Goal: Use online tool/utility: Use online tool/utility

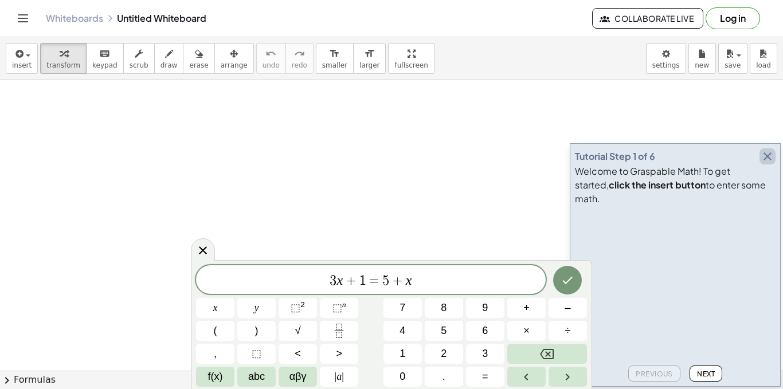
click at [768, 163] on icon "button" at bounding box center [768, 157] width 14 height 14
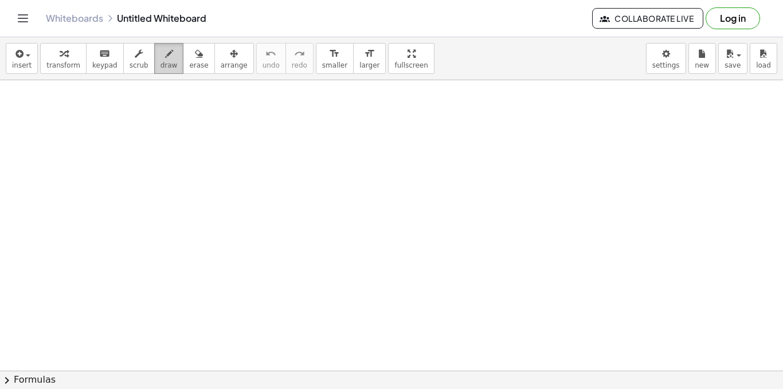
click at [154, 56] on button "draw" at bounding box center [169, 58] width 30 height 31
drag, startPoint x: 136, startPoint y: 118, endPoint x: 132, endPoint y: 131, distance: 13.8
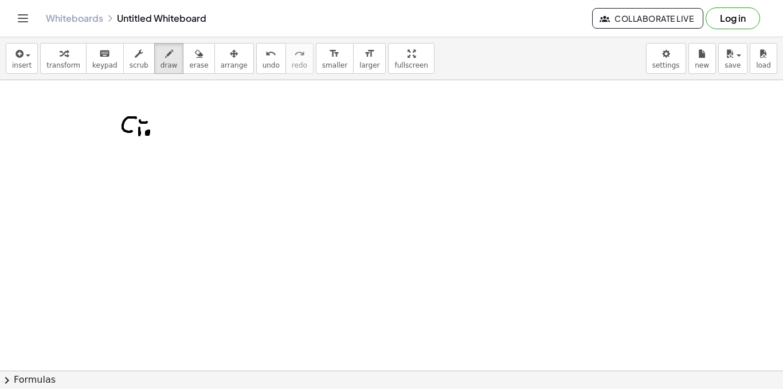
drag, startPoint x: 147, startPoint y: 131, endPoint x: 157, endPoint y: 118, distance: 16.4
drag, startPoint x: 160, startPoint y: 135, endPoint x: 169, endPoint y: 128, distance: 10.7
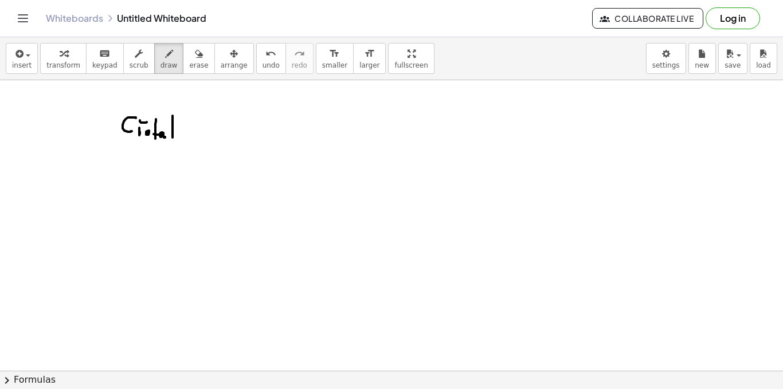
drag, startPoint x: 173, startPoint y: 131, endPoint x: 178, endPoint y: 133, distance: 6.0
drag, startPoint x: 212, startPoint y: 121, endPoint x: 222, endPoint y: 127, distance: 11.3
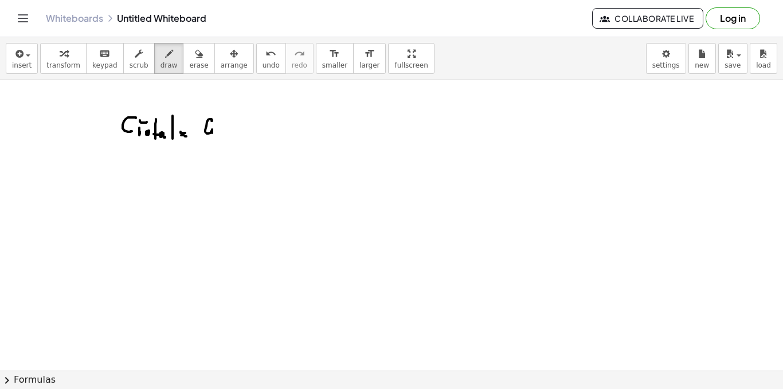
drag, startPoint x: 232, startPoint y: 122, endPoint x: 224, endPoint y: 132, distance: 12.6
drag, startPoint x: 224, startPoint y: 132, endPoint x: 246, endPoint y: 128, distance: 22.6
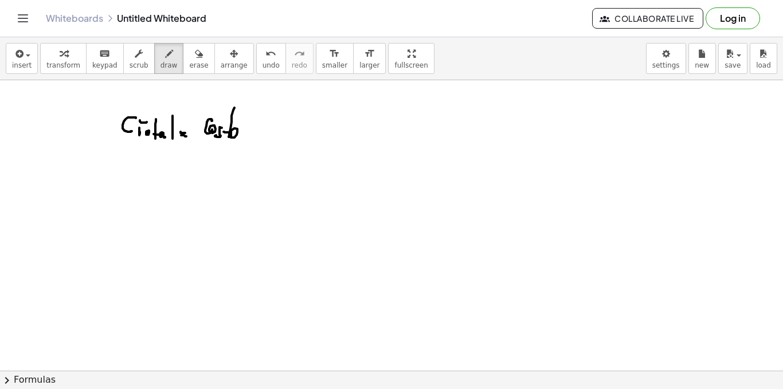
drag, startPoint x: 261, startPoint y: 111, endPoint x: 267, endPoint y: 128, distance: 18.5
drag, startPoint x: 275, startPoint y: 120, endPoint x: 276, endPoint y: 136, distance: 16.1
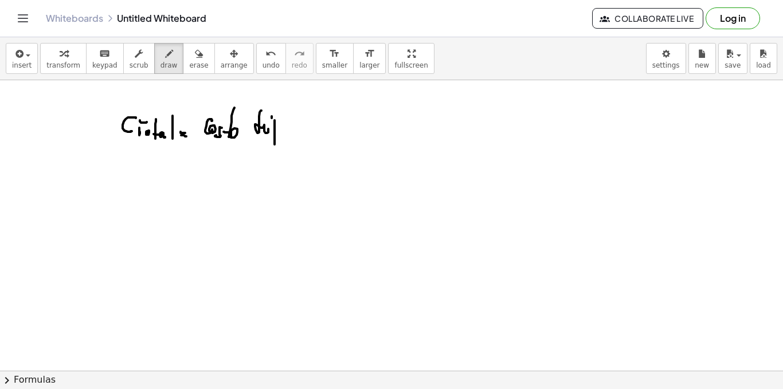
drag, startPoint x: 283, startPoint y: 130, endPoint x: 301, endPoint y: 128, distance: 18.5
drag, startPoint x: 308, startPoint y: 123, endPoint x: 323, endPoint y: 124, distance: 15.6
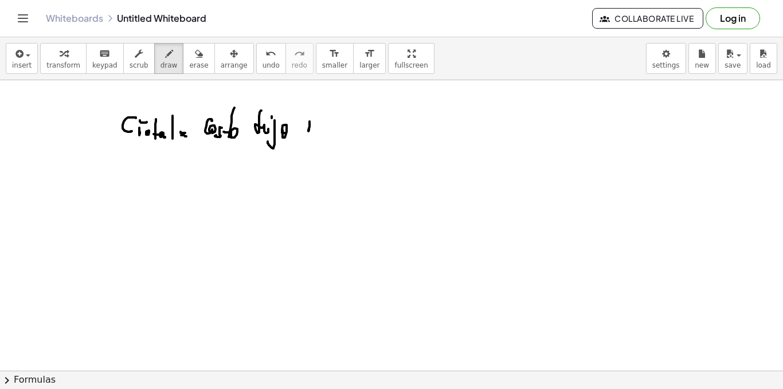
drag, startPoint x: 333, startPoint y: 116, endPoint x: 337, endPoint y: 129, distance: 13.1
drag, startPoint x: 342, startPoint y: 126, endPoint x: 381, endPoint y: 123, distance: 39.1
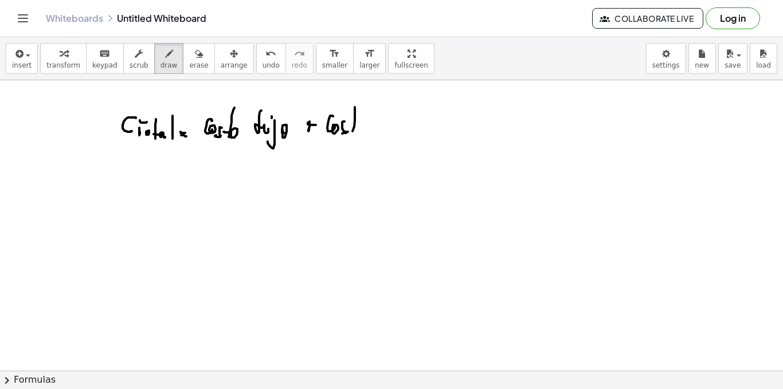
drag, startPoint x: 355, startPoint y: 111, endPoint x: 352, endPoint y: 125, distance: 14.2
drag, startPoint x: 360, startPoint y: 126, endPoint x: 371, endPoint y: 129, distance: 11.8
drag, startPoint x: 375, startPoint y: 121, endPoint x: 386, endPoint y: 129, distance: 14.0
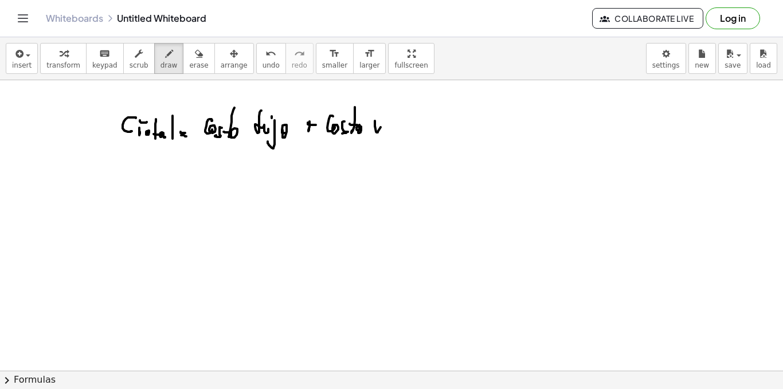
drag, startPoint x: 392, startPoint y: 130, endPoint x: 406, endPoint y: 130, distance: 14.3
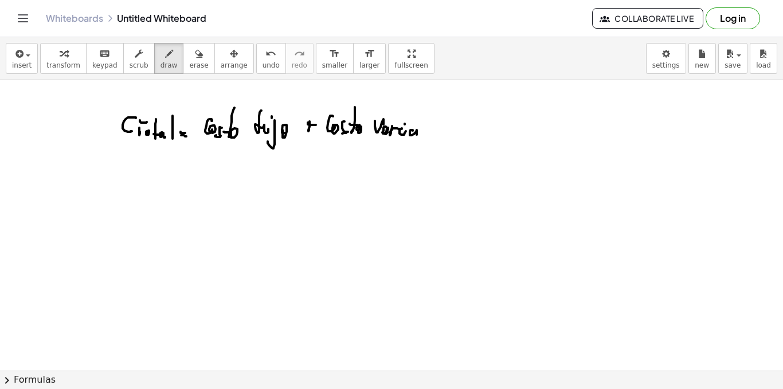
drag, startPoint x: 412, startPoint y: 130, endPoint x: 418, endPoint y: 122, distance: 10.2
drag, startPoint x: 421, startPoint y: 134, endPoint x: 429, endPoint y: 125, distance: 12.2
drag, startPoint x: 434, startPoint y: 124, endPoint x: 434, endPoint y: 134, distance: 9.8
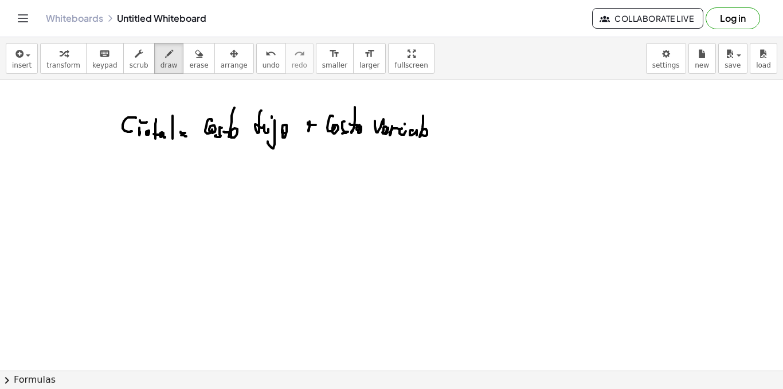
drag, startPoint x: 302, startPoint y: 124, endPoint x: 317, endPoint y: 124, distance: 14.3
drag, startPoint x: 314, startPoint y: 117, endPoint x: 309, endPoint y: 138, distance: 21.1
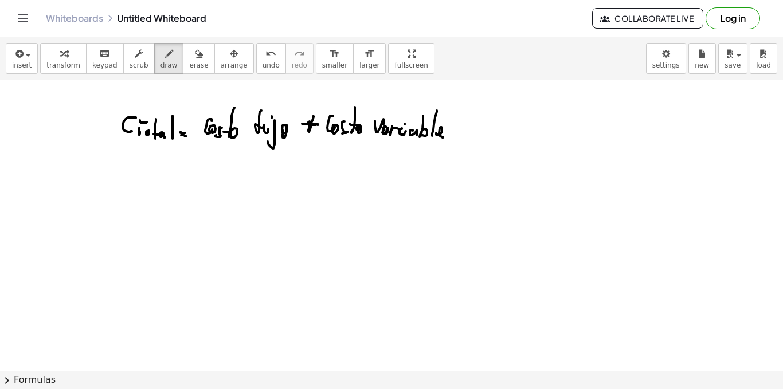
drag, startPoint x: 187, startPoint y: 188, endPoint x: 200, endPoint y: 192, distance: 13.4
drag, startPoint x: 214, startPoint y: 178, endPoint x: 218, endPoint y: 186, distance: 9.3
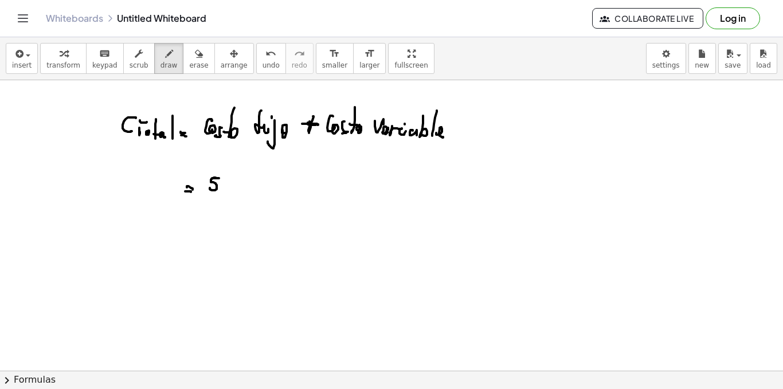
drag, startPoint x: 218, startPoint y: 186, endPoint x: 221, endPoint y: 195, distance: 9.1
drag, startPoint x: 234, startPoint y: 185, endPoint x: 241, endPoint y: 189, distance: 8.2
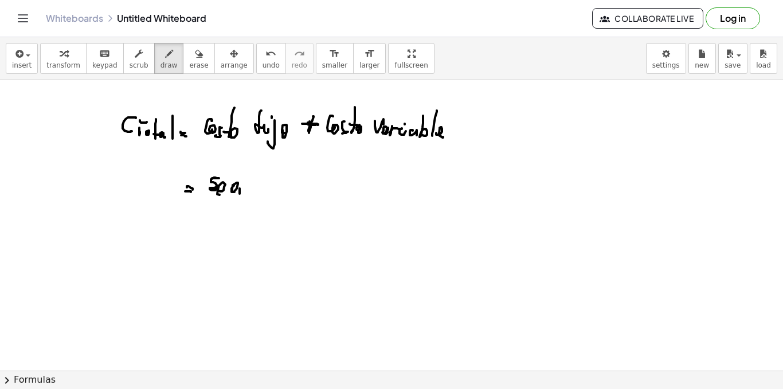
drag, startPoint x: 240, startPoint y: 189, endPoint x: 248, endPoint y: 192, distance: 9.1
drag, startPoint x: 249, startPoint y: 189, endPoint x: 265, endPoint y: 191, distance: 16.2
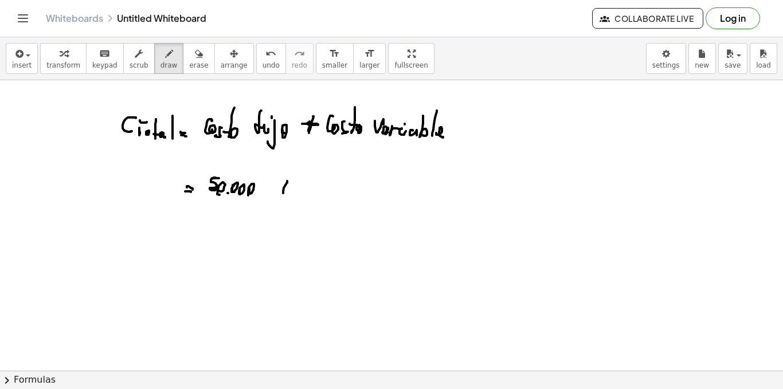
drag, startPoint x: 287, startPoint y: 181, endPoint x: 282, endPoint y: 194, distance: 13.6
drag, startPoint x: 284, startPoint y: 189, endPoint x: 292, endPoint y: 194, distance: 9.9
drag, startPoint x: 549, startPoint y: 112, endPoint x: 558, endPoint y: 112, distance: 8.6
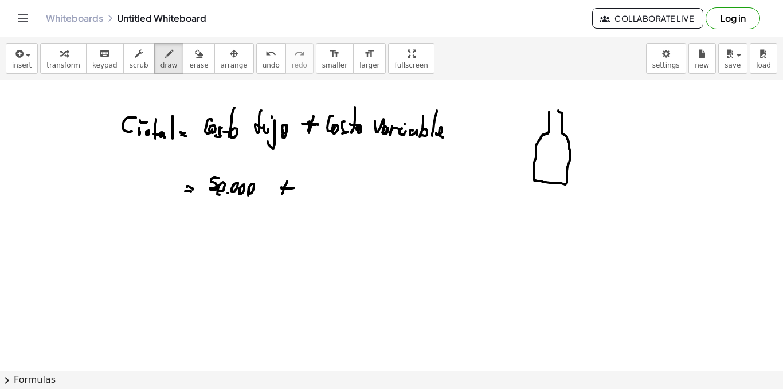
drag, startPoint x: 588, startPoint y: 135, endPoint x: 593, endPoint y: 128, distance: 8.6
drag, startPoint x: 611, startPoint y: 134, endPoint x: 624, endPoint y: 131, distance: 12.9
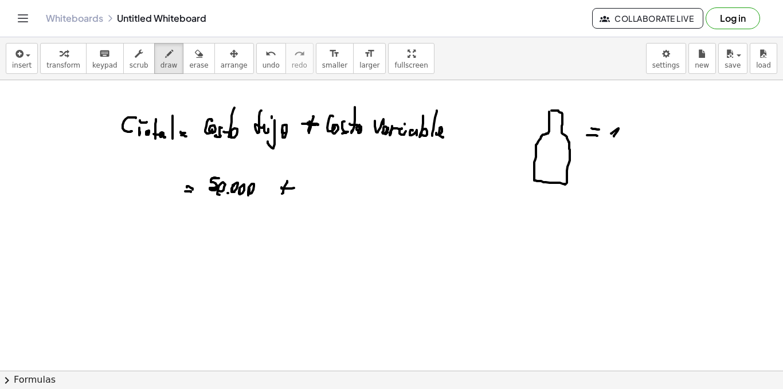
drag, startPoint x: 624, startPoint y: 131, endPoint x: 630, endPoint y: 133, distance: 6.2
drag, startPoint x: 643, startPoint y: 131, endPoint x: 661, endPoint y: 131, distance: 17.8
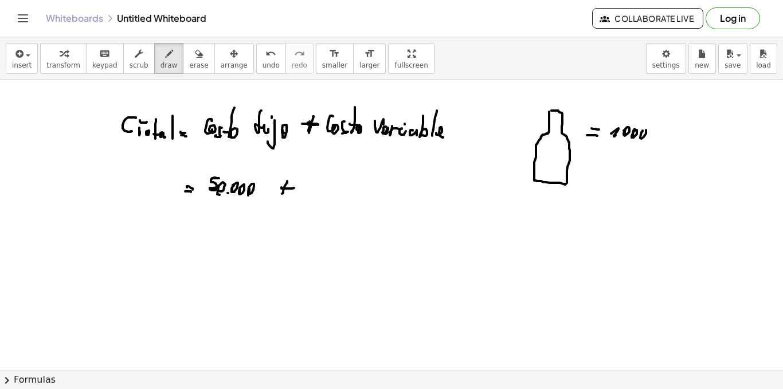
drag, startPoint x: 658, startPoint y: 130, endPoint x: 658, endPoint y: 138, distance: 8.6
drag, startPoint x: 663, startPoint y: 114, endPoint x: 654, endPoint y: 146, distance: 33.2
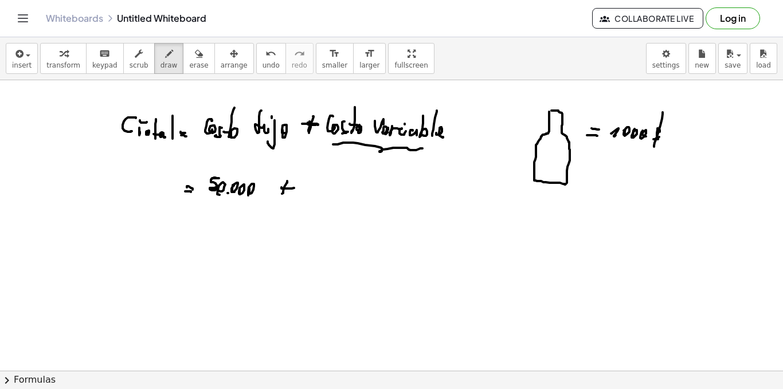
drag, startPoint x: 333, startPoint y: 145, endPoint x: 427, endPoint y: 146, distance: 93.5
drag, startPoint x: 317, startPoint y: 186, endPoint x: 326, endPoint y: 186, distance: 9.2
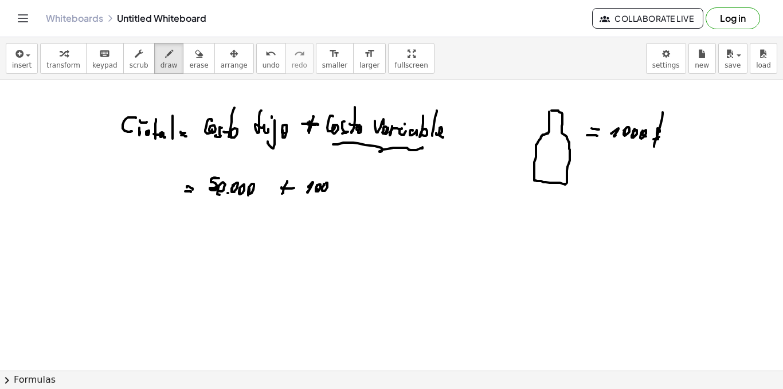
drag, startPoint x: 325, startPoint y: 185, endPoint x: 331, endPoint y: 185, distance: 6.3
drag, startPoint x: 358, startPoint y: 183, endPoint x: 349, endPoint y: 189, distance: 10.8
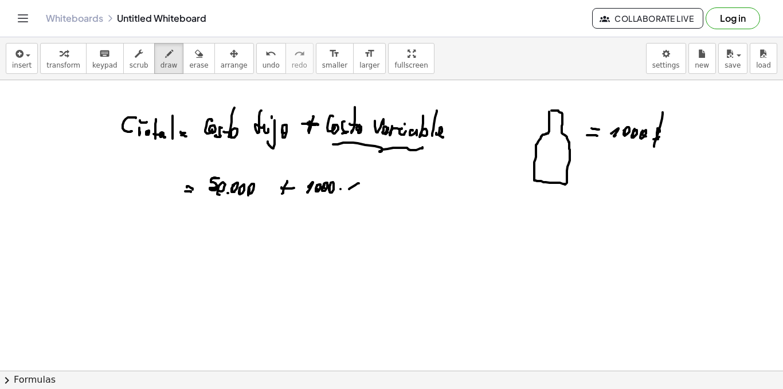
drag, startPoint x: 350, startPoint y: 181, endPoint x: 352, endPoint y: 200, distance: 19.6
drag, startPoint x: 145, startPoint y: 181, endPoint x: 150, endPoint y: 192, distance: 12.8
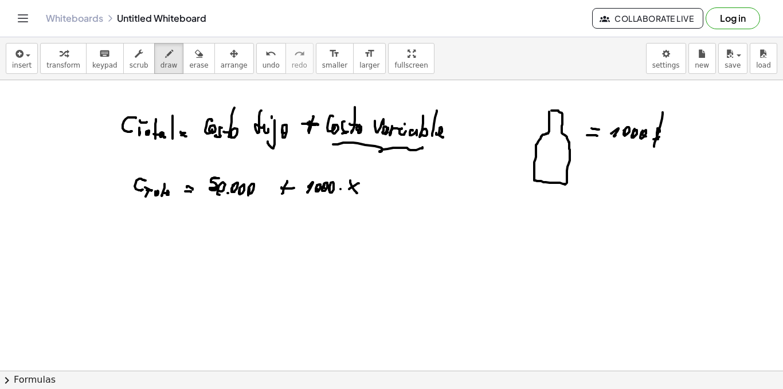
drag, startPoint x: 167, startPoint y: 193, endPoint x: 173, endPoint y: 182, distance: 13.1
drag, startPoint x: 124, startPoint y: 169, endPoint x: 119, endPoint y: 204, distance: 35.4
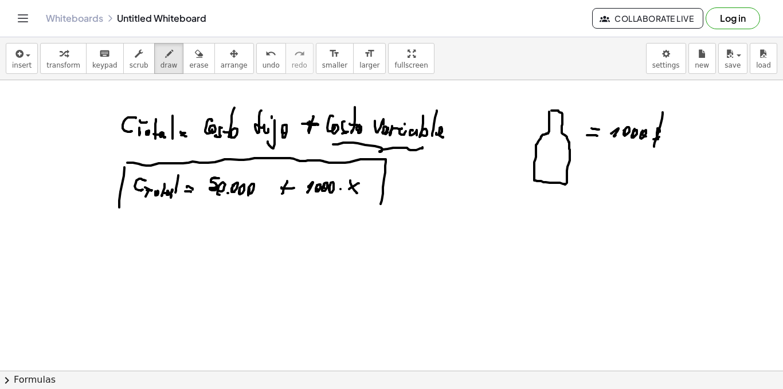
drag, startPoint x: 130, startPoint y: 163, endPoint x: 300, endPoint y: 206, distance: 175.8
drag, startPoint x: 121, startPoint y: 210, endPoint x: 380, endPoint y: 208, distance: 259.2
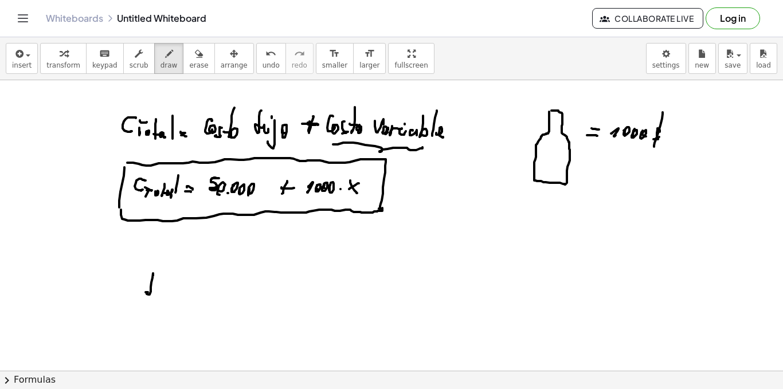
drag, startPoint x: 153, startPoint y: 275, endPoint x: 159, endPoint y: 291, distance: 16.5
drag, startPoint x: 175, startPoint y: 293, endPoint x: 182, endPoint y: 291, distance: 7.1
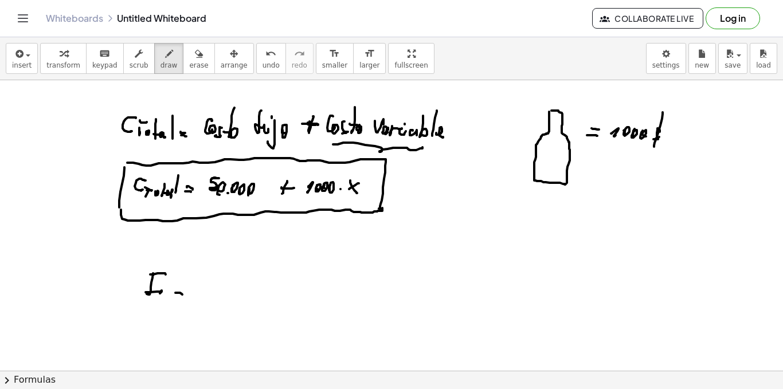
drag, startPoint x: 183, startPoint y: 288, endPoint x: 194, endPoint y: 293, distance: 12.1
drag, startPoint x: 211, startPoint y: 278, endPoint x: 209, endPoint y: 291, distance: 13.3
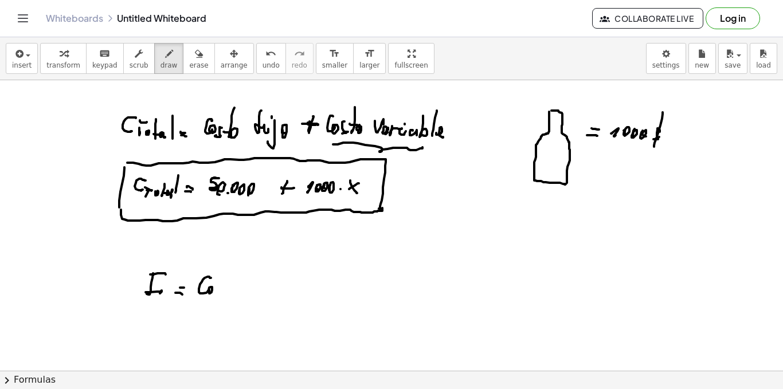
drag, startPoint x: 231, startPoint y: 286, endPoint x: 243, endPoint y: 292, distance: 14.1
drag, startPoint x: 232, startPoint y: 285, endPoint x: 238, endPoint y: 291, distance: 8.5
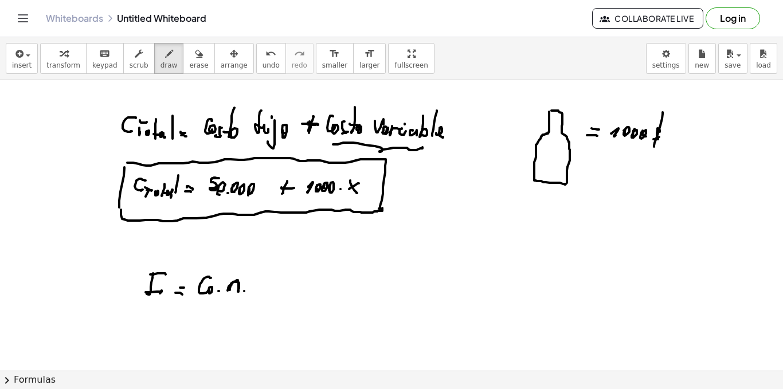
drag, startPoint x: 239, startPoint y: 275, endPoint x: 251, endPoint y: 268, distance: 14.7
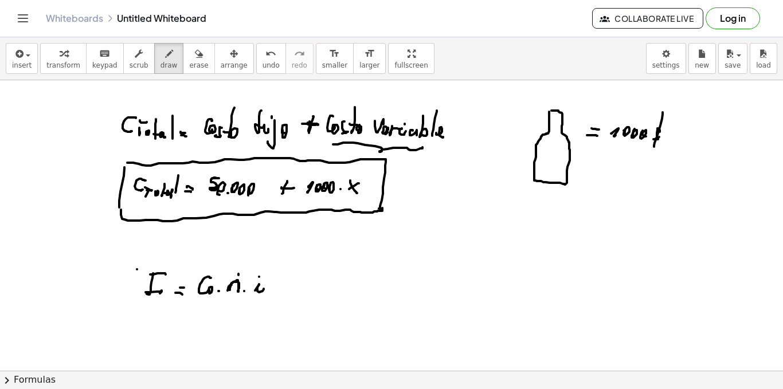
drag, startPoint x: 268, startPoint y: 261, endPoint x: 287, endPoint y: 257, distance: 19.2
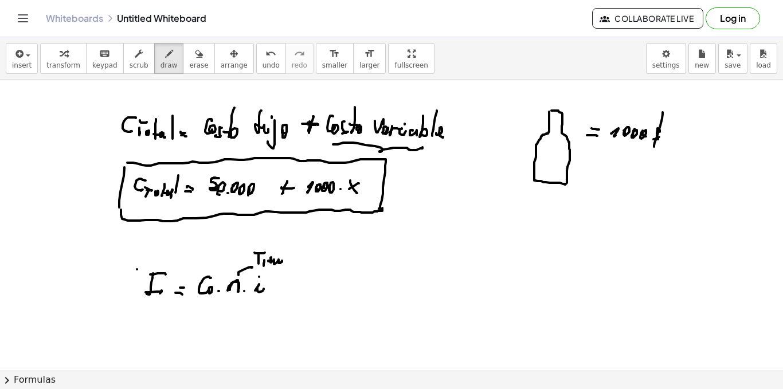
drag, startPoint x: 299, startPoint y: 261, endPoint x: 299, endPoint y: 271, distance: 9.2
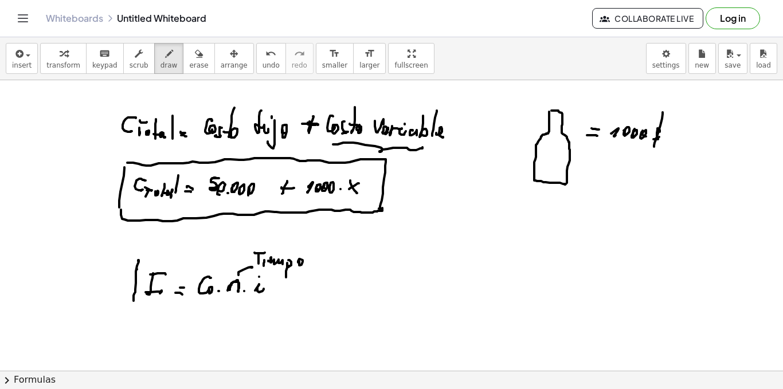
drag, startPoint x: 139, startPoint y: 255, endPoint x: 315, endPoint y: 299, distance: 182.0
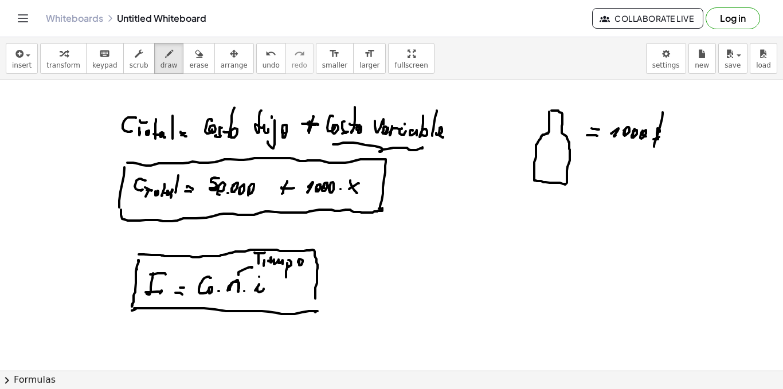
drag, startPoint x: 132, startPoint y: 311, endPoint x: 314, endPoint y: 311, distance: 182.3
drag, startPoint x: 357, startPoint y: 276, endPoint x: 363, endPoint y: 286, distance: 11.6
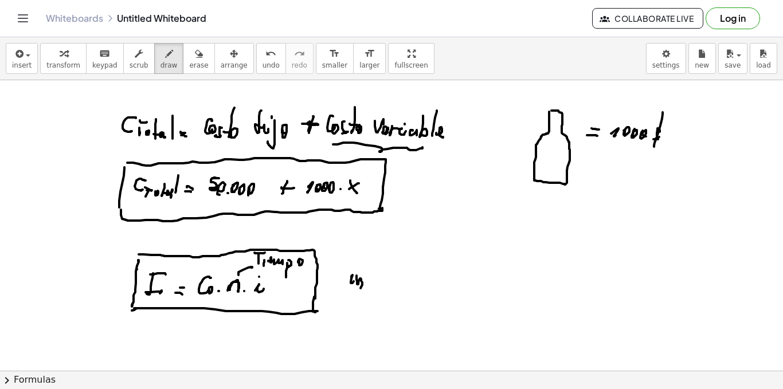
drag, startPoint x: 372, startPoint y: 255, endPoint x: 368, endPoint y: 286, distance: 31.2
drag, startPoint x: 383, startPoint y: 284, endPoint x: 395, endPoint y: 285, distance: 11.5
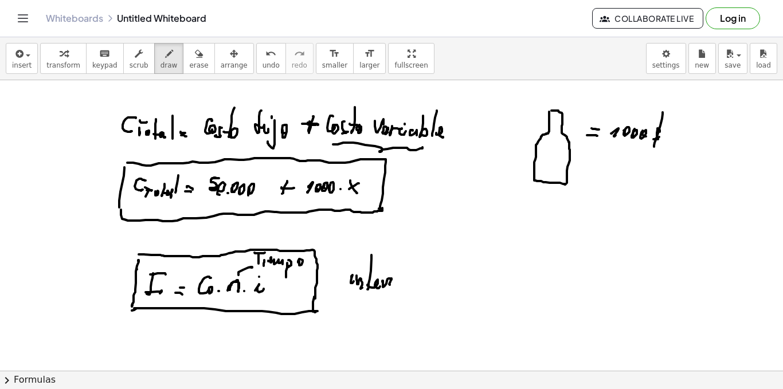
drag, startPoint x: 406, startPoint y: 282, endPoint x: 400, endPoint y: 290, distance: 9.4
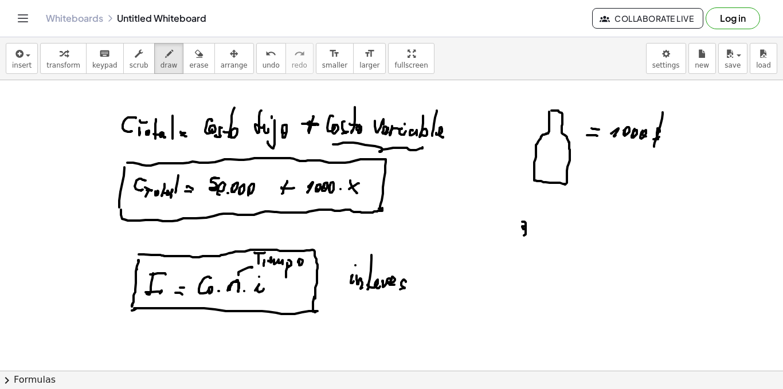
drag, startPoint x: 523, startPoint y: 222, endPoint x: 523, endPoint y: 235, distance: 12.6
drag, startPoint x: 547, startPoint y: 225, endPoint x: 548, endPoint y: 233, distance: 8.1
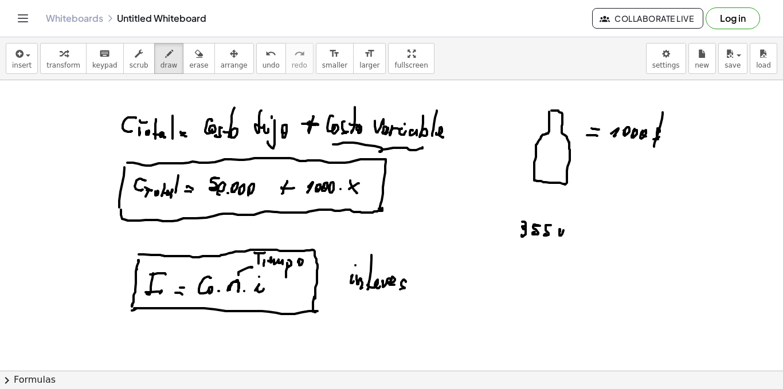
drag, startPoint x: 560, startPoint y: 231, endPoint x: 571, endPoint y: 229, distance: 10.5
drag, startPoint x: 571, startPoint y: 229, endPoint x: 580, endPoint y: 229, distance: 9.7
drag, startPoint x: 580, startPoint y: 229, endPoint x: 593, endPoint y: 227, distance: 13.3
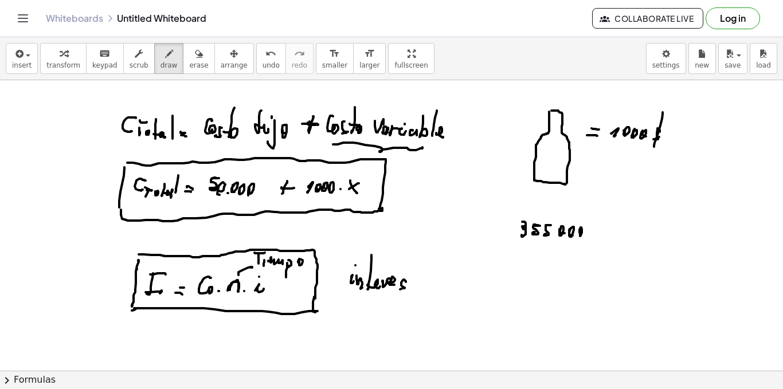
drag, startPoint x: 596, startPoint y: 228, endPoint x: 591, endPoint y: 236, distance: 9.1
drag, startPoint x: 595, startPoint y: 216, endPoint x: 590, endPoint y: 249, distance: 33.7
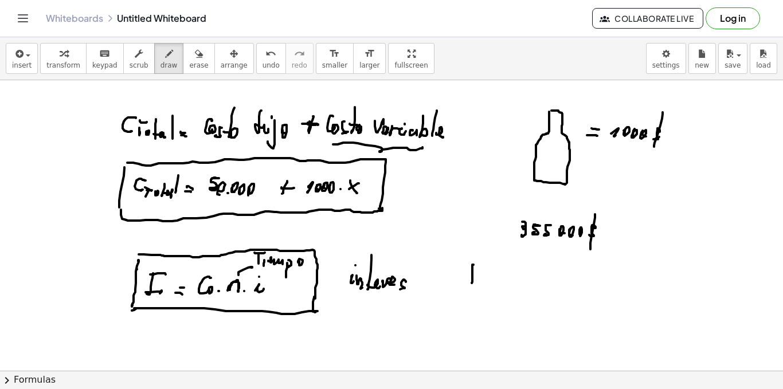
drag, startPoint x: 472, startPoint y: 265, endPoint x: 472, endPoint y: 276, distance: 10.9
drag, startPoint x: 468, startPoint y: 265, endPoint x: 479, endPoint y: 272, distance: 13.2
drag, startPoint x: 482, startPoint y: 280, endPoint x: 491, endPoint y: 281, distance: 9.2
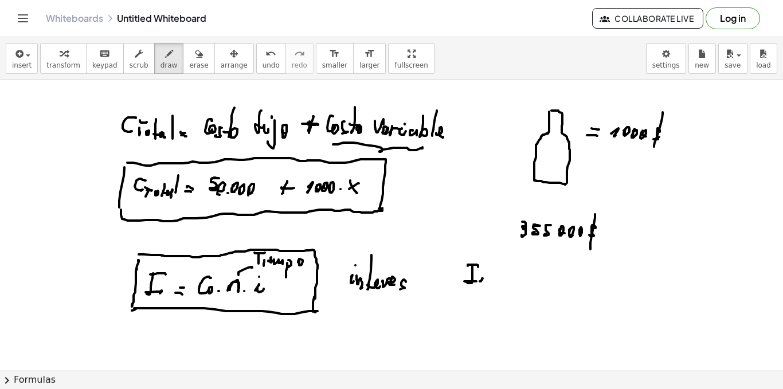
drag, startPoint x: 524, startPoint y: 272, endPoint x: 515, endPoint y: 276, distance: 9.3
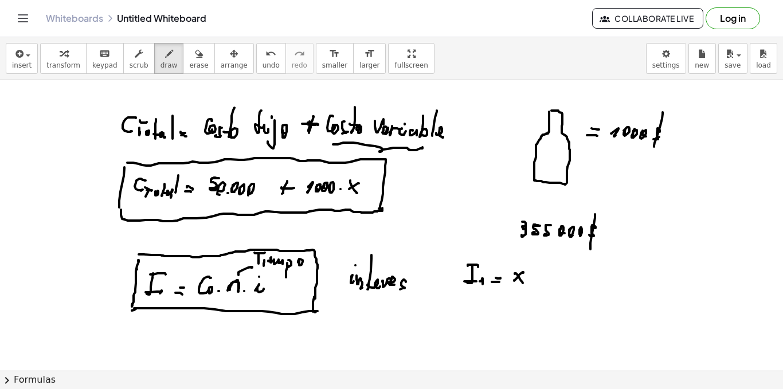
drag, startPoint x: 517, startPoint y: 275, endPoint x: 523, endPoint y: 283, distance: 10.3
drag, startPoint x: 541, startPoint y: 279, endPoint x: 548, endPoint y: 283, distance: 8.2
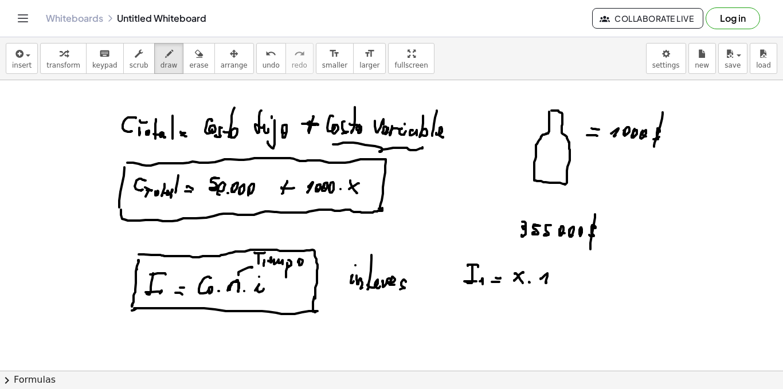
drag, startPoint x: 580, startPoint y: 279, endPoint x: 579, endPoint y: 287, distance: 7.5
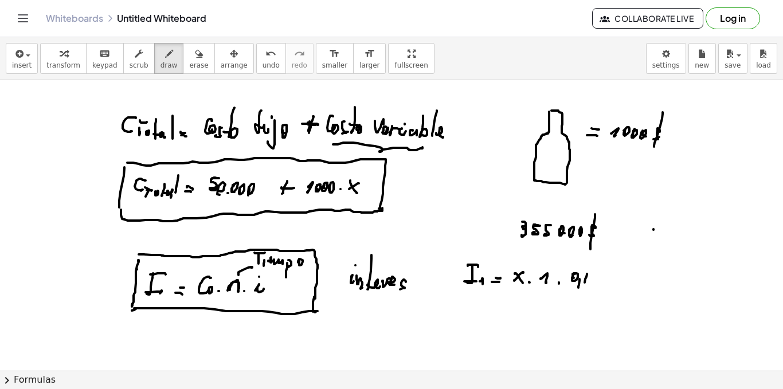
drag, startPoint x: 592, startPoint y: 276, endPoint x: 598, endPoint y: 284, distance: 10.3
drag, startPoint x: 663, startPoint y: 231, endPoint x: 669, endPoint y: 237, distance: 8.5
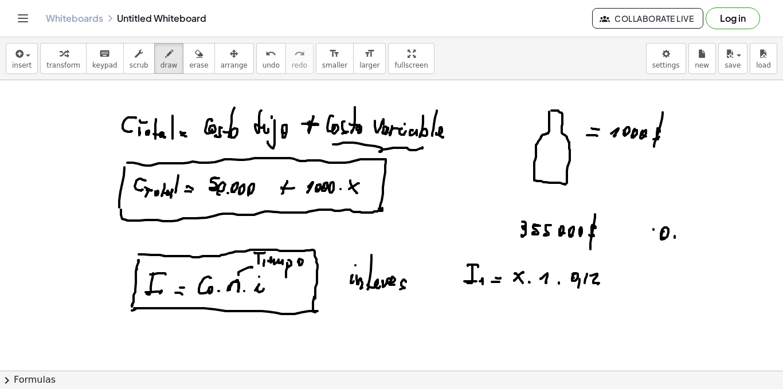
drag, startPoint x: 675, startPoint y: 238, endPoint x: 682, endPoint y: 230, distance: 10.6
drag, startPoint x: 682, startPoint y: 230, endPoint x: 681, endPoint y: 236, distance: 6.3
drag, startPoint x: 692, startPoint y: 232, endPoint x: 702, endPoint y: 240, distance: 13.1
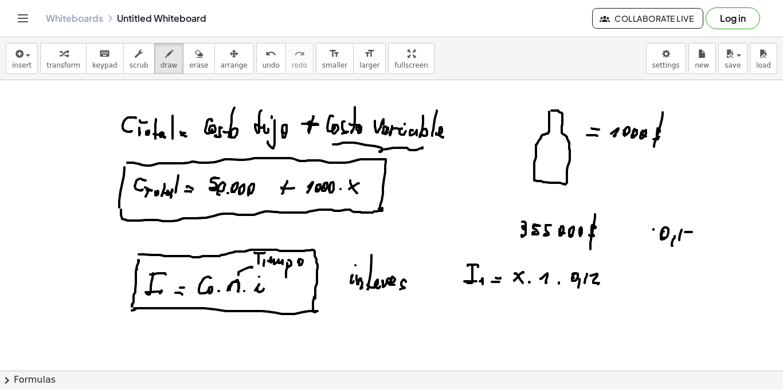
drag, startPoint x: 713, startPoint y: 234, endPoint x: 726, endPoint y: 233, distance: 12.7
drag, startPoint x: 727, startPoint y: 234, endPoint x: 732, endPoint y: 235, distance: 5.8
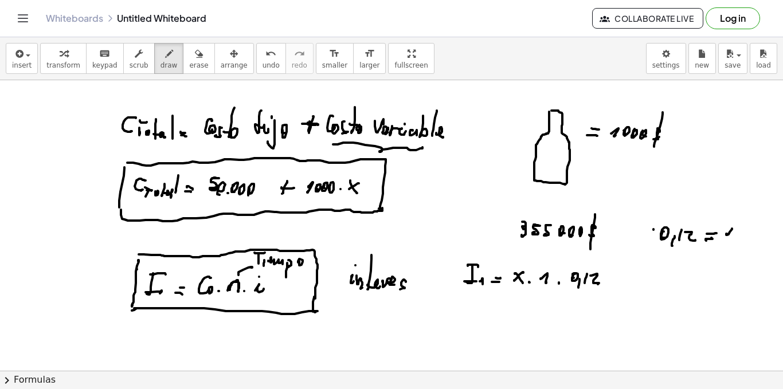
drag, startPoint x: 738, startPoint y: 230, endPoint x: 762, endPoint y: 233, distance: 23.7
drag, startPoint x: 767, startPoint y: 220, endPoint x: 762, endPoint y: 242, distance: 22.4
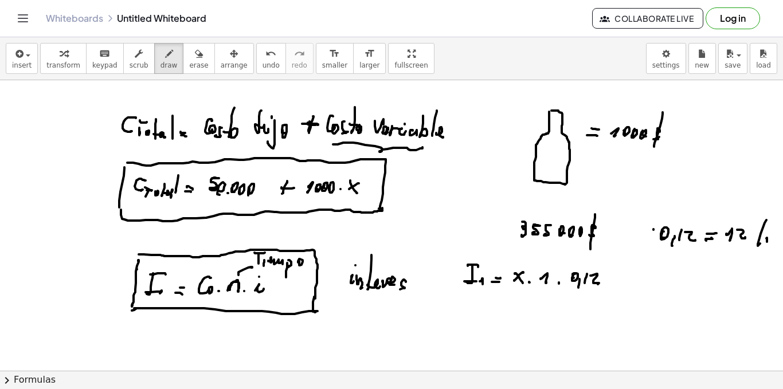
drag, startPoint x: 756, startPoint y: 221, endPoint x: 751, endPoint y: 225, distance: 6.5
drag, startPoint x: 472, startPoint y: 303, endPoint x: 480, endPoint y: 321, distance: 19.5
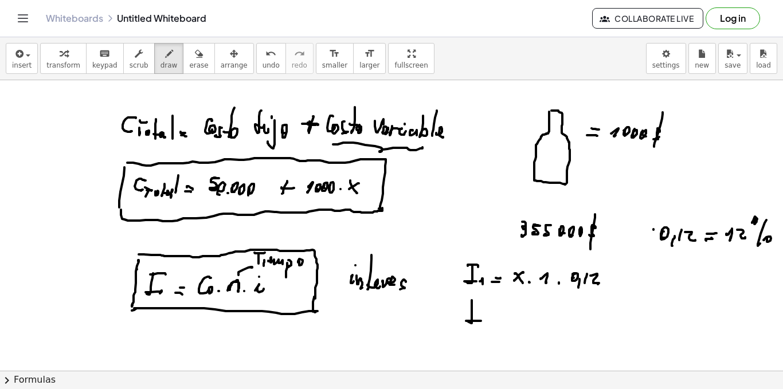
drag, startPoint x: 478, startPoint y: 298, endPoint x: 482, endPoint y: 302, distance: 6.1
drag, startPoint x: 490, startPoint y: 318, endPoint x: 499, endPoint y: 328, distance: 13.8
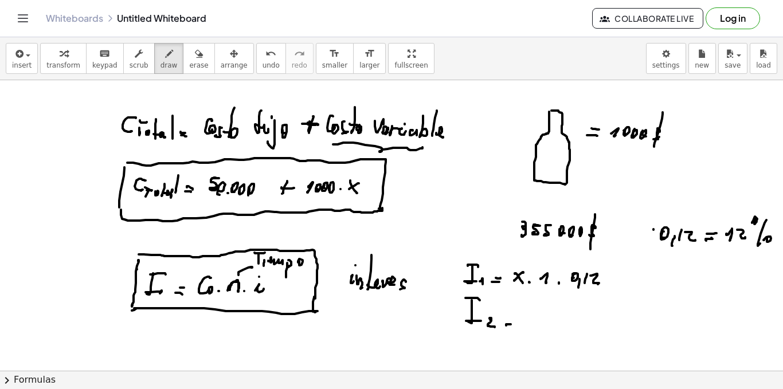
drag, startPoint x: 525, startPoint y: 313, endPoint x: 532, endPoint y: 317, distance: 8.8
drag, startPoint x: 534, startPoint y: 314, endPoint x: 538, endPoint y: 320, distance: 7.0
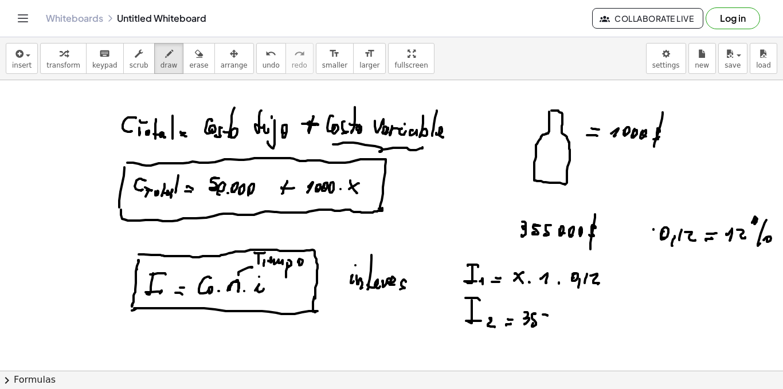
drag, startPoint x: 543, startPoint y: 315, endPoint x: 545, endPoint y: 322, distance: 7.7
drag, startPoint x: 557, startPoint y: 319, endPoint x: 563, endPoint y: 322, distance: 6.7
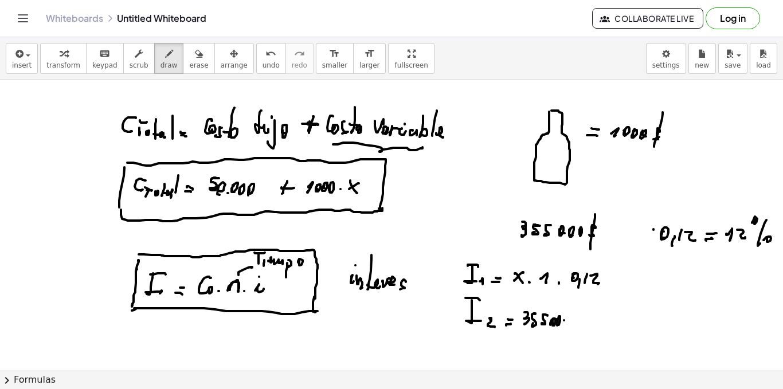
drag, startPoint x: 564, startPoint y: 321, endPoint x: 562, endPoint y: 326, distance: 6.2
drag, startPoint x: 578, startPoint y: 324, endPoint x: 589, endPoint y: 323, distance: 11.5
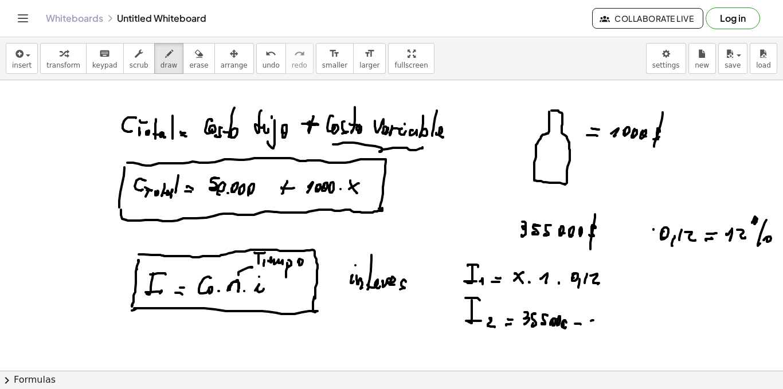
drag, startPoint x: 588, startPoint y: 318, endPoint x: 594, endPoint y: 327, distance: 11.1
drag, startPoint x: 602, startPoint y: 315, endPoint x: 599, endPoint y: 331, distance: 16.2
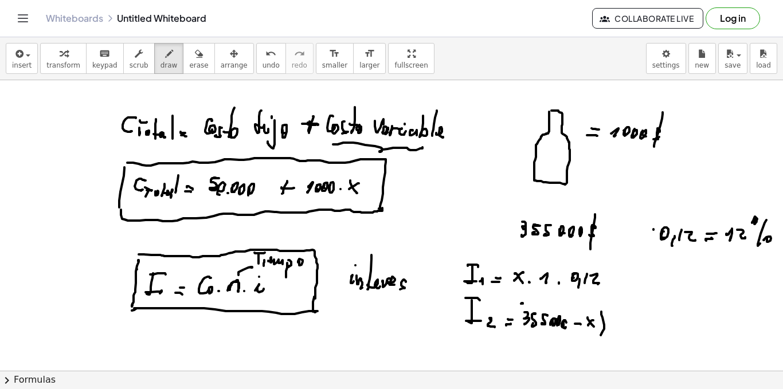
drag, startPoint x: 522, startPoint y: 303, endPoint x: 520, endPoint y: 336, distance: 32.8
drag, startPoint x: 616, startPoint y: 318, endPoint x: 619, endPoint y: 324, distance: 6.7
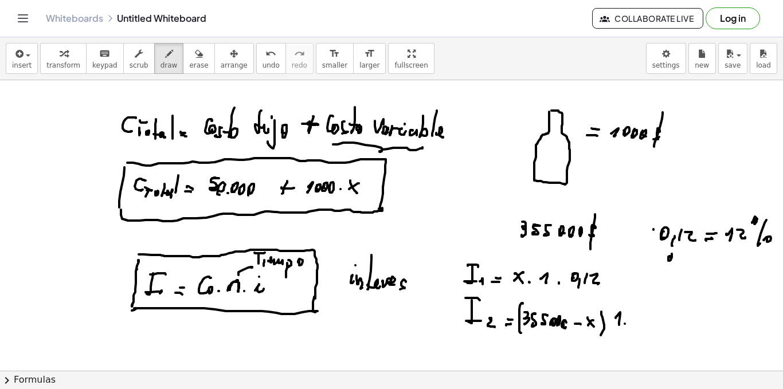
drag, startPoint x: 670, startPoint y: 257, endPoint x: 680, endPoint y: 257, distance: 9.8
drag, startPoint x: 689, startPoint y: 257, endPoint x: 713, endPoint y: 260, distance: 23.8
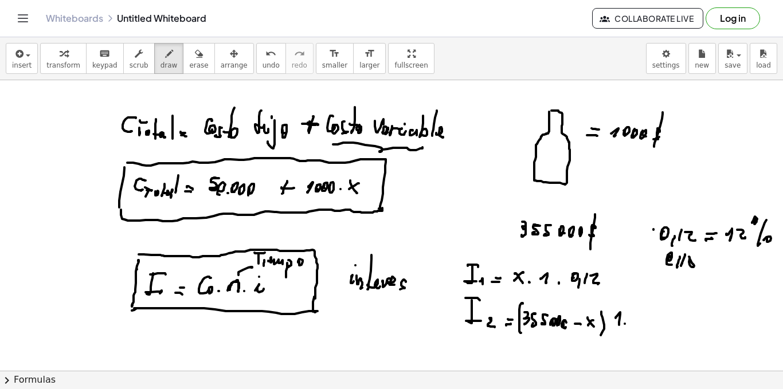
drag, startPoint x: 717, startPoint y: 264, endPoint x: 712, endPoint y: 260, distance: 6.5
drag, startPoint x: 714, startPoint y: 260, endPoint x: 725, endPoint y: 260, distance: 10.9
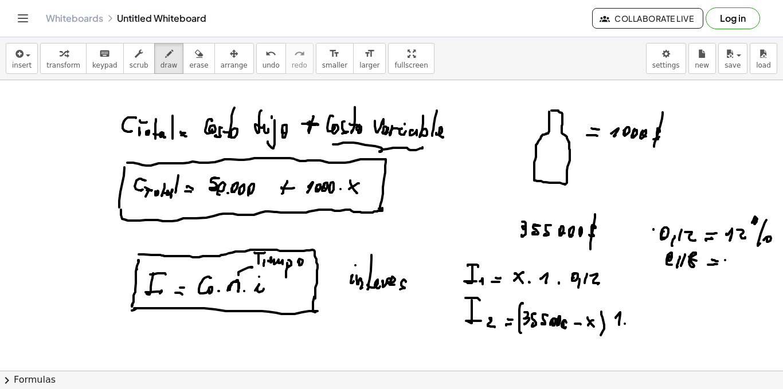
drag, startPoint x: 733, startPoint y: 260, endPoint x: 747, endPoint y: 260, distance: 14.3
drag, startPoint x: 755, startPoint y: 257, endPoint x: 764, endPoint y: 264, distance: 10.7
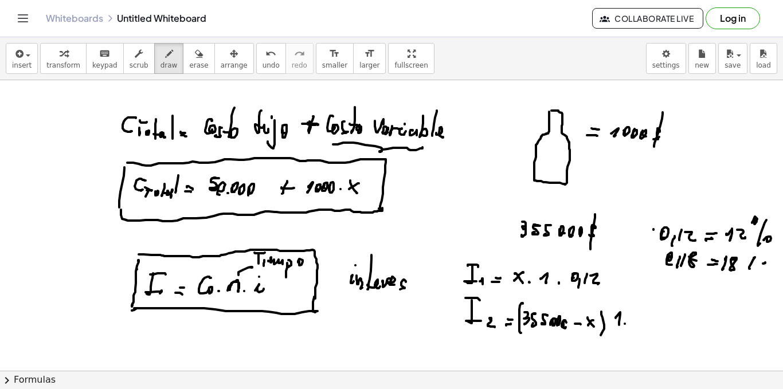
drag, startPoint x: 764, startPoint y: 264, endPoint x: 757, endPoint y: 264, distance: 6.9
drag, startPoint x: 751, startPoint y: 253, endPoint x: 728, endPoint y: 277, distance: 33.3
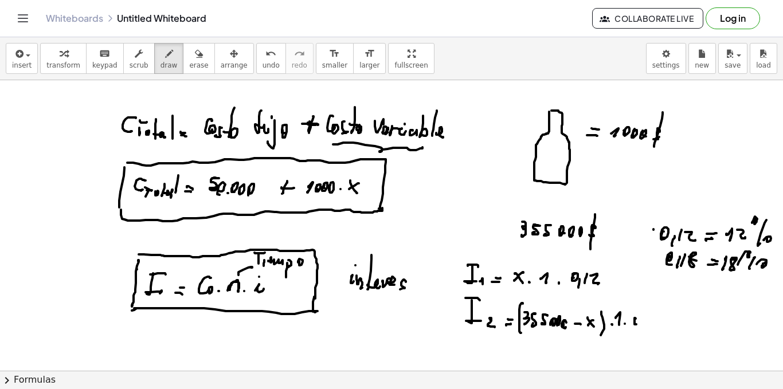
drag, startPoint x: 636, startPoint y: 319, endPoint x: 643, endPoint y: 319, distance: 7.5
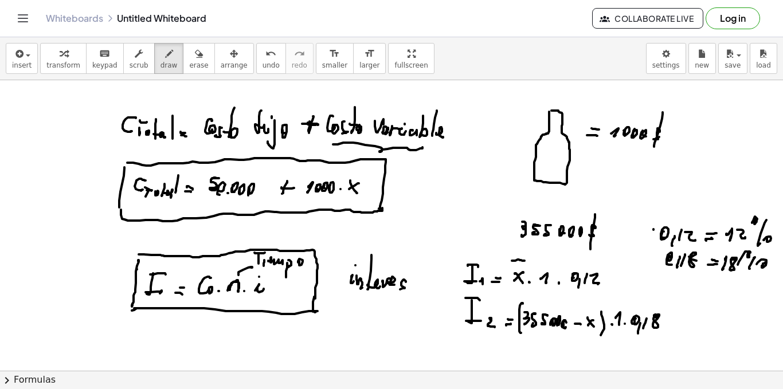
drag, startPoint x: 512, startPoint y: 261, endPoint x: 526, endPoint y: 263, distance: 13.9
drag, startPoint x: 533, startPoint y: 339, endPoint x: 590, endPoint y: 335, distance: 56.9
drag, startPoint x: 673, startPoint y: 214, endPoint x: 680, endPoint y: 209, distance: 9.0
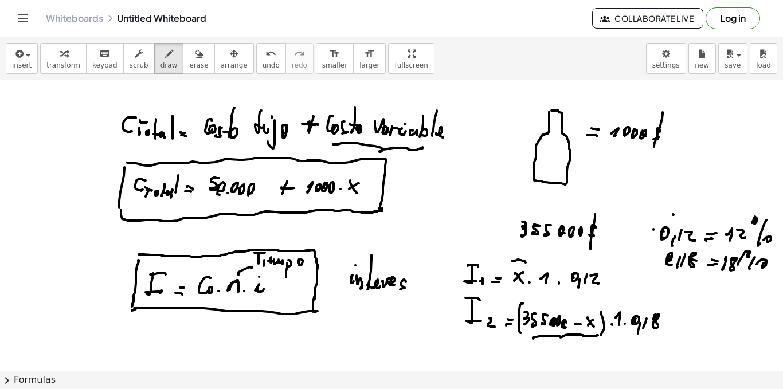
drag, startPoint x: 666, startPoint y: 167, endPoint x: 677, endPoint y: 173, distance: 12.3
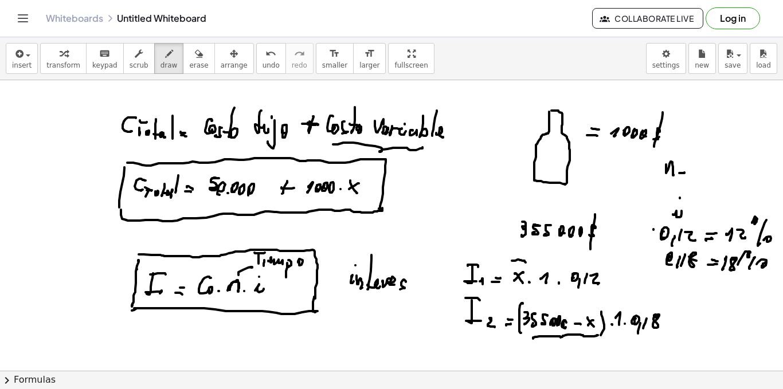
drag, startPoint x: 681, startPoint y: 168, endPoint x: 694, endPoint y: 168, distance: 13.2
drag, startPoint x: 712, startPoint y: 168, endPoint x: 729, endPoint y: 169, distance: 17.2
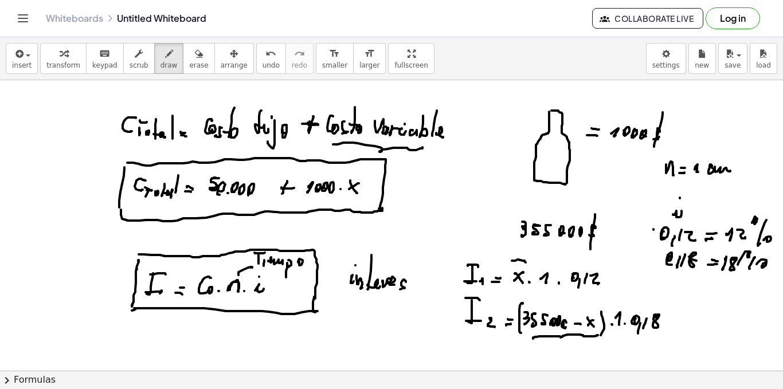
drag, startPoint x: 722, startPoint y: 159, endPoint x: 734, endPoint y: 165, distance: 13.1
drag, startPoint x: 737, startPoint y: 167, endPoint x: 734, endPoint y: 175, distance: 8.2
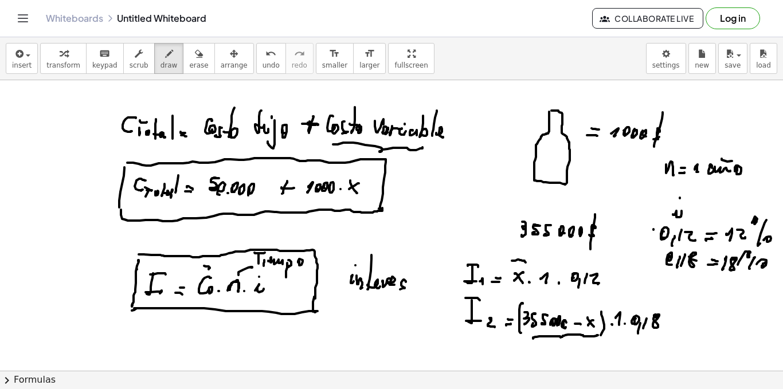
drag, startPoint x: 200, startPoint y: 267, endPoint x: 193, endPoint y: 274, distance: 9.3
drag, startPoint x: 193, startPoint y: 274, endPoint x: 190, endPoint y: 284, distance: 10.7
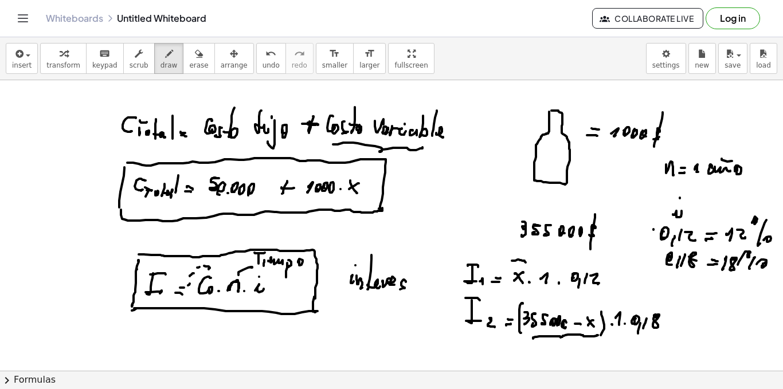
drag, startPoint x: 192, startPoint y: 294, endPoint x: 199, endPoint y: 303, distance: 11.8
drag
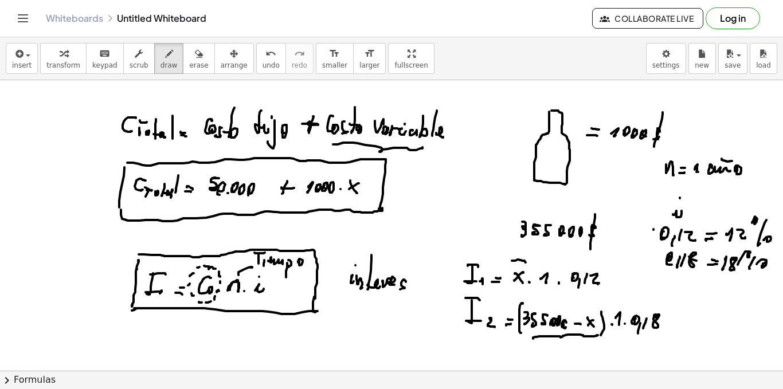
scroll to position [57, 0]
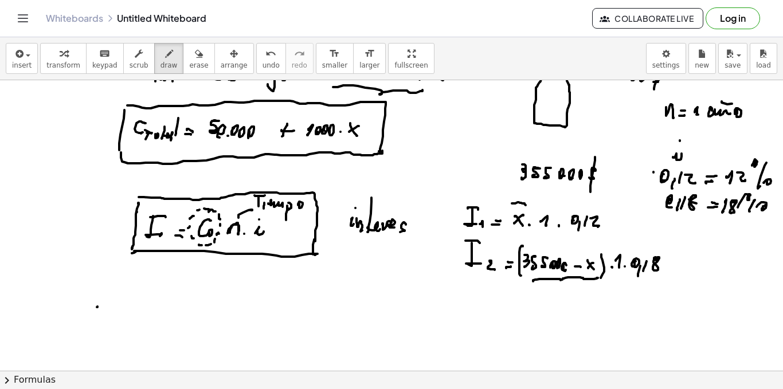
drag, startPoint x: 97, startPoint y: 307, endPoint x: 90, endPoint y: 312, distance: 9.1
click at [90, 315] on div at bounding box center [391, 351] width 783 height 656
drag, startPoint x: 91, startPoint y: 307, endPoint x: 100, endPoint y: 313, distance: 11.1
click at [98, 318] on div at bounding box center [391, 351] width 783 height 656
click at [106, 314] on div at bounding box center [391, 351] width 783 height 656
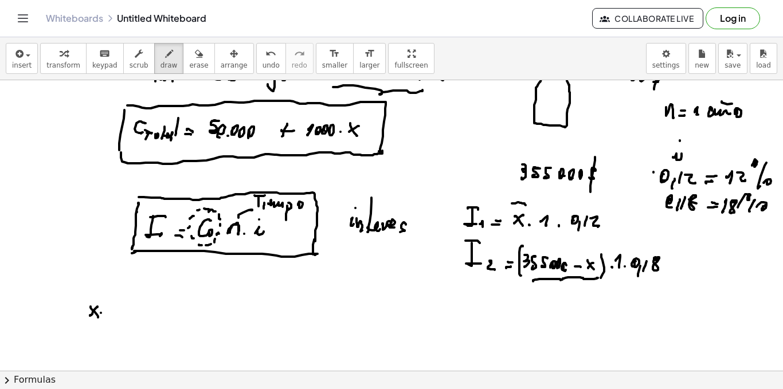
click at [114, 311] on div at bounding box center [391, 351] width 783 height 656
click at [125, 313] on div at bounding box center [391, 351] width 783 height 656
drag, startPoint x: 131, startPoint y: 307, endPoint x: 135, endPoint y: 313, distance: 6.5
click at [134, 313] on div at bounding box center [391, 351] width 783 height 656
drag, startPoint x: 140, startPoint y: 309, endPoint x: 150, endPoint y: 313, distance: 11.1
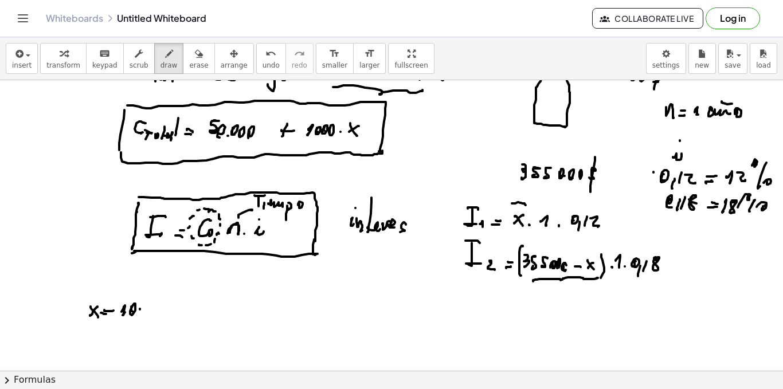
click at [139, 313] on div at bounding box center [391, 351] width 783 height 656
click at [155, 313] on div at bounding box center [391, 351] width 783 height 656
drag, startPoint x: 159, startPoint y: 313, endPoint x: 163, endPoint y: 308, distance: 6.1
click at [162, 311] on div at bounding box center [391, 351] width 783 height 656
drag, startPoint x: 159, startPoint y: 311, endPoint x: 167, endPoint y: 309, distance: 8.3
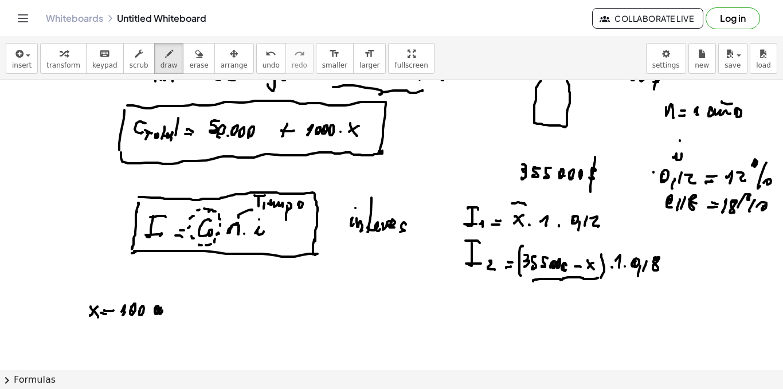
click at [162, 314] on div at bounding box center [391, 351] width 783 height 656
drag, startPoint x: 167, startPoint y: 309, endPoint x: 179, endPoint y: 314, distance: 12.9
click at [168, 314] on div at bounding box center [391, 351] width 783 height 656
drag, startPoint x: 335, startPoint y: 302, endPoint x: 341, endPoint y: 313, distance: 11.5
click at [342, 313] on div at bounding box center [391, 351] width 783 height 656
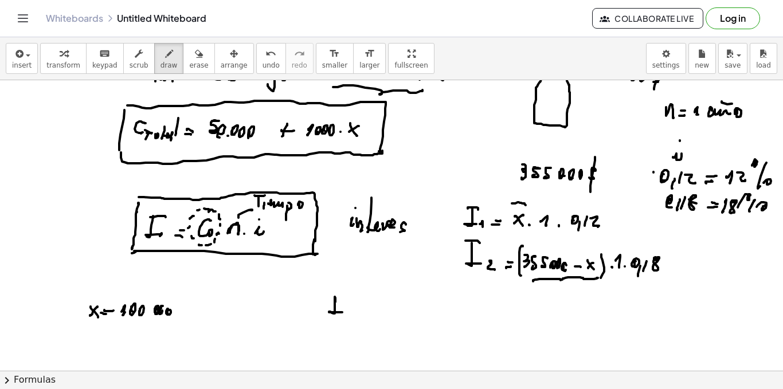
drag, startPoint x: 335, startPoint y: 297, endPoint x: 346, endPoint y: 303, distance: 12.6
click at [346, 298] on div at bounding box center [391, 351] width 783 height 656
click at [350, 314] on div at bounding box center [391, 351] width 783 height 656
click at [365, 312] on div at bounding box center [391, 351] width 783 height 656
drag, startPoint x: 363, startPoint y: 308, endPoint x: 375, endPoint y: 308, distance: 12.0
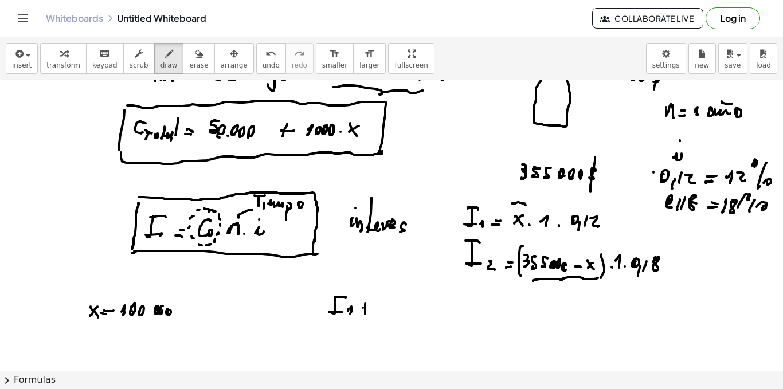
click at [372, 308] on div at bounding box center [391, 351] width 783 height 656
drag, startPoint x: 382, startPoint y: 307, endPoint x: 382, endPoint y: 316, distance: 8.6
click at [382, 316] on div at bounding box center [391, 351] width 783 height 656
drag, startPoint x: 376, startPoint y: 314, endPoint x: 388, endPoint y: 314, distance: 12.0
click at [390, 314] on div at bounding box center [391, 351] width 783 height 656
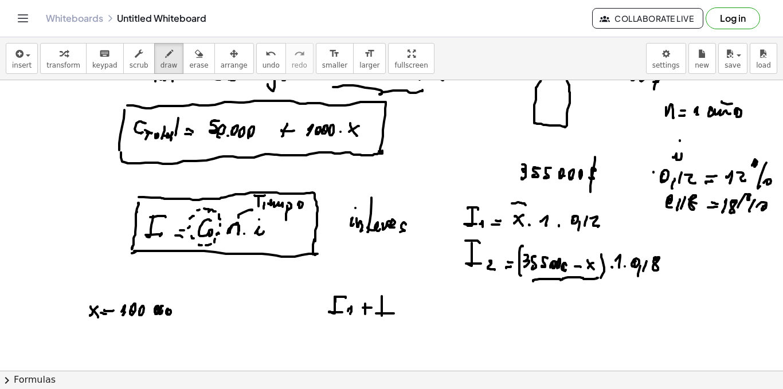
drag, startPoint x: 380, startPoint y: 295, endPoint x: 395, endPoint y: 296, distance: 14.9
click at [395, 296] on div at bounding box center [391, 351] width 783 height 656
drag, startPoint x: 401, startPoint y: 311, endPoint x: 417, endPoint y: 314, distance: 16.3
click at [403, 315] on div at bounding box center [391, 351] width 783 height 656
click at [420, 314] on div at bounding box center [391, 351] width 783 height 656
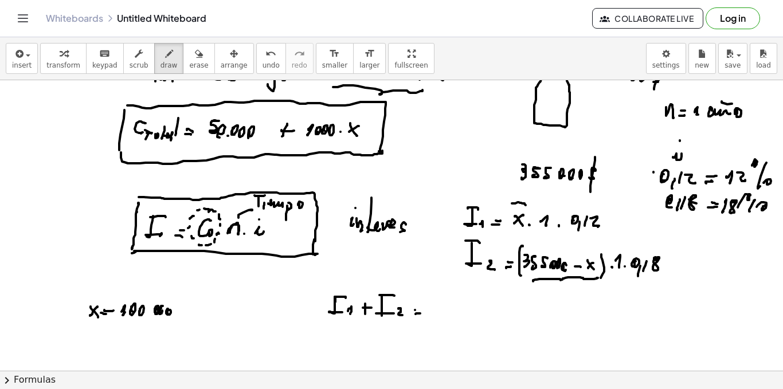
click at [423, 310] on div at bounding box center [391, 351] width 783 height 656
drag, startPoint x: 443, startPoint y: 300, endPoint x: 440, endPoint y: 309, distance: 8.7
click at [438, 309] on div at bounding box center [391, 351] width 783 height 656
drag, startPoint x: 452, startPoint y: 302, endPoint x: 460, endPoint y: 309, distance: 10.2
click at [452, 309] on div at bounding box center [391, 351] width 783 height 656
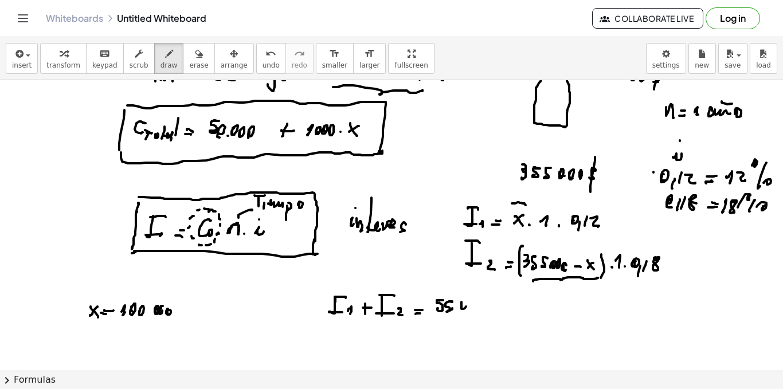
drag, startPoint x: 462, startPoint y: 303, endPoint x: 470, endPoint y: 307, distance: 9.3
click at [467, 312] on div at bounding box center [391, 351] width 783 height 656
drag, startPoint x: 470, startPoint y: 307, endPoint x: 481, endPoint y: 306, distance: 11.0
click at [476, 311] on div at bounding box center [391, 351] width 783 height 656
drag, startPoint x: 481, startPoint y: 306, endPoint x: 495, endPoint y: 313, distance: 15.9
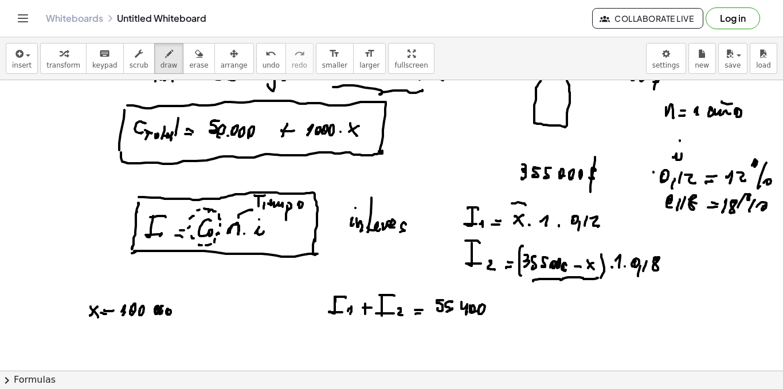
click at [481, 317] on div at bounding box center [391, 351] width 783 height 656
drag, startPoint x: 503, startPoint y: 306, endPoint x: 499, endPoint y: 313, distance: 7.8
click at [499, 313] on div at bounding box center [391, 351] width 783 height 656
drag, startPoint x: 501, startPoint y: 294, endPoint x: 495, endPoint y: 321, distance: 27.6
click at [497, 322] on div at bounding box center [391, 351] width 783 height 656
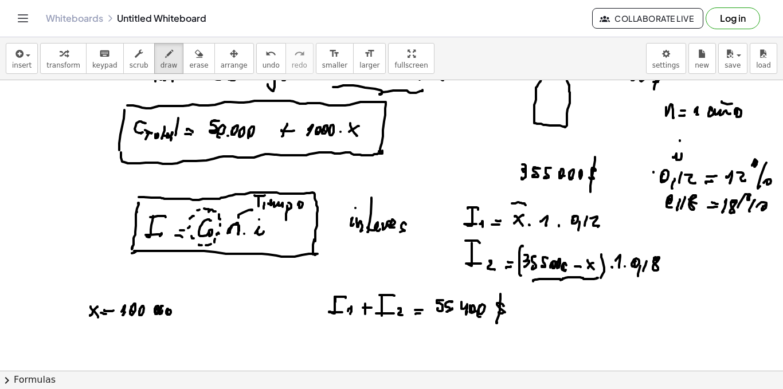
scroll to position [115, 0]
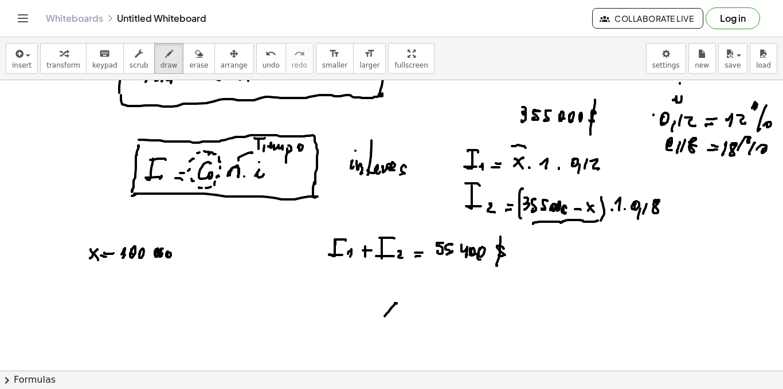
drag, startPoint x: 395, startPoint y: 305, endPoint x: 387, endPoint y: 306, distance: 7.5
click at [387, 313] on div at bounding box center [391, 294] width 783 height 656
drag, startPoint x: 395, startPoint y: 315, endPoint x: 400, endPoint y: 314, distance: 5.8
click at [393, 316] on div at bounding box center [391, 294] width 783 height 656
drag, startPoint x: 404, startPoint y: 313, endPoint x: 415, endPoint y: 312, distance: 10.9
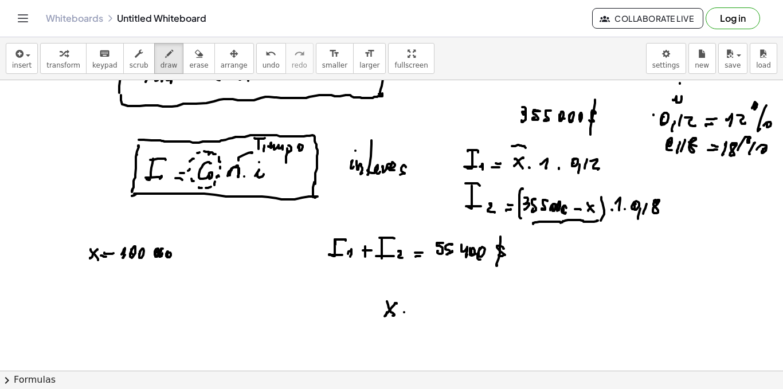
click at [405, 313] on div at bounding box center [391, 294] width 783 height 656
click at [417, 316] on div at bounding box center [391, 294] width 783 height 656
click at [429, 315] on div at bounding box center [391, 294] width 783 height 656
drag, startPoint x: 442, startPoint y: 311, endPoint x: 448, endPoint y: 314, distance: 7.5
click at [444, 313] on div at bounding box center [391, 294] width 783 height 656
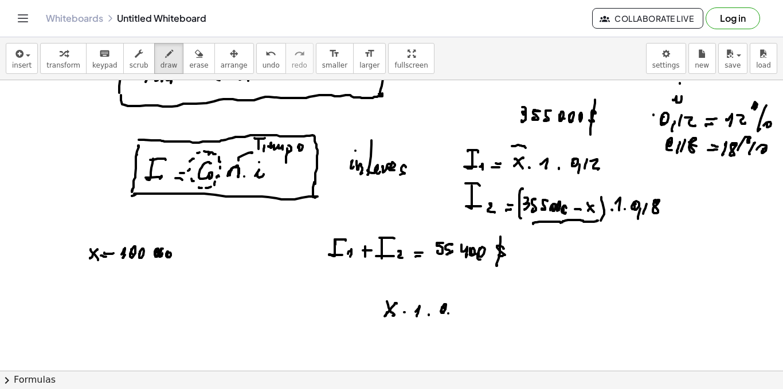
drag, startPoint x: 448, startPoint y: 314, endPoint x: 454, endPoint y: 309, distance: 7.3
click at [448, 317] on div at bounding box center [391, 294] width 783 height 656
click at [456, 312] on div at bounding box center [391, 294] width 783 height 656
drag, startPoint x: 460, startPoint y: 307, endPoint x: 470, endPoint y: 315, distance: 12.3
click at [467, 315] on div at bounding box center [391, 294] width 783 height 656
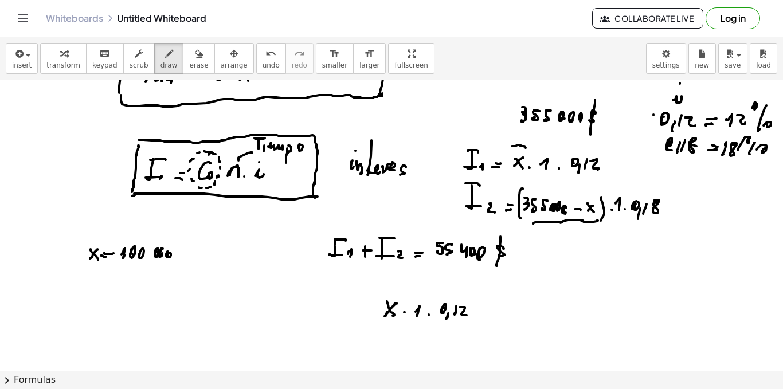
drag, startPoint x: 481, startPoint y: 305, endPoint x: 477, endPoint y: 312, distance: 7.7
click at [478, 313] on div at bounding box center [391, 294] width 783 height 656
click at [483, 310] on div at bounding box center [391, 294] width 783 height 656
click at [499, 317] on div at bounding box center [391, 294] width 783 height 656
drag, startPoint x: 510, startPoint y: 304, endPoint x: 511, endPoint y: 313, distance: 8.1
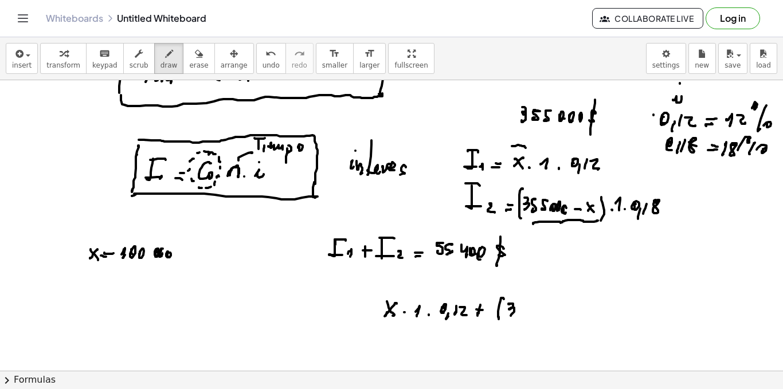
click at [511, 313] on div at bounding box center [391, 294] width 783 height 656
drag, startPoint x: 524, startPoint y: 304, endPoint x: 524, endPoint y: 311, distance: 7.5
click at [522, 313] on div at bounding box center [391, 294] width 783 height 656
drag, startPoint x: 536, startPoint y: 304, endPoint x: 530, endPoint y: 313, distance: 11.1
click at [530, 313] on div at bounding box center [391, 294] width 783 height 656
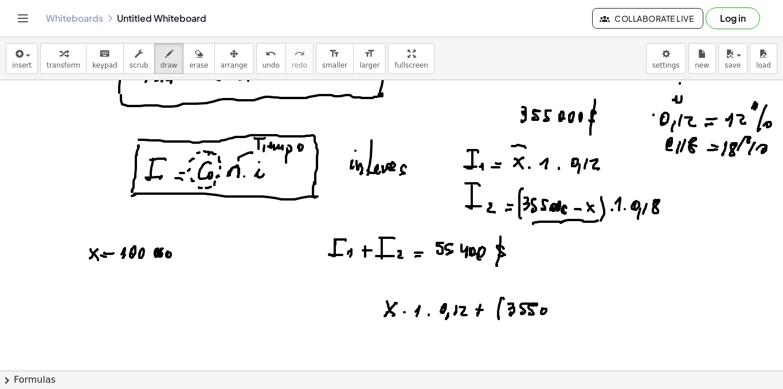
click at [545, 314] on div at bounding box center [391, 294] width 783 height 656
drag, startPoint x: 550, startPoint y: 310, endPoint x: 554, endPoint y: 315, distance: 6.2
click at [552, 315] on div at bounding box center [391, 294] width 783 height 656
click at [557, 315] on div at bounding box center [391, 294] width 783 height 656
click at [575, 314] on div at bounding box center [391, 294] width 783 height 656
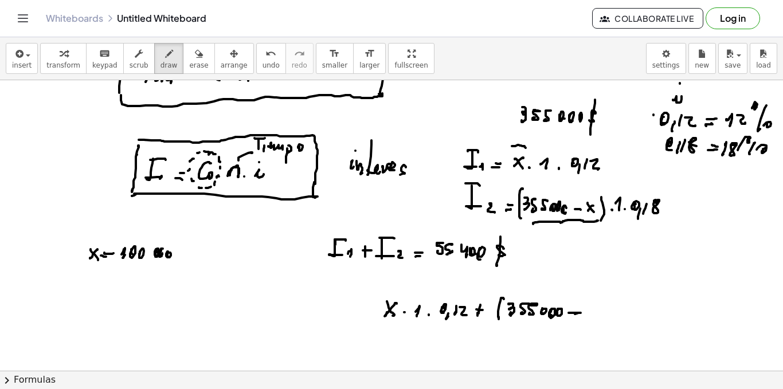
click at [584, 314] on div at bounding box center [391, 294] width 783 height 656
drag, startPoint x: 586, startPoint y: 310, endPoint x: 591, endPoint y: 316, distance: 8.1
click at [591, 316] on div at bounding box center [391, 294] width 783 height 656
drag, startPoint x: 596, startPoint y: 309, endPoint x: 596, endPoint y: 318, distance: 8.6
click at [596, 321] on div at bounding box center [391, 294] width 783 height 656
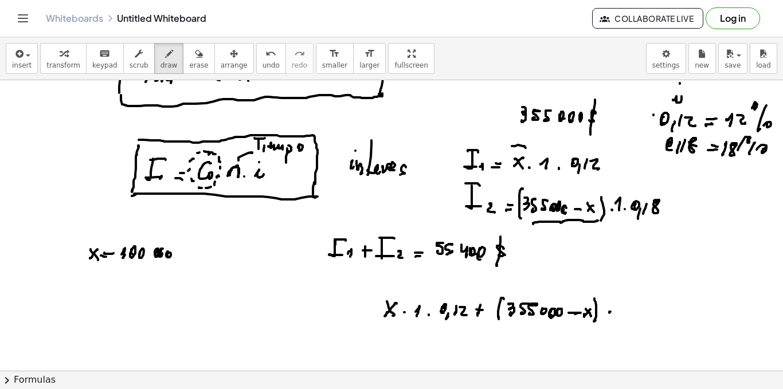
click at [608, 313] on div at bounding box center [391, 294] width 783 height 656
click at [620, 316] on div at bounding box center [391, 294] width 783 height 656
click at [630, 315] on div at bounding box center [391, 294] width 783 height 656
click at [643, 314] on div at bounding box center [391, 294] width 783 height 656
click at [645, 322] on div at bounding box center [391, 294] width 783 height 656
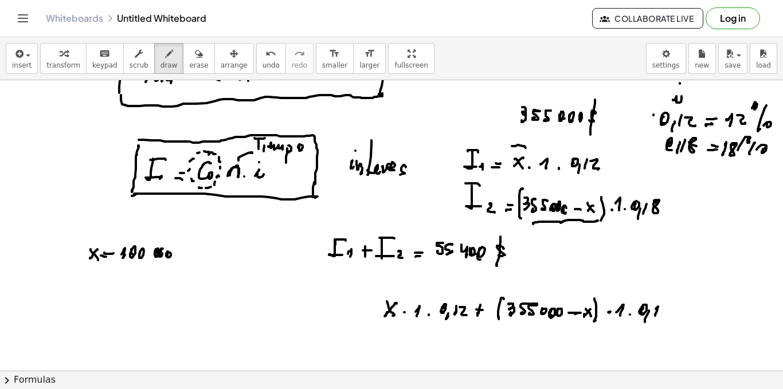
click at [655, 315] on div at bounding box center [391, 294] width 783 height 656
drag, startPoint x: 664, startPoint y: 304, endPoint x: 675, endPoint y: 311, distance: 13.7
click at [665, 308] on div at bounding box center [391, 294] width 783 height 656
click at [673, 314] on div at bounding box center [391, 294] width 783 height 656
click at [676, 315] on div at bounding box center [391, 294] width 783 height 656
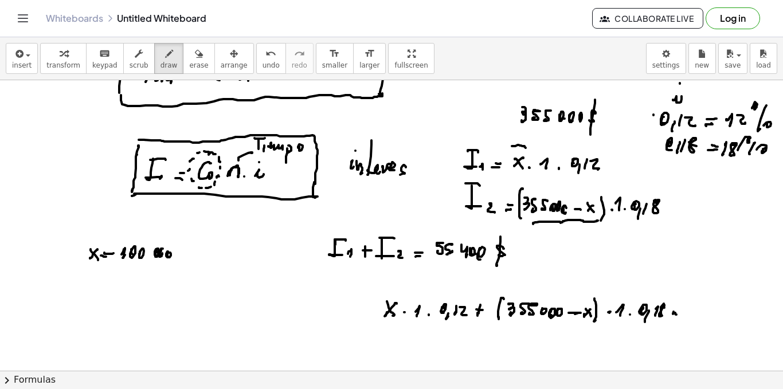
drag, startPoint x: 675, startPoint y: 313, endPoint x: 682, endPoint y: 314, distance: 7.5
click at [682, 314] on div at bounding box center [391, 294] width 783 height 656
click at [684, 316] on div at bounding box center [391, 294] width 783 height 656
drag, startPoint x: 704, startPoint y: 303, endPoint x: 699, endPoint y: 314, distance: 11.3
click at [699, 314] on div at bounding box center [391, 294] width 783 height 656
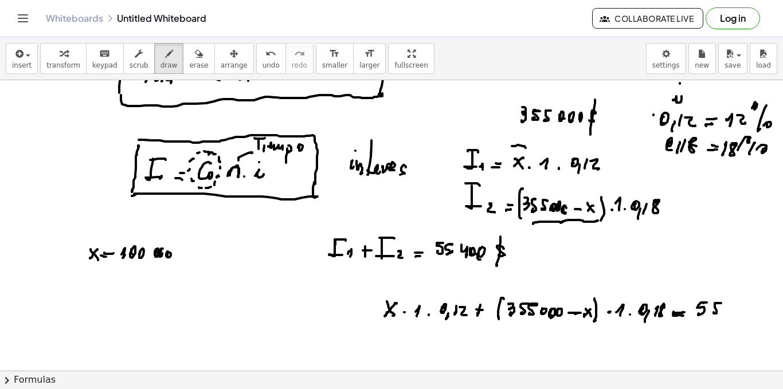
click at [716, 311] on div at bounding box center [391, 294] width 783 height 656
click at [732, 312] on div at bounding box center [391, 294] width 783 height 656
click at [745, 310] on div at bounding box center [391, 294] width 783 height 656
click at [749, 314] on div at bounding box center [391, 294] width 783 height 656
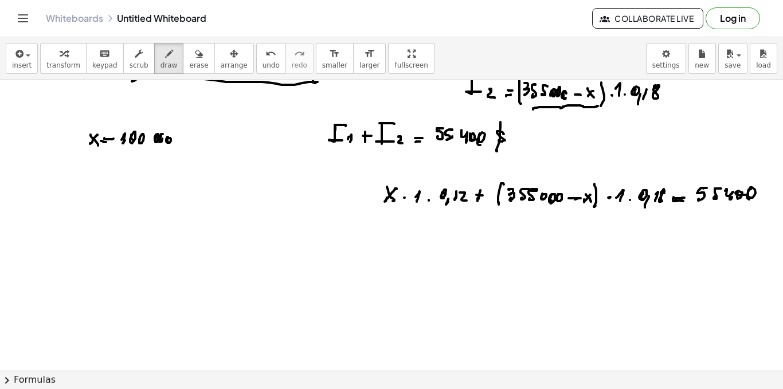
scroll to position [172, 0]
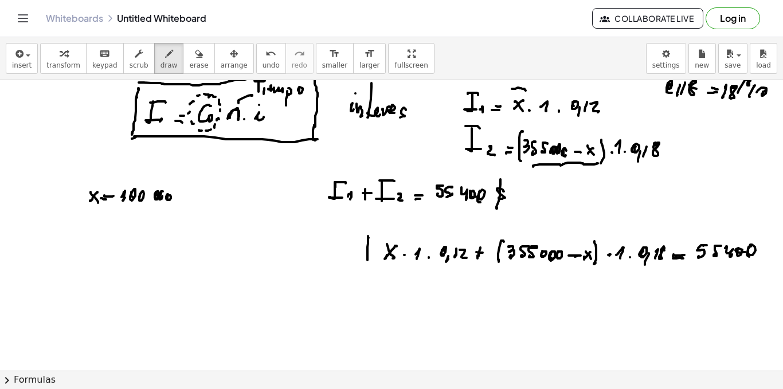
click at [366, 263] on div at bounding box center [391, 236] width 783 height 656
click at [684, 220] on div at bounding box center [391, 236] width 783 height 656
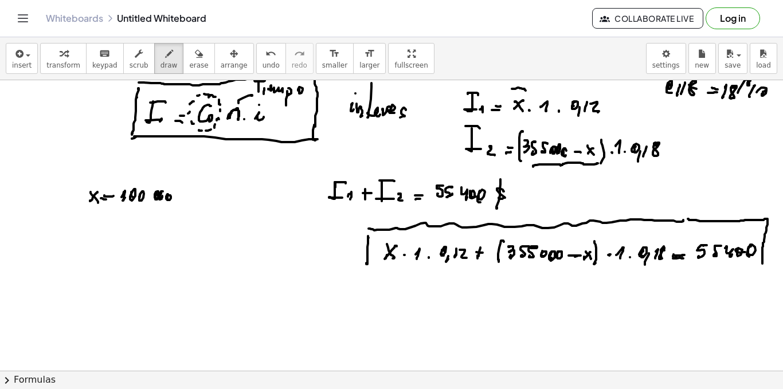
click at [763, 263] on div at bounding box center [391, 236] width 783 height 656
click at [396, 275] on div at bounding box center [391, 236] width 783 height 656
click at [441, 275] on div at bounding box center [391, 236] width 783 height 656
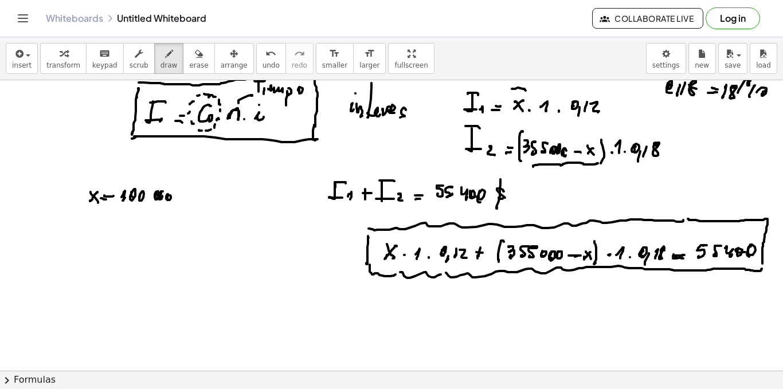
click at [762, 266] on div at bounding box center [391, 236] width 783 height 656
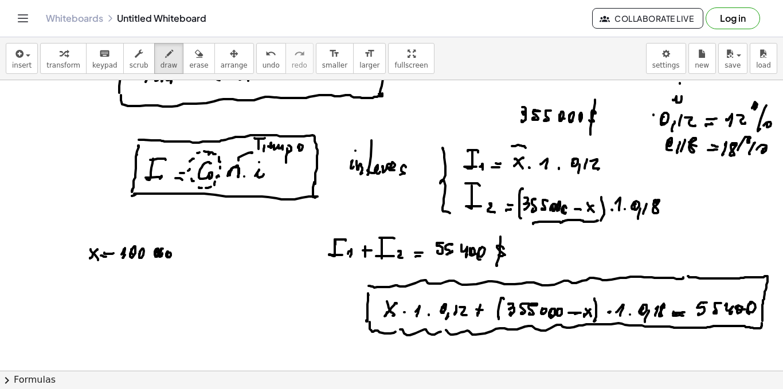
drag, startPoint x: 443, startPoint y: 148, endPoint x: 461, endPoint y: 207, distance: 61.8
click at [451, 213] on div at bounding box center [391, 294] width 783 height 656
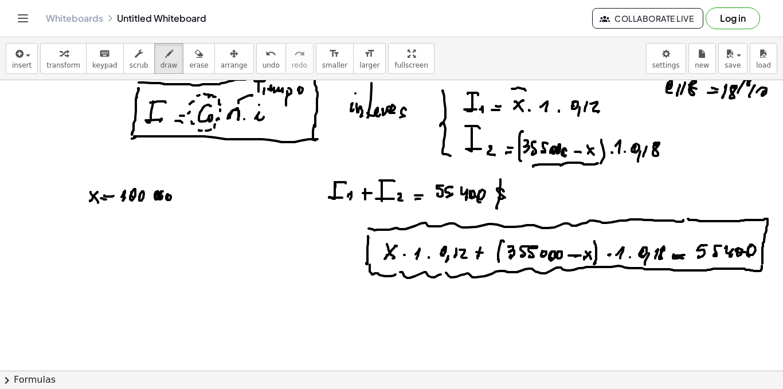
scroll to position [229, 0]
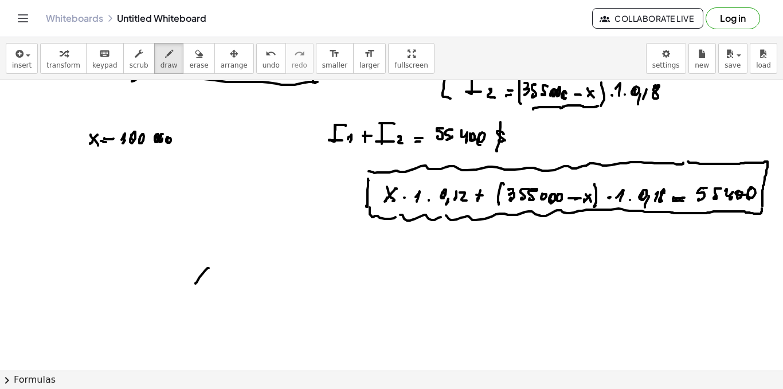
drag, startPoint x: 205, startPoint y: 271, endPoint x: 196, endPoint y: 278, distance: 11.9
click at [196, 282] on div at bounding box center [391, 179] width 783 height 656
click at [206, 282] on div at bounding box center [391, 179] width 783 height 656
click at [214, 277] on div at bounding box center [391, 179] width 783 height 656
click at [227, 272] on div at bounding box center [391, 179] width 783 height 656
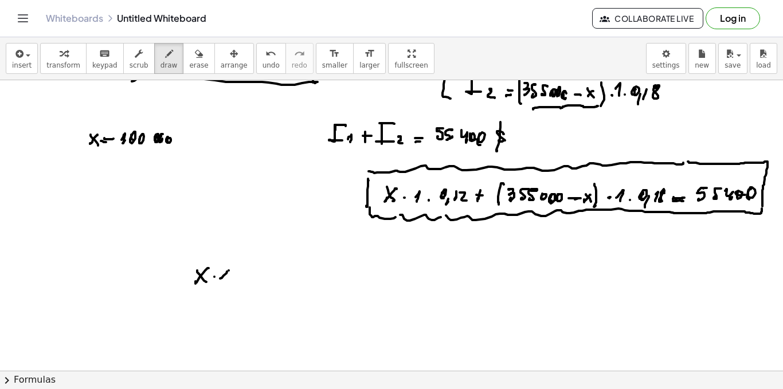
drag, startPoint x: 229, startPoint y: 271, endPoint x: 227, endPoint y: 282, distance: 11.7
click at [227, 282] on div at bounding box center [391, 179] width 783 height 656
drag, startPoint x: 235, startPoint y: 283, endPoint x: 245, endPoint y: 278, distance: 11.8
click at [235, 283] on div at bounding box center [391, 179] width 783 height 656
drag, startPoint x: 245, startPoint y: 284, endPoint x: 255, endPoint y: 280, distance: 10.9
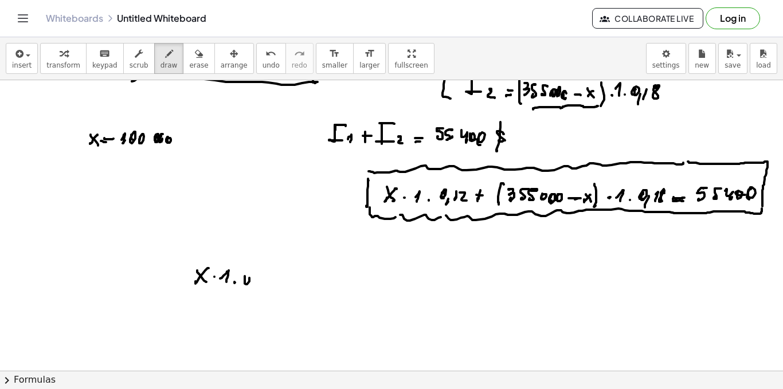
click at [244, 282] on div at bounding box center [391, 179] width 783 height 656
click at [253, 291] on div at bounding box center [391, 179] width 783 height 656
click at [260, 283] on div at bounding box center [391, 179] width 783 height 656
drag, startPoint x: 267, startPoint y: 274, endPoint x: 274, endPoint y: 284, distance: 12.7
click at [276, 284] on div at bounding box center [391, 179] width 783 height 656
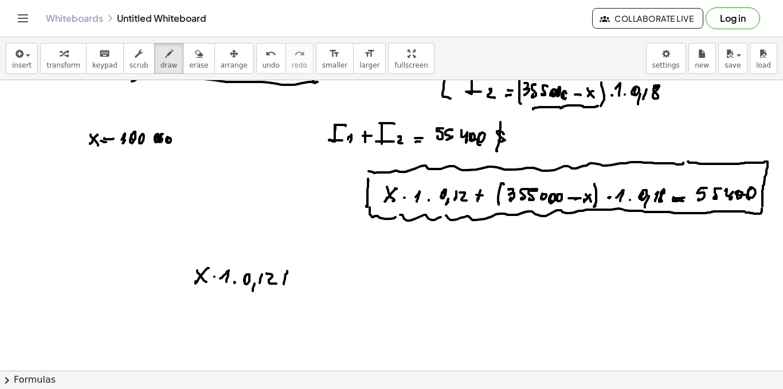
drag, startPoint x: 286, startPoint y: 275, endPoint x: 281, endPoint y: 279, distance: 6.1
click at [284, 285] on div at bounding box center [391, 179] width 783 height 656
click at [291, 278] on div at bounding box center [391, 179] width 783 height 656
click at [425, 253] on div at bounding box center [391, 179] width 783 height 656
click at [263, 63] on span "undo" at bounding box center [271, 65] width 17 height 8
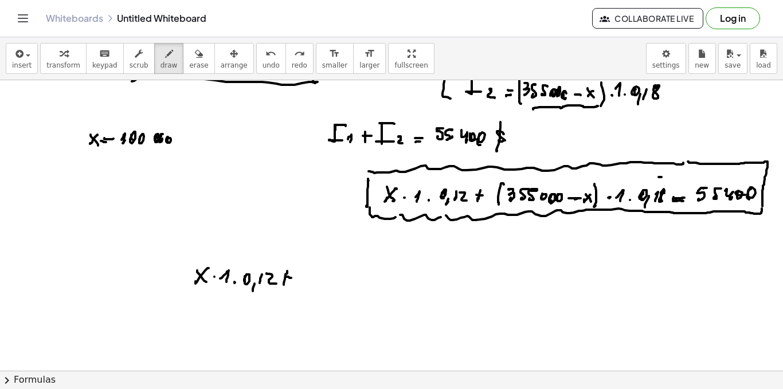
drag, startPoint x: 662, startPoint y: 177, endPoint x: 653, endPoint y: 172, distance: 10.5
click at [656, 173] on div at bounding box center [391, 179] width 783 height 656
click at [640, 174] on div at bounding box center [391, 179] width 783 height 656
click at [629, 173] on div at bounding box center [391, 179] width 783 height 656
drag, startPoint x: 615, startPoint y: 181, endPoint x: 611, endPoint y: 189, distance: 8.7
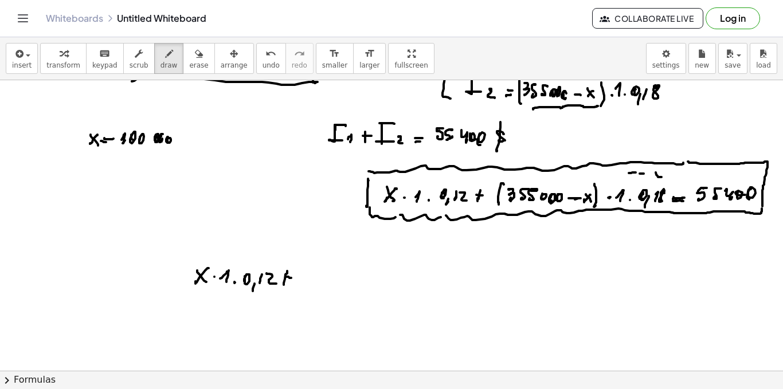
click at [614, 182] on div at bounding box center [391, 179] width 783 height 656
click at [610, 192] on div at bounding box center [391, 179] width 783 height 656
drag, startPoint x: 613, startPoint y: 201, endPoint x: 620, endPoint y: 205, distance: 8.5
click at [616, 202] on div at bounding box center [391, 179] width 783 height 656
drag, startPoint x: 623, startPoint y: 207, endPoint x: 632, endPoint y: 213, distance: 10.8
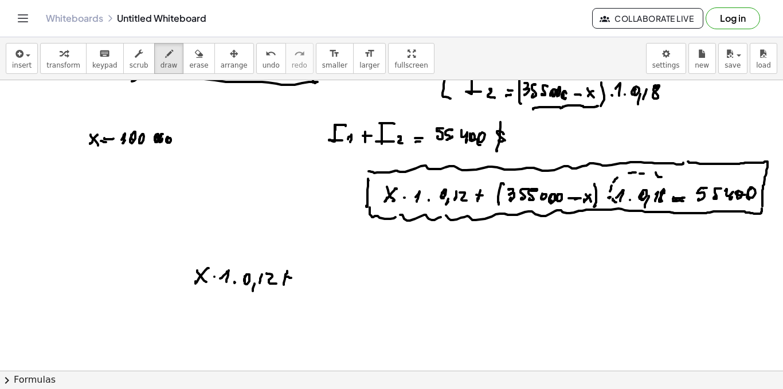
click at [626, 208] on div at bounding box center [391, 179] width 783 height 656
drag, startPoint x: 632, startPoint y: 213, endPoint x: 645, endPoint y: 216, distance: 13.5
click at [639, 214] on div at bounding box center [391, 179] width 783 height 656
drag, startPoint x: 645, startPoint y: 216, endPoint x: 658, endPoint y: 209, distance: 14.4
click at [650, 213] on div at bounding box center [391, 179] width 783 height 656
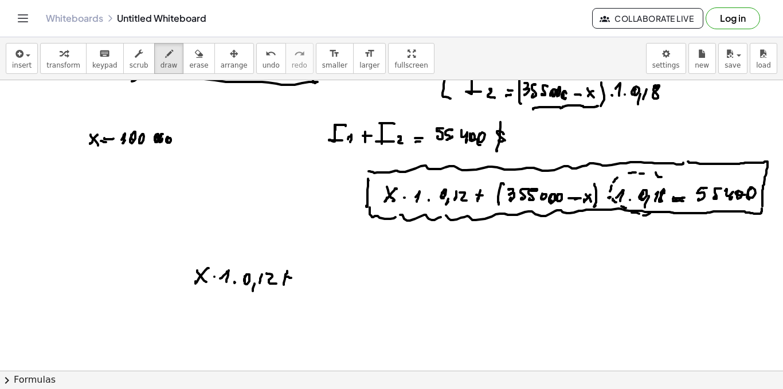
drag, startPoint x: 658, startPoint y: 208, endPoint x: 661, endPoint y: 194, distance: 13.5
click at [661, 202] on div at bounding box center [391, 179] width 783 height 656
click at [661, 189] on div at bounding box center [391, 179] width 783 height 656
drag, startPoint x: 620, startPoint y: 208, endPoint x: 546, endPoint y: 212, distance: 74.1
click at [544, 211] on div at bounding box center [391, 179] width 783 height 656
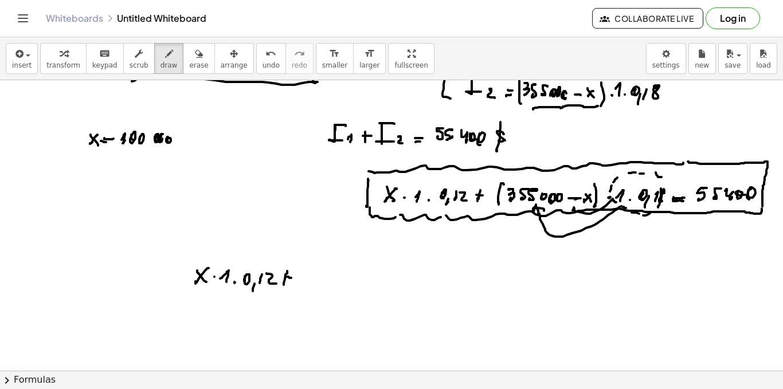
drag, startPoint x: 612, startPoint y: 200, endPoint x: 579, endPoint y: 212, distance: 35.4
click at [579, 212] on div at bounding box center [391, 179] width 783 height 656
drag, startPoint x: 303, startPoint y: 275, endPoint x: 303, endPoint y: 286, distance: 11.5
click at [303, 287] on div at bounding box center [391, 179] width 783 height 656
drag, startPoint x: 318, startPoint y: 275, endPoint x: 317, endPoint y: 280, distance: 6.0
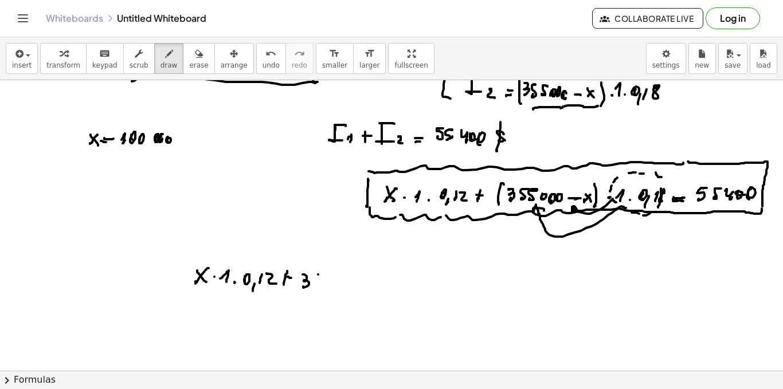
click at [319, 275] on div at bounding box center [391, 179] width 783 height 656
drag, startPoint x: 317, startPoint y: 280, endPoint x: 324, endPoint y: 281, distance: 7.5
click at [317, 285] on div at bounding box center [391, 179] width 783 height 656
drag, startPoint x: 326, startPoint y: 279, endPoint x: 338, endPoint y: 281, distance: 11.7
click at [327, 287] on div at bounding box center [391, 179] width 783 height 656
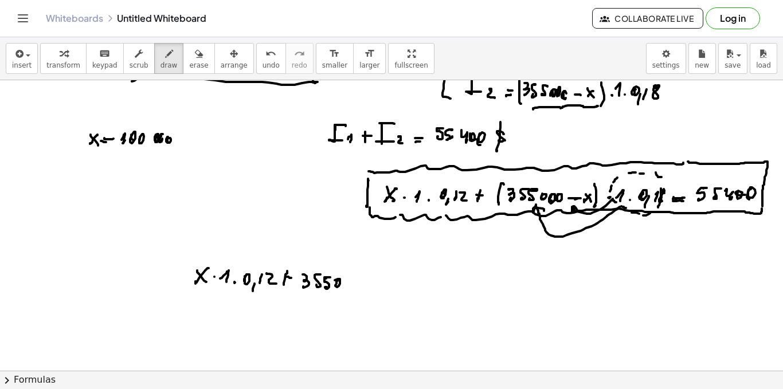
click at [338, 286] on div at bounding box center [391, 179] width 783 height 656
drag, startPoint x: 345, startPoint y: 286, endPoint x: 354, endPoint y: 280, distance: 10.8
click at [344, 287] on div at bounding box center [391, 179] width 783 height 656
click at [351, 286] on div at bounding box center [391, 179] width 783 height 656
click at [361, 286] on div at bounding box center [391, 179] width 783 height 656
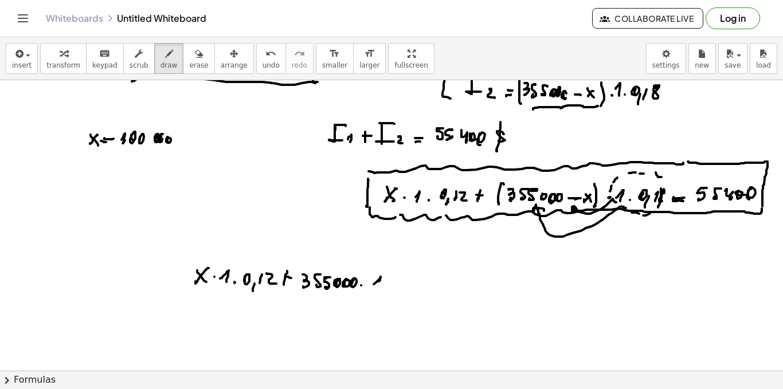
drag, startPoint x: 381, startPoint y: 277, endPoint x: 379, endPoint y: 285, distance: 8.2
click at [379, 285] on div at bounding box center [391, 179] width 783 height 656
click at [387, 284] on div at bounding box center [391, 179] width 783 height 656
drag, startPoint x: 401, startPoint y: 278, endPoint x: 404, endPoint y: 286, distance: 8.5
click at [401, 288] on div at bounding box center [391, 179] width 783 height 656
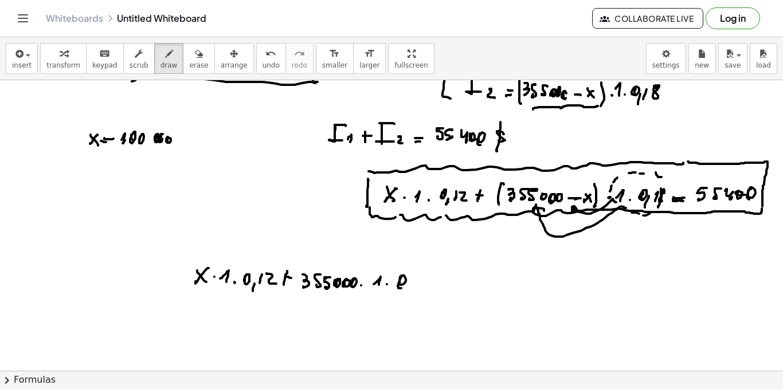
drag, startPoint x: 408, startPoint y: 291, endPoint x: 415, endPoint y: 282, distance: 11.8
click at [408, 294] on div at bounding box center [391, 179] width 783 height 656
click at [416, 287] on div at bounding box center [391, 179] width 783 height 656
click at [424, 278] on div at bounding box center [391, 179] width 783 height 656
drag, startPoint x: 439, startPoint y: 286, endPoint x: 448, endPoint y: 286, distance: 9.2
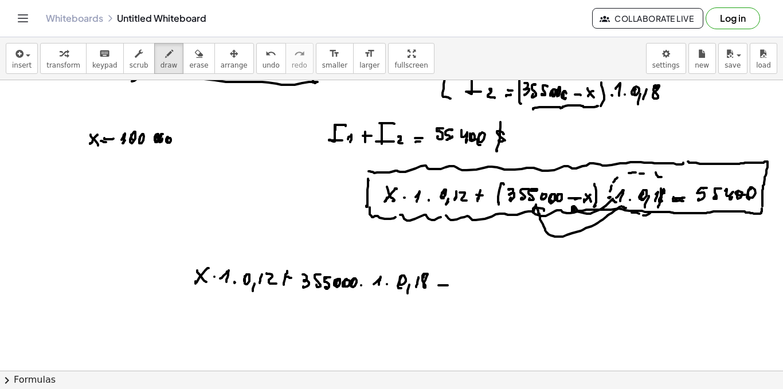
click at [448, 286] on div at bounding box center [391, 179] width 783 height 656
drag, startPoint x: 472, startPoint y: 276, endPoint x: 466, endPoint y: 279, distance: 6.9
click at [466, 283] on div at bounding box center [391, 179] width 783 height 656
drag, startPoint x: 467, startPoint y: 276, endPoint x: 473, endPoint y: 284, distance: 10.2
click at [473, 284] on div at bounding box center [391, 179] width 783 height 656
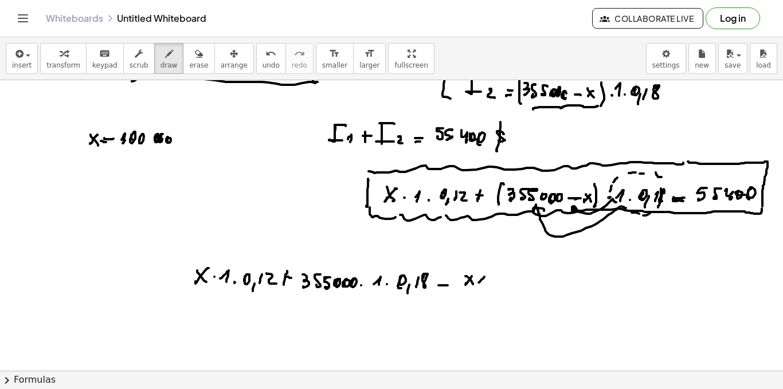
drag, startPoint x: 485, startPoint y: 277, endPoint x: 483, endPoint y: 286, distance: 8.8
click at [482, 286] on div at bounding box center [391, 179] width 783 height 656
drag, startPoint x: 489, startPoint y: 287, endPoint x: 498, endPoint y: 283, distance: 10.3
click at [489, 286] on div at bounding box center [391, 179] width 783 height 656
drag, startPoint x: 478, startPoint y: 288, endPoint x: 515, endPoint y: 283, distance: 37.6
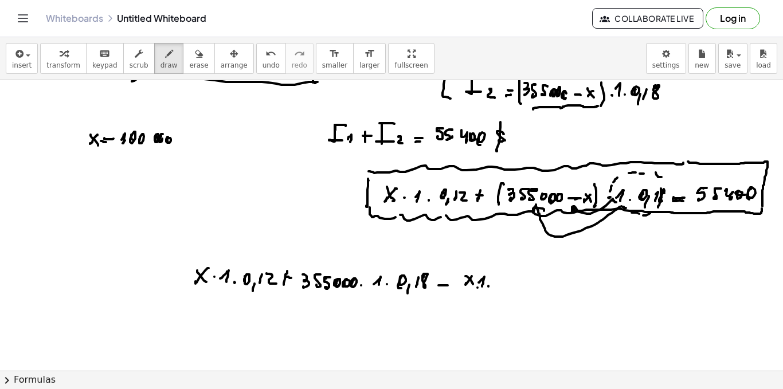
click at [479, 288] on div at bounding box center [391, 179] width 783 height 656
click at [502, 287] on div at bounding box center [391, 179] width 783 height 656
click at [509, 289] on div at bounding box center [391, 179] width 783 height 656
click at [514, 286] on div at bounding box center [391, 179] width 783 height 656
click at [520, 282] on div at bounding box center [391, 179] width 783 height 656
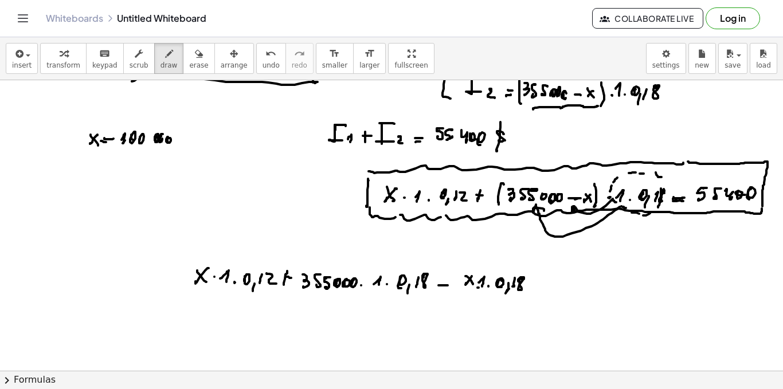
click at [531, 284] on div at bounding box center [391, 179] width 783 height 656
click at [536, 284] on div at bounding box center [391, 179] width 783 height 656
click at [538, 283] on div at bounding box center [391, 179] width 783 height 656
click at [556, 278] on div at bounding box center [391, 179] width 783 height 656
click at [570, 280] on div at bounding box center [391, 179] width 783 height 656
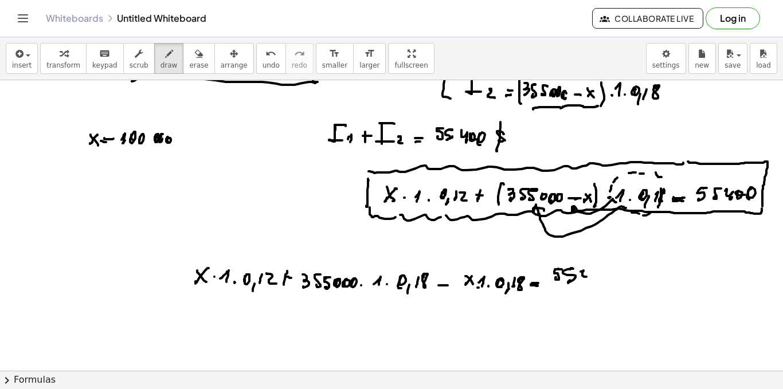
click at [587, 282] on div at bounding box center [391, 179] width 783 height 656
click at [594, 279] on div at bounding box center [391, 179] width 783 height 656
click at [600, 280] on div at bounding box center [391, 179] width 783 height 656
click at [269, 259] on div at bounding box center [391, 179] width 783 height 656
click at [517, 264] on div at bounding box center [391, 179] width 783 height 656
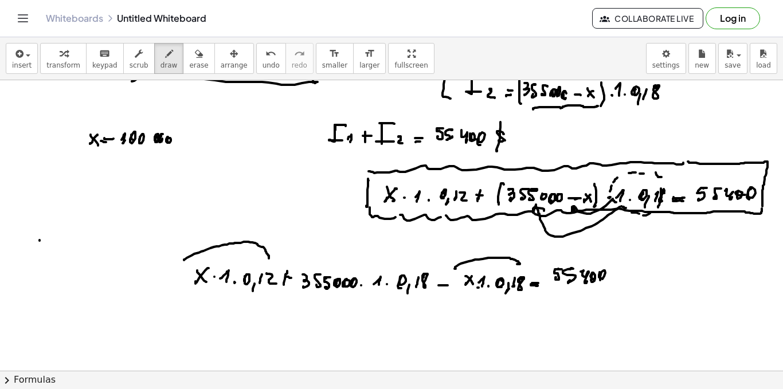
click at [40, 245] on div at bounding box center [391, 179] width 783 height 656
click at [47, 254] on div at bounding box center [391, 179] width 783 height 656
click at [55, 252] on div at bounding box center [391, 179] width 783 height 656
click at [68, 251] on div at bounding box center [391, 179] width 783 height 656
click at [82, 250] on div at bounding box center [391, 179] width 783 height 656
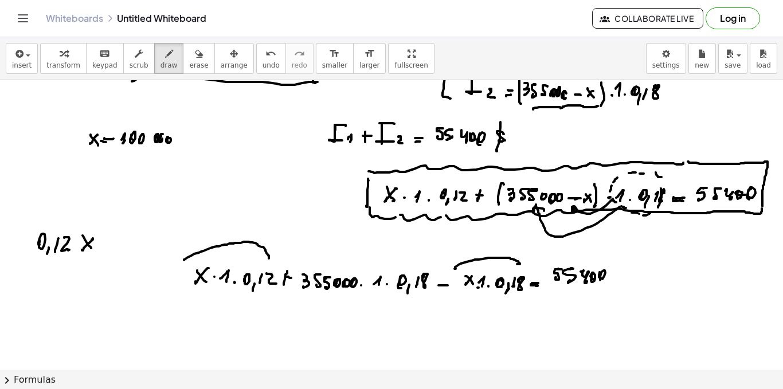
click at [91, 248] on div at bounding box center [391, 179] width 783 height 656
click at [25, 275] on div at bounding box center [391, 179] width 783 height 656
click at [505, 280] on div at bounding box center [391, 179] width 783 height 656
click at [37, 284] on div at bounding box center [391, 179] width 783 height 656
click at [40, 296] on div at bounding box center [391, 179] width 783 height 656
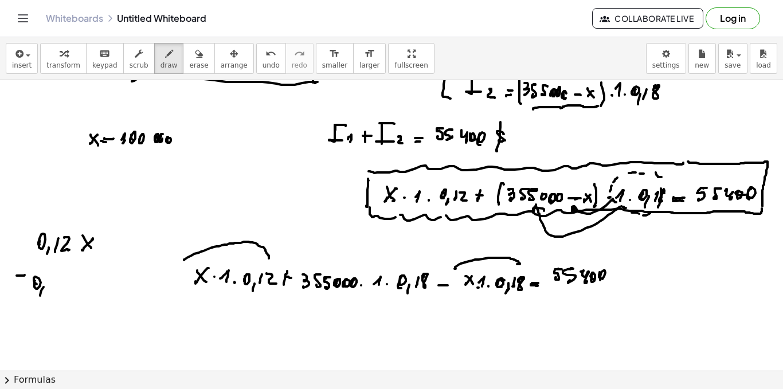
click at [50, 290] on div at bounding box center [391, 179] width 783 height 656
click at [62, 277] on div at bounding box center [391, 179] width 783 height 656
click at [76, 289] on div at bounding box center [391, 179] width 783 height 656
click at [84, 290] on div at bounding box center [391, 179] width 783 height 656
drag, startPoint x: 296, startPoint y: 333, endPoint x: 311, endPoint y: 327, distance: 15.8
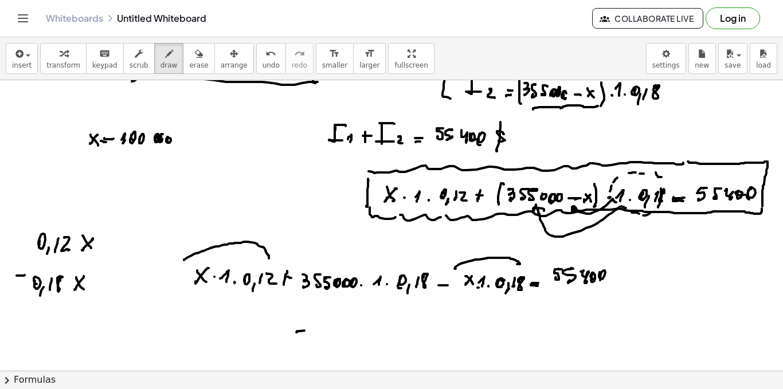
click at [307, 331] on div at bounding box center [391, 179] width 783 height 656
drag, startPoint x: 314, startPoint y: 327, endPoint x: 323, endPoint y: 327, distance: 9.7
click at [316, 327] on div at bounding box center [391, 179] width 783 height 656
drag, startPoint x: 323, startPoint y: 327, endPoint x: 330, endPoint y: 326, distance: 6.4
click at [322, 333] on div at bounding box center [391, 179] width 783 height 656
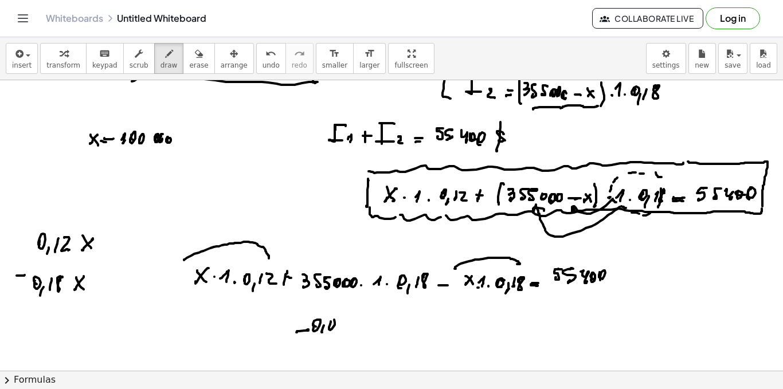
drag, startPoint x: 331, startPoint y: 323, endPoint x: 340, endPoint y: 321, distance: 9.3
click at [331, 324] on div at bounding box center [391, 179] width 783 height 656
drag, startPoint x: 344, startPoint y: 318, endPoint x: 351, endPoint y: 331, distance: 14.9
click at [341, 335] on div at bounding box center [391, 179] width 783 height 656
click at [356, 331] on div at bounding box center [391, 179] width 783 height 656
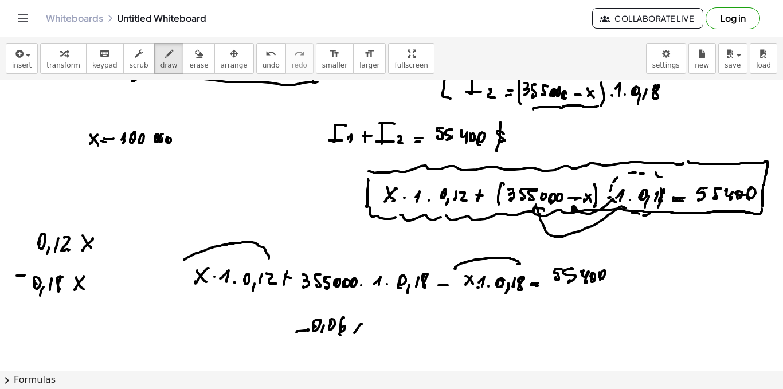
click at [364, 334] on div at bounding box center [391, 179] width 783 height 656
drag, startPoint x: 384, startPoint y: 324, endPoint x: 381, endPoint y: 331, distance: 7.5
click at [381, 333] on div at bounding box center [391, 179] width 783 height 656
click at [388, 331] on div at bounding box center [391, 179] width 783 height 656
drag, startPoint x: 400, startPoint y: 322, endPoint x: 413, endPoint y: 325, distance: 13.6
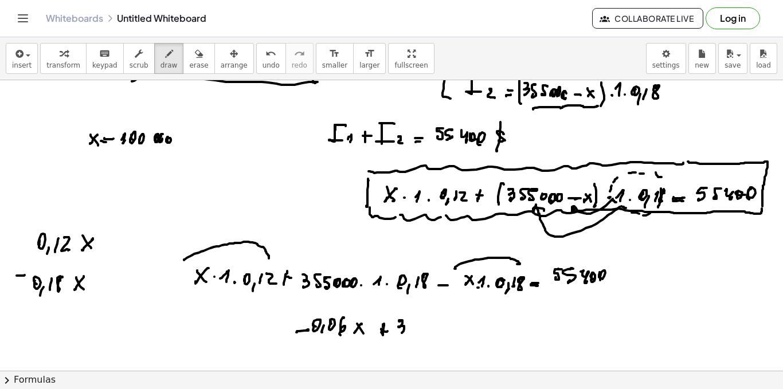
click at [401, 333] on div at bounding box center [391, 179] width 783 height 656
drag, startPoint x: 413, startPoint y: 323, endPoint x: 415, endPoint y: 330, distance: 6.4
click at [412, 331] on div at bounding box center [391, 179] width 783 height 656
drag, startPoint x: 422, startPoint y: 322, endPoint x: 436, endPoint y: 329, distance: 15.4
click at [424, 331] on div at bounding box center [391, 179] width 783 height 656
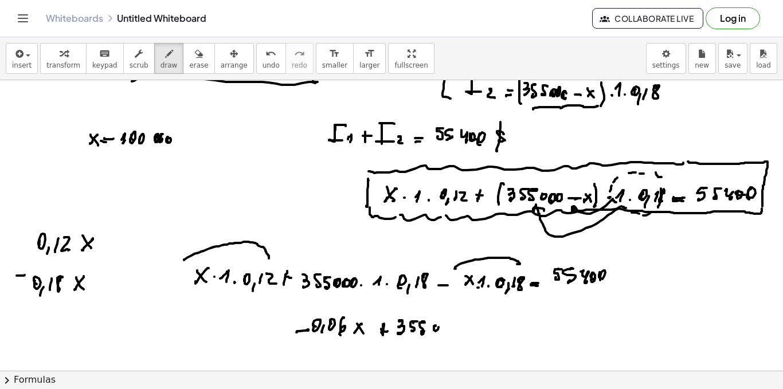
click at [439, 329] on div at bounding box center [391, 179] width 783 height 656
drag, startPoint x: 443, startPoint y: 325, endPoint x: 451, endPoint y: 324, distance: 8.7
click at [443, 328] on div at bounding box center [391, 179] width 783 height 656
click at [454, 327] on div at bounding box center [391, 179] width 783 height 656
click at [448, 329] on div at bounding box center [391, 179] width 783 height 656
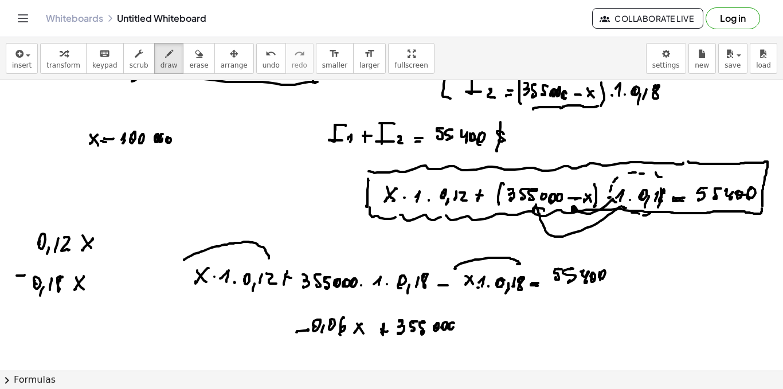
click at [469, 327] on div at bounding box center [391, 179] width 783 height 656
drag, startPoint x: 482, startPoint y: 323, endPoint x: 493, endPoint y: 326, distance: 12.0
click at [482, 331] on div at bounding box center [391, 179] width 783 height 656
click at [490, 337] on div at bounding box center [391, 179] width 783 height 656
click at [499, 330] on div at bounding box center [391, 179] width 783 height 656
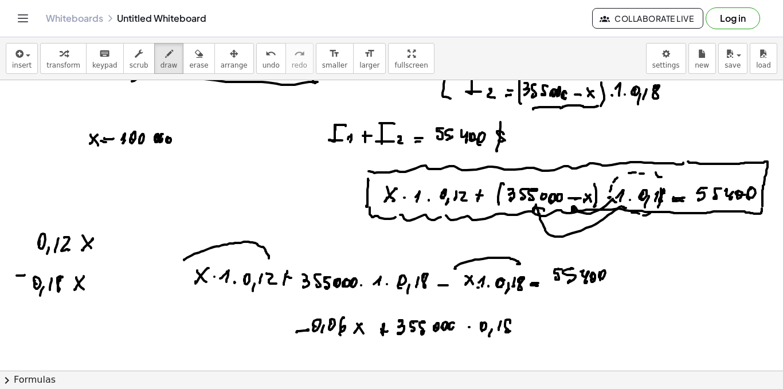
drag, startPoint x: 510, startPoint y: 321, endPoint x: 522, endPoint y: 325, distance: 12.9
click at [511, 323] on div at bounding box center [391, 179] width 783 height 656
click at [534, 330] on div at bounding box center [391, 179] width 783 height 656
click at [535, 326] on div at bounding box center [391, 179] width 783 height 656
drag, startPoint x: 552, startPoint y: 321, endPoint x: 554, endPoint y: 331, distance: 11.0
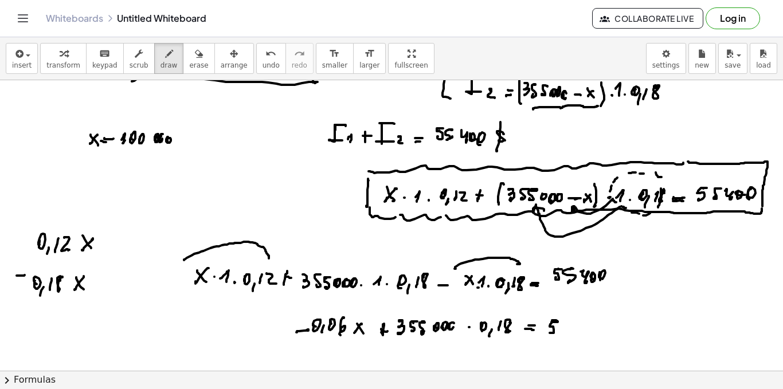
click at [550, 332] on div at bounding box center [391, 179] width 783 height 656
drag, startPoint x: 565, startPoint y: 323, endPoint x: 562, endPoint y: 331, distance: 9.3
click at [562, 331] on div at bounding box center [391, 179] width 783 height 656
drag, startPoint x: 578, startPoint y: 325, endPoint x: 584, endPoint y: 330, distance: 8.5
click at [584, 331] on div at bounding box center [391, 179] width 783 height 656
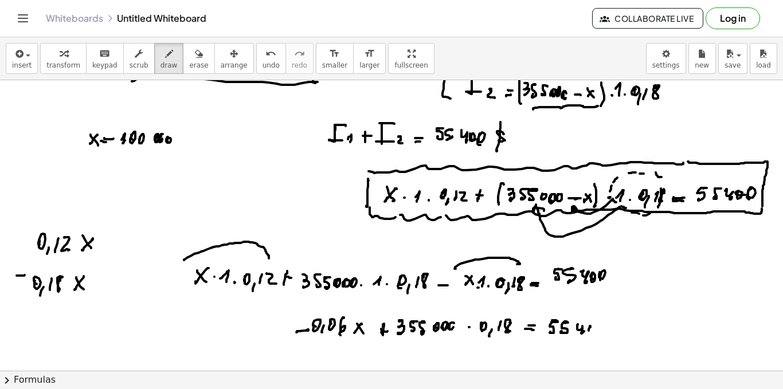
click at [591, 330] on div at bounding box center [391, 179] width 783 height 656
drag, startPoint x: 595, startPoint y: 329, endPoint x: 600, endPoint y: 333, distance: 6.7
click at [597, 333] on div at bounding box center [391, 179] width 783 height 656
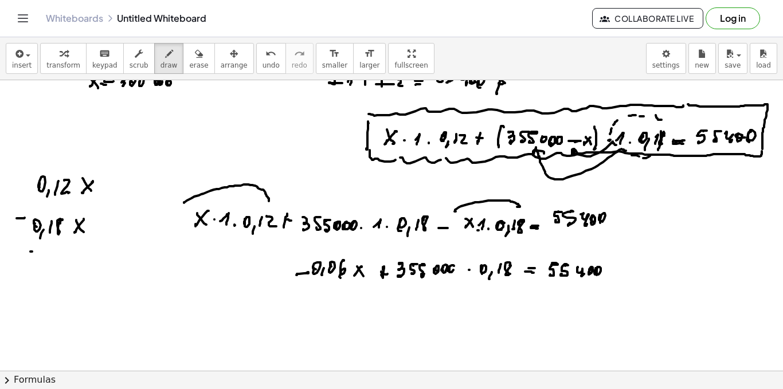
drag, startPoint x: 30, startPoint y: 252, endPoint x: 74, endPoint y: 255, distance: 43.7
click at [75, 256] on div at bounding box center [391, 122] width 783 height 656
drag, startPoint x: 25, startPoint y: 274, endPoint x: 34, endPoint y: 274, distance: 9.2
click at [34, 272] on div at bounding box center [391, 122] width 783 height 656
click at [45, 272] on div at bounding box center [391, 122] width 783 height 656
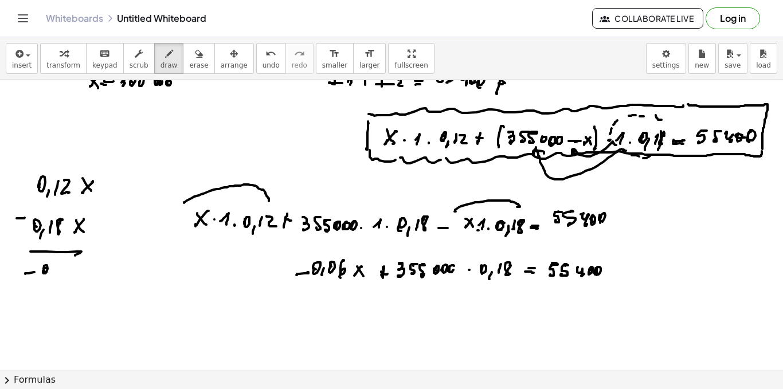
drag, startPoint x: 48, startPoint y: 284, endPoint x: 55, endPoint y: 271, distance: 15.7
click at [49, 284] on div at bounding box center [391, 122] width 783 height 656
click at [57, 272] on div at bounding box center [391, 122] width 783 height 656
drag, startPoint x: 64, startPoint y: 263, endPoint x: 81, endPoint y: 263, distance: 17.8
click at [65, 275] on div at bounding box center [391, 122] width 783 height 656
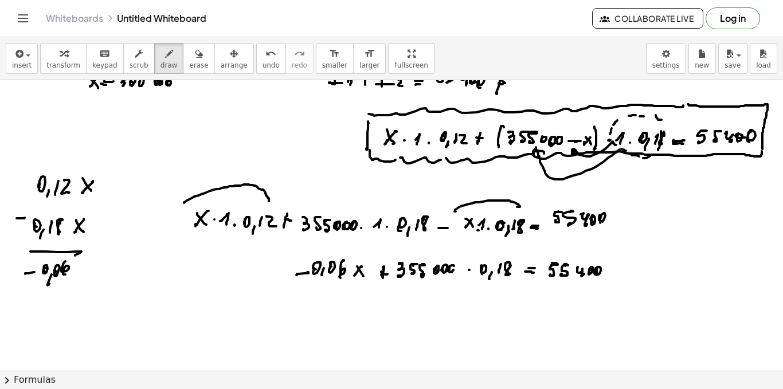
click at [74, 274] on div at bounding box center [391, 122] width 783 height 656
click at [80, 274] on div at bounding box center [391, 122] width 783 height 656
click at [343, 309] on div at bounding box center [391, 122] width 783 height 656
drag, startPoint x: 352, startPoint y: 304, endPoint x: 362, endPoint y: 306, distance: 9.9
click at [353, 309] on div at bounding box center [391, 122] width 783 height 656
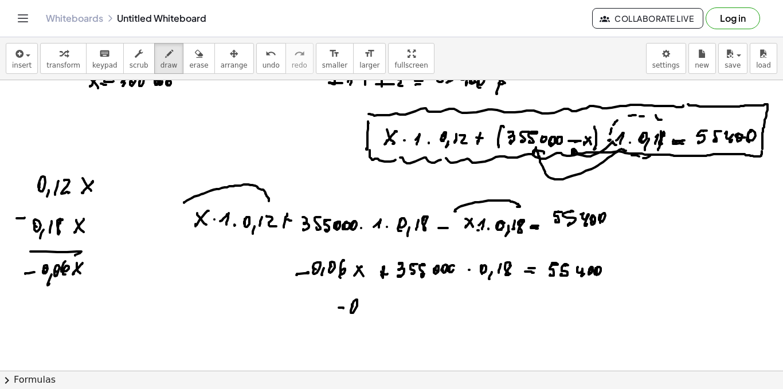
click at [357, 318] on div at bounding box center [391, 122] width 783 height 656
drag, startPoint x: 369, startPoint y: 302, endPoint x: 376, endPoint y: 303, distance: 6.9
click at [368, 309] on div at bounding box center [391, 122] width 783 height 656
drag, startPoint x: 378, startPoint y: 301, endPoint x: 393, endPoint y: 306, distance: 16.3
click at [375, 315] on div at bounding box center [391, 122] width 783 height 656
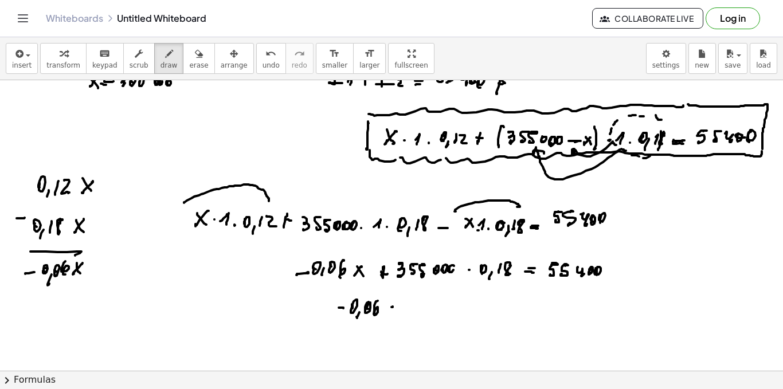
drag, startPoint x: 392, startPoint y: 307, endPoint x: 385, endPoint y: 314, distance: 9.3
click at [385, 315] on div at bounding box center [391, 122] width 783 height 656
drag, startPoint x: 389, startPoint y: 313, endPoint x: 396, endPoint y: 314, distance: 7.0
click at [390, 316] on div at bounding box center [391, 122] width 783 height 656
click at [403, 315] on div at bounding box center [391, 122] width 783 height 656
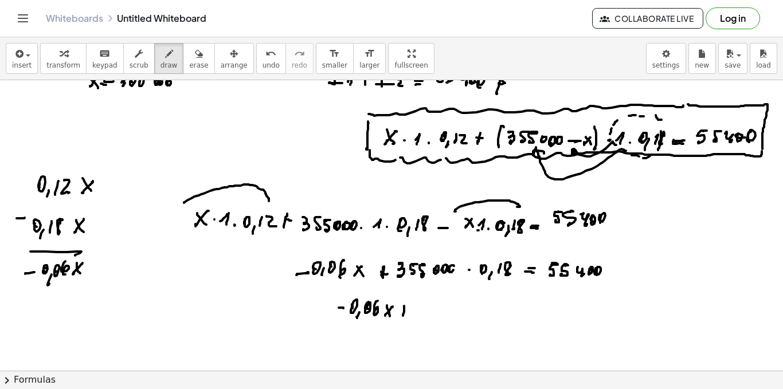
click at [409, 310] on div at bounding box center [391, 122] width 783 height 656
drag, startPoint x: 429, startPoint y: 302, endPoint x: 440, endPoint y: 312, distance: 14.2
click at [425, 318] on div at bounding box center [391, 122] width 783 height 656
drag, startPoint x: 437, startPoint y: 303, endPoint x: 450, endPoint y: 311, distance: 14.7
click at [439, 315] on div at bounding box center [391, 122] width 783 height 656
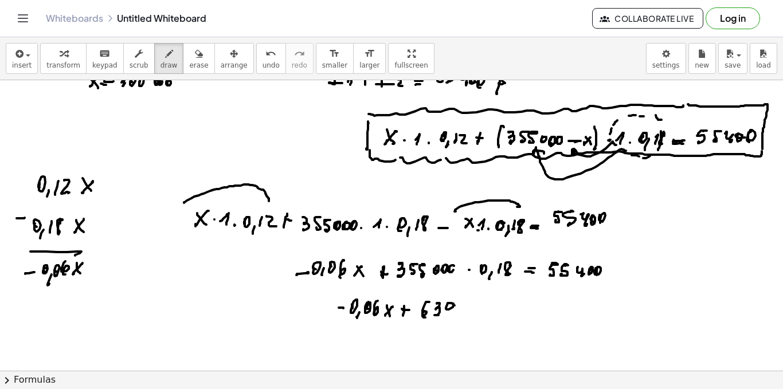
drag, startPoint x: 454, startPoint y: 305, endPoint x: 451, endPoint y: 315, distance: 10.0
click at [450, 315] on div at bounding box center [391, 122] width 783 height 656
drag, startPoint x: 458, startPoint y: 310, endPoint x: 465, endPoint y: 313, distance: 7.5
click at [464, 313] on div at bounding box center [391, 122] width 783 height 656
click at [463, 316] on div at bounding box center [391, 122] width 783 height 656
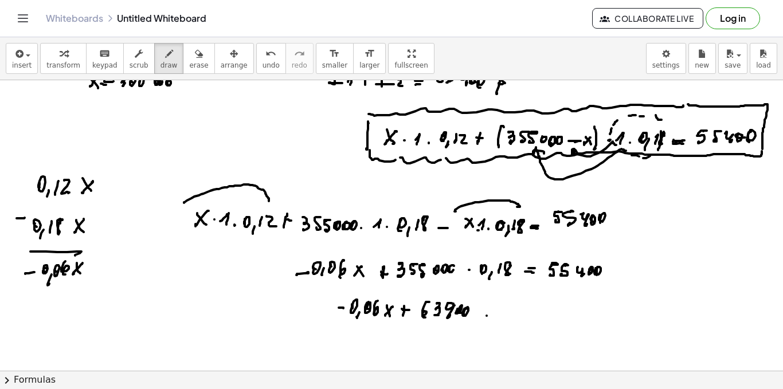
drag, startPoint x: 487, startPoint y: 316, endPoint x: 495, endPoint y: 315, distance: 8.0
click at [495, 315] on div at bounding box center [391, 122] width 783 height 656
click at [499, 311] on div at bounding box center [391, 122] width 783 height 656
click at [517, 314] on div at bounding box center [391, 122] width 783 height 656
click at [528, 317] on div at bounding box center [391, 122] width 783 height 656
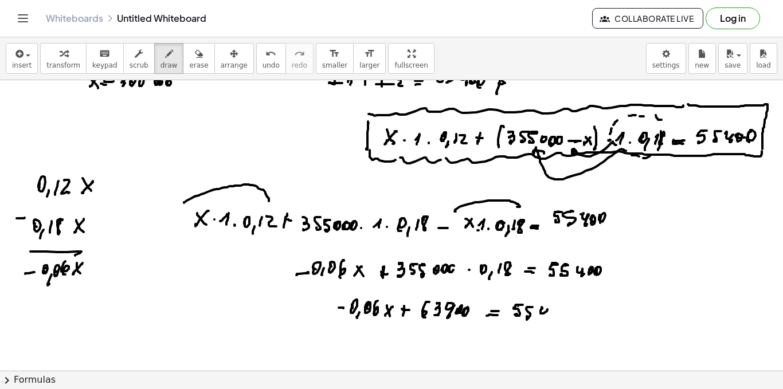
click at [549, 309] on div at bounding box center [391, 122] width 783 height 656
click at [545, 318] on div at bounding box center [391, 122] width 783 height 656
click at [557, 317] on div at bounding box center [391, 122] width 783 height 656
click at [562, 321] on div at bounding box center [391, 122] width 783 height 656
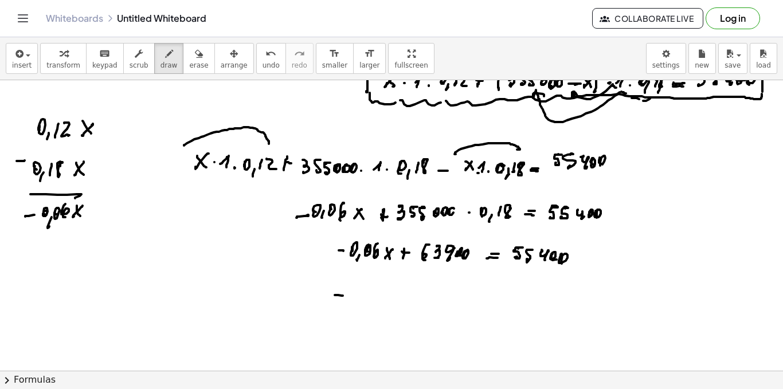
click at [341, 296] on div at bounding box center [391, 64] width 783 height 656
click at [354, 296] on div at bounding box center [391, 64] width 783 height 656
click at [357, 307] on div at bounding box center [391, 64] width 783 height 656
click at [370, 298] on div at bounding box center [391, 64] width 783 height 656
click at [377, 302] on div at bounding box center [391, 64] width 783 height 656
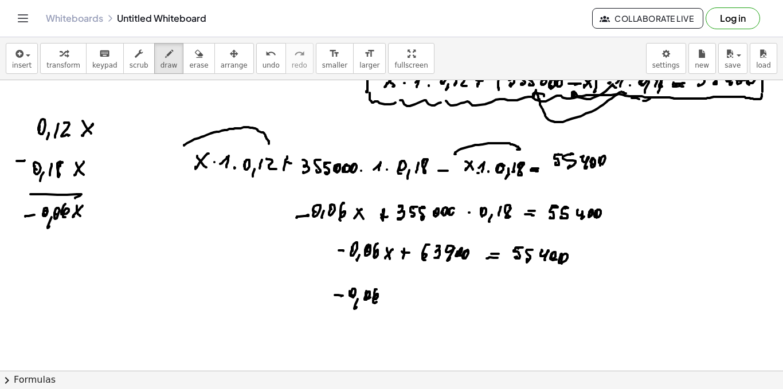
click at [385, 292] on div at bounding box center [391, 64] width 783 height 656
click at [389, 299] on div at bounding box center [391, 64] width 783 height 656
click at [399, 298] on div at bounding box center [391, 64] width 783 height 656
click at [405, 299] on div at bounding box center [391, 64] width 783 height 656
click at [416, 302] on div at bounding box center [391, 64] width 783 height 656
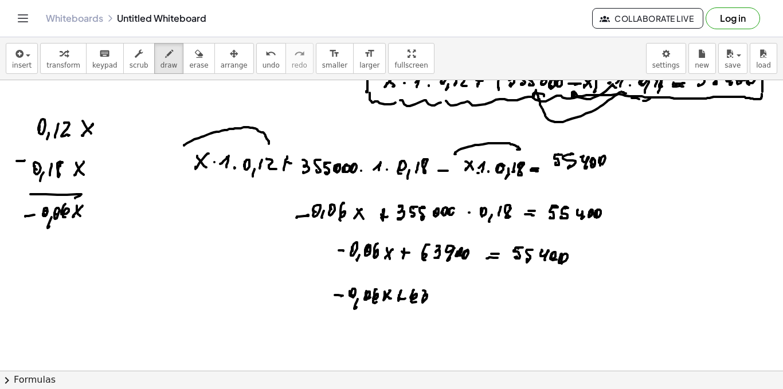
click at [423, 298] on div at bounding box center [391, 64] width 783 height 656
click at [436, 300] on div at bounding box center [391, 64] width 783 height 656
click at [443, 298] on div at bounding box center [391, 64] width 783 height 656
click at [446, 299] on div at bounding box center [391, 64] width 783 height 656
click at [466, 299] on div at bounding box center [391, 64] width 783 height 656
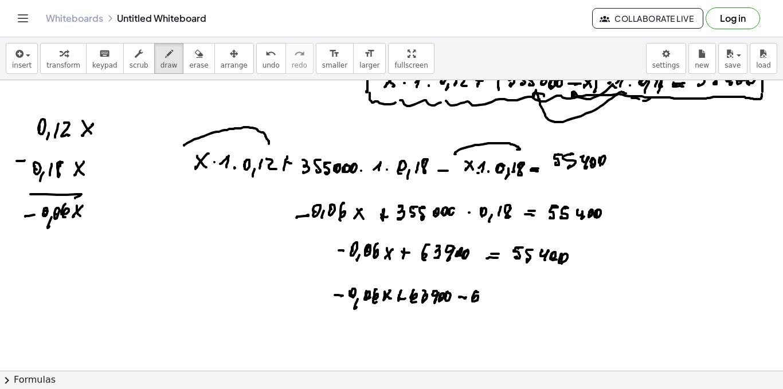
click at [476, 302] on div at bounding box center [391, 64] width 783 height 656
click at [483, 300] on div at bounding box center [391, 64] width 783 height 656
click at [495, 301] on div at bounding box center [391, 64] width 783 height 656
click at [502, 299] on div at bounding box center [391, 64] width 783 height 656
click at [506, 300] on div at bounding box center [391, 64] width 783 height 656
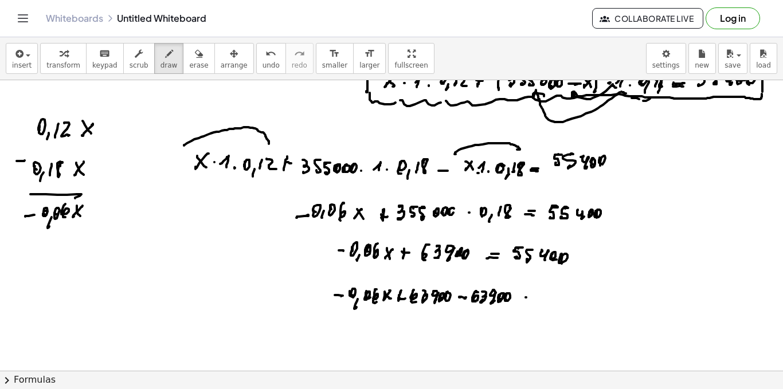
click at [529, 297] on div at bounding box center [391, 64] width 783 height 656
click at [536, 294] on div at bounding box center [391, 64] width 783 height 656
click at [553, 297] on div at bounding box center [391, 64] width 783 height 656
click at [564, 298] on div at bounding box center [391, 64] width 783 height 656
click at [581, 297] on div at bounding box center [391, 64] width 783 height 656
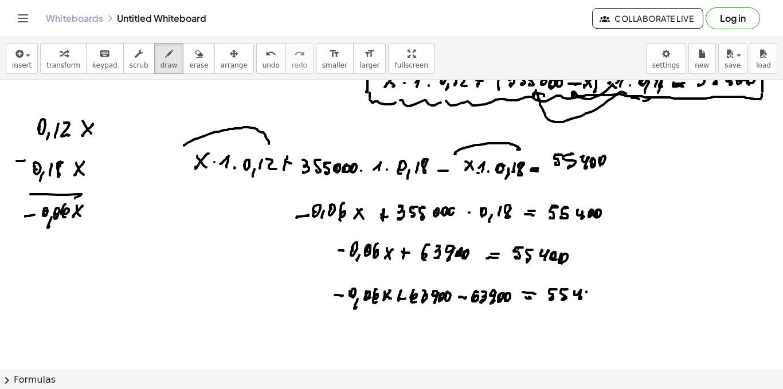
click at [588, 294] on div at bounding box center [391, 64] width 783 height 656
click at [596, 299] on div at bounding box center [391, 64] width 783 height 656
click at [618, 296] on div at bounding box center [391, 64] width 783 height 656
click at [632, 300] on div at bounding box center [391, 64] width 783 height 656
click at [642, 298] on div at bounding box center [391, 64] width 783 height 656
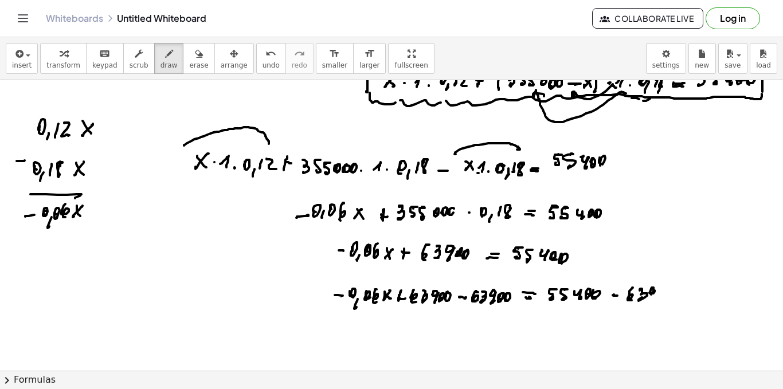
click at [653, 299] on div at bounding box center [391, 64] width 783 height 656
click at [661, 299] on div at bounding box center [391, 64] width 783 height 656
click at [667, 296] on div at bounding box center [391, 64] width 783 height 656
click at [413, 334] on div at bounding box center [391, 64] width 783 height 656
click at [425, 335] on div at bounding box center [391, 64] width 783 height 656
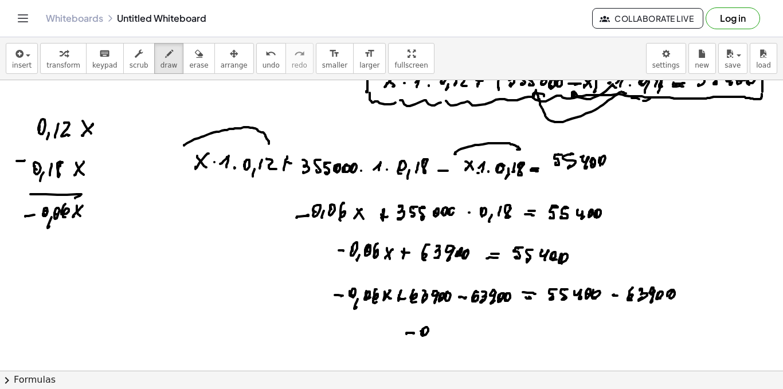
click at [428, 342] on div at bounding box center [391, 64] width 783 height 656
click at [436, 335] on div at bounding box center [391, 64] width 783 height 656
click at [444, 341] on div at bounding box center [391, 64] width 783 height 656
click at [450, 337] on div at bounding box center [391, 64] width 783 height 656
click at [454, 338] on div at bounding box center [391, 64] width 783 height 656
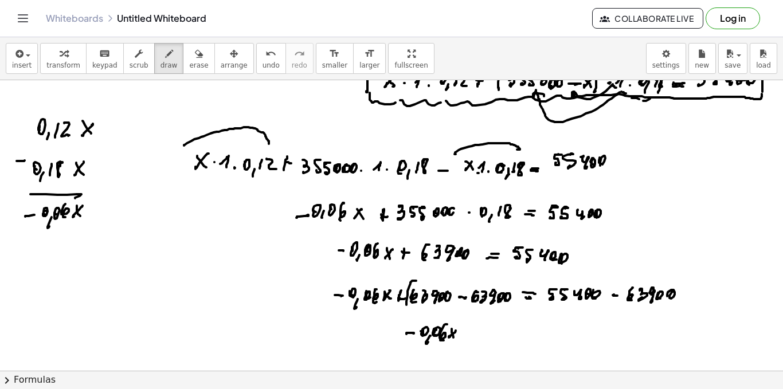
click at [409, 306] on div at bounding box center [391, 64] width 783 height 656
click at [509, 309] on div at bounding box center [391, 64] width 783 height 656
click at [489, 337] on div at bounding box center [391, 64] width 783 height 656
click at [491, 333] on div at bounding box center [391, 64] width 783 height 656
click at [514, 339] on div at bounding box center [391, 64] width 783 height 656
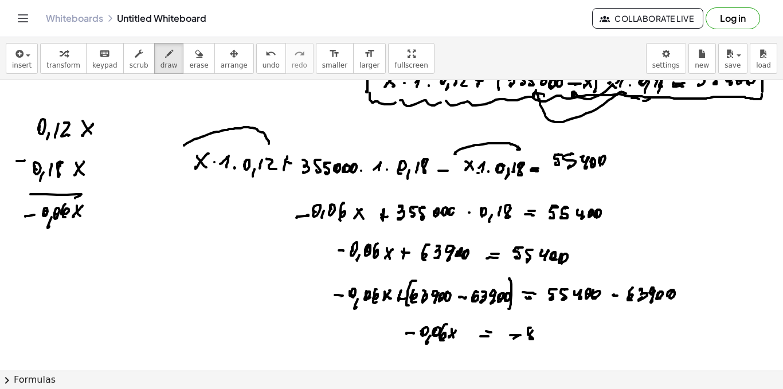
click at [533, 332] on div at bounding box center [391, 64] width 783 height 656
click at [541, 341] on div at bounding box center [391, 64] width 783 height 656
click at [558, 337] on div at bounding box center [391, 64] width 783 height 656
click at [564, 341] on div at bounding box center [391, 64] width 783 height 656
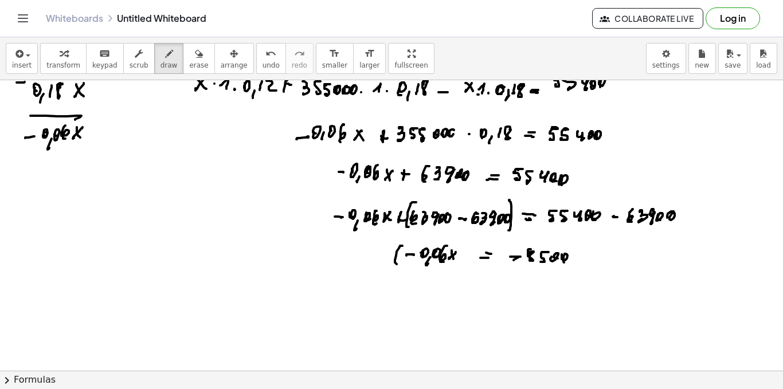
click at [400, 266] on div at bounding box center [391, 94] width 783 height 872
click at [440, 271] on div at bounding box center [391, 94] width 783 height 872
click at [367, 262] on div at bounding box center [391, 94] width 783 height 872
click at [373, 270] on div at bounding box center [391, 94] width 783 height 872
click at [351, 290] on div at bounding box center [391, 94] width 783 height 872
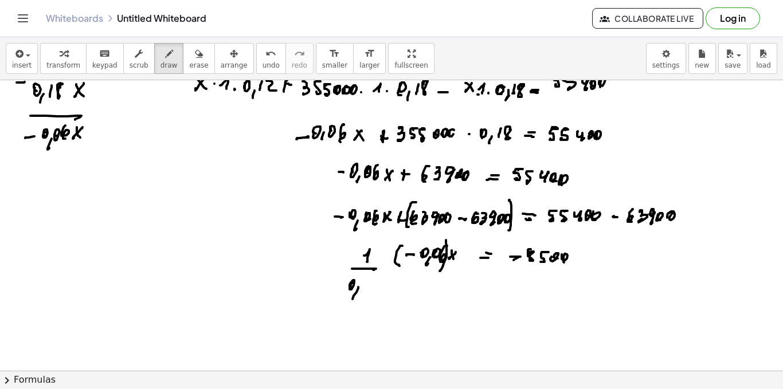
click at [356, 296] on div at bounding box center [391, 94] width 783 height 872
click at [363, 291] on div at bounding box center [391, 94] width 783 height 872
click at [372, 292] on div at bounding box center [391, 94] width 783 height 872
click at [374, 300] on div at bounding box center [391, 94] width 783 height 872
click at [347, 300] on div at bounding box center [391, 94] width 783 height 872
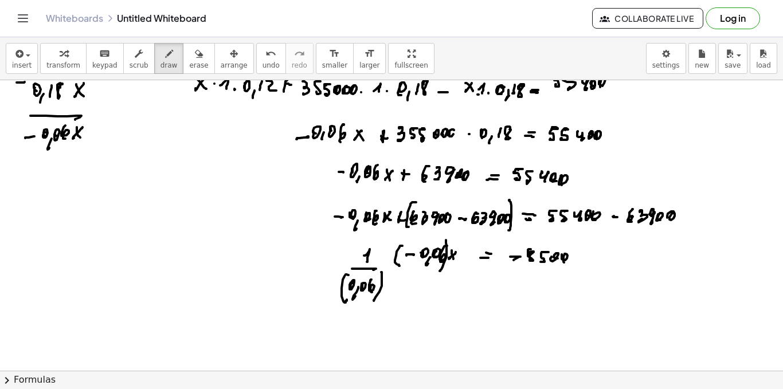
click at [331, 247] on div at bounding box center [391, 94] width 783 height 872
click at [337, 296] on div at bounding box center [391, 94] width 783 height 872
click at [435, 287] on div at bounding box center [391, 94] width 783 height 872
click at [422, 260] on div at bounding box center [391, 94] width 783 height 872
click at [354, 293] on div at bounding box center [391, 94] width 783 height 872
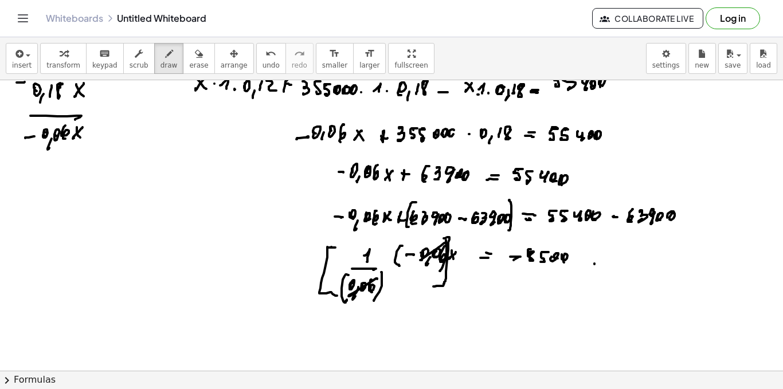
click at [595, 264] on div at bounding box center [391, 94] width 783 height 872
click at [607, 262] on div at bounding box center [391, 94] width 783 height 872
click at [615, 266] on div at bounding box center [391, 94] width 783 height 872
click at [600, 290] on div at bounding box center [391, 94] width 783 height 872
click at [603, 296] on div at bounding box center [391, 94] width 783 height 872
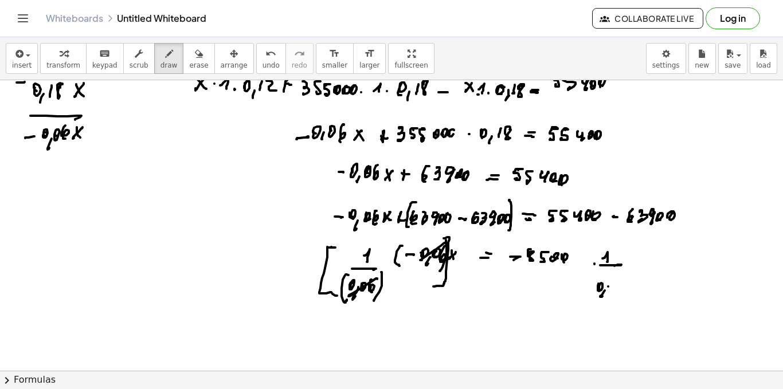
click at [609, 294] on div at bounding box center [391, 94] width 783 height 872
click at [618, 301] on div at bounding box center [391, 94] width 783 height 872
click at [456, 331] on div at bounding box center [391, 94] width 783 height 872
click at [464, 330] on div at bounding box center [391, 94] width 783 height 872
click at [472, 336] on div at bounding box center [391, 94] width 783 height 872
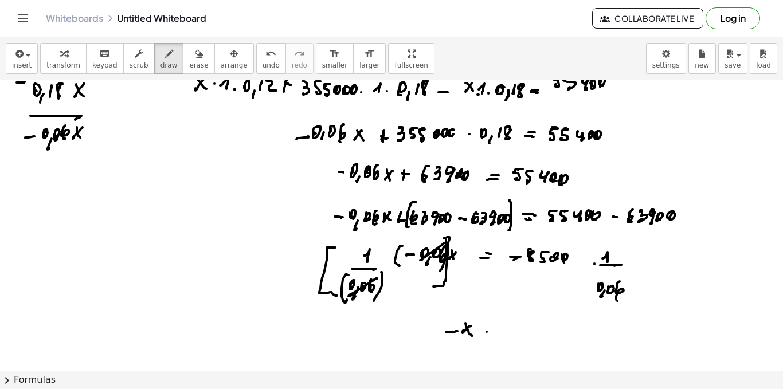
click at [493, 333] on div at bounding box center [391, 94] width 783 height 872
click at [493, 330] on div at bounding box center [391, 94] width 783 height 872
click at [507, 332] on div at bounding box center [391, 94] width 783 height 872
click at [522, 326] on div at bounding box center [391, 94] width 783 height 872
click at [520, 328] on div at bounding box center [391, 94] width 783 height 872
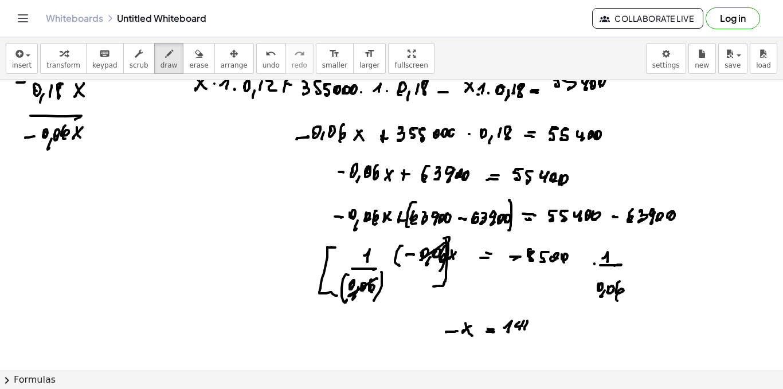
drag, startPoint x: 528, startPoint y: 321, endPoint x: 529, endPoint y: 329, distance: 8.1
click at [525, 329] on div at bounding box center [391, 94] width 783 height 872
drag, startPoint x: 541, startPoint y: 319, endPoint x: 549, endPoint y: 319, distance: 7.5
click at [540, 331] on div at bounding box center [391, 94] width 783 height 872
drag, startPoint x: 549, startPoint y: 319, endPoint x: 559, endPoint y: 317, distance: 10.0
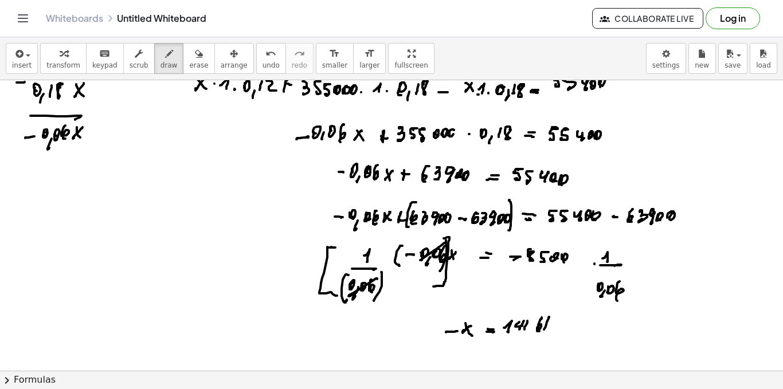
click at [549, 333] on div at bounding box center [391, 94] width 783 height 872
drag, startPoint x: 559, startPoint y: 317, endPoint x: 556, endPoint y: 334, distance: 17.4
click at [556, 334] on div at bounding box center [391, 94] width 783 height 872
click at [559, 339] on div at bounding box center [391, 94] width 783 height 872
drag, startPoint x: 576, startPoint y: 320, endPoint x: 579, endPoint y: 331, distance: 11.8
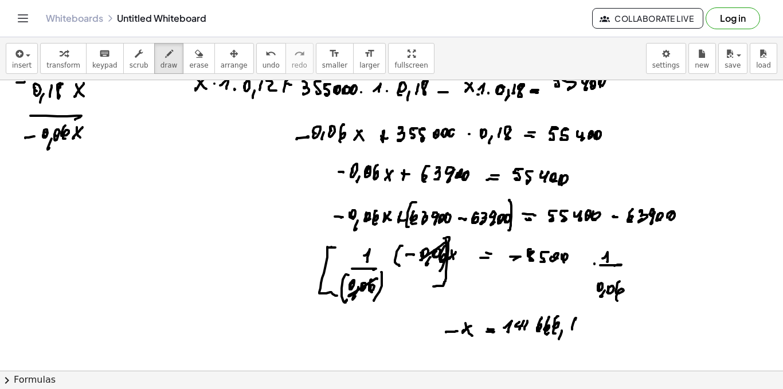
click at [575, 333] on div at bounding box center [391, 94] width 783 height 872
drag, startPoint x: 590, startPoint y: 318, endPoint x: 589, endPoint y: 326, distance: 7.5
click at [588, 331] on div at bounding box center [391, 94] width 783 height 872
click at [592, 327] on div at bounding box center [391, 94] width 783 height 872
click at [498, 322] on div at bounding box center [391, 94] width 783 height 872
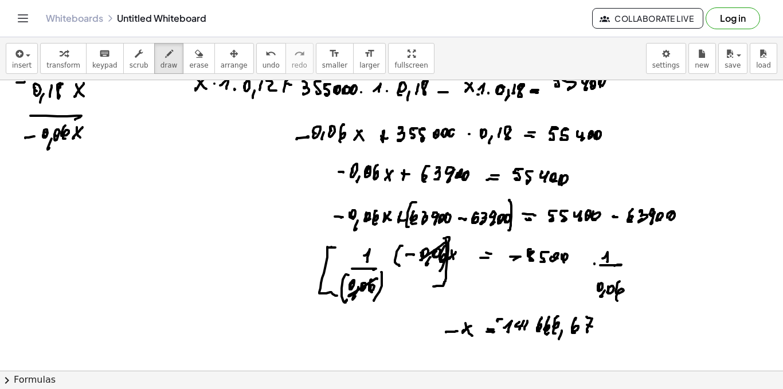
scroll to position [480, 0]
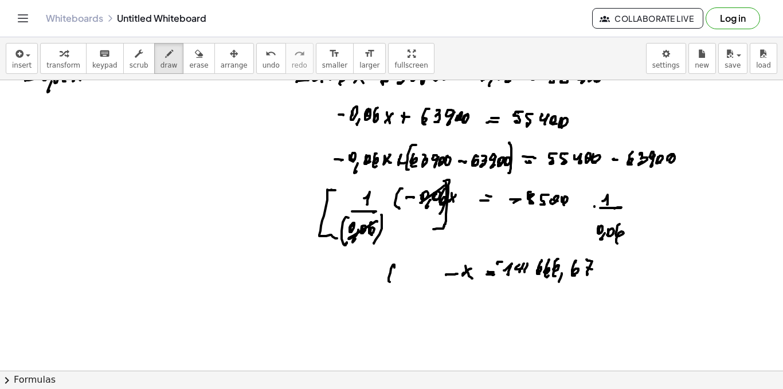
drag, startPoint x: 395, startPoint y: 268, endPoint x: 396, endPoint y: 276, distance: 8.8
click at [392, 282] on div at bounding box center [391, 36] width 783 height 872
drag, startPoint x: 396, startPoint y: 274, endPoint x: 403, endPoint y: 275, distance: 7.1
click at [400, 275] on div at bounding box center [391, 36] width 783 height 872
click at [407, 276] on div at bounding box center [391, 36] width 783 height 872
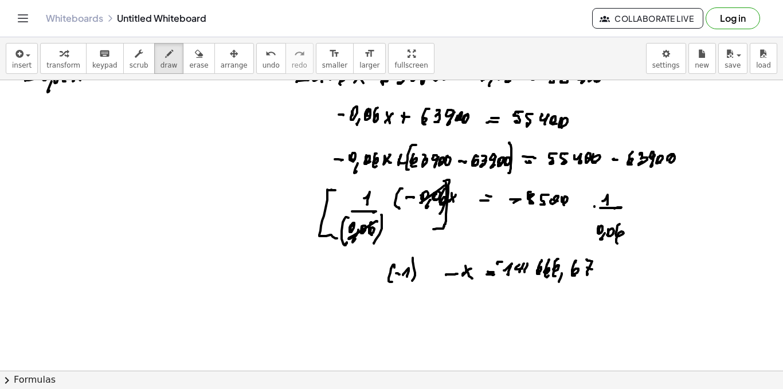
drag, startPoint x: 412, startPoint y: 281, endPoint x: 419, endPoint y: 278, distance: 7.7
click at [414, 281] on div at bounding box center [391, 36] width 783 height 872
click at [423, 279] on div at bounding box center [391, 36] width 783 height 872
drag, startPoint x: 614, startPoint y: 261, endPoint x: 611, endPoint y: 273, distance: 11.8
click at [613, 283] on div at bounding box center [391, 36] width 783 height 872
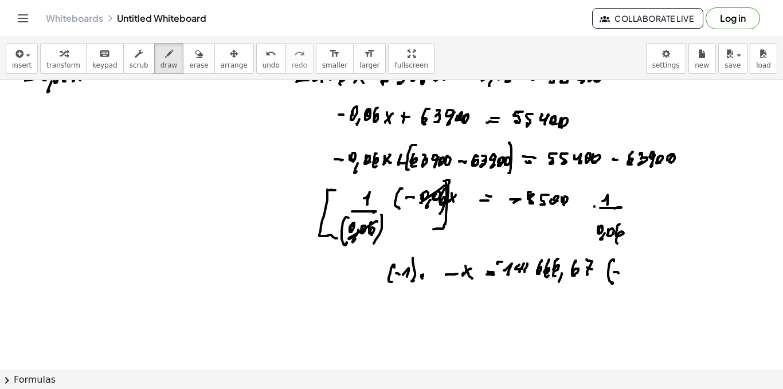
drag, startPoint x: 619, startPoint y: 274, endPoint x: 624, endPoint y: 272, distance: 6.0
click at [619, 274] on div at bounding box center [391, 36] width 783 height 872
click at [629, 275] on div at bounding box center [391, 36] width 783 height 872
drag, startPoint x: 638, startPoint y: 265, endPoint x: 636, endPoint y: 275, distance: 9.2
click at [635, 278] on div at bounding box center [391, 36] width 783 height 872
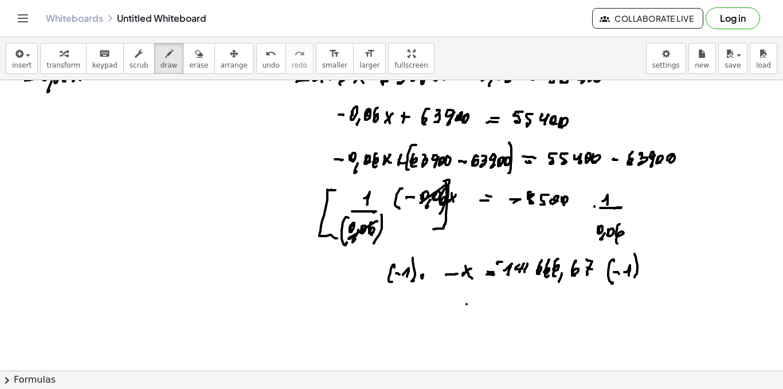
drag, startPoint x: 467, startPoint y: 304, endPoint x: 452, endPoint y: 313, distance: 16.7
click at [452, 318] on div at bounding box center [391, 36] width 783 height 872
click at [462, 321] on div at bounding box center [391, 36] width 783 height 872
click at [476, 321] on div at bounding box center [391, 36] width 783 height 872
click at [481, 318] on div at bounding box center [391, 36] width 783 height 872
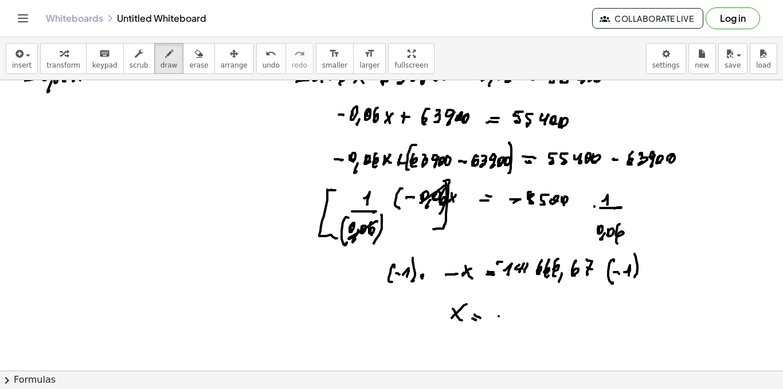
click at [505, 318] on div at bounding box center [391, 36] width 783 height 872
click at [520, 319] on div at bounding box center [391, 36] width 783 height 872
click at [526, 321] on div at bounding box center [391, 36] width 783 height 872
click at [546, 321] on div at bounding box center [391, 36] width 783 height 872
drag, startPoint x: 558, startPoint y: 307, endPoint x: 560, endPoint y: 323, distance: 15.7
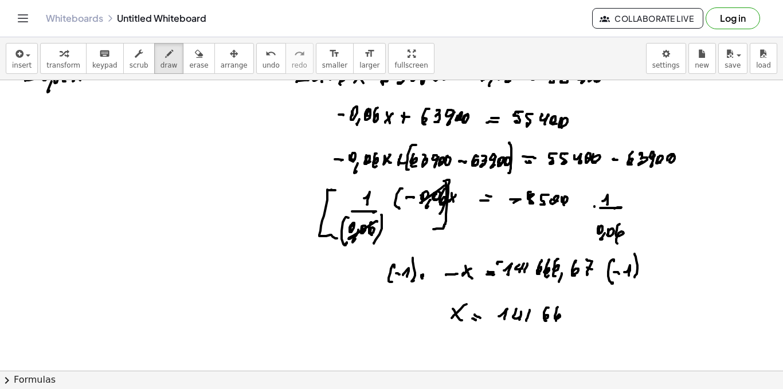
click at [558, 323] on div at bounding box center [391, 36] width 783 height 872
click at [568, 323] on div at bounding box center [391, 36] width 783 height 872
click at [573, 332] on div at bounding box center [391, 36] width 783 height 872
click at [588, 325] on div at bounding box center [391, 36] width 783 height 872
click at [603, 324] on div at bounding box center [391, 36] width 783 height 872
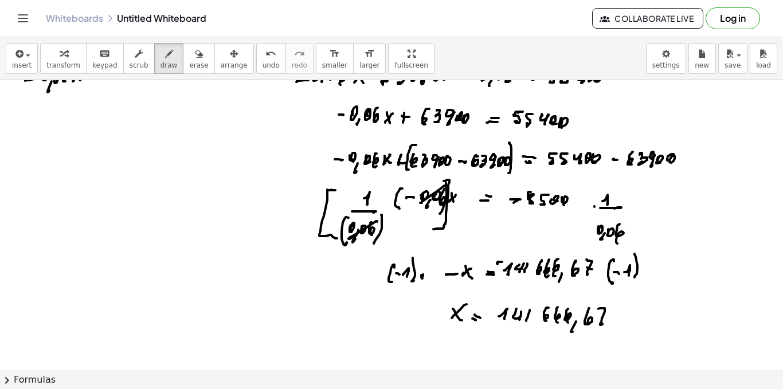
click at [607, 318] on div at bounding box center [391, 36] width 783 height 872
click at [431, 335] on div at bounding box center [391, 36] width 783 height 872
click at [442, 297] on div at bounding box center [391, 36] width 783 height 872
click at [647, 327] on div at bounding box center [391, 36] width 783 height 872
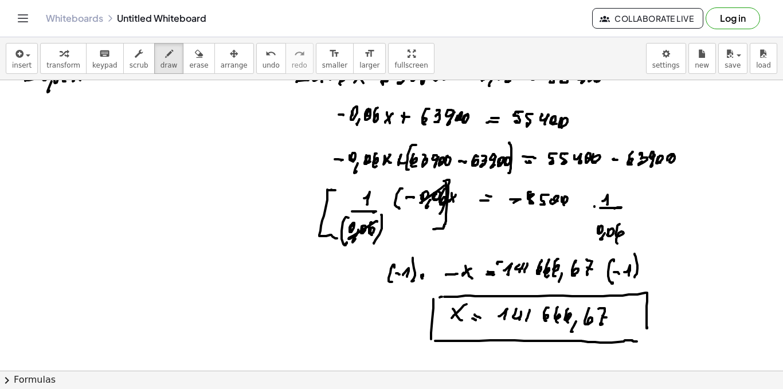
click at [636, 342] on div at bounding box center [391, 36] width 783 height 872
drag, startPoint x: 75, startPoint y: 167, endPoint x: 89, endPoint y: 166, distance: 13.9
click at [82, 168] on div at bounding box center [391, 36] width 783 height 872
drag, startPoint x: 91, startPoint y: 163, endPoint x: 104, endPoint y: 167, distance: 13.2
click at [95, 170] on div at bounding box center [391, 36] width 783 height 872
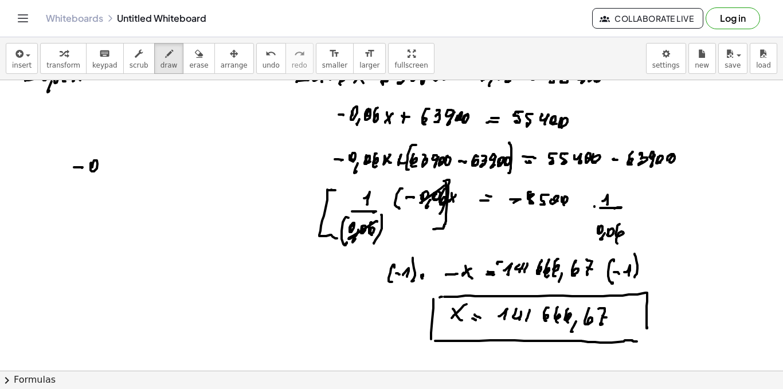
click at [100, 182] on div at bounding box center [391, 36] width 783 height 872
drag, startPoint x: 108, startPoint y: 165, endPoint x: 115, endPoint y: 168, distance: 7.5
click at [111, 170] on div at bounding box center [391, 36] width 783 height 872
click at [123, 177] on div at bounding box center [391, 36] width 783 height 872
click at [139, 170] on div at bounding box center [391, 36] width 783 height 872
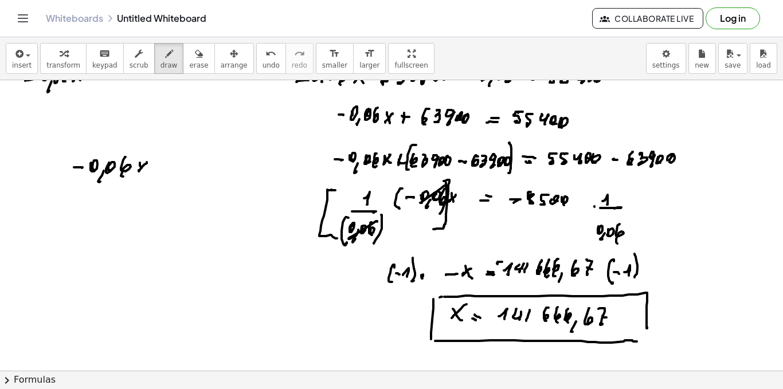
click at [149, 174] on div at bounding box center [391, 36] width 783 height 872
click at [131, 173] on div at bounding box center [391, 36] width 783 height 872
click at [69, 184] on div at bounding box center [391, 36] width 783 height 872
click at [127, 187] on div at bounding box center [391, 36] width 783 height 872
click at [39, 174] on div at bounding box center [391, 36] width 783 height 872
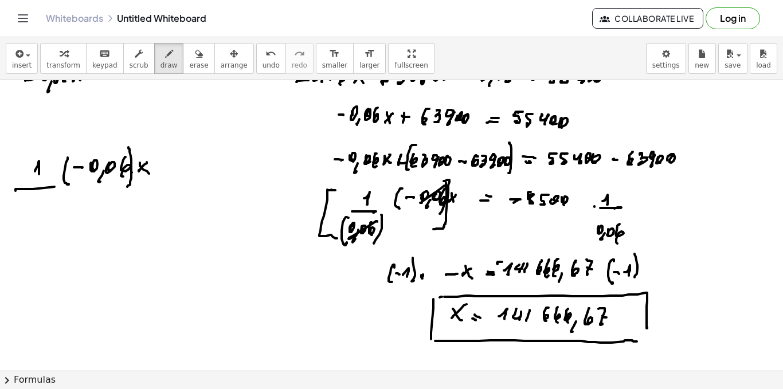
click at [58, 188] on div at bounding box center [391, 36] width 783 height 872
click at [13, 220] on div at bounding box center [391, 36] width 783 height 872
click at [25, 218] on div at bounding box center [391, 36] width 783 height 872
click at [28, 228] on div at bounding box center [391, 36] width 783 height 872
click at [33, 218] on div at bounding box center [391, 36] width 783 height 872
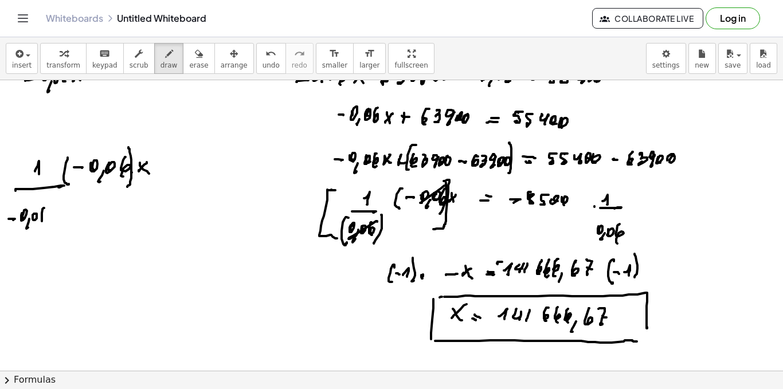
click at [43, 224] on div at bounding box center [391, 36] width 783 height 872
click at [52, 233] on div at bounding box center [391, 36] width 783 height 872
click at [9, 235] on div at bounding box center [391, 36] width 783 height 872
click at [76, 169] on div at bounding box center [391, 36] width 783 height 872
click at [12, 225] on div at bounding box center [391, 36] width 783 height 872
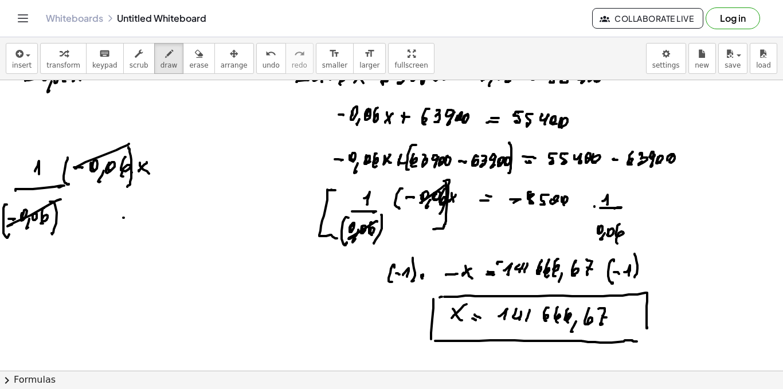
click at [112, 234] on div at bounding box center [391, 36] width 783 height 872
click at [123, 233] on div at bounding box center [391, 36] width 783 height 872
click at [138, 229] on div at bounding box center [391, 36] width 783 height 872
click at [137, 226] on div at bounding box center [391, 36] width 783 height 872
click at [175, 170] on div at bounding box center [391, 36] width 783 height 872
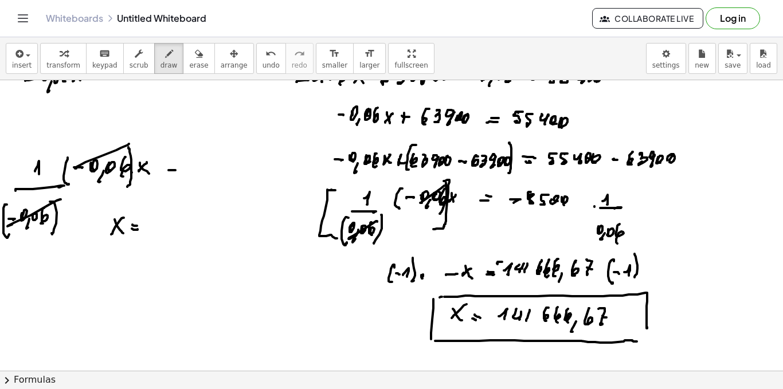
click at [176, 166] on div at bounding box center [391, 36] width 783 height 872
click at [197, 165] on div at bounding box center [391, 36] width 783 height 872
click at [212, 155] on div at bounding box center [391, 36] width 783 height 872
click at [221, 164] on div at bounding box center [391, 36] width 783 height 872
click at [233, 163] on div at bounding box center [391, 36] width 783 height 872
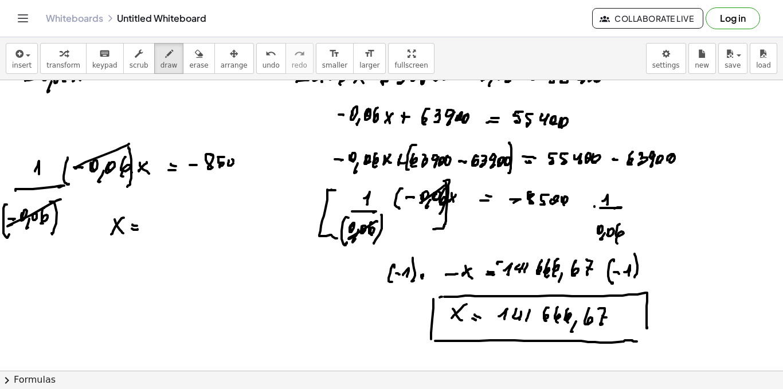
click at [230, 166] on div at bounding box center [391, 36] width 783 height 872
click at [241, 165] on div at bounding box center [391, 36] width 783 height 872
click at [237, 165] on div at bounding box center [391, 36] width 783 height 872
click at [272, 194] on div at bounding box center [391, 36] width 783 height 872
click at [284, 166] on div at bounding box center [391, 36] width 783 height 872
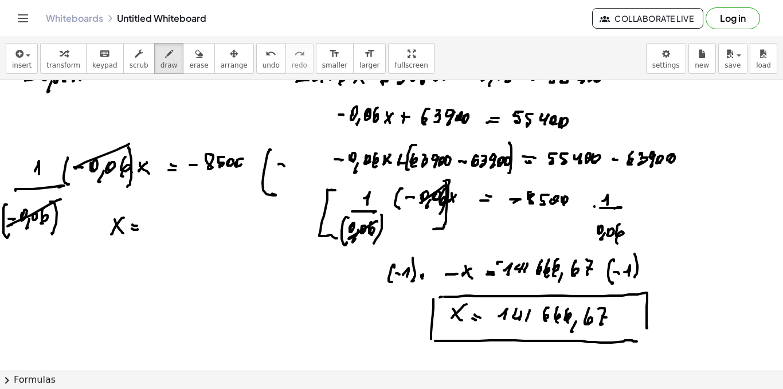
click at [294, 163] on div at bounding box center [391, 36] width 783 height 872
click at [299, 176] on div at bounding box center [391, 36] width 783 height 872
click at [282, 190] on div at bounding box center [391, 36] width 783 height 872
click at [283, 198] on div at bounding box center [391, 36] width 783 height 872
click at [289, 190] on div at bounding box center [391, 36] width 783 height 872
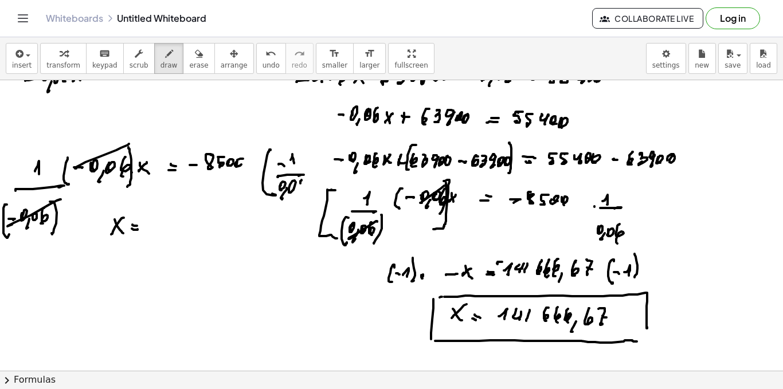
click at [299, 192] on div at bounding box center [391, 36] width 783 height 872
click at [306, 194] on div at bounding box center [391, 36] width 783 height 872
click at [163, 229] on div at bounding box center [391, 36] width 783 height 872
click at [179, 224] on div at bounding box center [391, 36] width 783 height 872
click at [177, 232] on div at bounding box center [391, 36] width 783 height 872
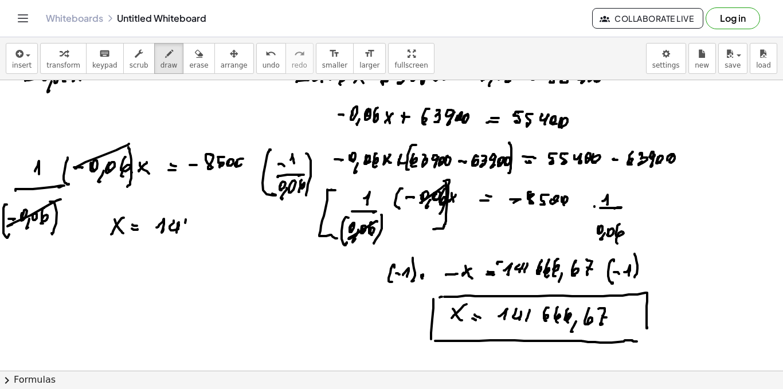
click at [185, 230] on div at bounding box center [391, 36] width 783 height 872
click at [204, 228] on div at bounding box center [391, 36] width 783 height 872
click at [216, 227] on div at bounding box center [391, 36] width 783 height 872
click at [223, 231] on div at bounding box center [391, 36] width 783 height 872
click at [230, 235] on div at bounding box center [391, 36] width 783 height 872
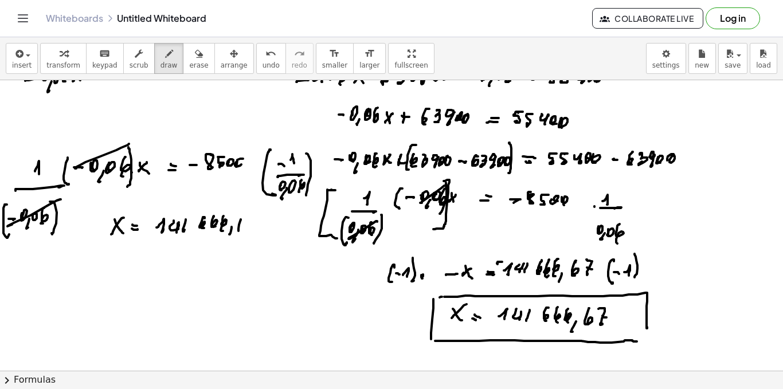
click at [240, 233] on div at bounding box center [391, 36] width 783 height 872
click at [252, 231] on div at bounding box center [391, 36] width 783 height 872
click at [257, 225] on div at bounding box center [391, 36] width 783 height 872
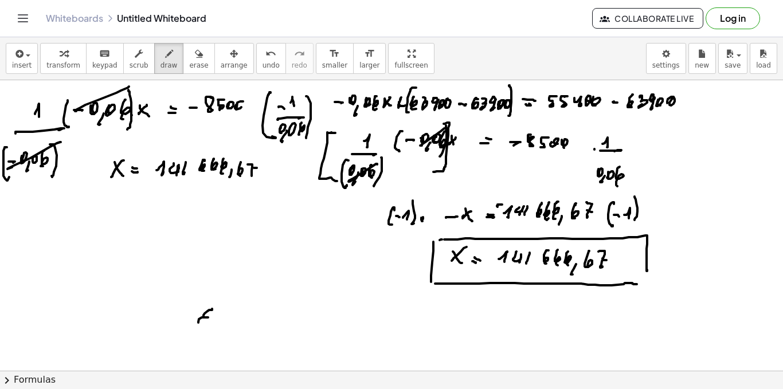
drag, startPoint x: 212, startPoint y: 310, endPoint x: 204, endPoint y: 324, distance: 16.4
drag, startPoint x: 212, startPoint y: 319, endPoint x: 229, endPoint y: 315, distance: 17.7
drag, startPoint x: 235, startPoint y: 322, endPoint x: 242, endPoint y: 323, distance: 6.9
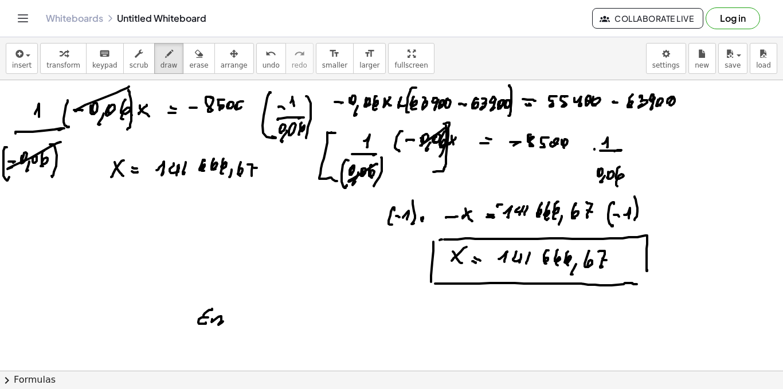
drag, startPoint x: 244, startPoint y: 322, endPoint x: 250, endPoint y: 325, distance: 6.4
drag, startPoint x: 278, startPoint y: 313, endPoint x: 288, endPoint y: 311, distance: 11.0
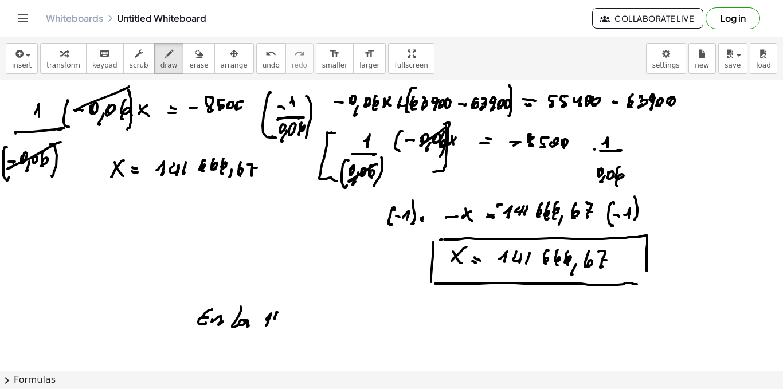
drag, startPoint x: 290, startPoint y: 311, endPoint x: 301, endPoint y: 313, distance: 11.0
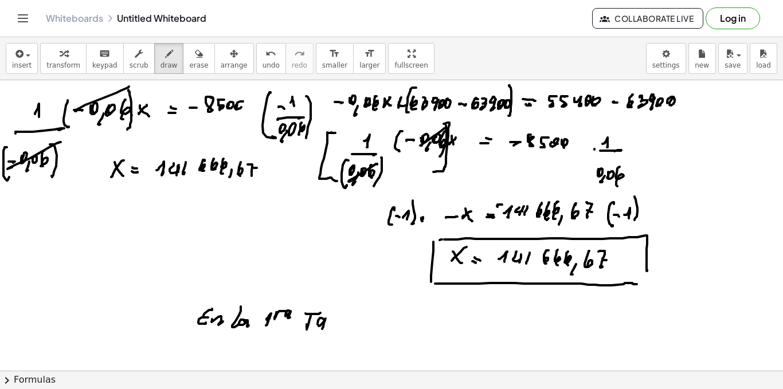
drag, startPoint x: 325, startPoint y: 321, endPoint x: 333, endPoint y: 321, distance: 7.5
drag, startPoint x: 335, startPoint y: 317, endPoint x: 332, endPoint y: 325, distance: 8.5
drag, startPoint x: 341, startPoint y: 322, endPoint x: 347, endPoint y: 330, distance: 9.9
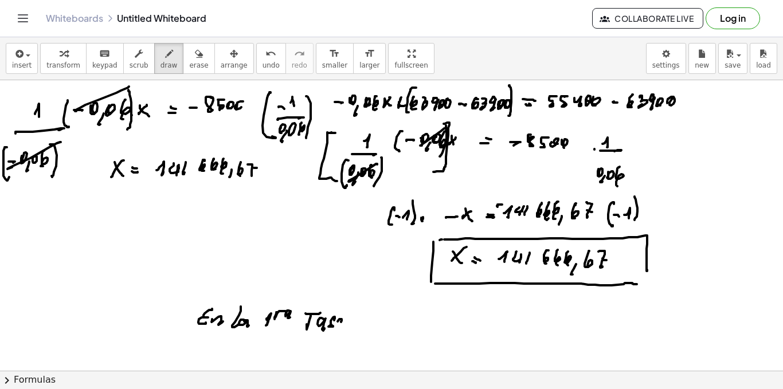
drag, startPoint x: 371, startPoint y: 326, endPoint x: 378, endPoint y: 317, distance: 11.5
drag, startPoint x: 379, startPoint y: 321, endPoint x: 392, endPoint y: 317, distance: 14.0
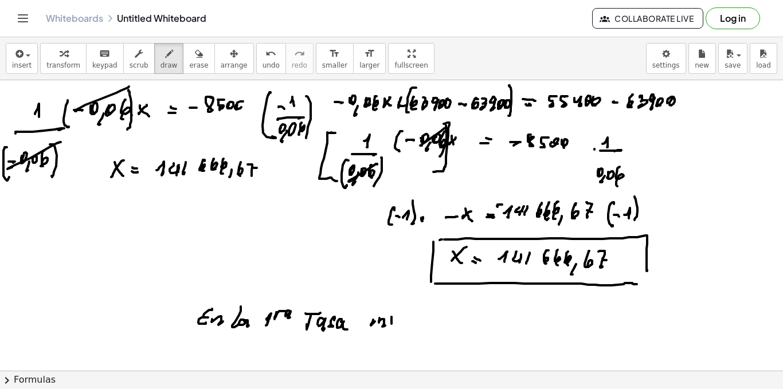
drag, startPoint x: 392, startPoint y: 324, endPoint x: 401, endPoint y: 321, distance: 10.2
drag, startPoint x: 402, startPoint y: 323, endPoint x: 408, endPoint y: 318, distance: 8.1
drag, startPoint x: 410, startPoint y: 318, endPoint x: 416, endPoint y: 317, distance: 6.3
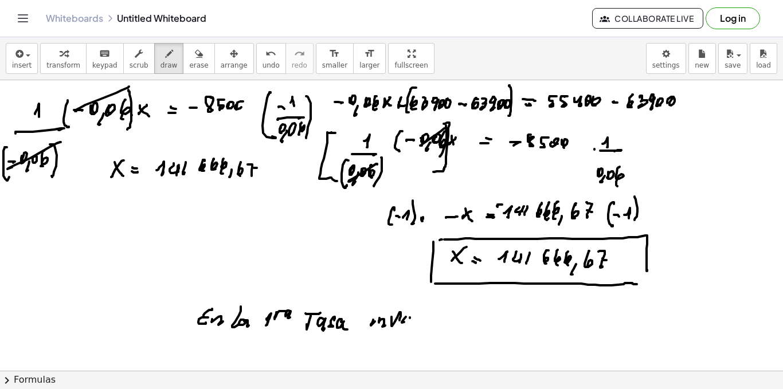
drag, startPoint x: 419, startPoint y: 322, endPoint x: 420, endPoint y: 315, distance: 6.9
drag, startPoint x: 428, startPoint y: 326, endPoint x: 436, endPoint y: 319, distance: 10.6
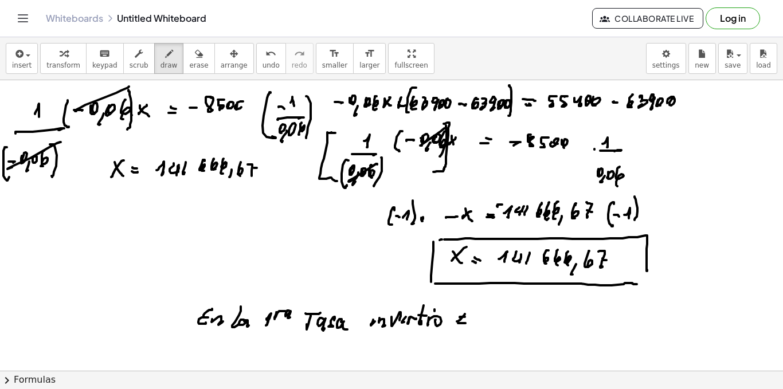
drag, startPoint x: 458, startPoint y: 322, endPoint x: 464, endPoint y: 326, distance: 7.0
drag, startPoint x: 486, startPoint y: 318, endPoint x: 484, endPoint y: 327, distance: 8.8
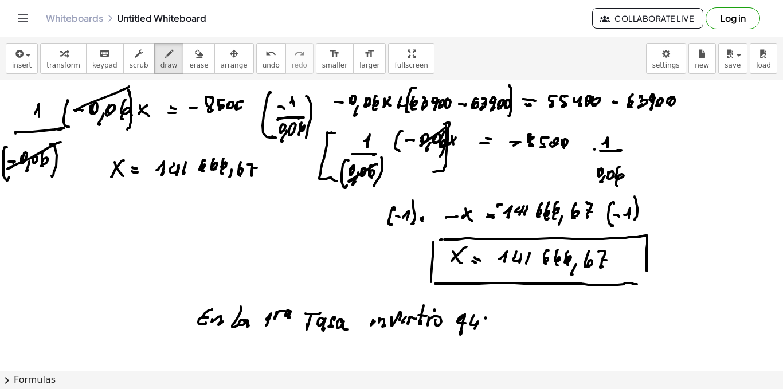
drag, startPoint x: 505, startPoint y: 313, endPoint x: 513, endPoint y: 326, distance: 14.7
drag, startPoint x: 521, startPoint y: 311, endPoint x: 522, endPoint y: 327, distance: 15.5
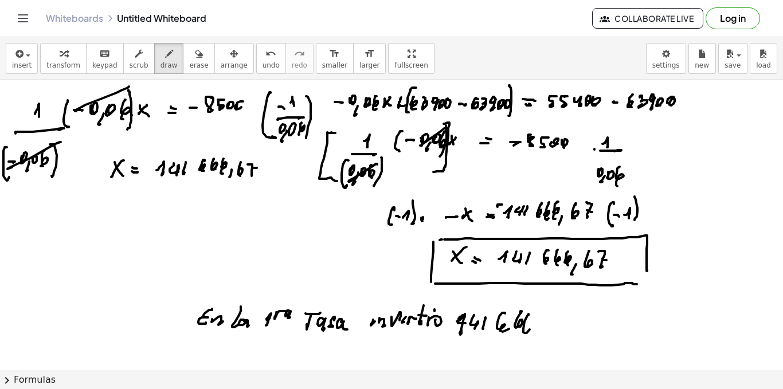
drag, startPoint x: 524, startPoint y: 329, endPoint x: 538, endPoint y: 331, distance: 14.5
drag, startPoint x: 548, startPoint y: 317, endPoint x: 558, endPoint y: 315, distance: 10.5
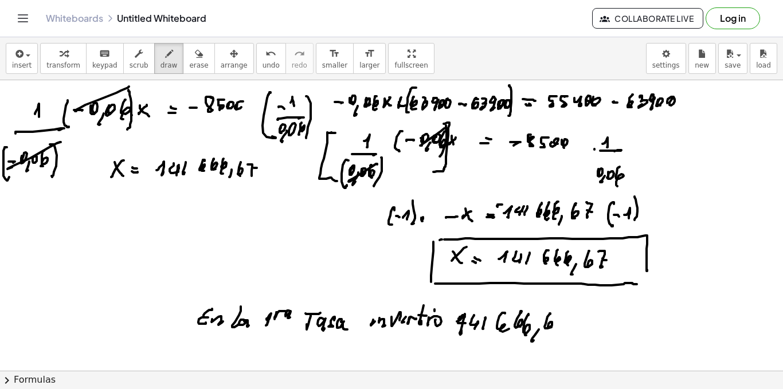
drag, startPoint x: 558, startPoint y: 315, endPoint x: 561, endPoint y: 327, distance: 12.4
drag, startPoint x: 561, startPoint y: 321, endPoint x: 581, endPoint y: 319, distance: 20.1
drag, startPoint x: 585, startPoint y: 315, endPoint x: 579, endPoint y: 327, distance: 13.6
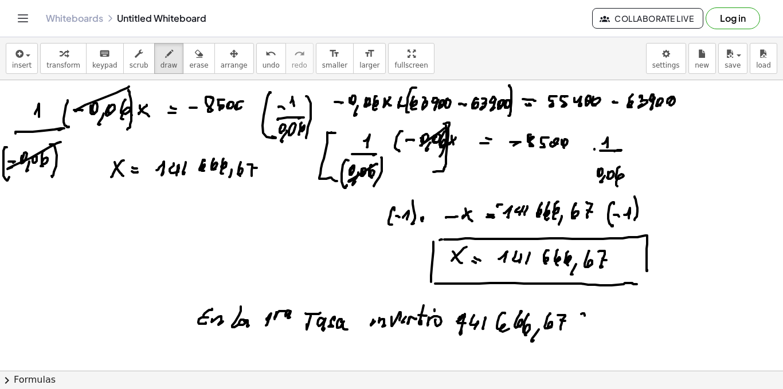
drag, startPoint x: 585, startPoint y: 302, endPoint x: 579, endPoint y: 335, distance: 34.0
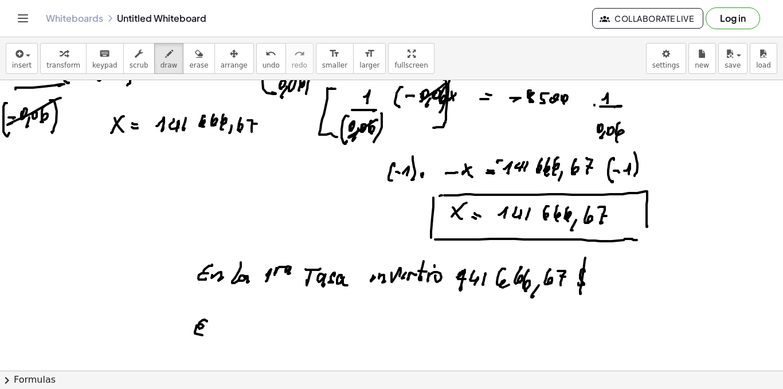
drag, startPoint x: 207, startPoint y: 322, endPoint x: 211, endPoint y: 333, distance: 12.2
click at [204, 334] on div at bounding box center [391, 80] width 783 height 1163
drag, startPoint x: 210, startPoint y: 334, endPoint x: 233, endPoint y: 319, distance: 26.9
click at [222, 333] on div at bounding box center [391, 80] width 783 height 1163
drag, startPoint x: 233, startPoint y: 319, endPoint x: 230, endPoint y: 331, distance: 12.4
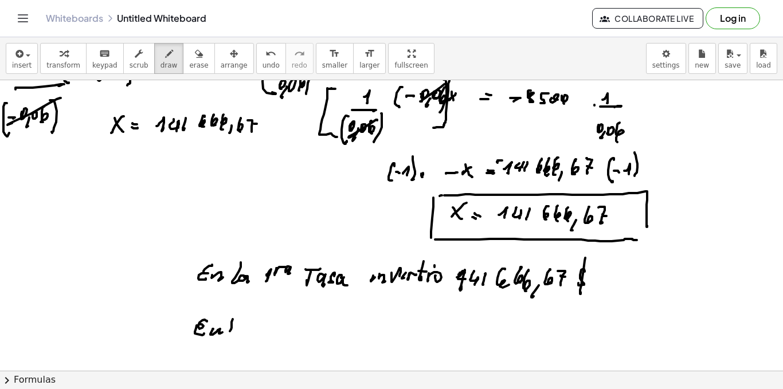
click at [230, 331] on div at bounding box center [391, 80] width 783 height 1163
drag, startPoint x: 238, startPoint y: 328, endPoint x: 244, endPoint y: 330, distance: 6.0
click at [241, 332] on div at bounding box center [391, 80] width 783 height 1163
click at [279, 329] on div at bounding box center [391, 80] width 783 height 1163
click at [276, 328] on div at bounding box center [391, 80] width 783 height 1163
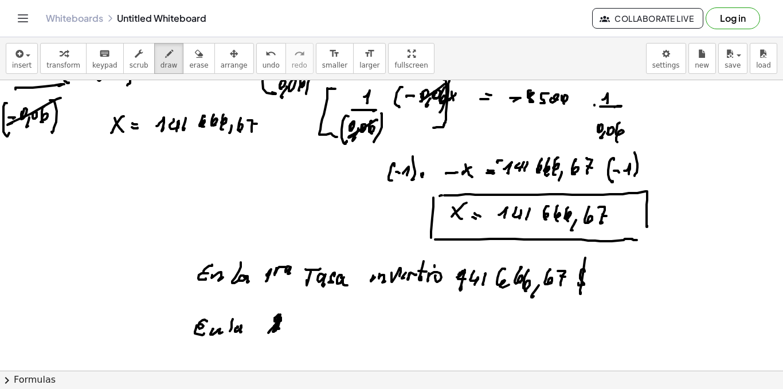
click at [279, 331] on div at bounding box center [391, 80] width 783 height 1163
click at [291, 319] on div at bounding box center [391, 80] width 783 height 1163
click at [298, 317] on div at bounding box center [391, 80] width 783 height 1163
click at [332, 323] on div at bounding box center [391, 80] width 783 height 1163
click at [331, 332] on div at bounding box center [391, 80] width 783 height 1163
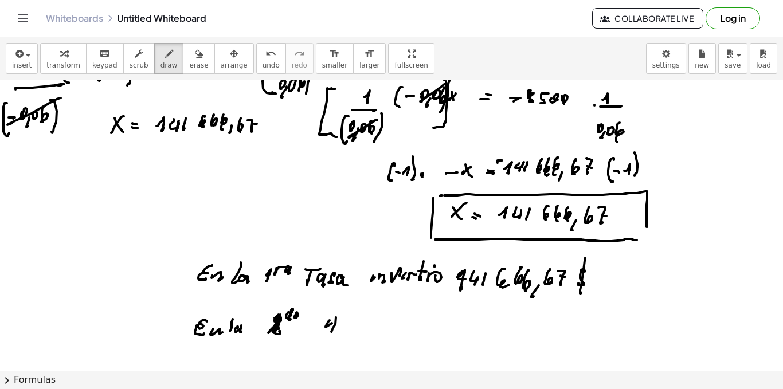
click at [402, 322] on div at bounding box center [391, 80] width 783 height 1163
click at [403, 326] on div at bounding box center [391, 80] width 783 height 1163
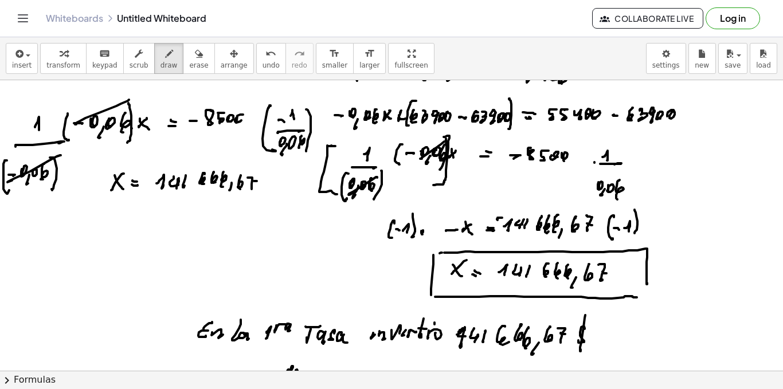
scroll to position [639, 0]
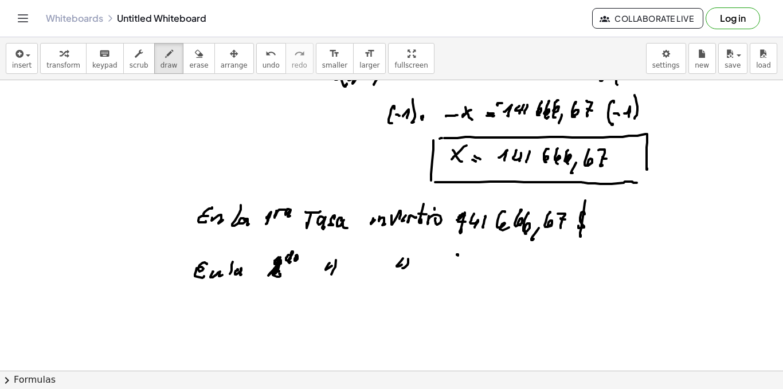
click at [454, 280] on div at bounding box center [391, 22] width 783 height 1163
click at [469, 272] on div at bounding box center [391, 22] width 783 height 1163
click at [482, 270] on div at bounding box center [391, 22] width 783 height 1163
click at [490, 274] on div at bounding box center [391, 22] width 783 height 1163
click at [509, 275] on div at bounding box center [391, 22] width 783 height 1163
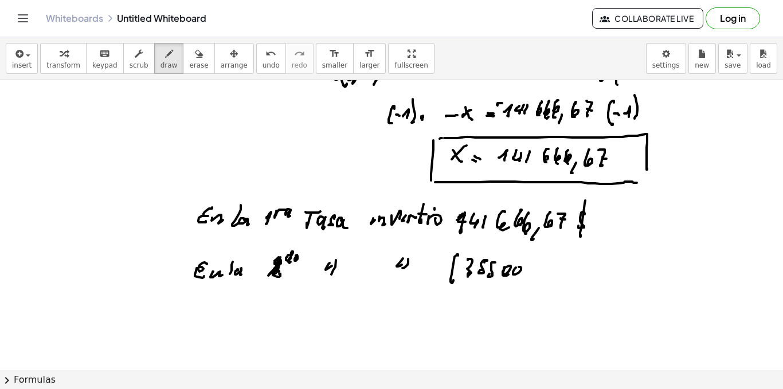
click at [520, 274] on div at bounding box center [391, 22] width 783 height 1163
click at [523, 272] on div at bounding box center [391, 22] width 783 height 1163
click at [553, 272] on div at bounding box center [391, 22] width 783 height 1163
click at [572, 276] on div at bounding box center [391, 22] width 783 height 1163
click at [587, 275] on div at bounding box center [391, 22] width 783 height 1163
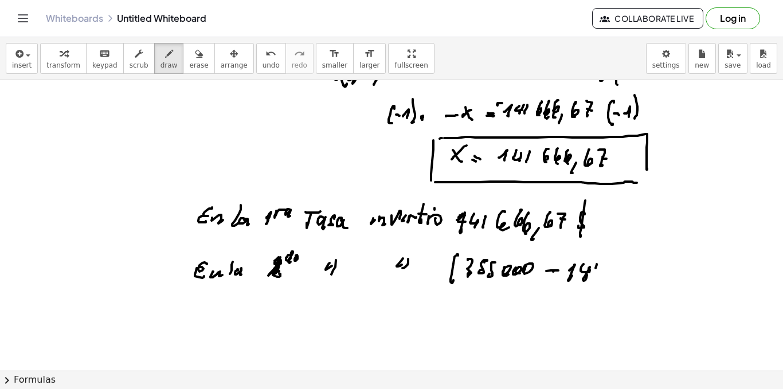
click at [592, 274] on div at bounding box center [391, 22] width 783 height 1163
click at [608, 283] on div at bounding box center [391, 22] width 783 height 1163
click at [620, 280] on div at bounding box center [391, 22] width 783 height 1163
click at [631, 282] on div at bounding box center [391, 22] width 783 height 1163
click at [638, 286] on div at bounding box center [391, 22] width 783 height 1163
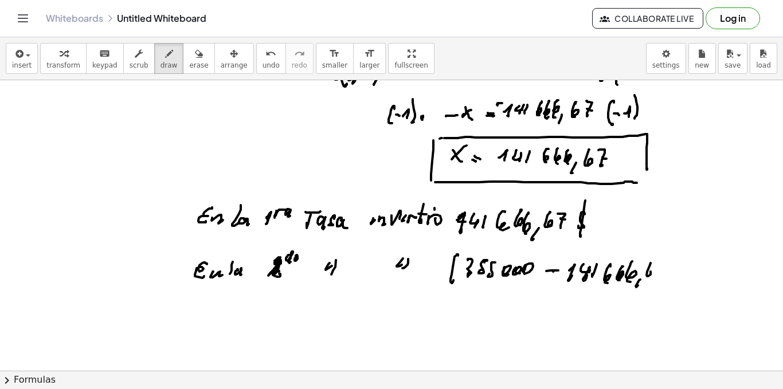
click at [649, 280] on div at bounding box center [391, 22] width 783 height 1163
click at [657, 275] on div at bounding box center [391, 22] width 783 height 1163
click at [662, 271] on div at bounding box center [391, 22] width 783 height 1163
click at [667, 281] on div at bounding box center [391, 22] width 783 height 1163
click at [690, 276] on div at bounding box center [391, 22] width 783 height 1163
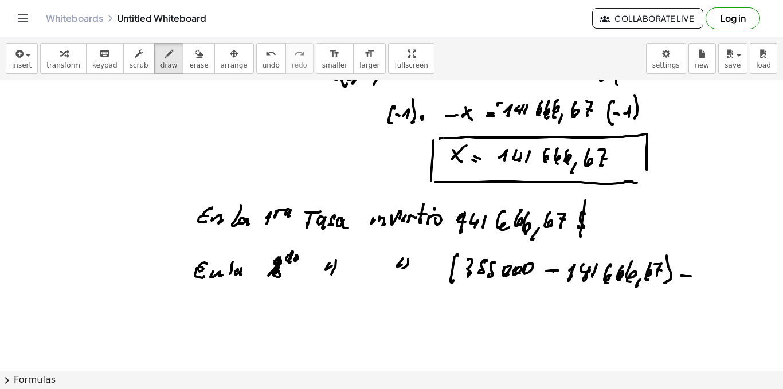
click at [692, 273] on div at bounding box center [391, 22] width 783 height 1163
click at [700, 274] on div at bounding box center [391, 22] width 783 height 1163
click at [706, 273] on div at bounding box center [391, 22] width 783 height 1163
click at [713, 274] on div at bounding box center [391, 22] width 783 height 1163
click at [731, 275] on div at bounding box center [391, 22] width 783 height 1163
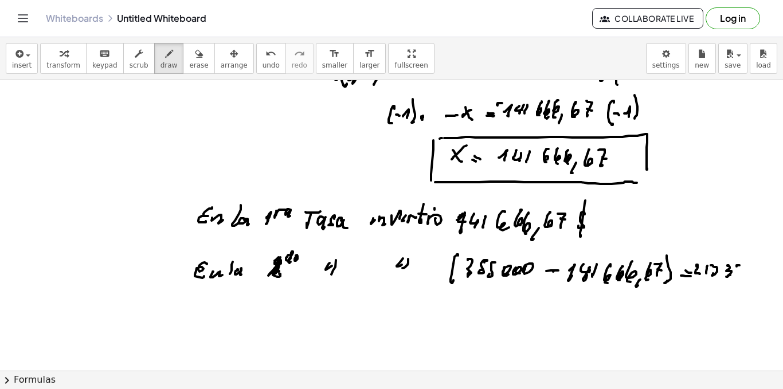
click at [744, 270] on div at bounding box center [391, 22] width 783 height 1163
click at [742, 275] on div at bounding box center [391, 22] width 783 height 1163
click at [748, 274] on div at bounding box center [391, 22] width 783 height 1163
click at [754, 280] on div at bounding box center [391, 22] width 783 height 1163
click at [760, 274] on div at bounding box center [391, 22] width 783 height 1163
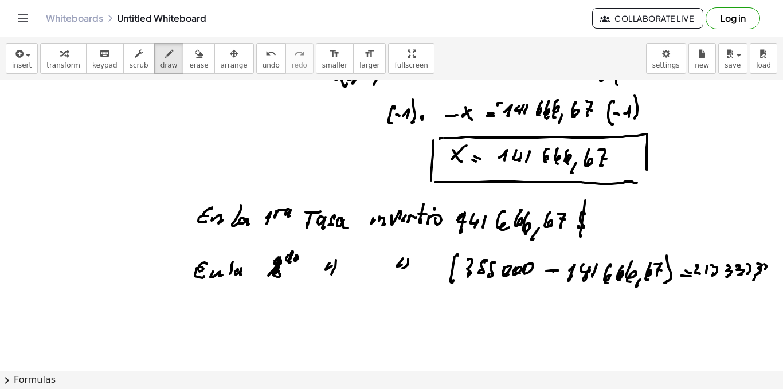
click at [769, 270] on div at bounding box center [391, 22] width 783 height 1163
click at [764, 278] on div at bounding box center [391, 22] width 783 height 1163
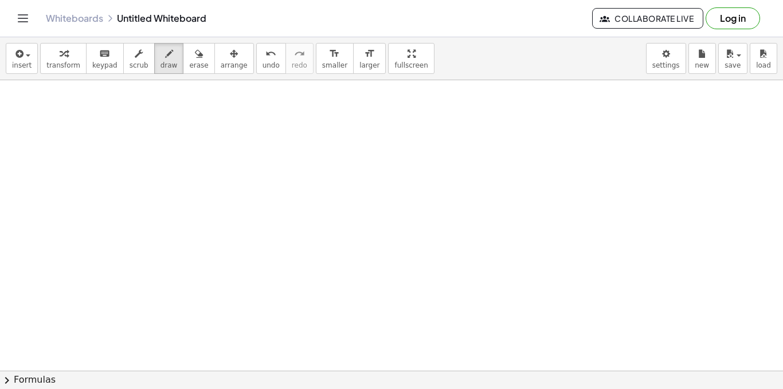
scroll to position [872, 0]
drag, startPoint x: 163, startPoint y: 104, endPoint x: 151, endPoint y: 115, distance: 16.6
drag, startPoint x: 152, startPoint y: 103, endPoint x: 160, endPoint y: 113, distance: 12.6
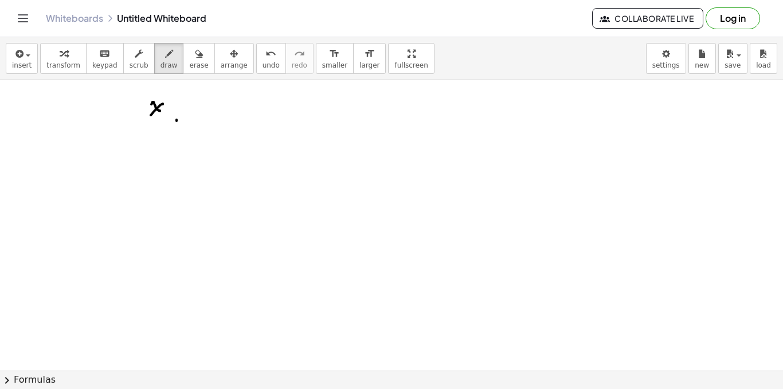
drag, startPoint x: 193, startPoint y: 106, endPoint x: 193, endPoint y: 114, distance: 8.6
drag, startPoint x: 194, startPoint y: 115, endPoint x: 201, endPoint y: 112, distance: 7.5
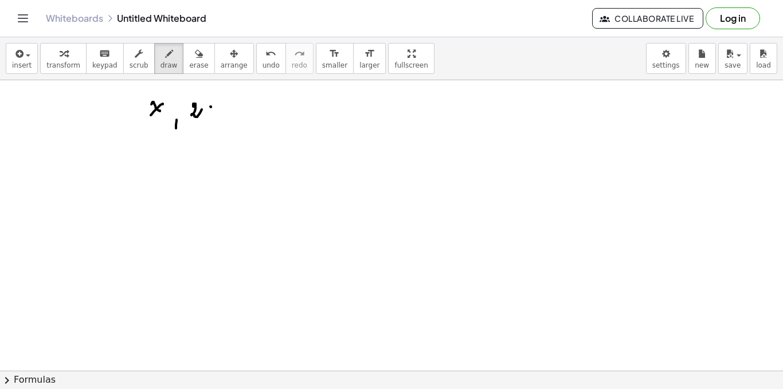
drag, startPoint x: 211, startPoint y: 107, endPoint x: 203, endPoint y: 114, distance: 10.2
drag, startPoint x: 204, startPoint y: 108, endPoint x: 209, endPoint y: 119, distance: 12.1
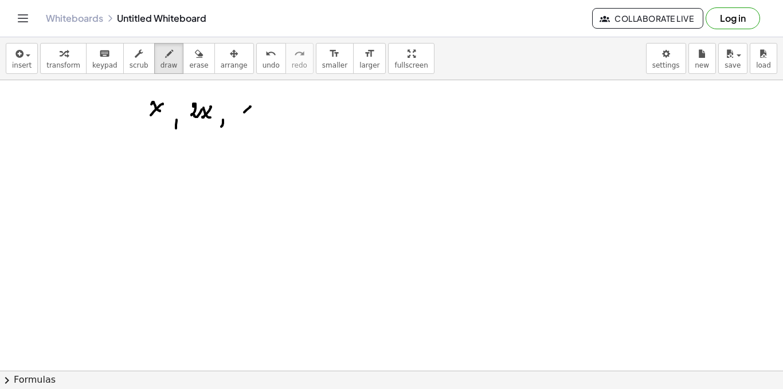
drag, startPoint x: 250, startPoint y: 107, endPoint x: 243, endPoint y: 113, distance: 9.3
drag, startPoint x: 244, startPoint y: 106, endPoint x: 249, endPoint y: 115, distance: 10.5
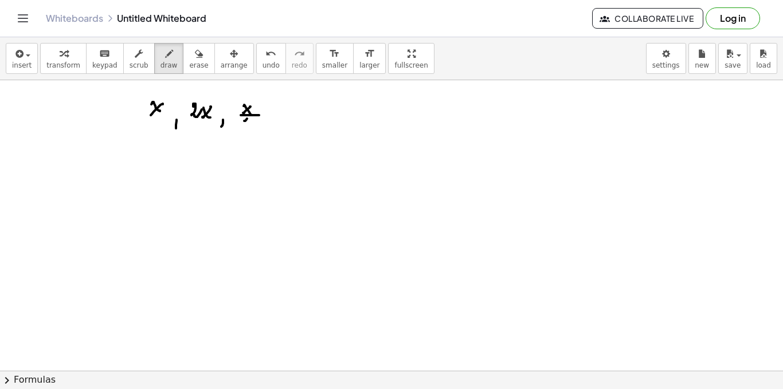
drag, startPoint x: 247, startPoint y: 119, endPoint x: 254, endPoint y: 130, distance: 12.9
drag, startPoint x: 304, startPoint y: 104, endPoint x: 299, endPoint y: 112, distance: 9.5
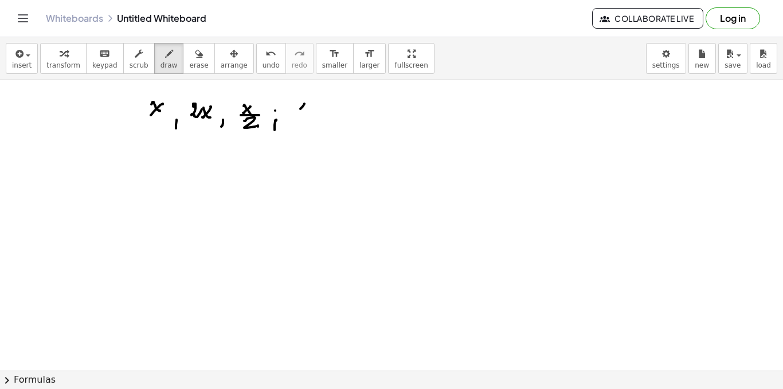
drag, startPoint x: 299, startPoint y: 104, endPoint x: 304, endPoint y: 115, distance: 11.5
drag, startPoint x: 298, startPoint y: 115, endPoint x: 309, endPoint y: 116, distance: 10.5
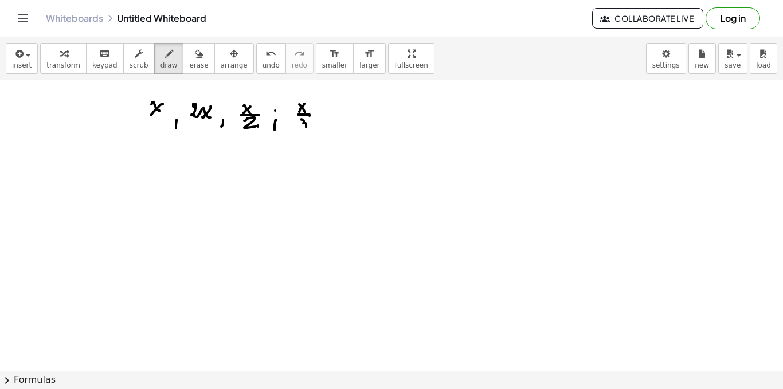
drag, startPoint x: 302, startPoint y: 120, endPoint x: 300, endPoint y: 128, distance: 8.7
drag, startPoint x: 330, startPoint y: 115, endPoint x: 327, endPoint y: 125, distance: 10.6
drag, startPoint x: 354, startPoint y: 107, endPoint x: 347, endPoint y: 115, distance: 10.2
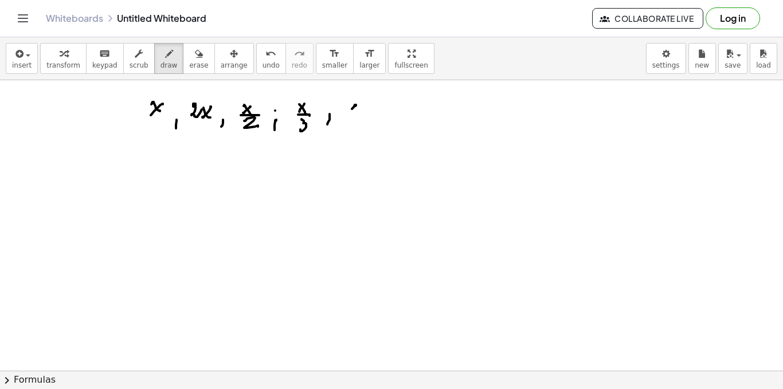
drag, startPoint x: 349, startPoint y: 106, endPoint x: 354, endPoint y: 118, distance: 12.6
drag, startPoint x: 358, startPoint y: 97, endPoint x: 356, endPoint y: 111, distance: 14.1
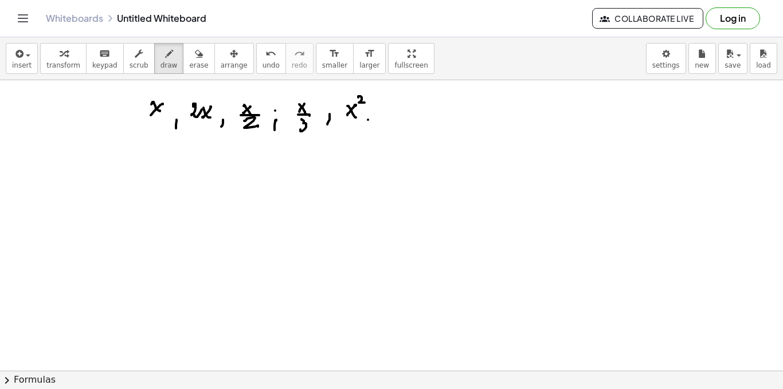
drag, startPoint x: 383, startPoint y: 103, endPoint x: 382, endPoint y: 115, distance: 11.5
drag, startPoint x: 384, startPoint y: 124, endPoint x: 390, endPoint y: 124, distance: 6.3
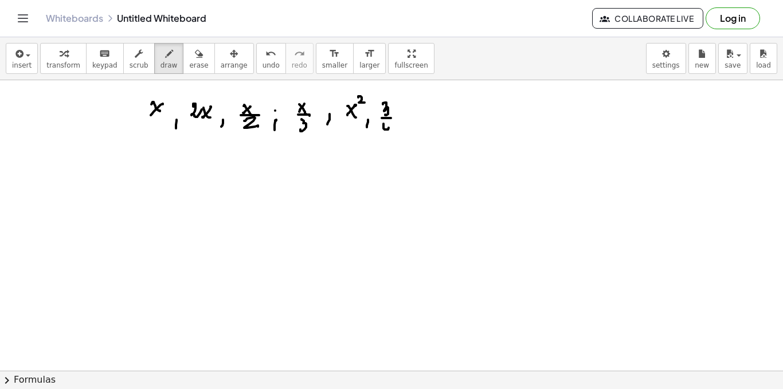
drag, startPoint x: 406, startPoint y: 110, endPoint x: 401, endPoint y: 115, distance: 7.7
drag, startPoint x: 405, startPoint y: 119, endPoint x: 392, endPoint y: 125, distance: 14.9
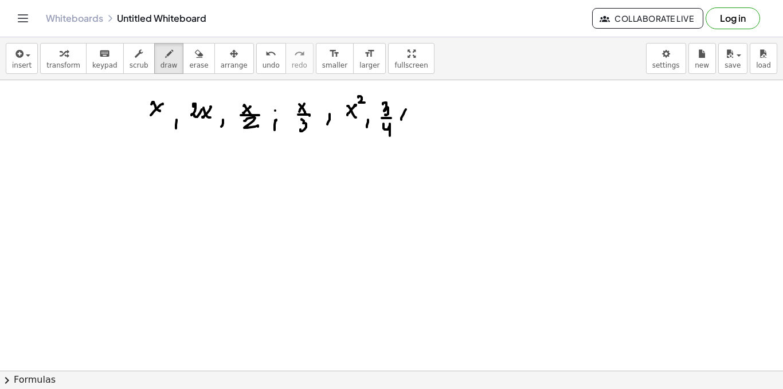
drag, startPoint x: 178, startPoint y: 182, endPoint x: 188, endPoint y: 197, distance: 17.8
drag, startPoint x: 196, startPoint y: 185, endPoint x: 187, endPoint y: 195, distance: 13.0
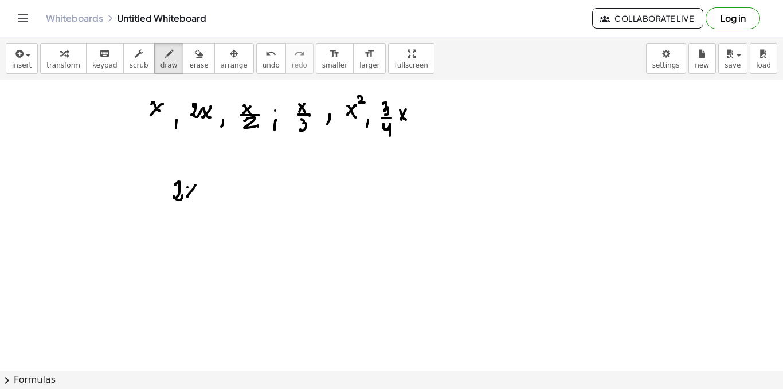
drag, startPoint x: 188, startPoint y: 188, endPoint x: 194, endPoint y: 199, distance: 13.4
drag, startPoint x: 163, startPoint y: 191, endPoint x: 170, endPoint y: 189, distance: 7.8
drag, startPoint x: 206, startPoint y: 192, endPoint x: 213, endPoint y: 193, distance: 6.9
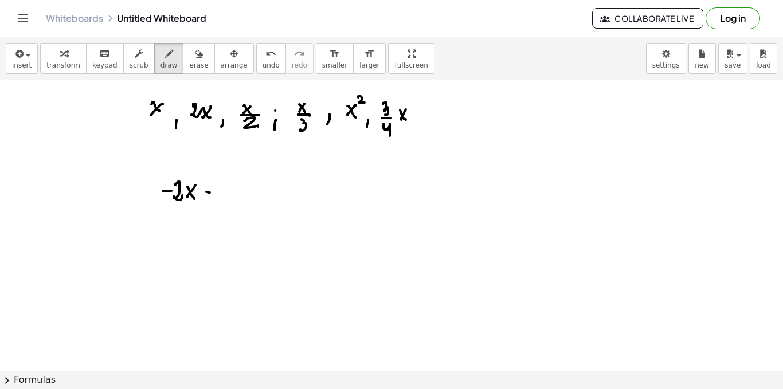
drag, startPoint x: 223, startPoint y: 183, endPoint x: 224, endPoint y: 196, distance: 13.2
drag, startPoint x: 238, startPoint y: 191, endPoint x: 245, endPoint y: 191, distance: 6.9
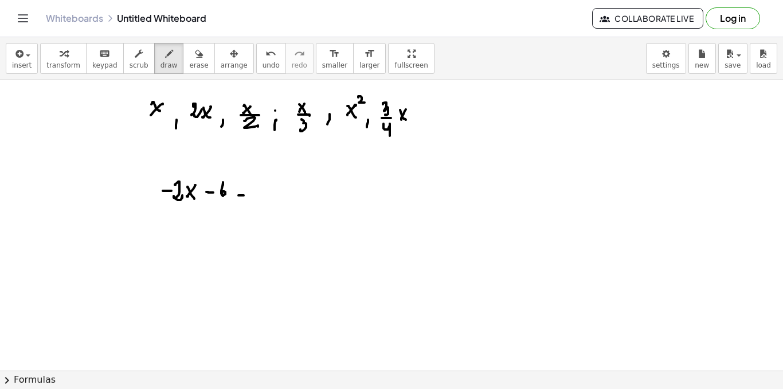
drag, startPoint x: 258, startPoint y: 194, endPoint x: 270, endPoint y: 201, distance: 13.1
drag, startPoint x: 274, startPoint y: 186, endPoint x: 280, endPoint y: 193, distance: 9.8
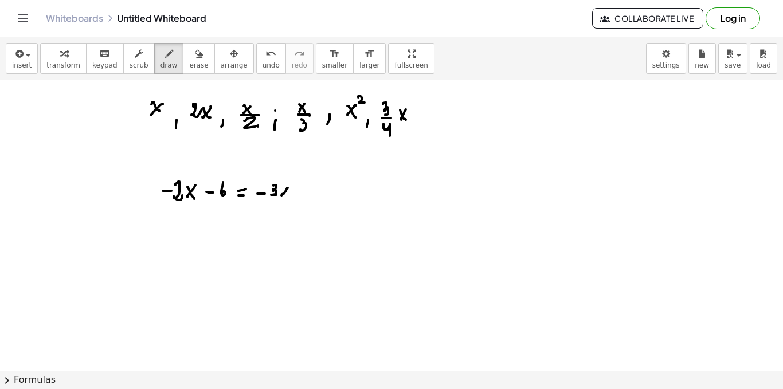
drag, startPoint x: 288, startPoint y: 188, endPoint x: 282, endPoint y: 193, distance: 8.1
drag, startPoint x: 282, startPoint y: 190, endPoint x: 288, endPoint y: 197, distance: 9.0
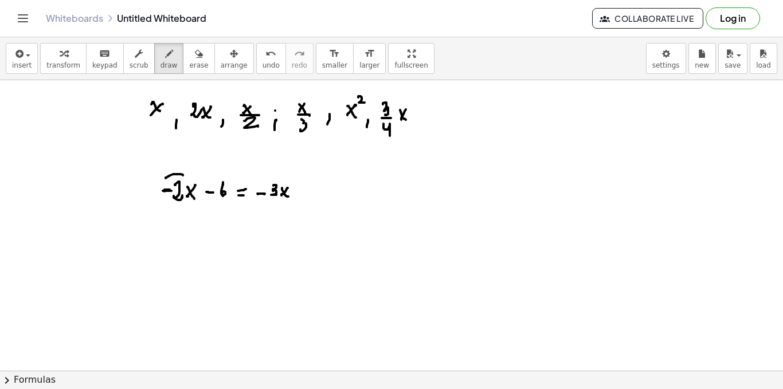
drag, startPoint x: 166, startPoint y: 178, endPoint x: 183, endPoint y: 175, distance: 18.0
drag, startPoint x: 163, startPoint y: 240, endPoint x: 171, endPoint y: 240, distance: 8.6
drag, startPoint x: 181, startPoint y: 235, endPoint x: 185, endPoint y: 243, distance: 9.7
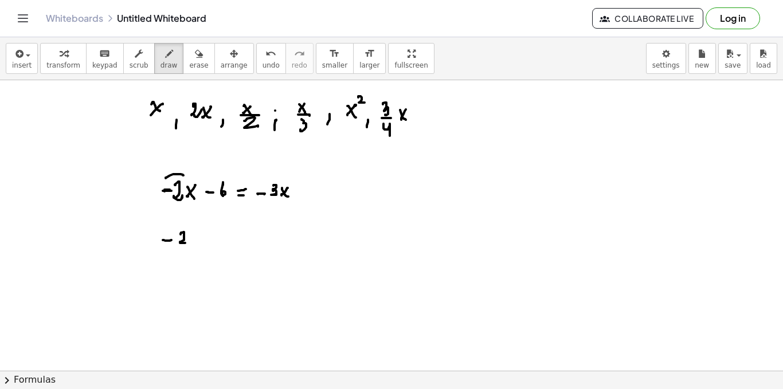
drag, startPoint x: 194, startPoint y: 237, endPoint x: 190, endPoint y: 243, distance: 7.3
drag, startPoint x: 189, startPoint y: 236, endPoint x: 197, endPoint y: 243, distance: 10.6
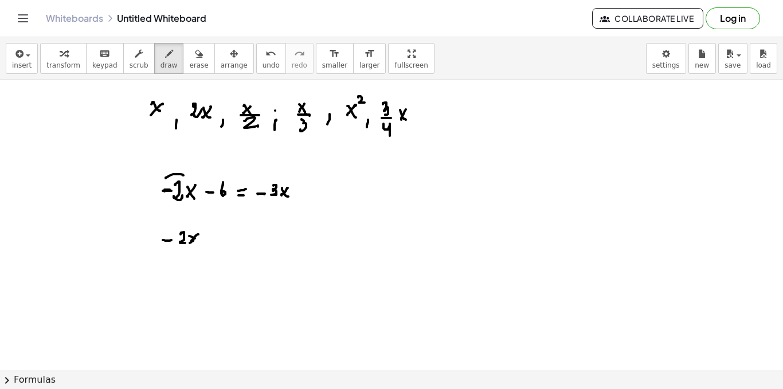
drag, startPoint x: 206, startPoint y: 232, endPoint x: 204, endPoint y: 241, distance: 10.2
drag, startPoint x: 220, startPoint y: 237, endPoint x: 225, endPoint y: 240, distance: 6.2
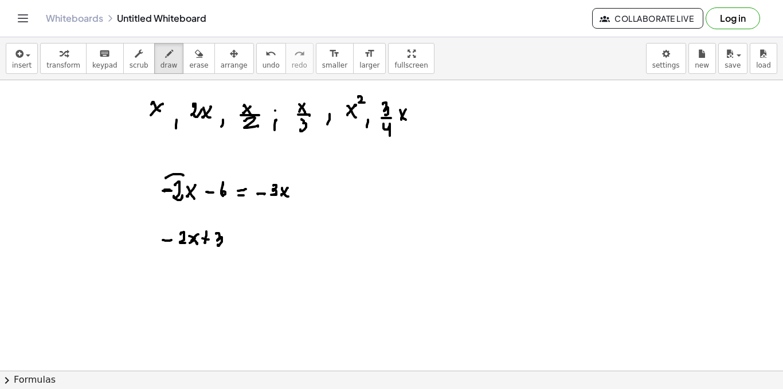
drag, startPoint x: 235, startPoint y: 238, endPoint x: 231, endPoint y: 231, distance: 8.2
drag, startPoint x: 246, startPoint y: 239, endPoint x: 253, endPoint y: 239, distance: 7.5
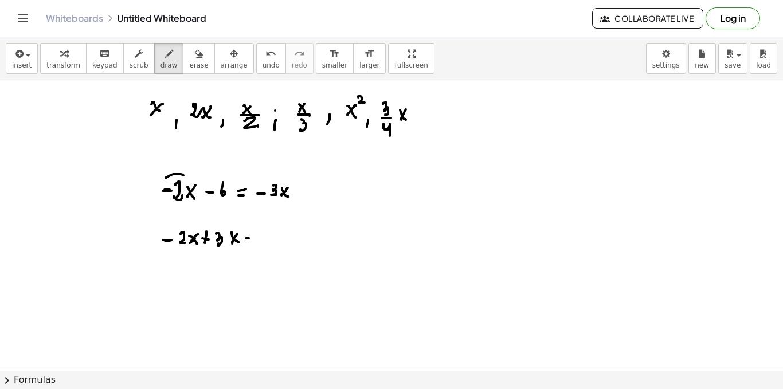
drag, startPoint x: 265, startPoint y: 231, endPoint x: 280, endPoint y: 238, distance: 17.2
drag, startPoint x: 286, startPoint y: 234, endPoint x: 296, endPoint y: 236, distance: 10.0
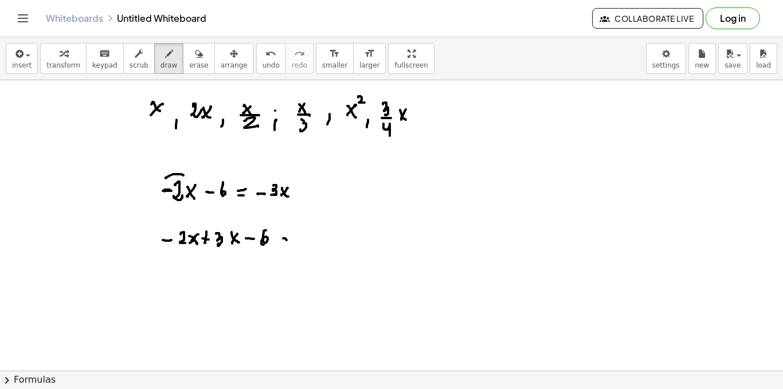
drag, startPoint x: 309, startPoint y: 237, endPoint x: 317, endPoint y: 236, distance: 8.1
drag, startPoint x: 319, startPoint y: 232, endPoint x: 337, endPoint y: 238, distance: 18.7
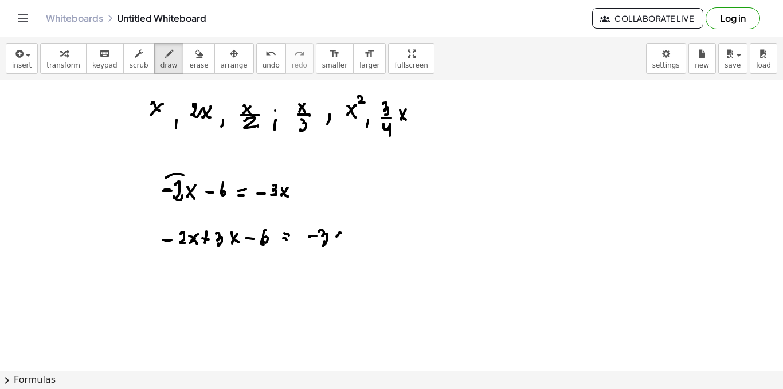
drag, startPoint x: 341, startPoint y: 233, endPoint x: 334, endPoint y: 240, distance: 9.7
drag, startPoint x: 339, startPoint y: 243, endPoint x: 347, endPoint y: 237, distance: 10.2
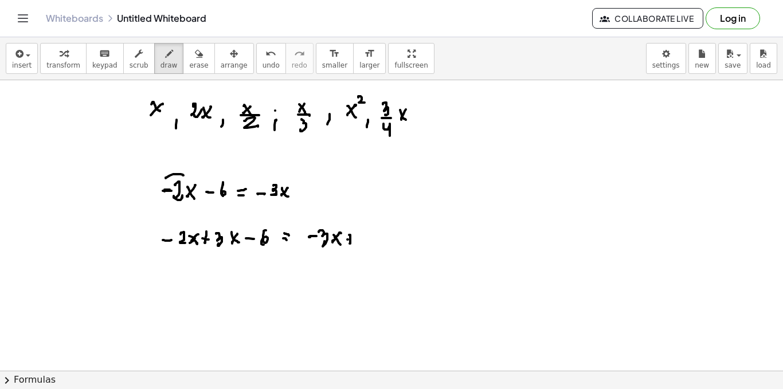
drag, startPoint x: 348, startPoint y: 240, endPoint x: 357, endPoint y: 239, distance: 9.2
drag, startPoint x: 362, startPoint y: 233, endPoint x: 379, endPoint y: 233, distance: 17.2
drag, startPoint x: 375, startPoint y: 245, endPoint x: 376, endPoint y: 232, distance: 13.8
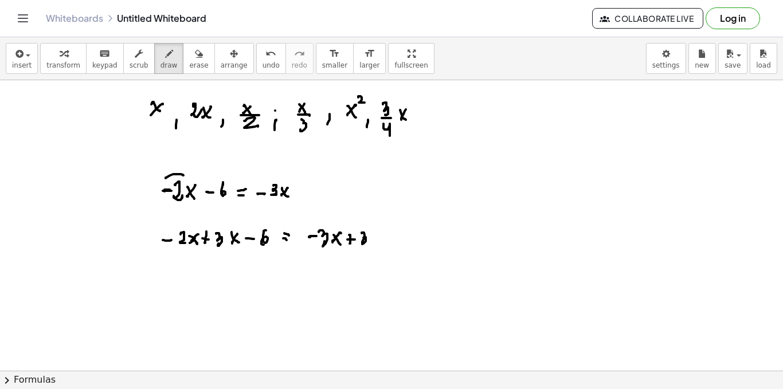
drag, startPoint x: 377, startPoint y: 237, endPoint x: 373, endPoint y: 243, distance: 7.8
drag, startPoint x: 224, startPoint y: 270, endPoint x: 214, endPoint y: 280, distance: 13.8
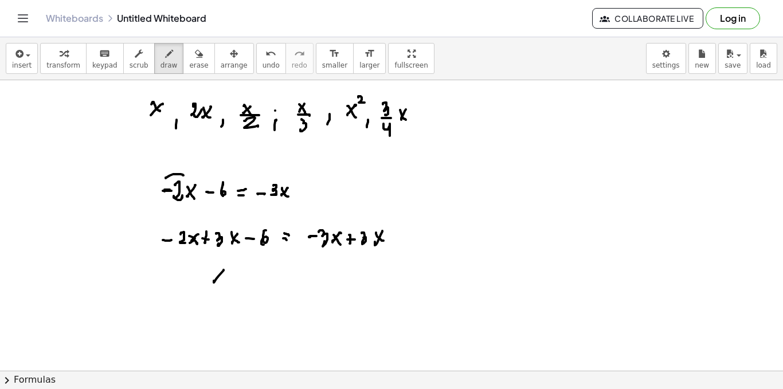
drag, startPoint x: 218, startPoint y: 276, endPoint x: 224, endPoint y: 283, distance: 9.0
drag, startPoint x: 233, startPoint y: 279, endPoint x: 241, endPoint y: 278, distance: 8.2
drag, startPoint x: 248, startPoint y: 272, endPoint x: 252, endPoint y: 284, distance: 12.9
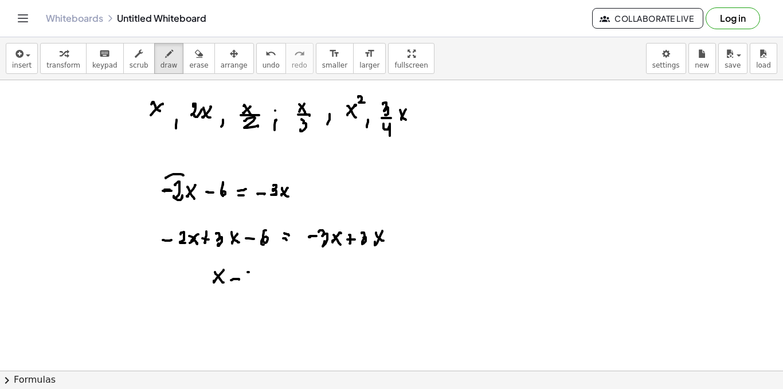
drag, startPoint x: 291, startPoint y: 274, endPoint x: 290, endPoint y: 281, distance: 7.0
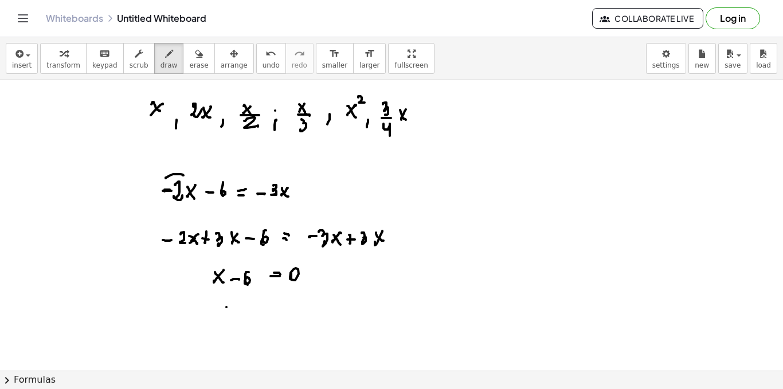
drag, startPoint x: 227, startPoint y: 307, endPoint x: 218, endPoint y: 306, distance: 8.2
drag, startPoint x: 218, startPoint y: 306, endPoint x: 227, endPoint y: 318, distance: 14.8
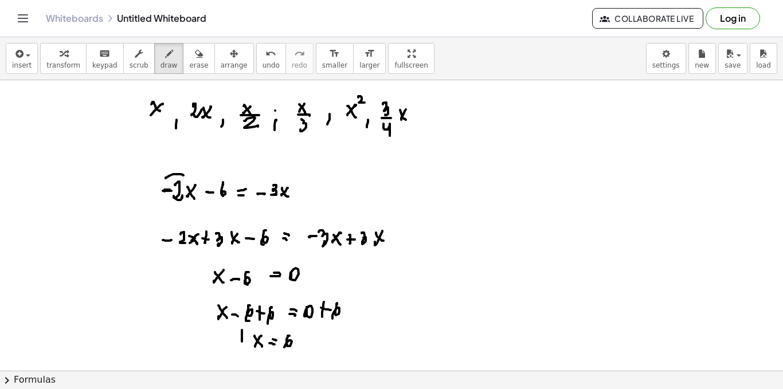
click
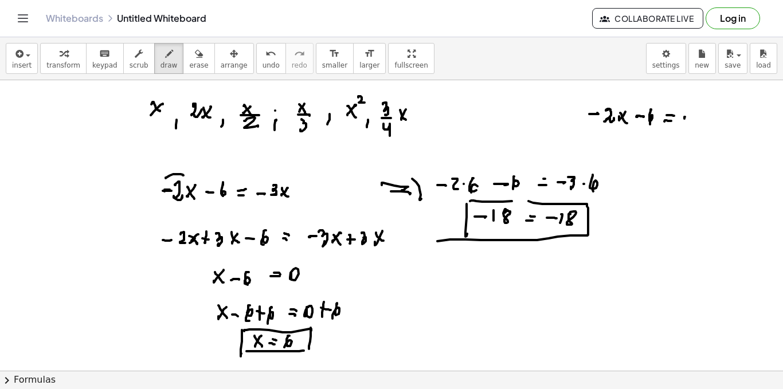
drag, startPoint x: 685, startPoint y: 117, endPoint x: 693, endPoint y: 117, distance: 8.0
drag, startPoint x: 705, startPoint y: 107, endPoint x: 718, endPoint y: 114, distance: 14.9
drag, startPoint x: 624, startPoint y: 152, endPoint x: 630, endPoint y: 163, distance: 12.6
drag, startPoint x: 630, startPoint y: 163, endPoint x: 634, endPoint y: 159, distance: 6.1
drag, startPoint x: 643, startPoint y: 146, endPoint x: 639, endPoint y: 166, distance: 20.5
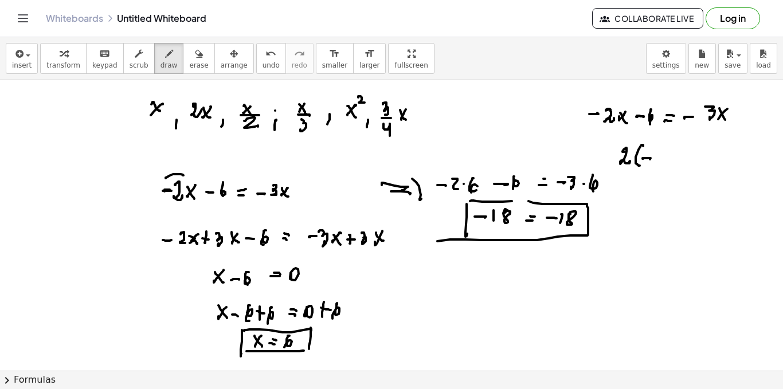
drag, startPoint x: 643, startPoint y: 158, endPoint x: 659, endPoint y: 158, distance: 16.1
drag, startPoint x: 661, startPoint y: 154, endPoint x: 655, endPoint y: 155, distance: 6.0
drag, startPoint x: 655, startPoint y: 155, endPoint x: 664, endPoint y: 143, distance: 15.3
drag, startPoint x: 669, startPoint y: 145, endPoint x: 667, endPoint y: 161, distance: 16.1
drag, startPoint x: 678, startPoint y: 155, endPoint x: 687, endPoint y: 152, distance: 9.3
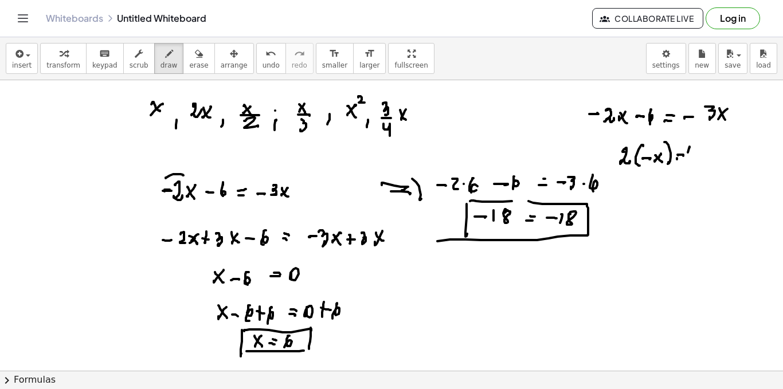
drag, startPoint x: 688, startPoint y: 153, endPoint x: 698, endPoint y: 159, distance: 11.6
drag, startPoint x: 717, startPoint y: 147, endPoint x: 727, endPoint y: 157, distance: 13.0
drag, startPoint x: 732, startPoint y: 142, endPoint x: 732, endPoint y: 162, distance: 20.1
drag, startPoint x: 733, startPoint y: 152, endPoint x: 742, endPoint y: 153, distance: 8.7
drag, startPoint x: 750, startPoint y: 149, endPoint x: 743, endPoint y: 155, distance: 9.0
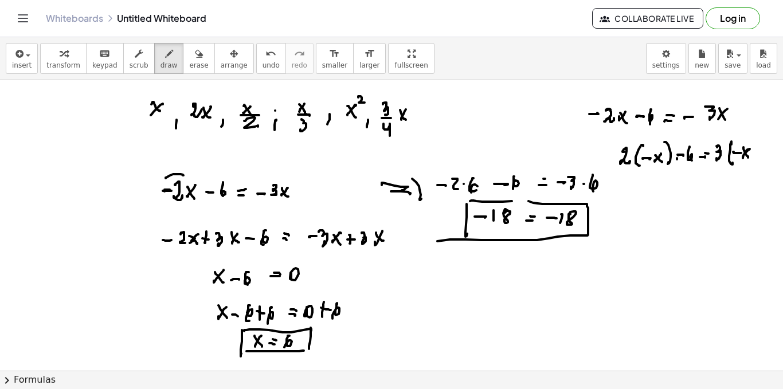
drag, startPoint x: 747, startPoint y: 156, endPoint x: 753, endPoint y: 143, distance: 14.6
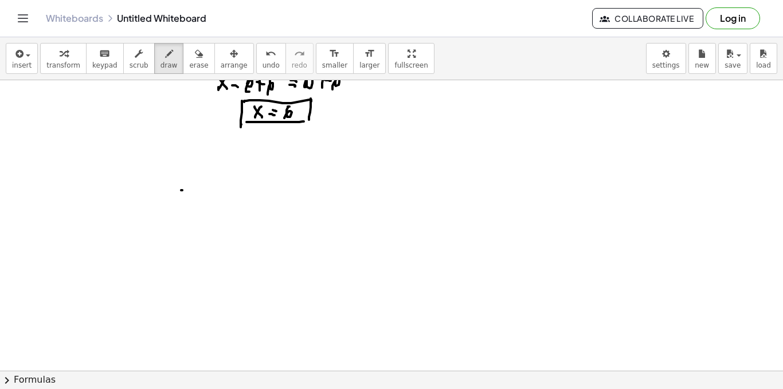
drag, startPoint x: 181, startPoint y: 190, endPoint x: 170, endPoint y: 192, distance: 11.0
drag, startPoint x: 170, startPoint y: 190, endPoint x: 180, endPoint y: 198, distance: 13.1
drag, startPoint x: 189, startPoint y: 179, endPoint x: 194, endPoint y: 193, distance: 14.2
drag, startPoint x: 202, startPoint y: 202, endPoint x: 217, endPoint y: 199, distance: 14.6
drag, startPoint x: 228, startPoint y: 195, endPoint x: 229, endPoint y: 206, distance: 10.9
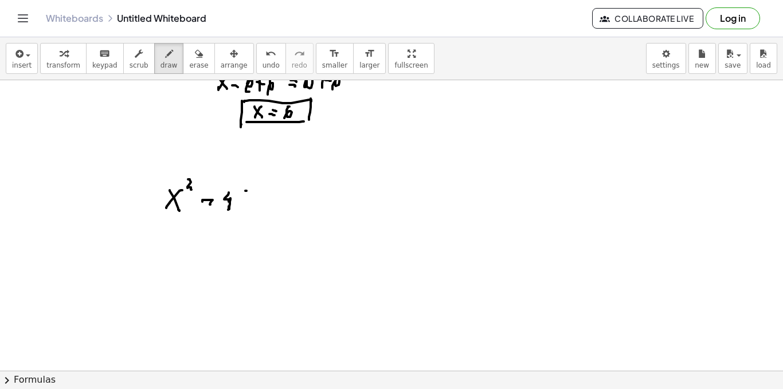
drag, startPoint x: 247, startPoint y: 191, endPoint x: 247, endPoint y: 205, distance: 14.3
drag, startPoint x: 261, startPoint y: 195, endPoint x: 266, endPoint y: 202, distance: 8.8
drag, startPoint x: 270, startPoint y: 189, endPoint x: 270, endPoint y: 210, distance: 21.2
drag, startPoint x: 310, startPoint y: 195, endPoint x: 316, endPoint y: 202, distance: 9.4
drag, startPoint x: 321, startPoint y: 195, endPoint x: 326, endPoint y: 204, distance: 10.0
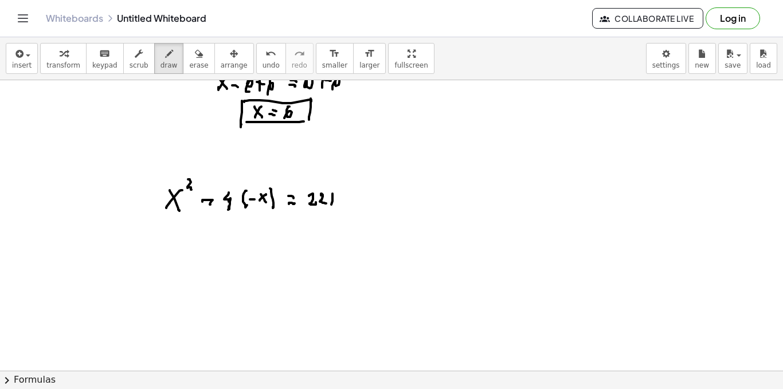
drag, startPoint x: 333, startPoint y: 197, endPoint x: 331, endPoint y: 208, distance: 11.0
drag, startPoint x: 173, startPoint y: 248, endPoint x: 162, endPoint y: 261, distance: 17.1
drag, startPoint x: 162, startPoint y: 249, endPoint x: 177, endPoint y: 241, distance: 16.7
drag, startPoint x: 179, startPoint y: 236, endPoint x: 185, endPoint y: 245, distance: 10.3
drag, startPoint x: 208, startPoint y: 206, endPoint x: 236, endPoint y: 205, distance: 27.5
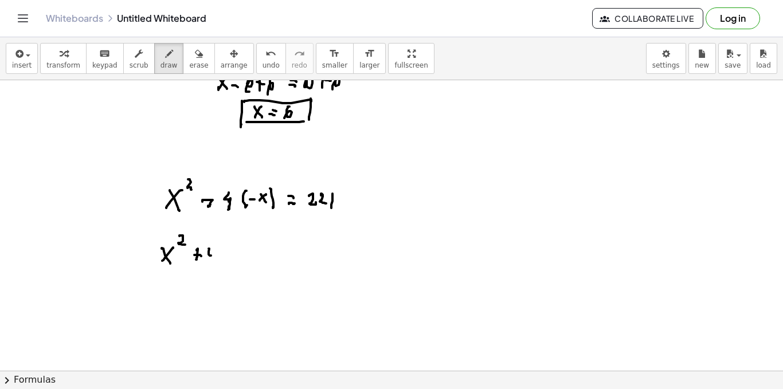
drag, startPoint x: 209, startPoint y: 249, endPoint x: 217, endPoint y: 257, distance: 11.4
drag, startPoint x: 230, startPoint y: 249, endPoint x: 224, endPoint y: 250, distance: 6.4
drag, startPoint x: 224, startPoint y: 250, endPoint x: 274, endPoint y: 230, distance: 53.8
drag, startPoint x: 252, startPoint y: 254, endPoint x: 260, endPoint y: 254, distance: 8.0
drag, startPoint x: 265, startPoint y: 250, endPoint x: 272, endPoint y: 258, distance: 11.0
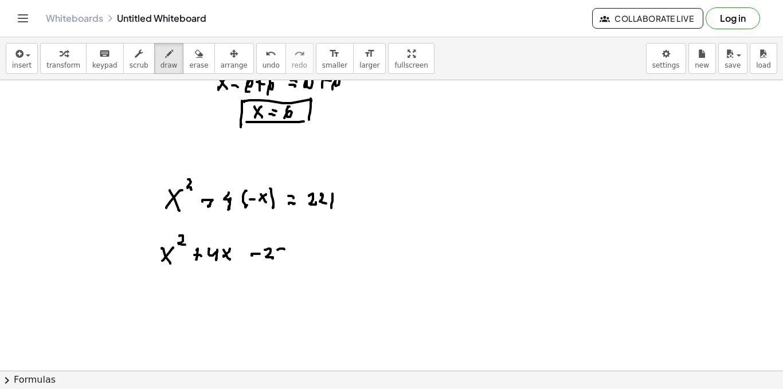
drag, startPoint x: 280, startPoint y: 249, endPoint x: 288, endPoint y: 255, distance: 10.2
drag, startPoint x: 306, startPoint y: 253, endPoint x: 312, endPoint y: 254, distance: 5.8
drag, startPoint x: 328, startPoint y: 247, endPoint x: 332, endPoint y: 258, distance: 11.6
drag, startPoint x: 343, startPoint y: 248, endPoint x: 347, endPoint y: 255, distance: 8.3
drag, startPoint x: 350, startPoint y: 249, endPoint x: 350, endPoint y: 259, distance: 9.7
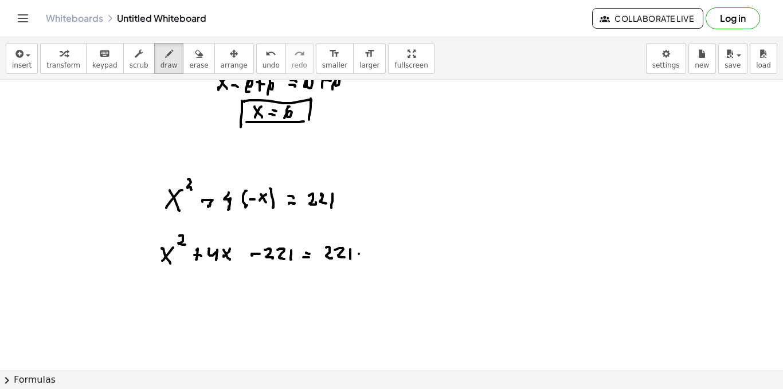
drag, startPoint x: 359, startPoint y: 254, endPoint x: 376, endPoint y: 249, distance: 17.4
drag, startPoint x: 373, startPoint y: 249, endPoint x: 377, endPoint y: 255, distance: 6.7
drag, startPoint x: 381, startPoint y: 250, endPoint x: 391, endPoint y: 258, distance: 12.6
drag, startPoint x: 397, startPoint y: 253, endPoint x: 393, endPoint y: 261, distance: 9.3
drag, startPoint x: 191, startPoint y: 296, endPoint x: 181, endPoint y: 306, distance: 14.2
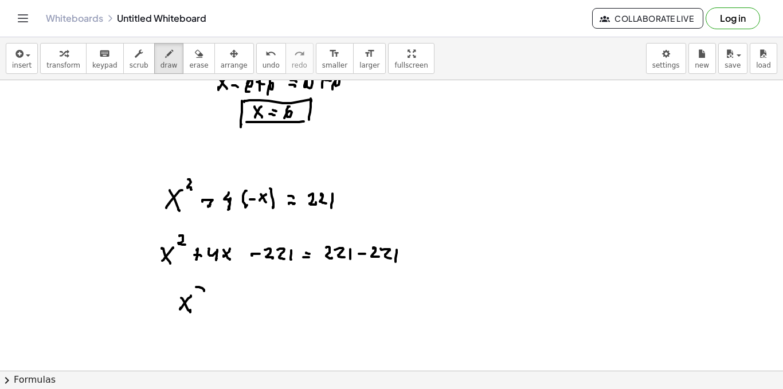
drag, startPoint x: 204, startPoint y: 290, endPoint x: 207, endPoint y: 296, distance: 6.9
drag, startPoint x: 213, startPoint y: 297, endPoint x: 211, endPoint y: 308, distance: 11.1
drag, startPoint x: 225, startPoint y: 300, endPoint x: 231, endPoint y: 300, distance: 6.3
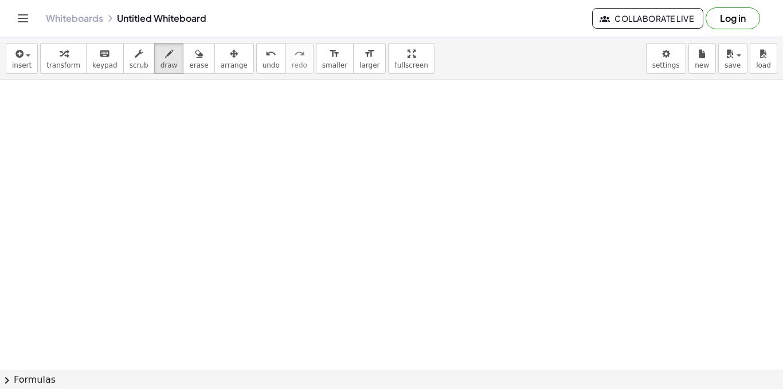
scroll to position [1450, 0]
drag, startPoint x: 298, startPoint y: 100, endPoint x: 319, endPoint y: 99, distance: 21.2
drag, startPoint x: 321, startPoint y: 95, endPoint x: 330, endPoint y: 110, distance: 17.0
drag, startPoint x: 329, startPoint y: 109, endPoint x: 334, endPoint y: 112, distance: 6.7
drag, startPoint x: 345, startPoint y: 110, endPoint x: 356, endPoint y: 110, distance: 10.9
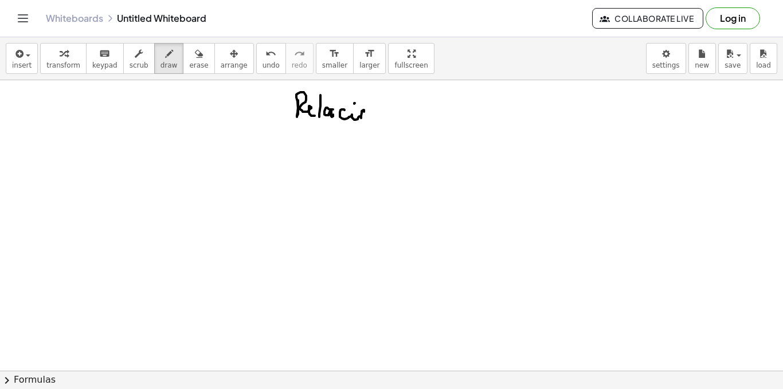
drag, startPoint x: 364, startPoint y: 110, endPoint x: 372, endPoint y: 111, distance: 8.0
drag, startPoint x: 369, startPoint y: 110, endPoint x: 389, endPoint y: 114, distance: 19.8
drag, startPoint x: 391, startPoint y: 108, endPoint x: 393, endPoint y: 119, distance: 11.1
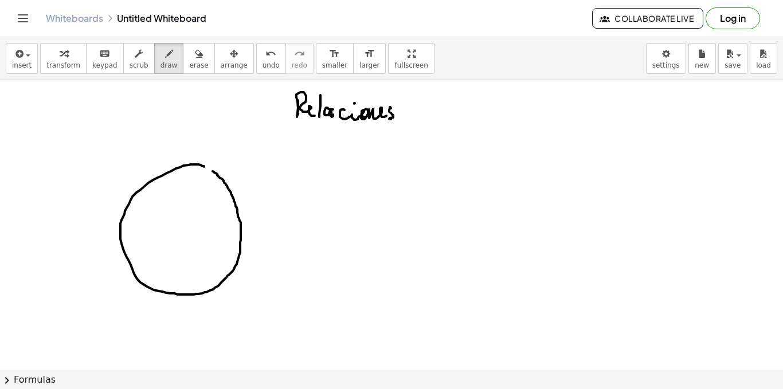
drag, startPoint x: 204, startPoint y: 167, endPoint x: 212, endPoint y: 167, distance: 7.5
drag, startPoint x: 202, startPoint y: 138, endPoint x: 198, endPoint y: 146, distance: 9.5
drag, startPoint x: 201, startPoint y: 147, endPoint x: 222, endPoint y: 150, distance: 20.8
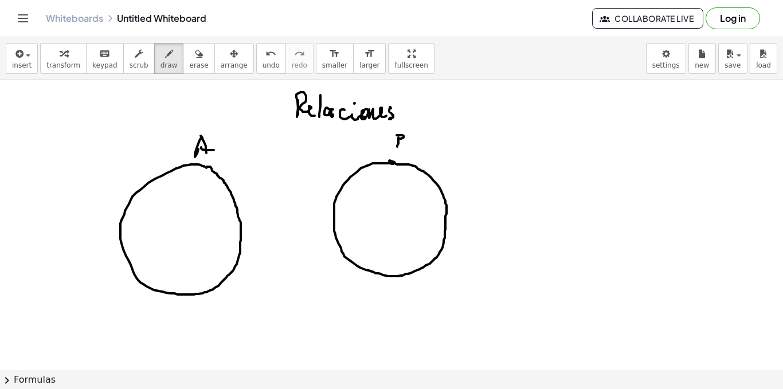
drag, startPoint x: 404, startPoint y: 136, endPoint x: 401, endPoint y: 146, distance: 9.5
drag, startPoint x: 184, startPoint y: 189, endPoint x: 190, endPoint y: 198, distance: 10.3
drag, startPoint x: 185, startPoint y: 210, endPoint x: 192, endPoint y: 215, distance: 8.6
drag, startPoint x: 194, startPoint y: 214, endPoint x: 194, endPoint y: 227, distance: 12.1
drag, startPoint x: 192, startPoint y: 234, endPoint x: 186, endPoint y: 240, distance: 7.7
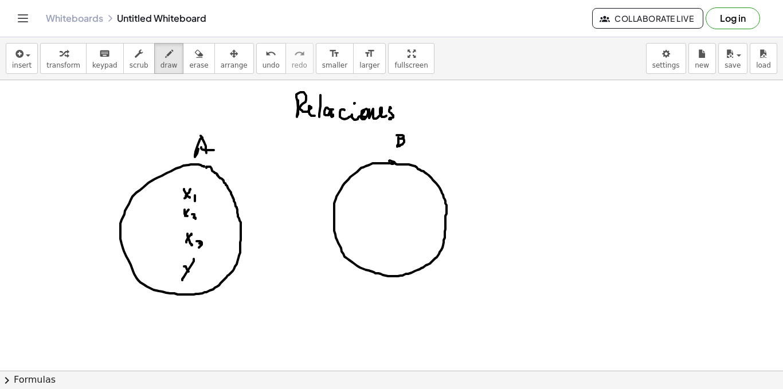
drag, startPoint x: 189, startPoint y: 272, endPoint x: 195, endPoint y: 272, distance: 6.3
drag, startPoint x: 195, startPoint y: 272, endPoint x: 201, endPoint y: 278, distance: 7.7
drag, startPoint x: 380, startPoint y: 173, endPoint x: 390, endPoint y: 177, distance: 11.1
drag, startPoint x: 390, startPoint y: 177, endPoint x: 386, endPoint y: 188, distance: 11.6
drag, startPoint x: 382, startPoint y: 192, endPoint x: 388, endPoint y: 204, distance: 13.1
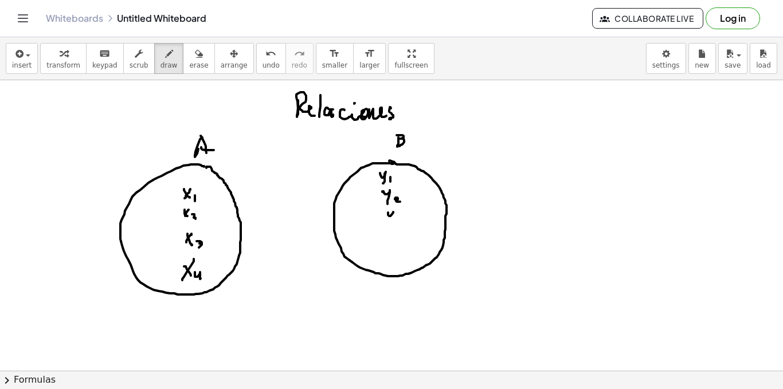
drag, startPoint x: 390, startPoint y: 216, endPoint x: 393, endPoint y: 222, distance: 6.9
drag, startPoint x: 400, startPoint y: 220, endPoint x: 398, endPoint y: 227, distance: 7.1
drag, startPoint x: 390, startPoint y: 236, endPoint x: 393, endPoint y: 245, distance: 9.8
drag, startPoint x: 399, startPoint y: 243, endPoint x: 400, endPoint y: 250, distance: 7.0
drag, startPoint x: 392, startPoint y: 263, endPoint x: 394, endPoint y: 268, distance: 6.2
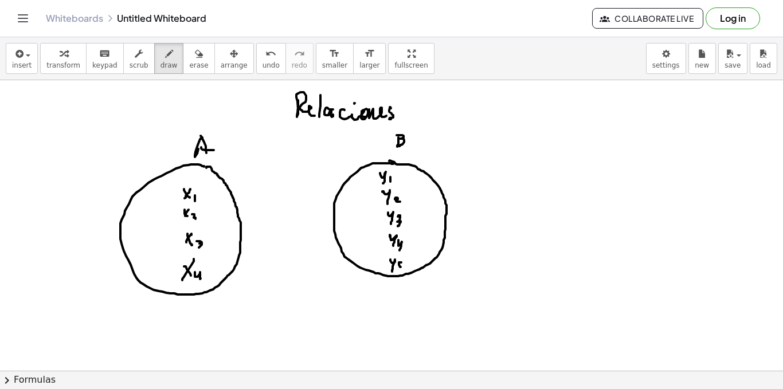
drag, startPoint x: 399, startPoint y: 263, endPoint x: 395, endPoint y: 273, distance: 11.1
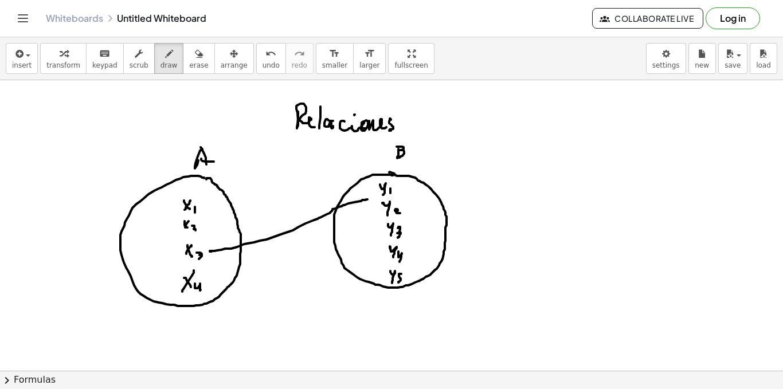
scroll to position [1432, 0]
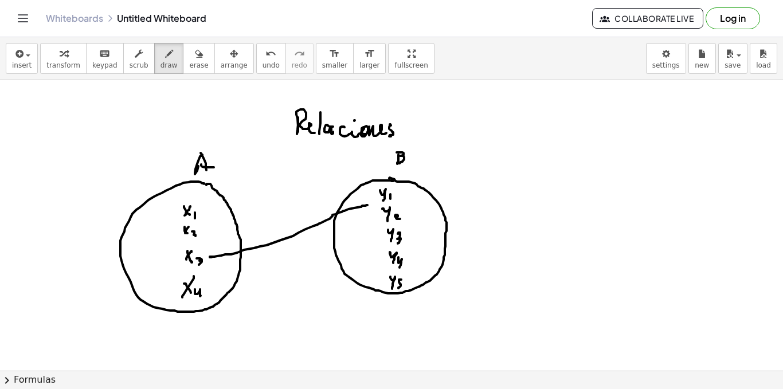
drag, startPoint x: 327, startPoint y: 203, endPoint x: 365, endPoint y: 189, distance: 40.8
drag, startPoint x: 369, startPoint y: 199, endPoint x: 367, endPoint y: 212, distance: 13.4
drag, startPoint x: 209, startPoint y: 259, endPoint x: 376, endPoint y: 286, distance: 168.9
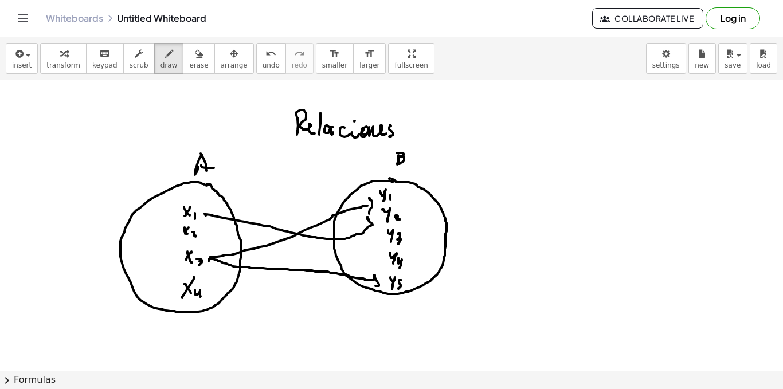
drag, startPoint x: 205, startPoint y: 214, endPoint x: 365, endPoint y: 233, distance: 161.7
drag, startPoint x: 491, startPoint y: 157, endPoint x: 506, endPoint y: 165, distance: 16.4
drag, startPoint x: 503, startPoint y: 162, endPoint x: 516, endPoint y: 163, distance: 12.7
drag, startPoint x: 548, startPoint y: 167, endPoint x: 547, endPoint y: 159, distance: 7.5
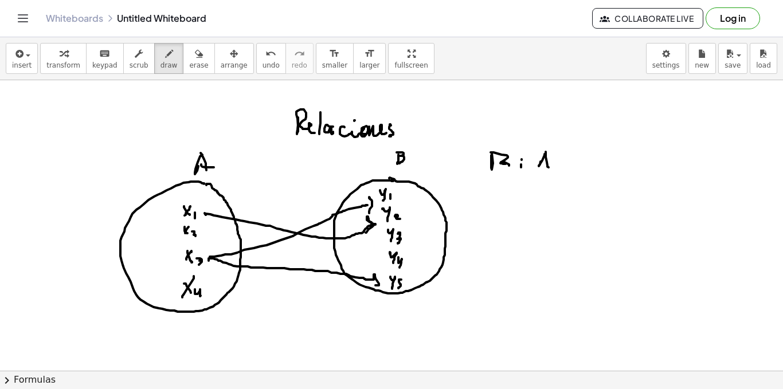
drag, startPoint x: 544, startPoint y: 160, endPoint x: 559, endPoint y: 159, distance: 15.0
drag, startPoint x: 571, startPoint y: 153, endPoint x: 578, endPoint y: 168, distance: 16.4
drag, startPoint x: 596, startPoint y: 153, endPoint x: 596, endPoint y: 161, distance: 7.5
drag, startPoint x: 617, startPoint y: 146, endPoint x: 622, endPoint y: 168, distance: 23.0
drag, startPoint x: 630, startPoint y: 153, endPoint x: 639, endPoint y: 159, distance: 11.5
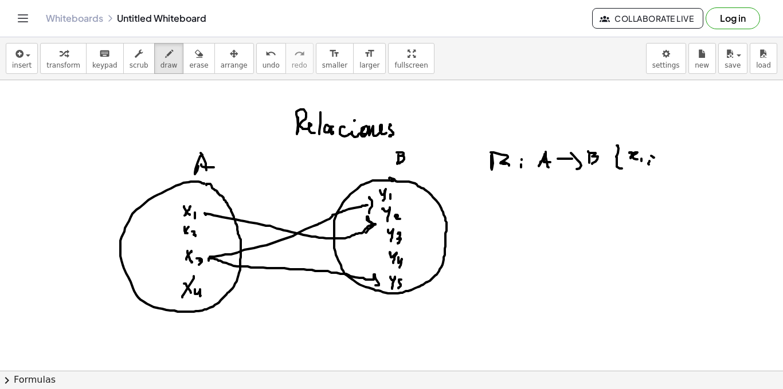
drag, startPoint x: 653, startPoint y: 157, endPoint x: 658, endPoint y: 165, distance: 9.9
drag, startPoint x: 665, startPoint y: 159, endPoint x: 670, endPoint y: 155, distance: 7.0
drag, startPoint x: 673, startPoint y: 146, endPoint x: 670, endPoint y: 166, distance: 20.4
drag, startPoint x: 671, startPoint y: 145, endPoint x: 669, endPoint y: 162, distance: 16.9
drag, startPoint x: 622, startPoint y: 145, endPoint x: 623, endPoint y: 169, distance: 24.1
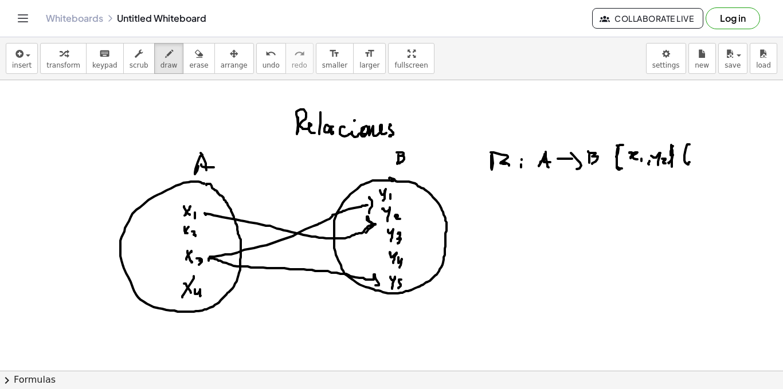
drag, startPoint x: 690, startPoint y: 145, endPoint x: 690, endPoint y: 162, distance: 17.8
drag, startPoint x: 699, startPoint y: 151, endPoint x: 693, endPoint y: 158, distance: 9.0
drag, startPoint x: 700, startPoint y: 157, endPoint x: 701, endPoint y: 163, distance: 6.5
drag, startPoint x: 710, startPoint y: 160, endPoint x: 714, endPoint y: 154, distance: 7.2
drag, startPoint x: 719, startPoint y: 154, endPoint x: 723, endPoint y: 159, distance: 6.2
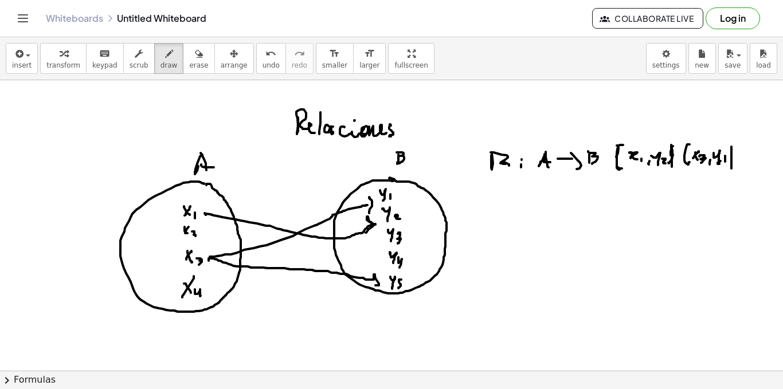
drag, startPoint x: 732, startPoint y: 169, endPoint x: 745, endPoint y: 159, distance: 16.9
drag, startPoint x: 741, startPoint y: 150, endPoint x: 739, endPoint y: 165, distance: 15.6
drag, startPoint x: 744, startPoint y: 160, endPoint x: 745, endPoint y: 153, distance: 7.0
drag, startPoint x: 745, startPoint y: 153, endPoint x: 749, endPoint y: 161, distance: 9.0
drag, startPoint x: 760, startPoint y: 158, endPoint x: 763, endPoint y: 165, distance: 7.5
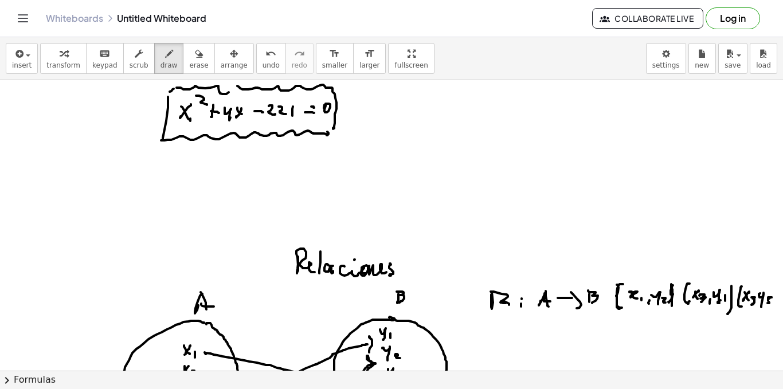
scroll to position [1408, 0]
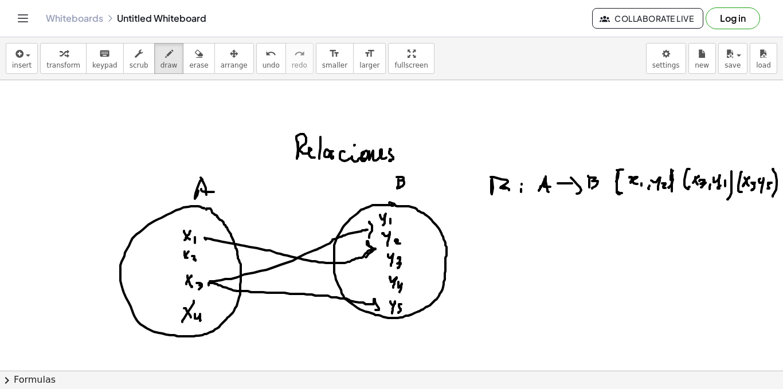
drag, startPoint x: 776, startPoint y: 174, endPoint x: 774, endPoint y: 196, distance: 21.9
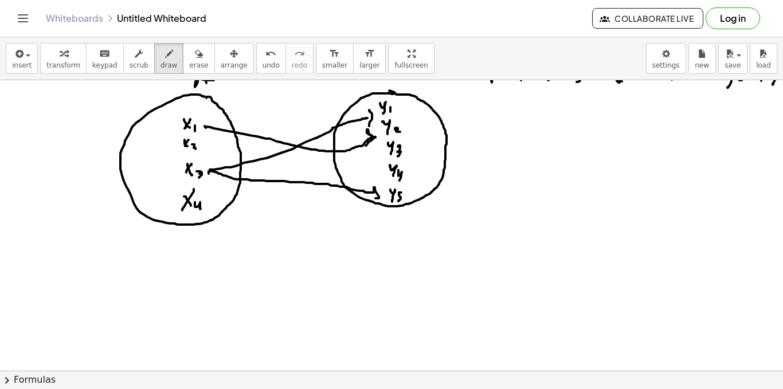
scroll to position [1462, 0]
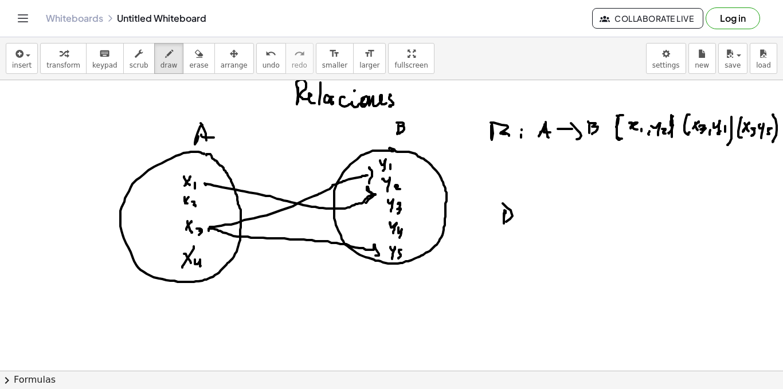
drag, startPoint x: 511, startPoint y: 213, endPoint x: 503, endPoint y: 221, distance: 11.8
drag, startPoint x: 516, startPoint y: 216, endPoint x: 523, endPoint y: 217, distance: 7.1
drag, startPoint x: 524, startPoint y: 216, endPoint x: 536, endPoint y: 219, distance: 12.5
drag, startPoint x: 546, startPoint y: 220, endPoint x: 560, endPoint y: 209, distance: 17.2
drag, startPoint x: 560, startPoint y: 210, endPoint x: 564, endPoint y: 217, distance: 8.0
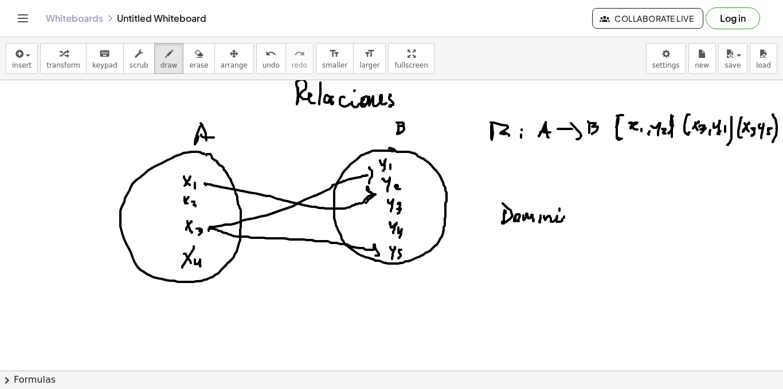
drag, startPoint x: 564, startPoint y: 217, endPoint x: 575, endPoint y: 218, distance: 10.4
drag, startPoint x: 585, startPoint y: 210, endPoint x: 591, endPoint y: 229, distance: 19.9
drag, startPoint x: 596, startPoint y: 213, endPoint x: 603, endPoint y: 218, distance: 8.6
drag, startPoint x: 609, startPoint y: 221, endPoint x: 615, endPoint y: 217, distance: 7.3
drag, startPoint x: 624, startPoint y: 211, endPoint x: 617, endPoint y: 214, distance: 7.5
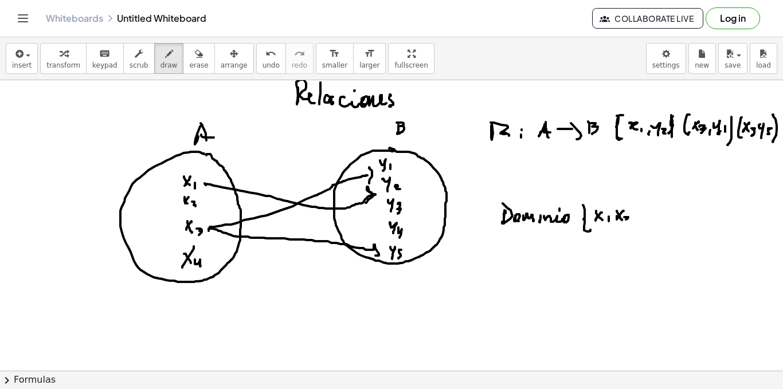
drag, startPoint x: 626, startPoint y: 217, endPoint x: 631, endPoint y: 221, distance: 6.2
drag, startPoint x: 647, startPoint y: 213, endPoint x: 641, endPoint y: 212, distance: 5.8
drag, startPoint x: 641, startPoint y: 212, endPoint x: 646, endPoint y: 221, distance: 10.0
drag, startPoint x: 650, startPoint y: 219, endPoint x: 654, endPoint y: 224, distance: 6.9
drag, startPoint x: 675, startPoint y: 220, endPoint x: 686, endPoint y: 220, distance: 10.9
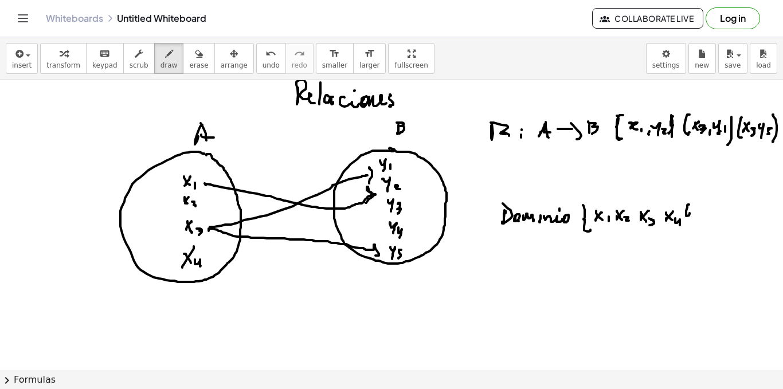
drag, startPoint x: 686, startPoint y: 216, endPoint x: 680, endPoint y: 228, distance: 13.6
drag, startPoint x: 490, startPoint y: 268, endPoint x: 510, endPoint y: 282, distance: 23.9
drag, startPoint x: 507, startPoint y: 274, endPoint x: 511, endPoint y: 264, distance: 10.5
drag, startPoint x: 511, startPoint y: 264, endPoint x: 530, endPoint y: 275, distance: 22.3
drag, startPoint x: 528, startPoint y: 275, endPoint x: 538, endPoint y: 278, distance: 10.2
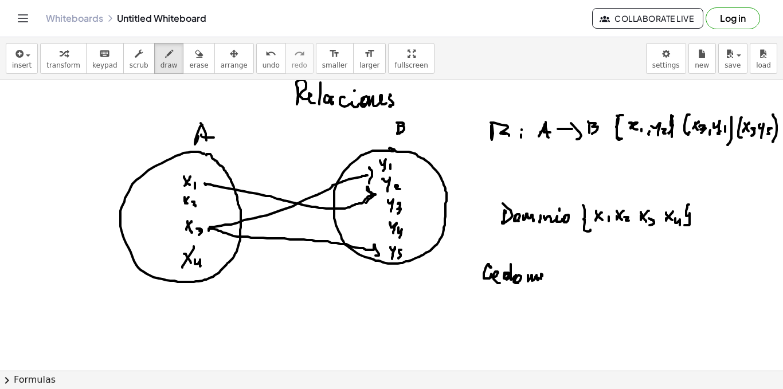
drag, startPoint x: 542, startPoint y: 275, endPoint x: 545, endPoint y: 265, distance: 10.0
drag, startPoint x: 545, startPoint y: 265, endPoint x: 552, endPoint y: 274, distance: 11.5
drag, startPoint x: 547, startPoint y: 275, endPoint x: 560, endPoint y: 265, distance: 16.1
drag, startPoint x: 560, startPoint y: 265, endPoint x: 564, endPoint y: 273, distance: 8.5
drag, startPoint x: 564, startPoint y: 275, endPoint x: 582, endPoint y: 270, distance: 18.7
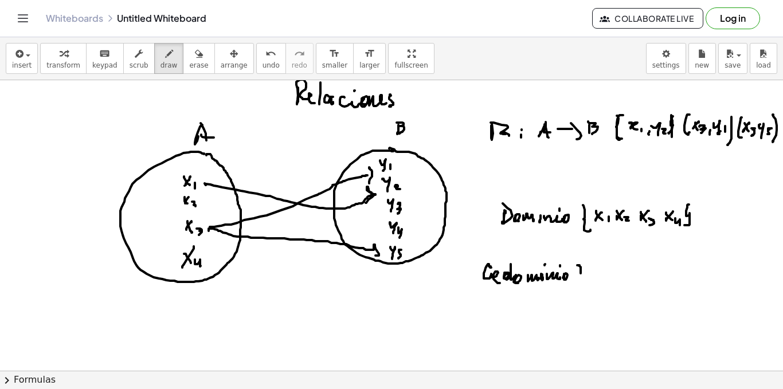
drag, startPoint x: 581, startPoint y: 270, endPoint x: 583, endPoint y: 288, distance: 18.5
drag, startPoint x: 591, startPoint y: 268, endPoint x: 594, endPoint y: 278, distance: 10.3
drag, startPoint x: 600, startPoint y: 274, endPoint x: 608, endPoint y: 274, distance: 8.6
drag, startPoint x: 609, startPoint y: 267, endPoint x: 612, endPoint y: 282, distance: 15.3
drag, startPoint x: 618, startPoint y: 278, endPoint x: 624, endPoint y: 281, distance: 6.9
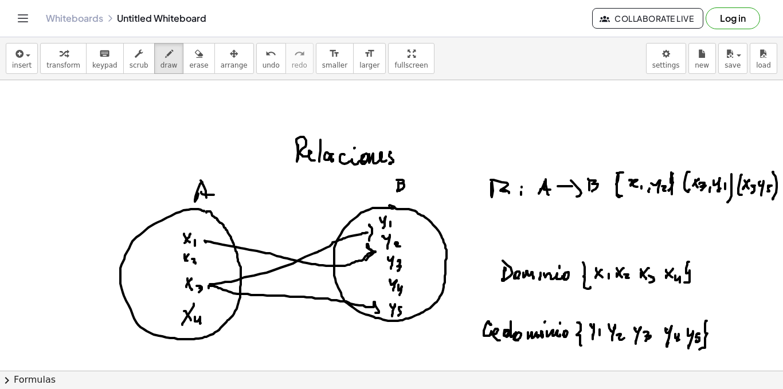
scroll to position [1520, 0]
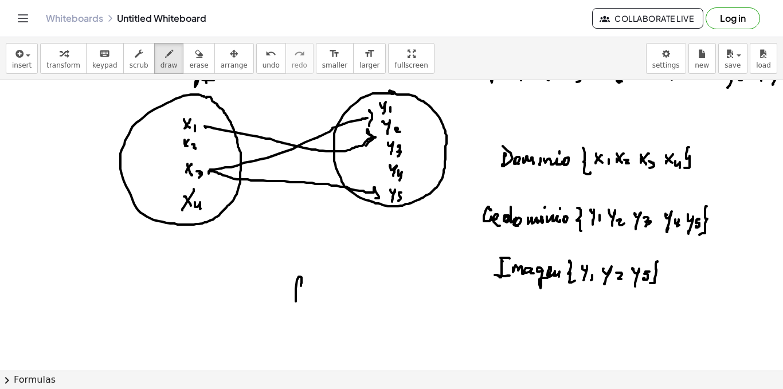
drag, startPoint x: 301, startPoint y: 286, endPoint x: 293, endPoint y: 305, distance: 20.6
drag, startPoint x: 295, startPoint y: 300, endPoint x: 307, endPoint y: 299, distance: 11.5
drag, startPoint x: 311, startPoint y: 299, endPoint x: 320, endPoint y: 300, distance: 9.2
drag, startPoint x: 325, startPoint y: 297, endPoint x: 339, endPoint y: 306, distance: 17.2
drag, startPoint x: 341, startPoint y: 286, endPoint x: 346, endPoint y: 282, distance: 6.9
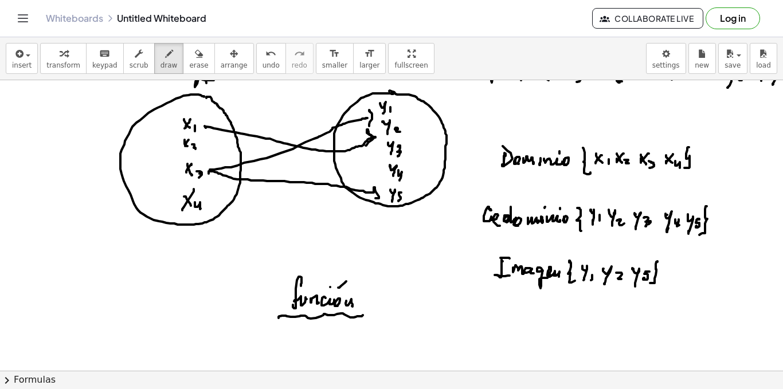
drag, startPoint x: 279, startPoint y: 318, endPoint x: 353, endPoint y: 313, distance: 74.7
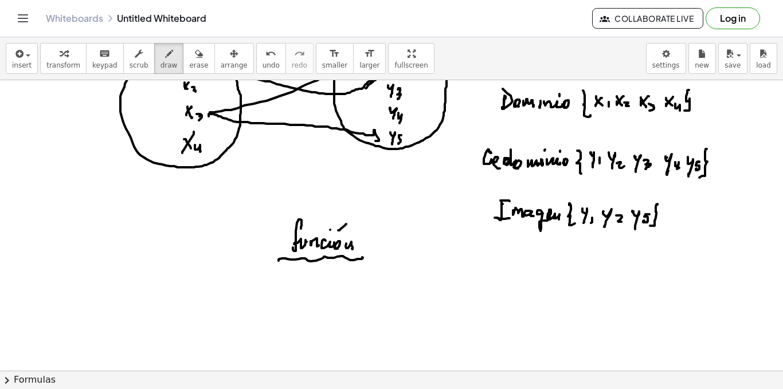
scroll to position [1634, 0]
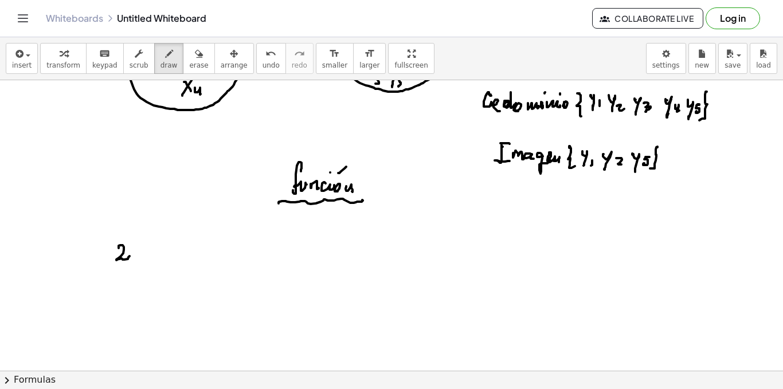
drag, startPoint x: 119, startPoint y: 248, endPoint x: 128, endPoint y: 258, distance: 13.4
drag, startPoint x: 138, startPoint y: 249, endPoint x: 154, endPoint y: 256, distance: 16.9
drag, startPoint x: 149, startPoint y: 255, endPoint x: 167, endPoint y: 258, distance: 18.0
drag, startPoint x: 167, startPoint y: 258, endPoint x: 170, endPoint y: 252, distance: 6.7
drag, startPoint x: 170, startPoint y: 252, endPoint x: 179, endPoint y: 253, distance: 8.6
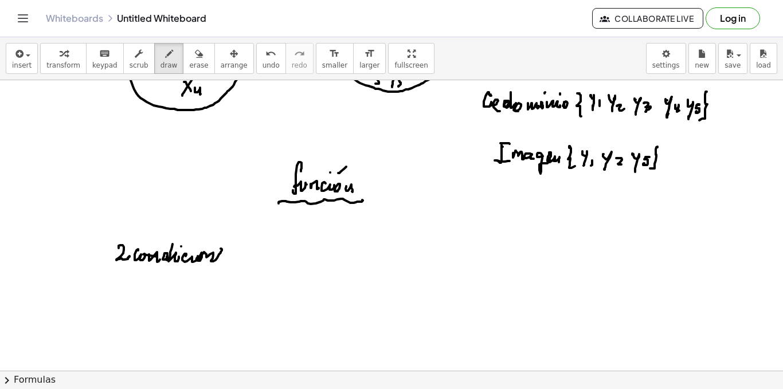
drag, startPoint x: 186, startPoint y: 256, endPoint x: 231, endPoint y: 252, distance: 45.0
drag, startPoint x: 260, startPoint y: 244, endPoint x: 253, endPoint y: 247, distance: 7.5
drag, startPoint x: 282, startPoint y: 222, endPoint x: 320, endPoint y: 223, distance: 38.4
drag, startPoint x: 314, startPoint y: 225, endPoint x: 321, endPoint y: 228, distance: 7.5
drag, startPoint x: 322, startPoint y: 229, endPoint x: 337, endPoint y: 232, distance: 15.2
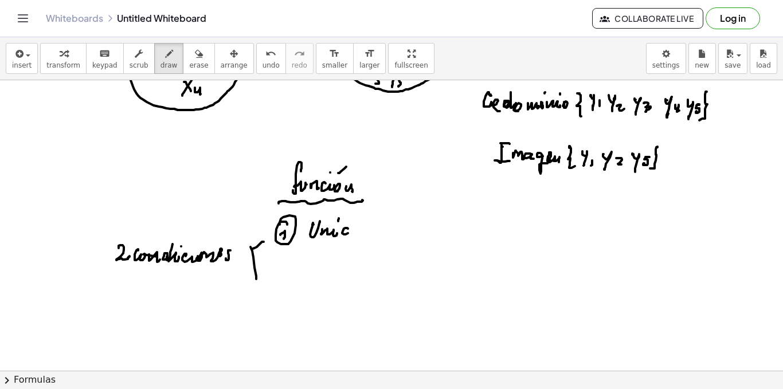
drag, startPoint x: 348, startPoint y: 229, endPoint x: 353, endPoint y: 221, distance: 9.5
drag, startPoint x: 356, startPoint y: 218, endPoint x: 365, endPoint y: 224, distance: 11.6
drag, startPoint x: 360, startPoint y: 228, endPoint x: 368, endPoint y: 217, distance: 13.1
drag, startPoint x: 368, startPoint y: 216, endPoint x: 367, endPoint y: 232, distance: 16.1
drag, startPoint x: 377, startPoint y: 229, endPoint x: 384, endPoint y: 231, distance: 7.5
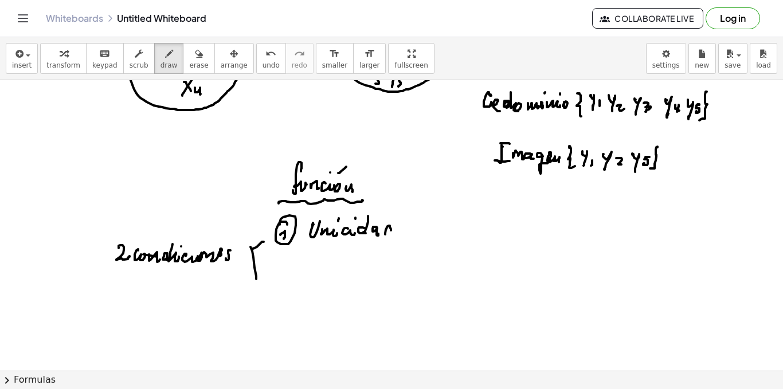
drag, startPoint x: 391, startPoint y: 231, endPoint x: 395, endPoint y: 222, distance: 9.3
drag, startPoint x: 396, startPoint y: 221, endPoint x: 390, endPoint y: 240, distance: 19.6
drag, startPoint x: 275, startPoint y: 274, endPoint x: 282, endPoint y: 279, distance: 7.8
drag, startPoint x: 280, startPoint y: 263, endPoint x: 294, endPoint y: 271, distance: 15.7
drag, startPoint x: 315, startPoint y: 268, endPoint x: 321, endPoint y: 267, distance: 6.0
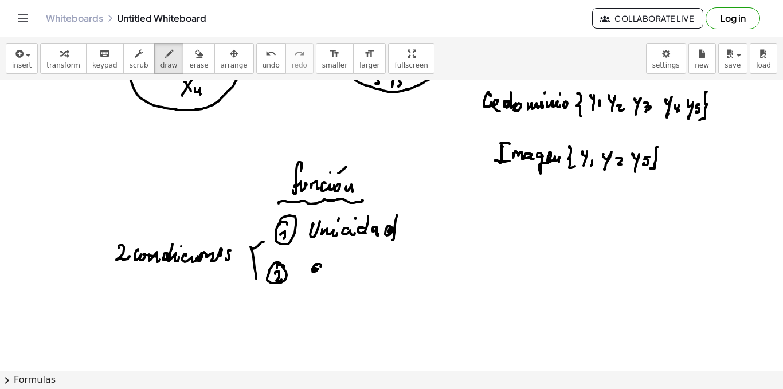
drag, startPoint x: 321, startPoint y: 267, endPoint x: 329, endPoint y: 270, distance: 9.3
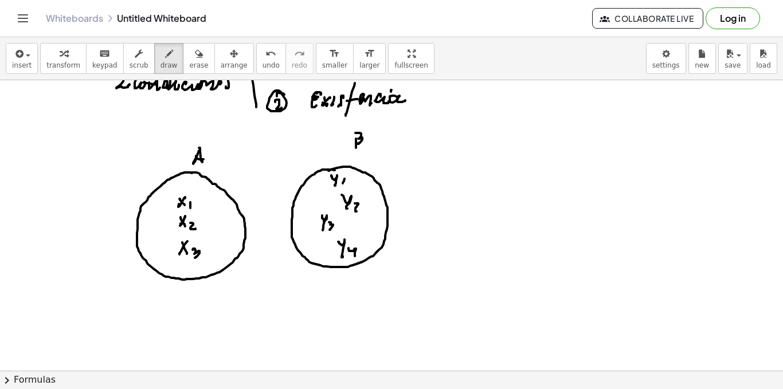
scroll to position [1749, 0]
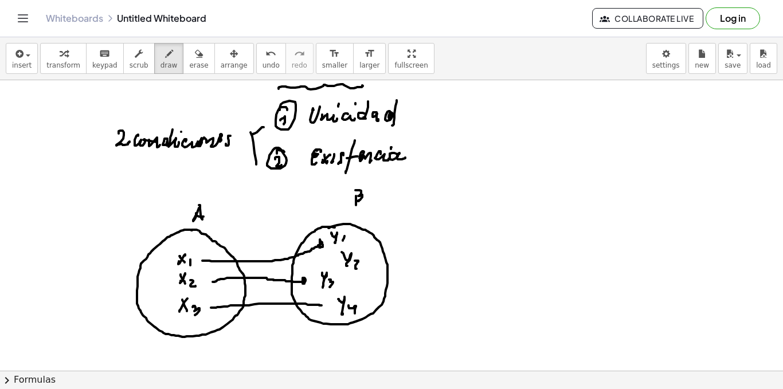
drag, startPoint x: 211, startPoint y: 308, endPoint x: 323, endPoint y: 306, distance: 112.4
drag, startPoint x: 427, startPoint y: 235, endPoint x: 441, endPoint y: 235, distance: 14.3
drag, startPoint x: 443, startPoint y: 236, endPoint x: 463, endPoint y: 236, distance: 20.1
drag, startPoint x: 474, startPoint y: 235, endPoint x: 480, endPoint y: 240, distance: 7.8
drag, startPoint x: 482, startPoint y: 225, endPoint x: 492, endPoint y: 233, distance: 12.6
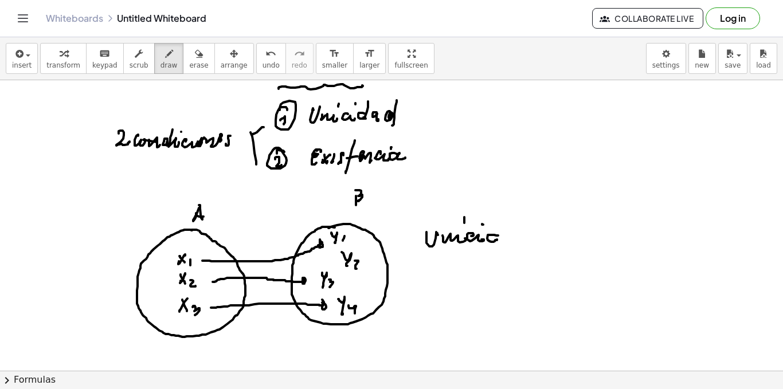
drag, startPoint x: 498, startPoint y: 236, endPoint x: 501, endPoint y: 218, distance: 18.0
drag, startPoint x: 501, startPoint y: 218, endPoint x: 500, endPoint y: 240, distance: 21.8
drag, startPoint x: 509, startPoint y: 237, endPoint x: 521, endPoint y: 239, distance: 12.2
drag, startPoint x: 523, startPoint y: 236, endPoint x: 529, endPoint y: 228, distance: 9.9
drag, startPoint x: 530, startPoint y: 232, endPoint x: 530, endPoint y: 238, distance: 5.8
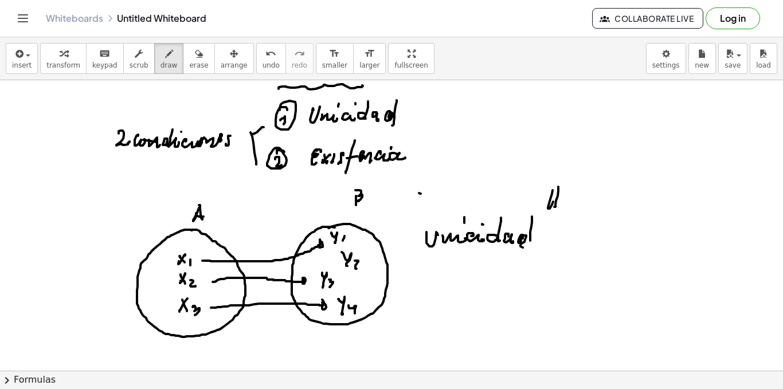
drag, startPoint x: 419, startPoint y: 193, endPoint x: 429, endPoint y: 196, distance: 10.6
drag, startPoint x: 429, startPoint y: 196, endPoint x: 433, endPoint y: 203, distance: 8.2
drag, startPoint x: 429, startPoint y: 259, endPoint x: 514, endPoint y: 256, distance: 84.9
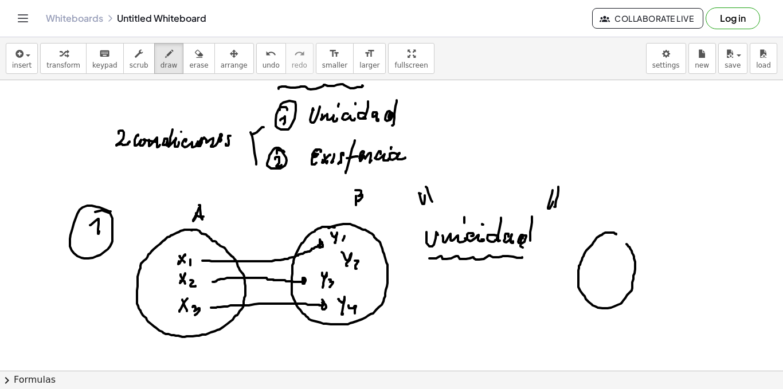
drag, startPoint x: 615, startPoint y: 234, endPoint x: 620, endPoint y: 238, distance: 6.1
drag, startPoint x: 608, startPoint y: 246, endPoint x: 600, endPoint y: 248, distance: 7.8
drag, startPoint x: 600, startPoint y: 248, endPoint x: 611, endPoint y: 255, distance: 12.6
drag, startPoint x: 612, startPoint y: 253, endPoint x: 613, endPoint y: 260, distance: 6.3
drag, startPoint x: 605, startPoint y: 280, endPoint x: 603, endPoint y: 272, distance: 8.9
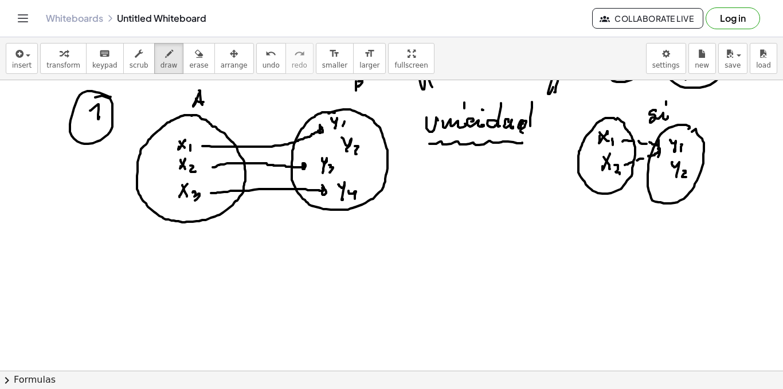
scroll to position [1921, 0]
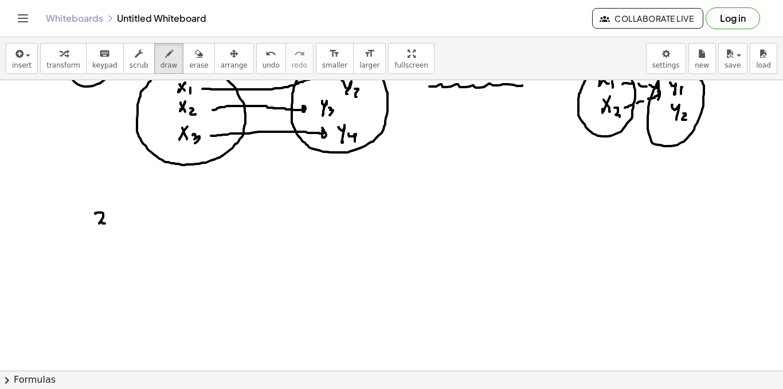
drag, startPoint x: 95, startPoint y: 214, endPoint x: 106, endPoint y: 218, distance: 11.6
drag, startPoint x: 107, startPoint y: 205, endPoint x: 100, endPoint y: 209, distance: 8.3
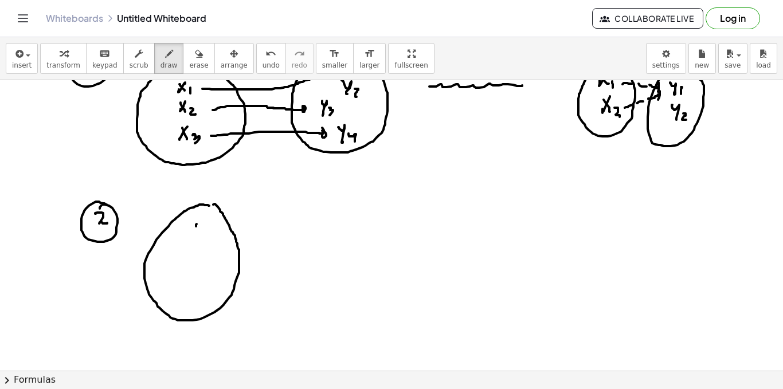
drag, startPoint x: 197, startPoint y: 224, endPoint x: 189, endPoint y: 232, distance: 10.5
drag, startPoint x: 189, startPoint y: 227, endPoint x: 201, endPoint y: 232, distance: 13.3
drag, startPoint x: 201, startPoint y: 232, endPoint x: 200, endPoint y: 240, distance: 8.1
drag, startPoint x: 191, startPoint y: 253, endPoint x: 184, endPoint y: 252, distance: 6.9
drag, startPoint x: 184, startPoint y: 252, endPoint x: 189, endPoint y: 263, distance: 11.5
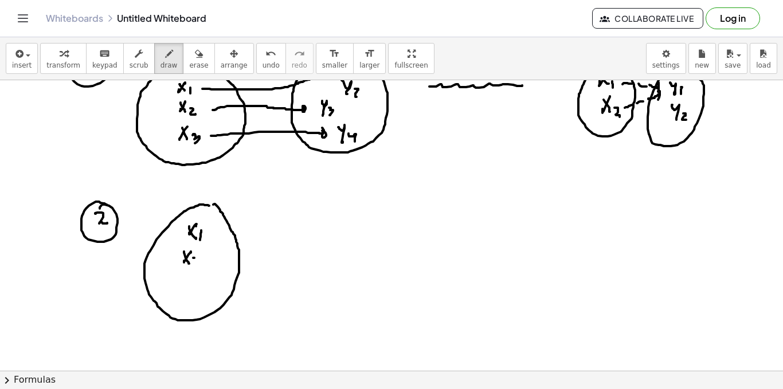
drag, startPoint x: 194, startPoint y: 258, endPoint x: 201, endPoint y: 267, distance: 11.0
drag, startPoint x: 189, startPoint y: 291, endPoint x: 196, endPoint y: 284, distance: 9.3
drag, startPoint x: 196, startPoint y: 284, endPoint x: 201, endPoint y: 291, distance: 8.3
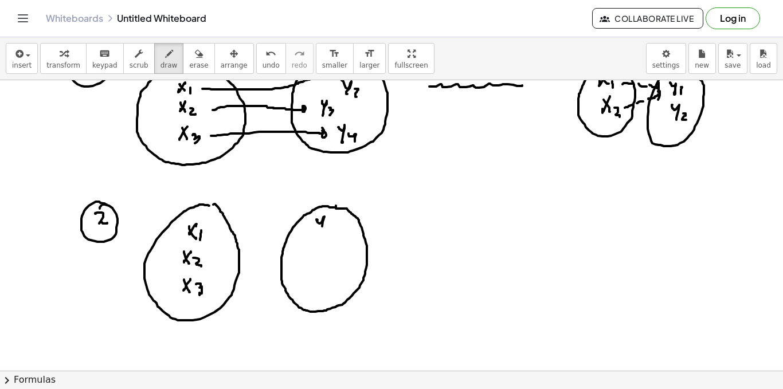
drag, startPoint x: 317, startPoint y: 220, endPoint x: 330, endPoint y: 223, distance: 14.1
drag, startPoint x: 331, startPoint y: 223, endPoint x: 330, endPoint y: 233, distance: 10.4
drag, startPoint x: 318, startPoint y: 248, endPoint x: 320, endPoint y: 267, distance: 18.4
drag, startPoint x: 327, startPoint y: 257, endPoint x: 330, endPoint y: 265, distance: 9.1
drag, startPoint x: 218, startPoint y: 234, endPoint x: 244, endPoint y: 231, distance: 25.4
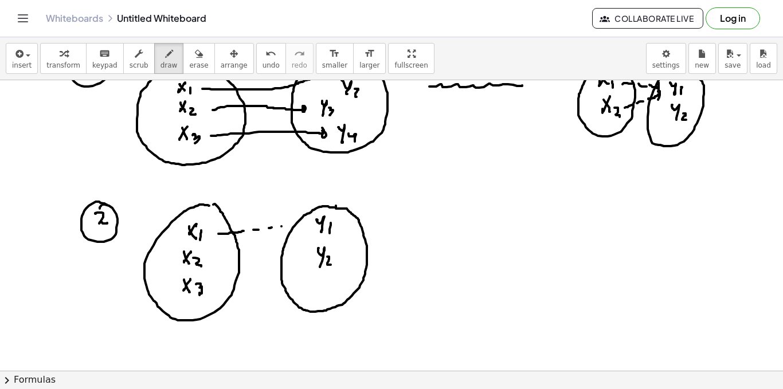
drag, startPoint x: 282, startPoint y: 227, endPoint x: 292, endPoint y: 227, distance: 10.9
drag, startPoint x: 304, startPoint y: 223, endPoint x: 305, endPoint y: 233, distance: 9.8
drag, startPoint x: 226, startPoint y: 263, endPoint x: 244, endPoint y: 259, distance: 18.7
drag, startPoint x: 250, startPoint y: 260, endPoint x: 265, endPoint y: 259, distance: 15.0
drag, startPoint x: 277, startPoint y: 258, endPoint x: 285, endPoint y: 257, distance: 8.0
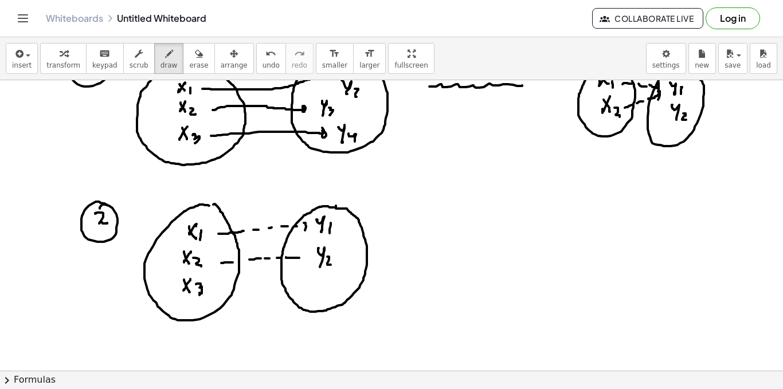
drag, startPoint x: 288, startPoint y: 258, endPoint x: 304, endPoint y: 252, distance: 17.3
drag, startPoint x: 304, startPoint y: 252, endPoint x: 303, endPoint y: 263, distance: 10.9
drag, startPoint x: 212, startPoint y: 294, endPoint x: 229, endPoint y: 287, distance: 17.8
drag, startPoint x: 229, startPoint y: 287, endPoint x: 238, endPoint y: 286, distance: 9.3
drag, startPoint x: 256, startPoint y: 282, endPoint x: 268, endPoint y: 278, distance: 12.0
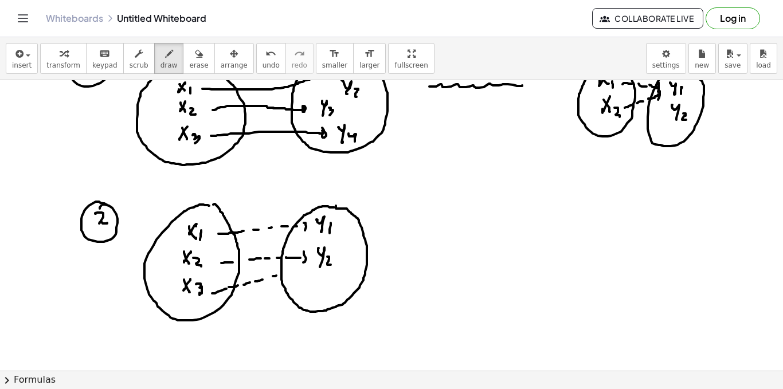
drag, startPoint x: 288, startPoint y: 272, endPoint x: 294, endPoint y: 271, distance: 6.0
drag, startPoint x: 298, startPoint y: 269, endPoint x: 306, endPoint y: 264, distance: 9.2
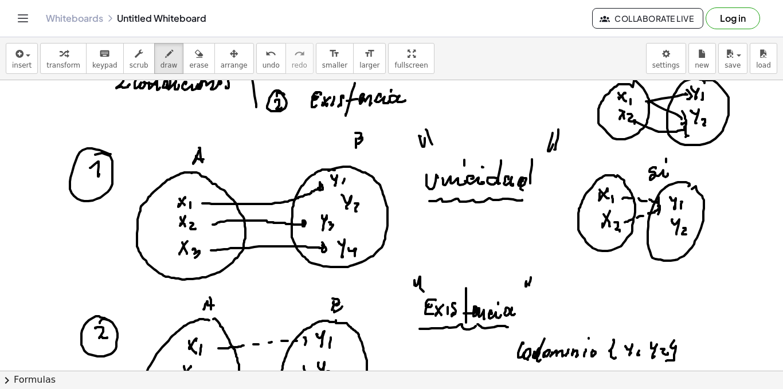
scroll to position [2036, 0]
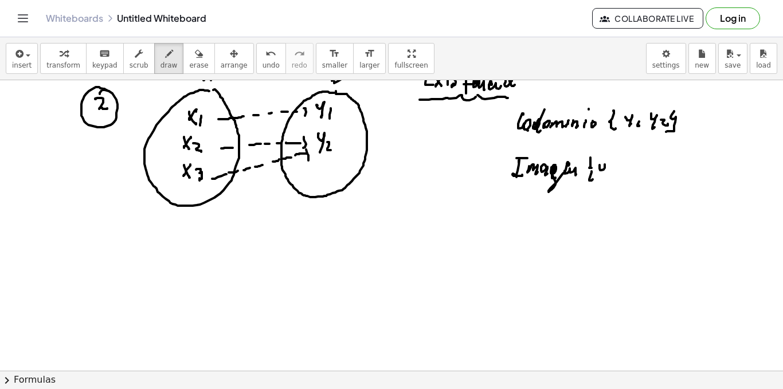
drag, startPoint x: 600, startPoint y: 165, endPoint x: 604, endPoint y: 175, distance: 10.5
drag, startPoint x: 611, startPoint y: 171, endPoint x: 621, endPoint y: 169, distance: 10.6
drag, startPoint x: 624, startPoint y: 163, endPoint x: 630, endPoint y: 171, distance: 10.3
drag, startPoint x: 632, startPoint y: 167, endPoint x: 638, endPoint y: 170, distance: 6.4
drag, startPoint x: 644, startPoint y: 157, endPoint x: 640, endPoint y: 178, distance: 21.0
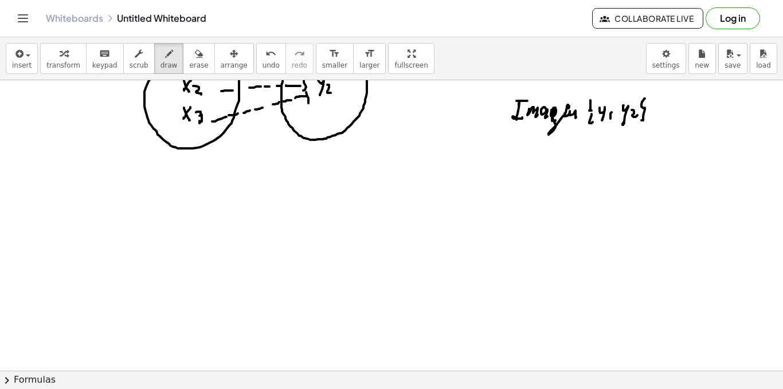
scroll to position [2150, 0]
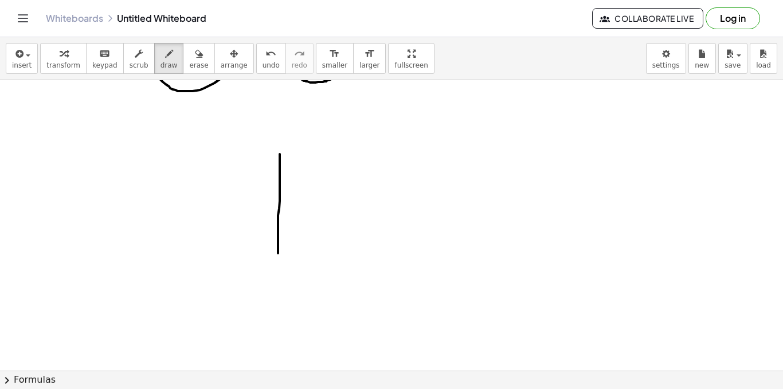
drag, startPoint x: 280, startPoint y: 154, endPoint x: 275, endPoint y: 275, distance: 120.5
drag, startPoint x: 186, startPoint y: 226, endPoint x: 323, endPoint y: 224, distance: 136.5
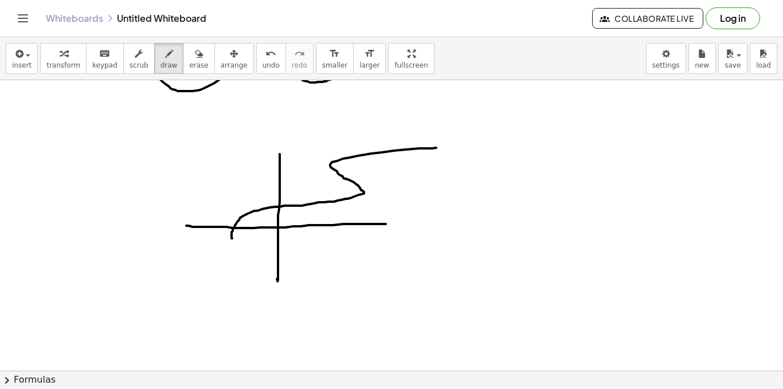
drag, startPoint x: 232, startPoint y: 236, endPoint x: 354, endPoint y: 182, distance: 134.0
drag, startPoint x: 384, startPoint y: 222, endPoint x: 432, endPoint y: 222, distance: 48.2
drag, startPoint x: 433, startPoint y: 217, endPoint x: 436, endPoint y: 231, distance: 14.7
drag, startPoint x: 449, startPoint y: 218, endPoint x: 463, endPoint y: 229, distance: 17.6
drag, startPoint x: 280, startPoint y: 152, endPoint x: 290, endPoint y: 133, distance: 21.3
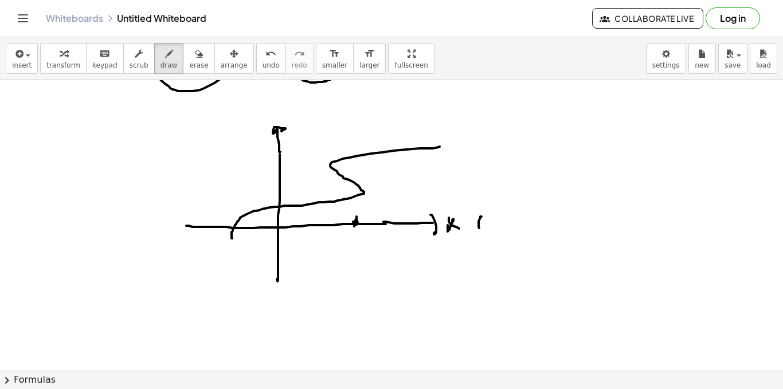
drag, startPoint x: 482, startPoint y: 217, endPoint x: 481, endPoint y: 229, distance: 12.6
drag, startPoint x: 488, startPoint y: 226, endPoint x: 487, endPoint y: 214, distance: 11.5
drag, startPoint x: 499, startPoint y: 220, endPoint x: 514, endPoint y: 210, distance: 17.0
drag, startPoint x: 513, startPoint y: 213, endPoint x: 517, endPoint y: 218, distance: 6.7
drag, startPoint x: 516, startPoint y: 225, endPoint x: 525, endPoint y: 216, distance: 13.4
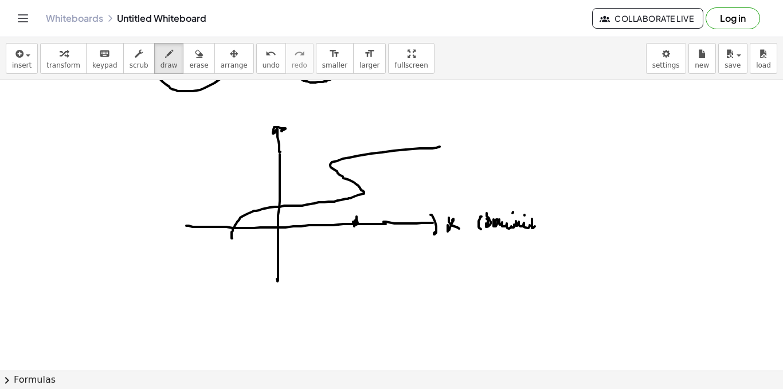
drag, startPoint x: 532, startPoint y: 220, endPoint x: 536, endPoint y: 211, distance: 9.3
drag, startPoint x: 536, startPoint y: 216, endPoint x: 531, endPoint y: 225, distance: 10.5
drag, startPoint x: 281, startPoint y: 110, endPoint x: 295, endPoint y: 107, distance: 14.1
drag, startPoint x: 307, startPoint y: 106, endPoint x: 310, endPoint y: 111, distance: 6.4
drag, startPoint x: 328, startPoint y: 108, endPoint x: 339, endPoint y: 110, distance: 11.0
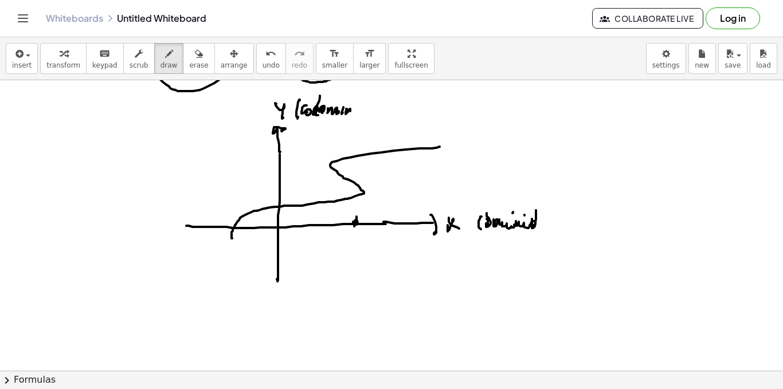
drag, startPoint x: 346, startPoint y: 111, endPoint x: 355, endPoint y: 108, distance: 9.3
drag, startPoint x: 357, startPoint y: 108, endPoint x: 363, endPoint y: 109, distance: 6.4
drag, startPoint x: 368, startPoint y: 112, endPoint x: 362, endPoint y: 113, distance: 5.8
drag, startPoint x: 373, startPoint y: 104, endPoint x: 370, endPoint y: 120, distance: 15.7
drag, startPoint x: 356, startPoint y: 236, endPoint x: 352, endPoint y: 243, distance: 7.5
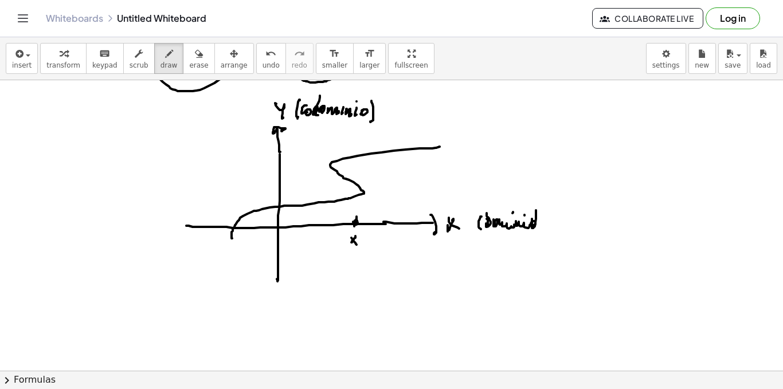
drag, startPoint x: 352, startPoint y: 238, endPoint x: 357, endPoint y: 245, distance: 8.6
drag, startPoint x: 546, startPoint y: 209, endPoint x: 545, endPoint y: 227, distance: 17.2
drag, startPoint x: 356, startPoint y: 201, endPoint x: 362, endPoint y: 195, distance: 8.9
drag, startPoint x: 353, startPoint y: 177, endPoint x: 352, endPoint y: 167, distance: 9.9
drag, startPoint x: 352, startPoint y: 167, endPoint x: 352, endPoint y: 161, distance: 6.3
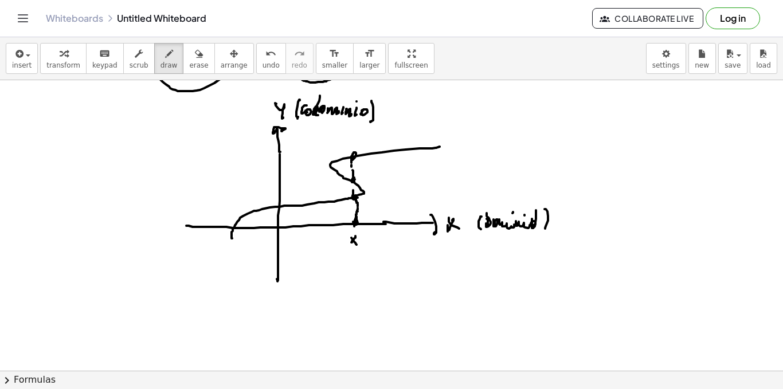
drag, startPoint x: 352, startPoint y: 161, endPoint x: 358, endPoint y: 160, distance: 6.3
drag, startPoint x: 402, startPoint y: 221, endPoint x: 403, endPoint y: 210, distance: 10.3
drag, startPoint x: 300, startPoint y: 224, endPoint x: 300, endPoint y: 217, distance: 6.3
drag, startPoint x: 354, startPoint y: 155, endPoint x: 361, endPoint y: 156, distance: 7.5
drag, startPoint x: 643, startPoint y: 123, endPoint x: 627, endPoint y: 196, distance: 74.6
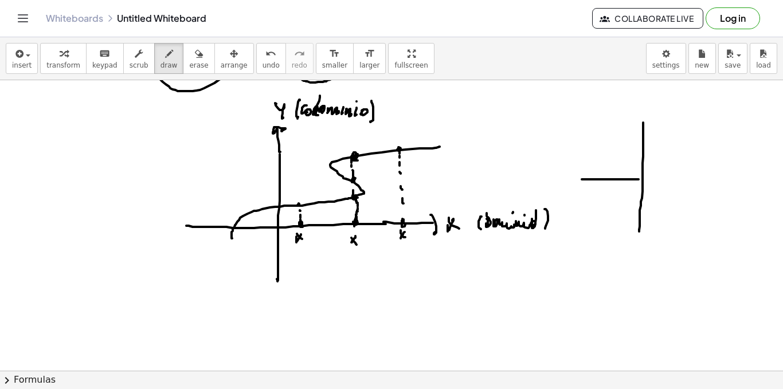
drag, startPoint x: 586, startPoint y: 179, endPoint x: 701, endPoint y: 183, distance: 115.3
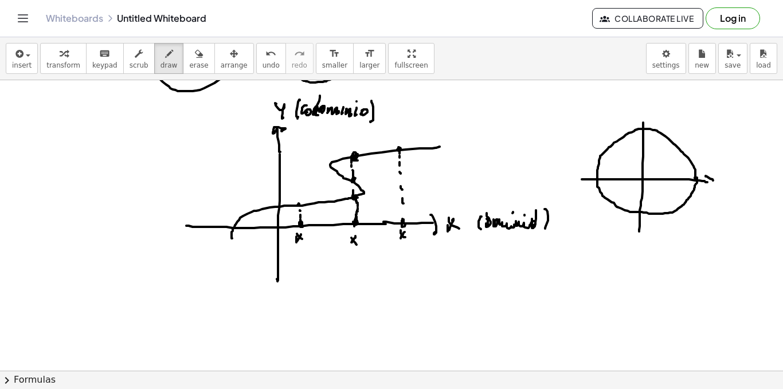
drag, startPoint x: 706, startPoint y: 176, endPoint x: 717, endPoint y: 183, distance: 13.4
drag, startPoint x: 720, startPoint y: 186, endPoint x: 719, endPoint y: 179, distance: 7.0
drag, startPoint x: 719, startPoint y: 179, endPoint x: 724, endPoint y: 186, distance: 8.6
drag, startPoint x: 642, startPoint y: 121, endPoint x: 645, endPoint y: 107, distance: 14.5
drag, startPoint x: 624, startPoint y: 107, endPoint x: 622, endPoint y: 118, distance: 10.7
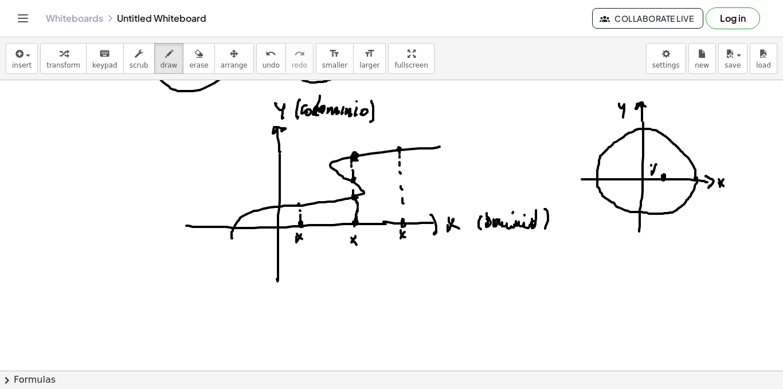
drag, startPoint x: 651, startPoint y: 166, endPoint x: 657, endPoint y: 174, distance: 9.9
drag, startPoint x: 664, startPoint y: 172, endPoint x: 663, endPoint y: 165, distance: 7.5
drag, startPoint x: 663, startPoint y: 165, endPoint x: 662, endPoint y: 157, distance: 8.2
drag, startPoint x: 661, startPoint y: 151, endPoint x: 663, endPoint y: 145, distance: 6.5
drag, startPoint x: 663, startPoint y: 145, endPoint x: 662, endPoint y: 139, distance: 5.8
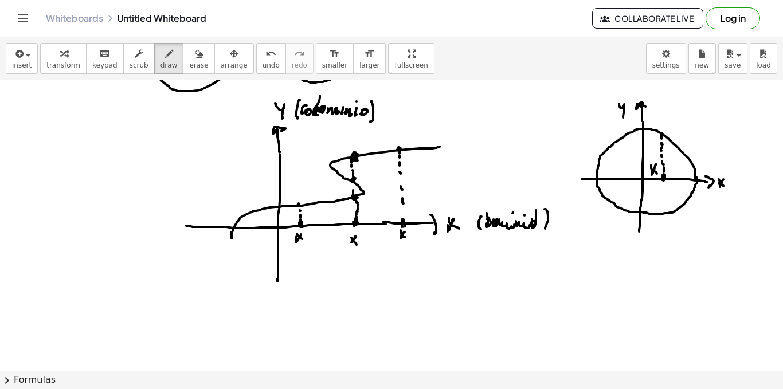
drag, startPoint x: 666, startPoint y: 179, endPoint x: 666, endPoint y: 190, distance: 10.3
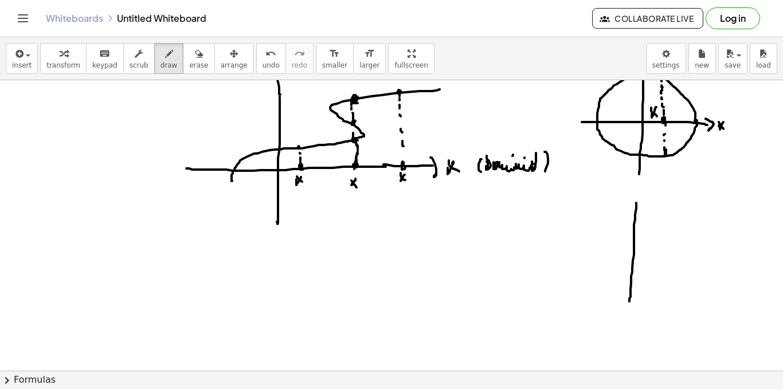
drag, startPoint x: 636, startPoint y: 203, endPoint x: 630, endPoint y: 302, distance: 98.9
drag, startPoint x: 582, startPoint y: 261, endPoint x: 732, endPoint y: 264, distance: 150.3
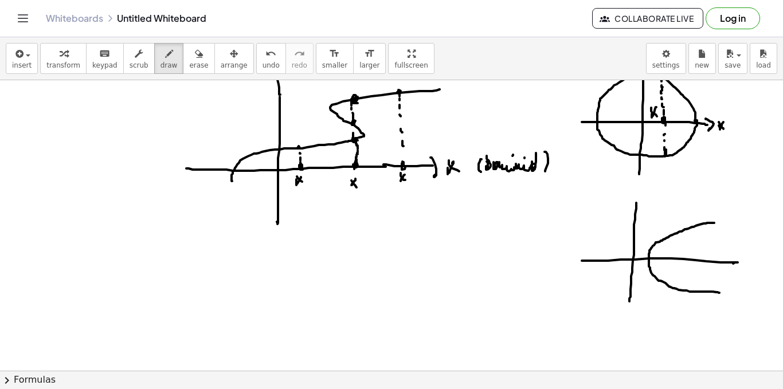
drag, startPoint x: 710, startPoint y: 223, endPoint x: 704, endPoint y: 279, distance: 56.0
drag, startPoint x: 686, startPoint y: 249, endPoint x: 686, endPoint y: 241, distance: 8.0
drag, startPoint x: 686, startPoint y: 241, endPoint x: 688, endPoint y: 233, distance: 8.7
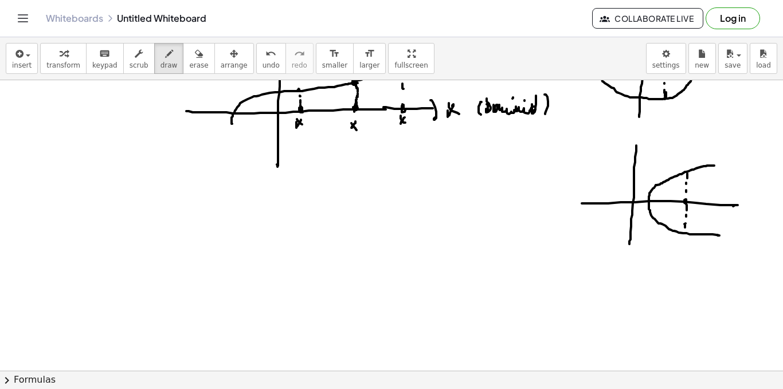
scroll to position [2334, 0]
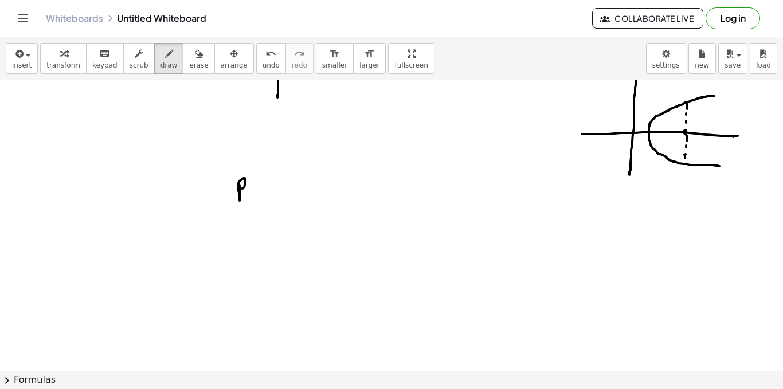
drag, startPoint x: 239, startPoint y: 188, endPoint x: 244, endPoint y: 193, distance: 7.3
drag, startPoint x: 245, startPoint y: 191, endPoint x: 261, endPoint y: 192, distance: 15.5
drag, startPoint x: 270, startPoint y: 197, endPoint x: 279, endPoint y: 192, distance: 10.3
drag, startPoint x: 283, startPoint y: 190, endPoint x: 283, endPoint y: 197, distance: 6.3
drag, startPoint x: 296, startPoint y: 177, endPoint x: 291, endPoint y: 194, distance: 18.4
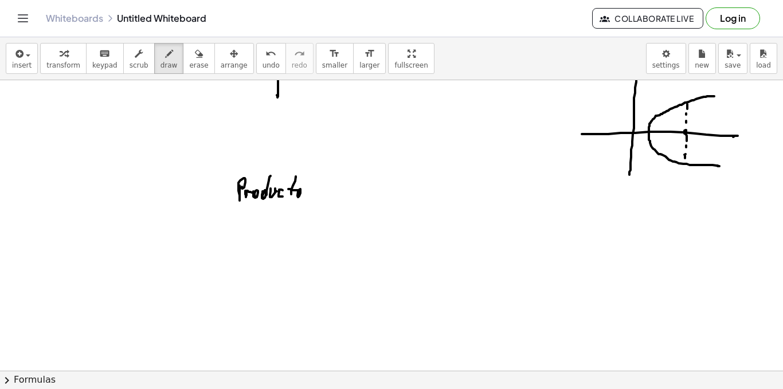
drag, startPoint x: 297, startPoint y: 190, endPoint x: 308, endPoint y: 188, distance: 11.3
drag, startPoint x: 322, startPoint y: 186, endPoint x: 330, endPoint y: 192, distance: 9.4
drag, startPoint x: 334, startPoint y: 194, endPoint x: 350, endPoint y: 174, distance: 26.2
drag, startPoint x: 347, startPoint y: 195, endPoint x: 345, endPoint y: 189, distance: 6.5
drag, startPoint x: 346, startPoint y: 186, endPoint x: 359, endPoint y: 186, distance: 13.2
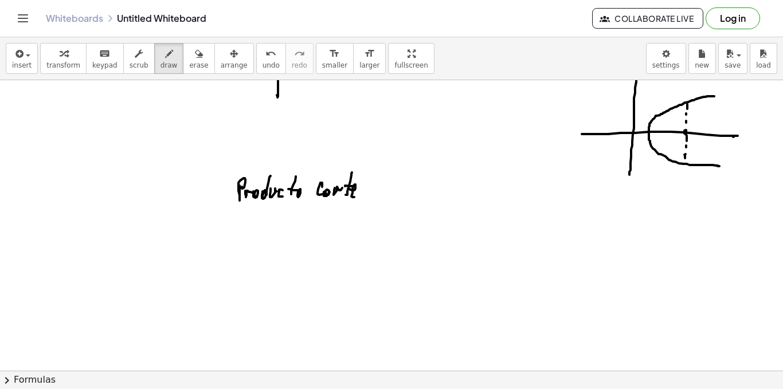
drag, startPoint x: 351, startPoint y: 190, endPoint x: 364, endPoint y: 190, distance: 13.2
drag, startPoint x: 364, startPoint y: 186, endPoint x: 365, endPoint y: 193, distance: 7.1
drag, startPoint x: 381, startPoint y: 191, endPoint x: 393, endPoint y: 193, distance: 12.3
drag, startPoint x: 385, startPoint y: 189, endPoint x: 387, endPoint y: 195, distance: 6.5
drag, startPoint x: 392, startPoint y: 192, endPoint x: 401, endPoint y: 192, distance: 9.7
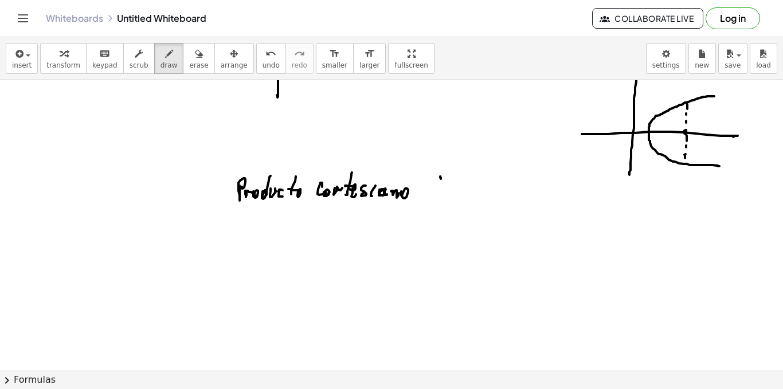
drag, startPoint x: 441, startPoint y: 179, endPoint x: 440, endPoint y: 200, distance: 20.7
drag, startPoint x: 459, startPoint y: 183, endPoint x: 455, endPoint y: 188, distance: 6.1
drag, startPoint x: 463, startPoint y: 197, endPoint x: 457, endPoint y: 194, distance: 6.4
drag, startPoint x: 457, startPoint y: 194, endPoint x: 470, endPoint y: 194, distance: 12.6
drag, startPoint x: 485, startPoint y: 188, endPoint x: 475, endPoint y: 196, distance: 12.6
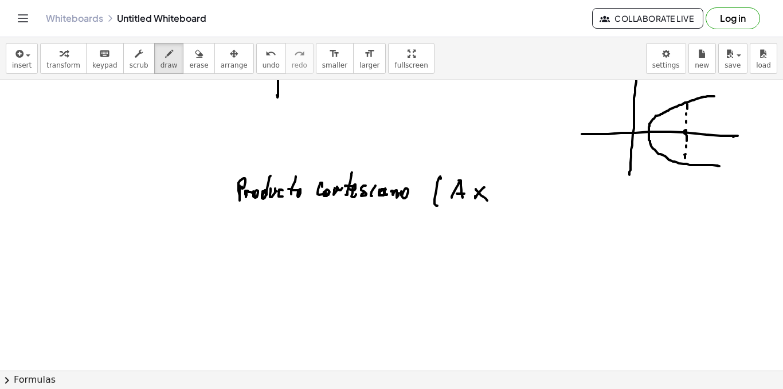
drag, startPoint x: 476, startPoint y: 190, endPoint x: 487, endPoint y: 201, distance: 15.8
drag, startPoint x: 500, startPoint y: 182, endPoint x: 511, endPoint y: 173, distance: 15.1
drag, startPoint x: 514, startPoint y: 174, endPoint x: 516, endPoint y: 197, distance: 23.5
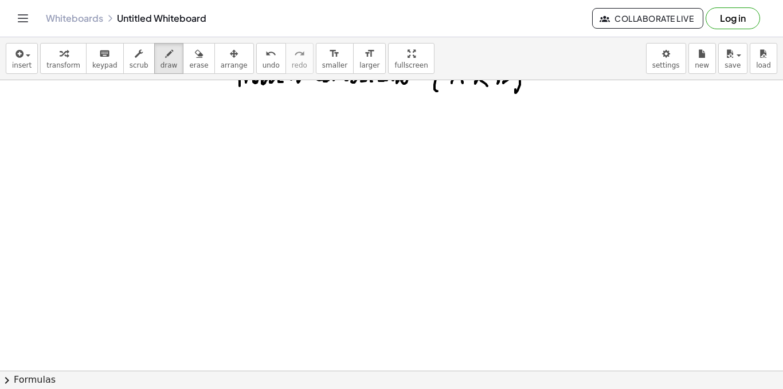
scroll to position [2392, 0]
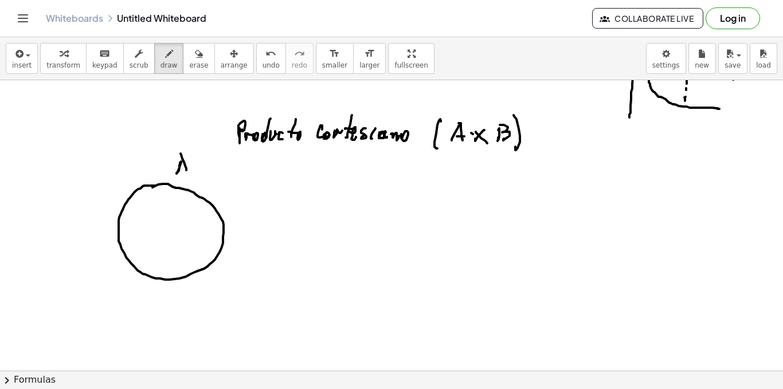
drag, startPoint x: 180, startPoint y: 167, endPoint x: 178, endPoint y: 182, distance: 15.6
drag, startPoint x: 164, startPoint y: 225, endPoint x: 167, endPoint y: 233, distance: 8.2
drag, startPoint x: 170, startPoint y: 244, endPoint x: 171, endPoint y: 255, distance: 10.4
drag, startPoint x: 312, startPoint y: 179, endPoint x: 345, endPoint y: 251, distance: 79.0
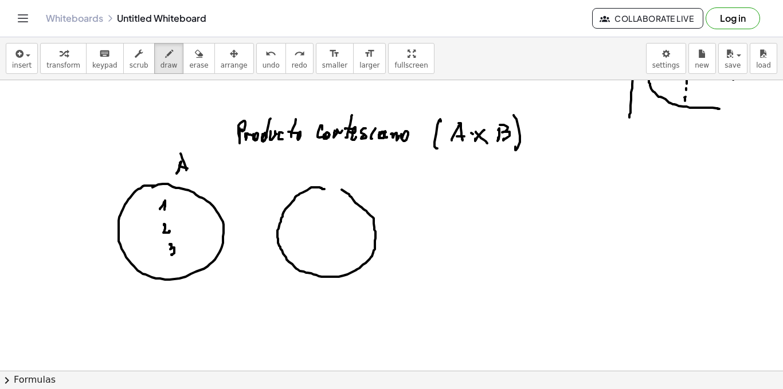
drag, startPoint x: 324, startPoint y: 189, endPoint x: 335, endPoint y: 183, distance: 12.8
drag, startPoint x: 337, startPoint y: 162, endPoint x: 337, endPoint y: 174, distance: 12.0
drag, startPoint x: 315, startPoint y: 200, endPoint x: 316, endPoint y: 214, distance: 13.8
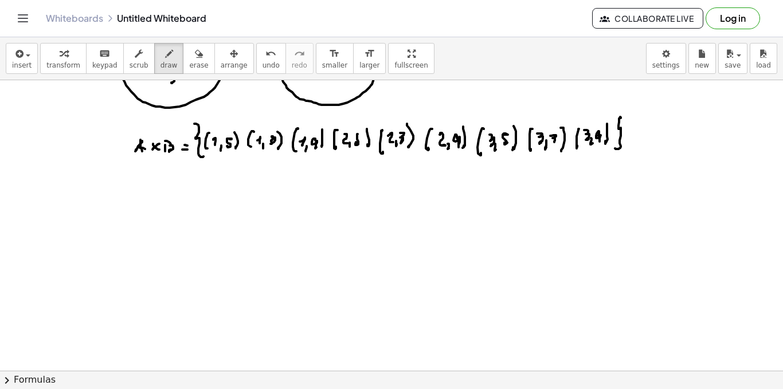
scroll to position [2621, 0]
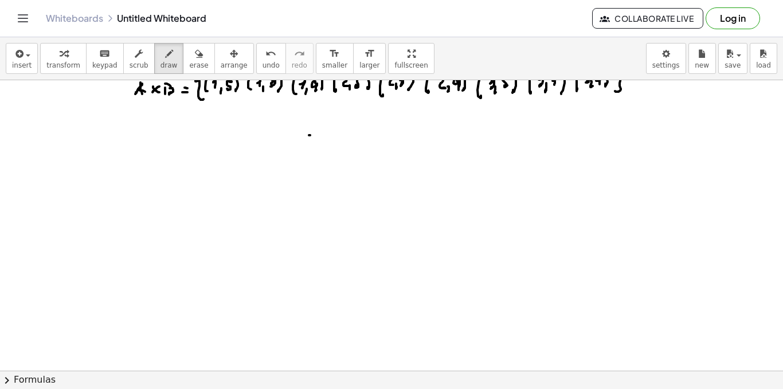
drag, startPoint x: 309, startPoint y: 135, endPoint x: 347, endPoint y: 134, distance: 37.9
drag, startPoint x: 350, startPoint y: 131, endPoint x: 311, endPoint y: 143, distance: 41.0
drag, startPoint x: 140, startPoint y: 161, endPoint x: 141, endPoint y: 182, distance: 21.2
drag, startPoint x: 151, startPoint y: 173, endPoint x: 153, endPoint y: 158, distance: 15.5
drag, startPoint x: 154, startPoint y: 157, endPoint x: 163, endPoint y: 161, distance: 9.8
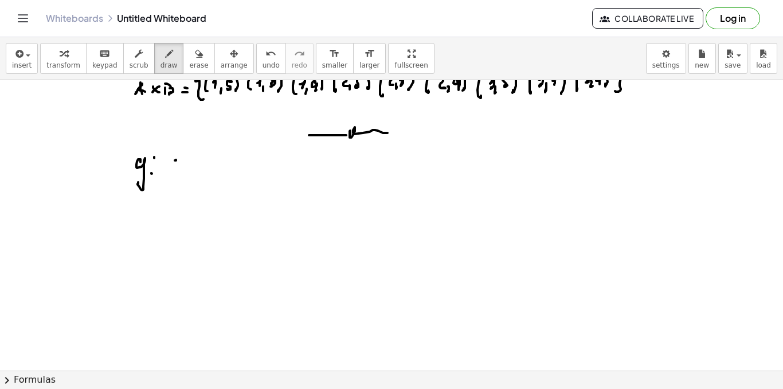
drag, startPoint x: 176, startPoint y: 160, endPoint x: 170, endPoint y: 163, distance: 7.2
drag, startPoint x: 177, startPoint y: 157, endPoint x: 173, endPoint y: 167, distance: 10.5
drag, startPoint x: 173, startPoint y: 167, endPoint x: 191, endPoint y: 170, distance: 18.1
drag, startPoint x: 202, startPoint y: 170, endPoint x: 205, endPoint y: 164, distance: 6.9
drag, startPoint x: 205, startPoint y: 164, endPoint x: 209, endPoint y: 178, distance: 14.3
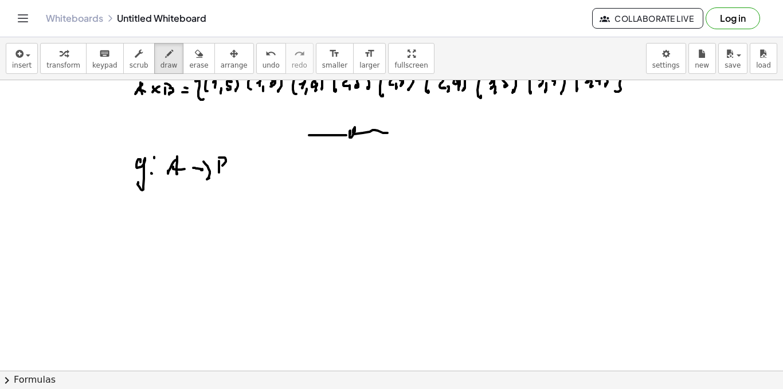
drag, startPoint x: 219, startPoint y: 158, endPoint x: 218, endPoint y: 167, distance: 9.2
drag, startPoint x: 174, startPoint y: 142, endPoint x: 182, endPoint y: 142, distance: 8.0
drag, startPoint x: 211, startPoint y: 143, endPoint x: 228, endPoint y: 144, distance: 16.6
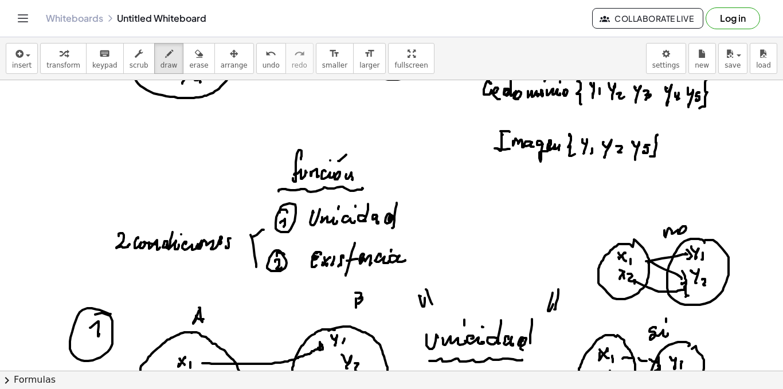
scroll to position [1704, 0]
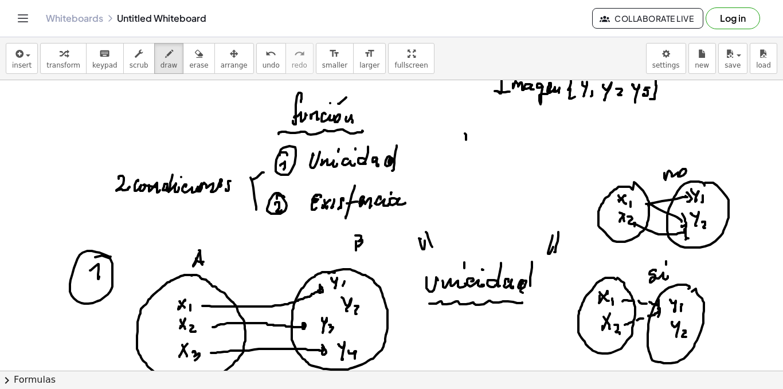
drag, startPoint x: 466, startPoint y: 139, endPoint x: 459, endPoint y: 153, distance: 14.9
drag, startPoint x: 471, startPoint y: 155, endPoint x: 471, endPoint y: 149, distance: 6.3
drag, startPoint x: 482, startPoint y: 142, endPoint x: 483, endPoint y: 158, distance: 15.5
drag, startPoint x: 488, startPoint y: 148, endPoint x: 492, endPoint y: 153, distance: 6.1
drag, startPoint x: 503, startPoint y: 150, endPoint x: 508, endPoint y: 154, distance: 6.1
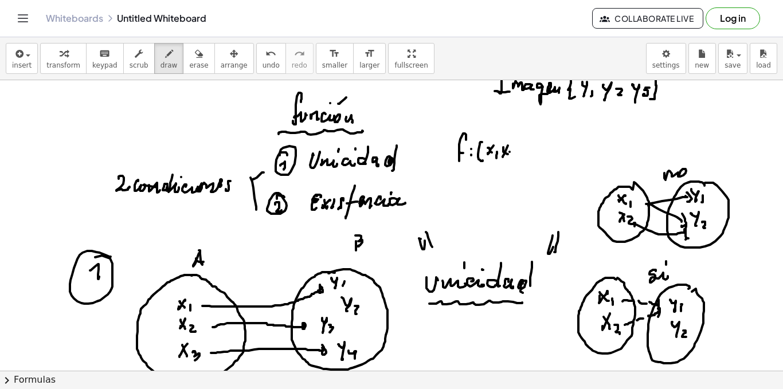
drag, startPoint x: 510, startPoint y: 152, endPoint x: 514, endPoint y: 156, distance: 6.1
drag, startPoint x: 536, startPoint y: 142, endPoint x: 541, endPoint y: 155, distance: 14.2
drag, startPoint x: 548, startPoint y: 150, endPoint x: 563, endPoint y: 145, distance: 15.4
drag, startPoint x: 563, startPoint y: 145, endPoint x: 565, endPoint y: 153, distance: 8.9
drag, startPoint x: 576, startPoint y: 139, endPoint x: 579, endPoint y: 146, distance: 7.7
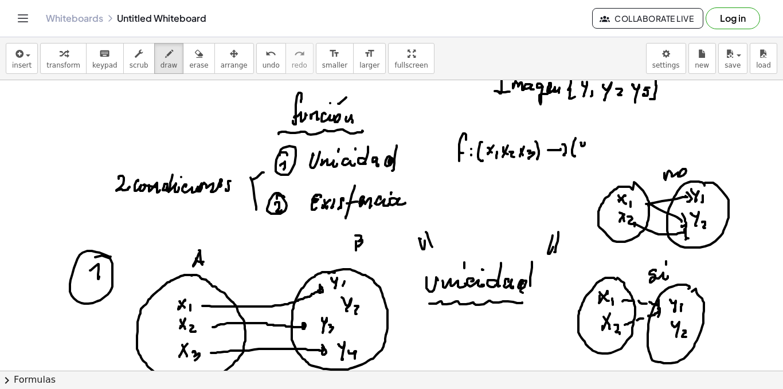
drag, startPoint x: 581, startPoint y: 143, endPoint x: 586, endPoint y: 147, distance: 6.1
drag, startPoint x: 588, startPoint y: 146, endPoint x: 588, endPoint y: 152, distance: 5.8
drag, startPoint x: 596, startPoint y: 148, endPoint x: 601, endPoint y: 145, distance: 5.9
drag, startPoint x: 601, startPoint y: 145, endPoint x: 607, endPoint y: 147, distance: 6.2
drag, startPoint x: 615, startPoint y: 143, endPoint x: 613, endPoint y: 150, distance: 7.1
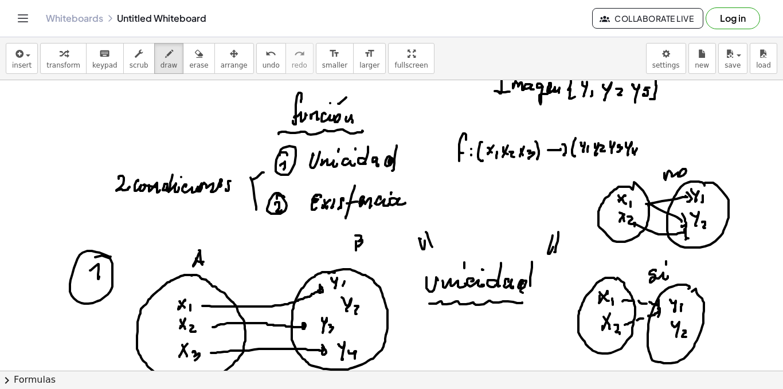
drag, startPoint x: 637, startPoint y: 149, endPoint x: 640, endPoint y: 143, distance: 5.9
drag, startPoint x: 644, startPoint y: 147, endPoint x: 641, endPoint y: 157, distance: 9.6
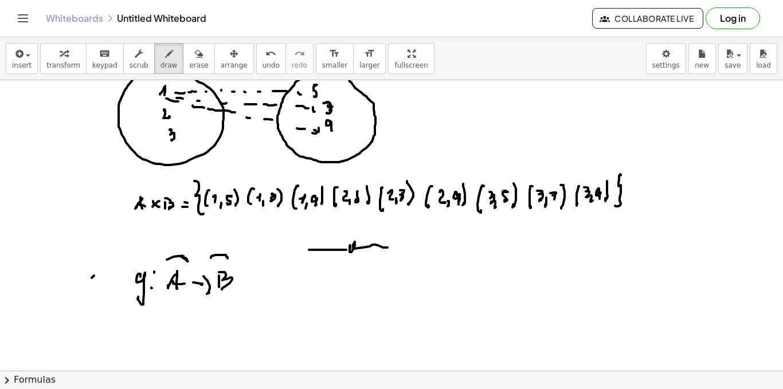
scroll to position [2564, 0]
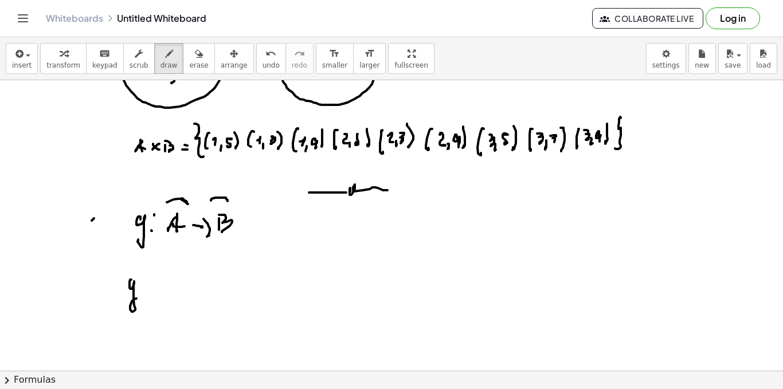
drag, startPoint x: 130, startPoint y: 288, endPoint x: 136, endPoint y: 299, distance: 12.9
drag, startPoint x: 144, startPoint y: 290, endPoint x: 144, endPoint y: 282, distance: 7.5
drag, startPoint x: 159, startPoint y: 268, endPoint x: 165, endPoint y: 292, distance: 24.8
drag, startPoint x: 179, startPoint y: 274, endPoint x: 188, endPoint y: 282, distance: 12.6
drag, startPoint x: 202, startPoint y: 274, endPoint x: 202, endPoint y: 283, distance: 8.6
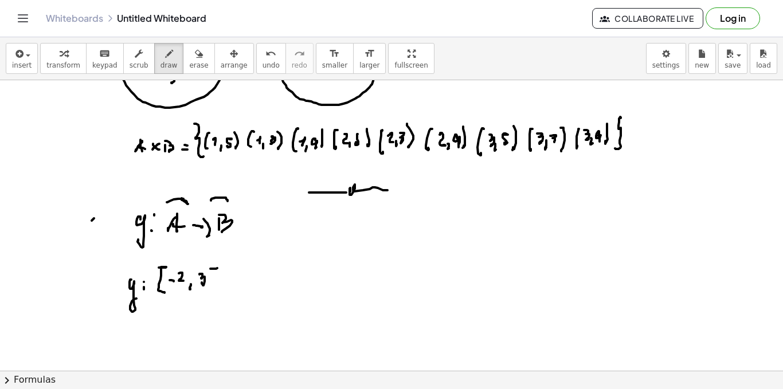
drag, startPoint x: 212, startPoint y: 269, endPoint x: 213, endPoint y: 284, distance: 15.5
drag, startPoint x: 230, startPoint y: 279, endPoint x: 243, endPoint y: 279, distance: 13.2
drag, startPoint x: 242, startPoint y: 272, endPoint x: 243, endPoint y: 286, distance: 13.2
drag, startPoint x: 259, startPoint y: 278, endPoint x: 269, endPoint y: 280, distance: 10.6
drag, startPoint x: 290, startPoint y: 258, endPoint x: 306, endPoint y: 278, distance: 25.3
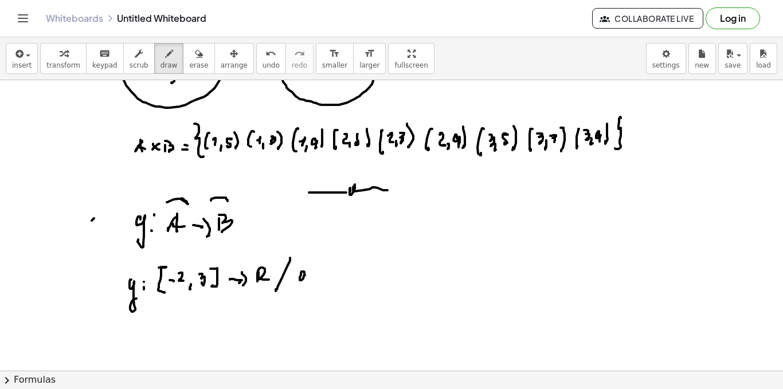
drag, startPoint x: 304, startPoint y: 275, endPoint x: 305, endPoint y: 290, distance: 14.9
drag, startPoint x: 312, startPoint y: 275, endPoint x: 314, endPoint y: 283, distance: 7.8
drag, startPoint x: 321, startPoint y: 276, endPoint x: 316, endPoint y: 280, distance: 6.9
drag, startPoint x: 318, startPoint y: 277, endPoint x: 325, endPoint y: 269, distance: 10.6
drag, startPoint x: 326, startPoint y: 285, endPoint x: 334, endPoint y: 278, distance: 11.0
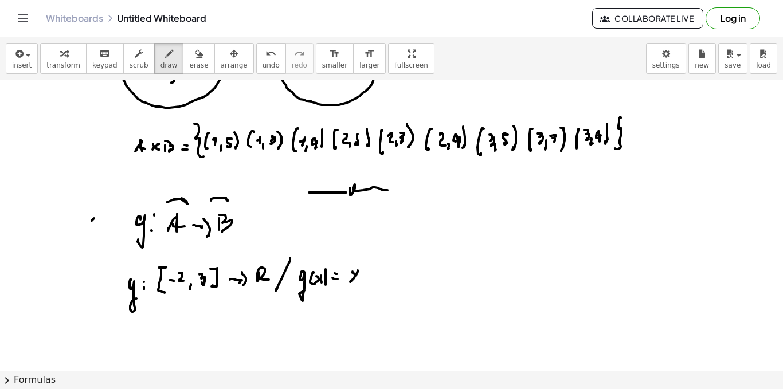
drag, startPoint x: 354, startPoint y: 274, endPoint x: 362, endPoint y: 265, distance: 12.2
drag, startPoint x: 361, startPoint y: 263, endPoint x: 368, endPoint y: 268, distance: 8.1
drag, startPoint x: 373, startPoint y: 275, endPoint x: 382, endPoint y: 271, distance: 10.0
drag, startPoint x: 385, startPoint y: 268, endPoint x: 385, endPoint y: 280, distance: 12.6
drag, startPoint x: 170, startPoint y: 300, endPoint x: 209, endPoint y: 309, distance: 39.8
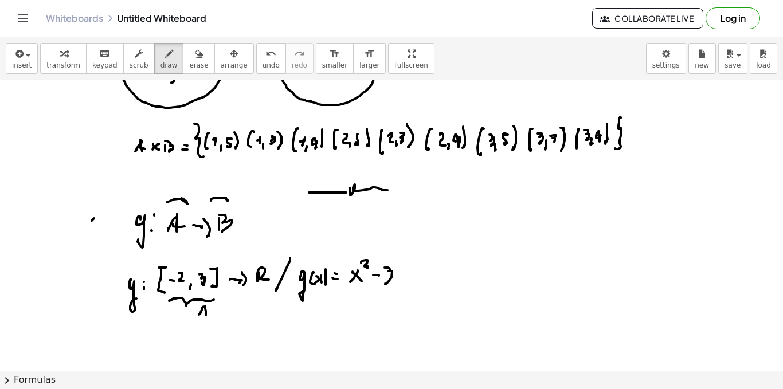
drag, startPoint x: 202, startPoint y: 313, endPoint x: 225, endPoint y: 312, distance: 22.4
drag, startPoint x: 248, startPoint y: 299, endPoint x: 262, endPoint y: 311, distance: 18.4
drag, startPoint x: 261, startPoint y: 309, endPoint x: 259, endPoint y: 318, distance: 8.8
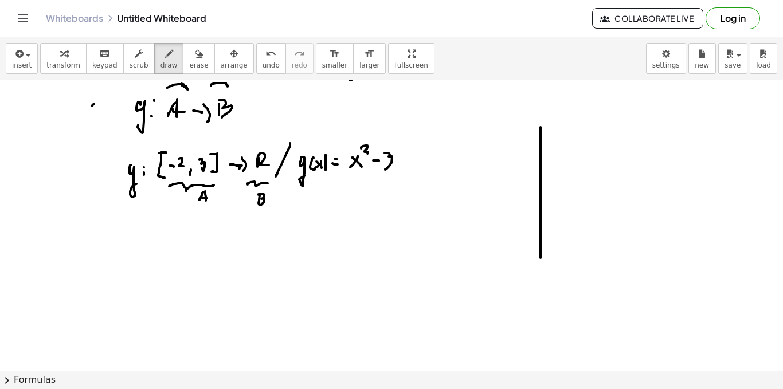
drag, startPoint x: 541, startPoint y: 127, endPoint x: 539, endPoint y: 291, distance: 163.4
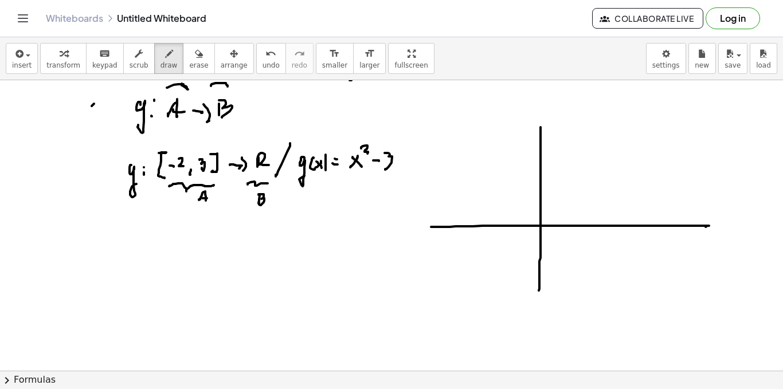
drag, startPoint x: 431, startPoint y: 227, endPoint x: 708, endPoint y: 227, distance: 276.4
drag, startPoint x: 708, startPoint y: 225, endPoint x: 725, endPoint y: 226, distance: 16.6
drag, startPoint x: 725, startPoint y: 218, endPoint x: 736, endPoint y: 224, distance: 12.3
drag, startPoint x: 736, startPoint y: 221, endPoint x: 716, endPoint y: 225, distance: 20.5
drag, startPoint x: 540, startPoint y: 127, endPoint x: 486, endPoint y: 121, distance: 54.8
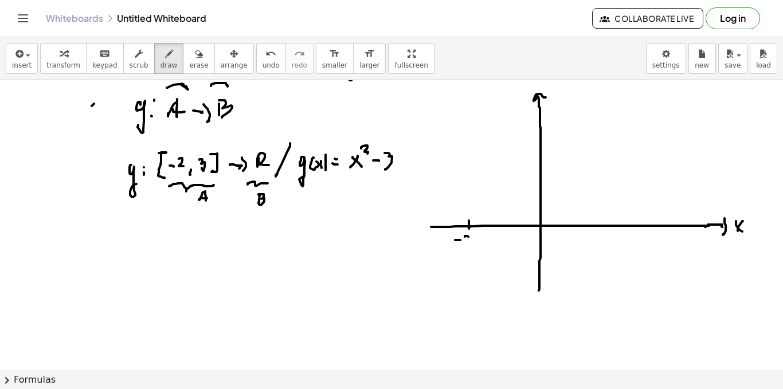
drag, startPoint x: 465, startPoint y: 236, endPoint x: 473, endPoint y: 244, distance: 11.4
drag, startPoint x: 643, startPoint y: 222, endPoint x: 643, endPoint y: 229, distance: 6.3
drag, startPoint x: 643, startPoint y: 235, endPoint x: 641, endPoint y: 244, distance: 9.5
drag, startPoint x: 102, startPoint y: 231, endPoint x: 102, endPoint y: 243, distance: 12.0
drag, startPoint x: 97, startPoint y: 230, endPoint x: 104, endPoint y: 243, distance: 14.9
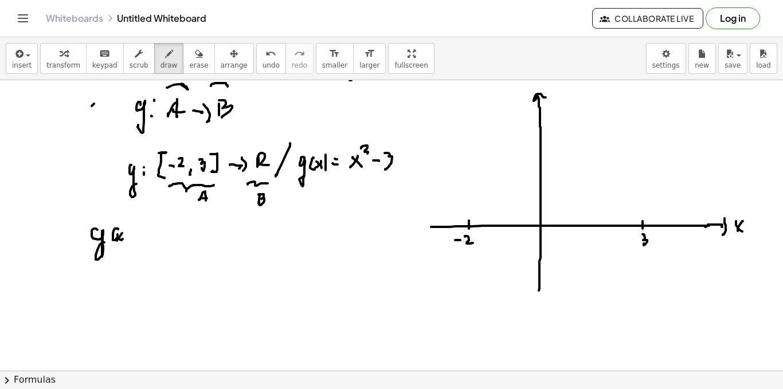
drag, startPoint x: 128, startPoint y: 243, endPoint x: 134, endPoint y: 239, distance: 6.7
drag, startPoint x: 144, startPoint y: 240, endPoint x: 142, endPoint y: 233, distance: 7.3
drag, startPoint x: 140, startPoint y: 233, endPoint x: 166, endPoint y: 235, distance: 25.3
drag, startPoint x: 161, startPoint y: 229, endPoint x: 168, endPoint y: 236, distance: 10.1
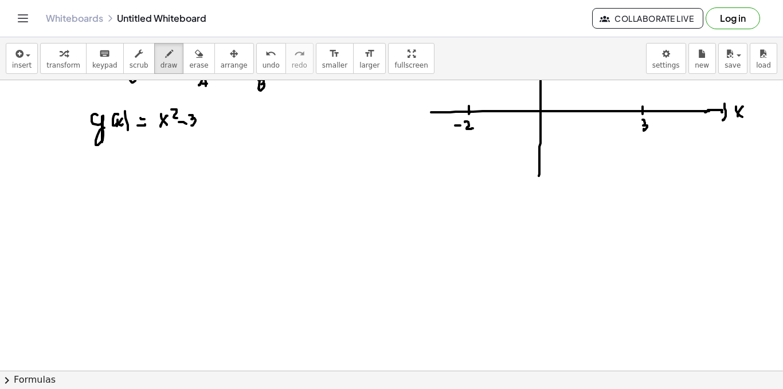
scroll to position [2736, 0]
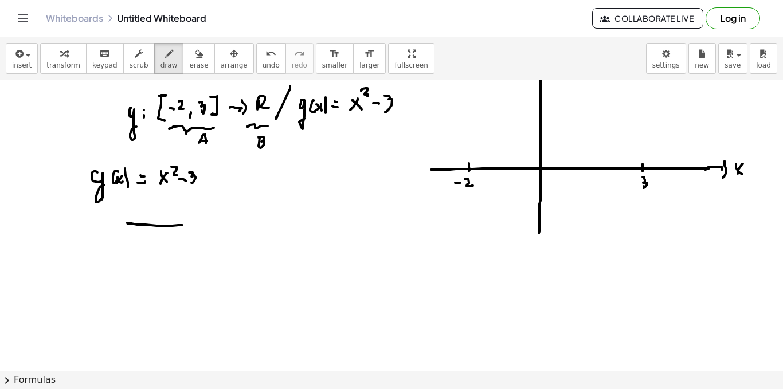
drag, startPoint x: 127, startPoint y: 223, endPoint x: 166, endPoint y: 222, distance: 38.4
drag, startPoint x: 158, startPoint y: 208, endPoint x: 155, endPoint y: 323, distance: 114.7
drag, startPoint x: 125, startPoint y: 241, endPoint x: 131, endPoint y: 243, distance: 6.0
drag, startPoint x: 138, startPoint y: 236, endPoint x: 155, endPoint y: 216, distance: 26.9
drag, startPoint x: 167, startPoint y: 236, endPoint x: 170, endPoint y: 246, distance: 10.2
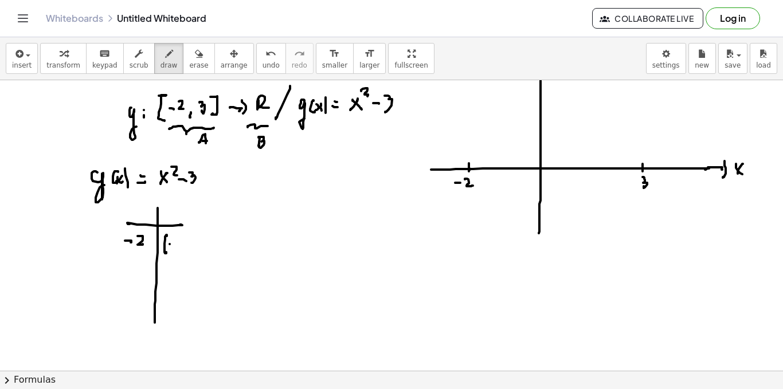
drag, startPoint x: 170, startPoint y: 244, endPoint x: 177, endPoint y: 244, distance: 7.5
drag, startPoint x: 179, startPoint y: 239, endPoint x: 184, endPoint y: 247, distance: 9.7
drag, startPoint x: 189, startPoint y: 235, endPoint x: 192, endPoint y: 248, distance: 13.5
drag, startPoint x: 196, startPoint y: 227, endPoint x: 200, endPoint y: 234, distance: 8.0
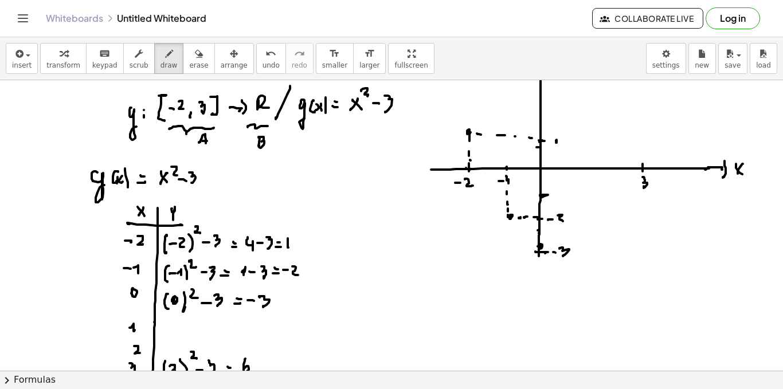
scroll to position [2678, 0]
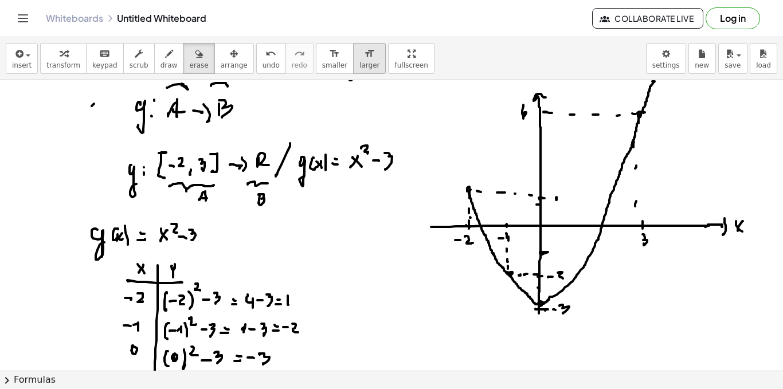
drag, startPoint x: 181, startPoint y: 57, endPoint x: 330, endPoint y: 72, distance: 150.4
drag, startPoint x: 677, startPoint y: 101, endPoint x: 218, endPoint y: 53, distance: 461.2
drag, startPoint x: 639, startPoint y: 116, endPoint x: 639, endPoint y: 125, distance: 9.2
drag, startPoint x: 639, startPoint y: 122, endPoint x: 638, endPoint y: 131, distance: 9.2
drag, startPoint x: 636, startPoint y: 139, endPoint x: 636, endPoint y: 155, distance: 16.1
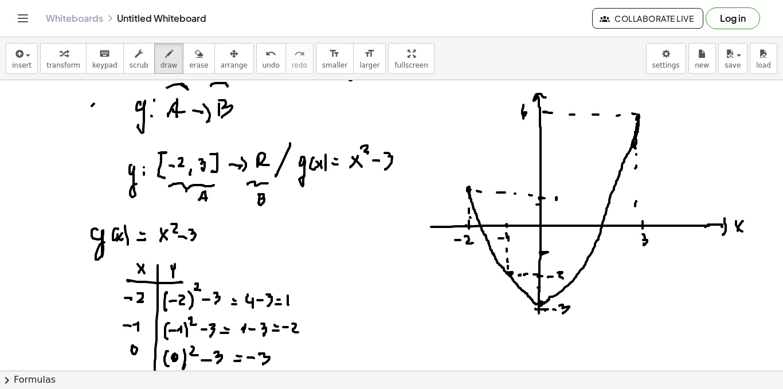
drag, startPoint x: 636, startPoint y: 155, endPoint x: 636, endPoint y: 167, distance: 12.6
drag, startPoint x: 163, startPoint y: 152, endPoint x: 168, endPoint y: 177, distance: 25.2
drag, startPoint x: 639, startPoint y: 109, endPoint x: 641, endPoint y: 117, distance: 8.1
drag, startPoint x: 266, startPoint y: 138, endPoint x: 273, endPoint y: 135, distance: 7.5
drag, startPoint x: 275, startPoint y: 124, endPoint x: 287, endPoint y: 129, distance: 12.4
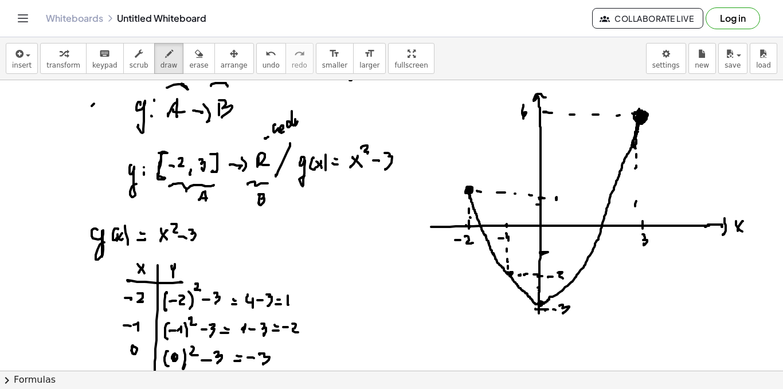
drag, startPoint x: 295, startPoint y: 124, endPoint x: 300, endPoint y: 118, distance: 7.7
drag, startPoint x: 300, startPoint y: 118, endPoint x: 314, endPoint y: 114, distance: 14.0
drag, startPoint x: 317, startPoint y: 115, endPoint x: 319, endPoint y: 108, distance: 6.7
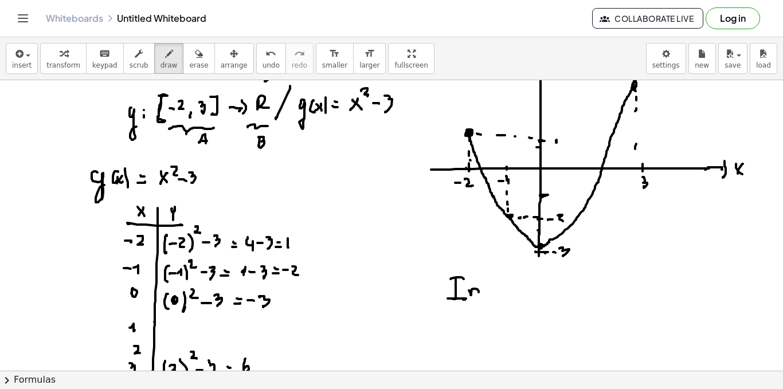
drag, startPoint x: 469, startPoint y: 291, endPoint x: 487, endPoint y: 294, distance: 18.0
drag, startPoint x: 508, startPoint y: 291, endPoint x: 512, endPoint y: 307, distance: 16.0
drag, startPoint x: 516, startPoint y: 296, endPoint x: 536, endPoint y: 295, distance: 20.1
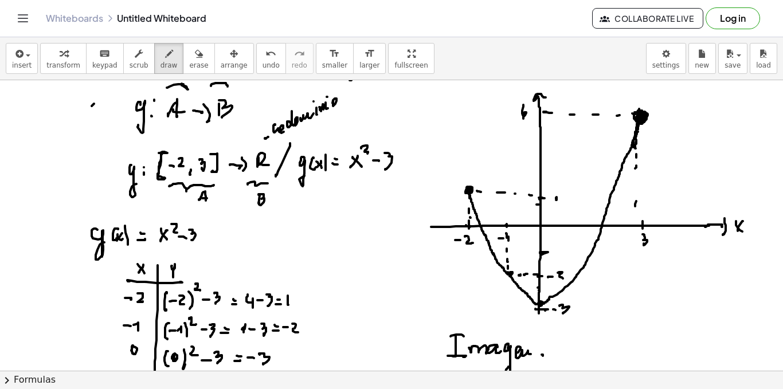
scroll to position [2621, 0]
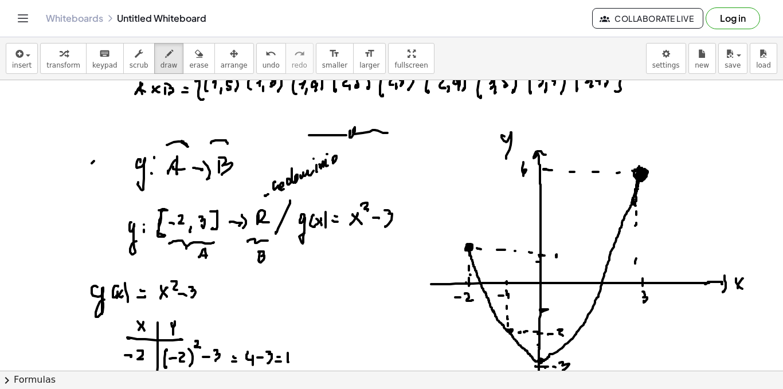
drag, startPoint x: 502, startPoint y: 136, endPoint x: 507, endPoint y: 157, distance: 21.8
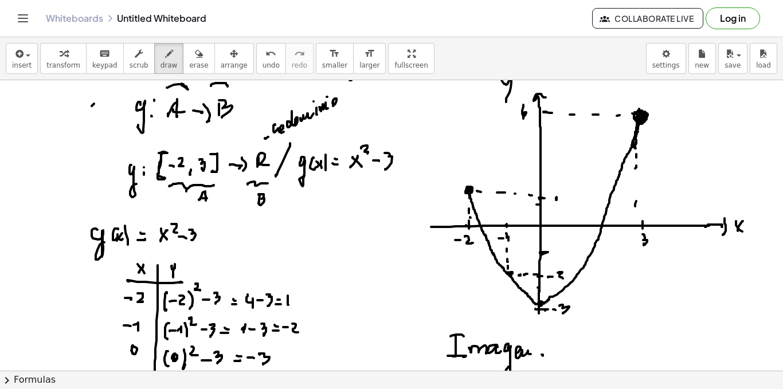
scroll to position [2793, 0]
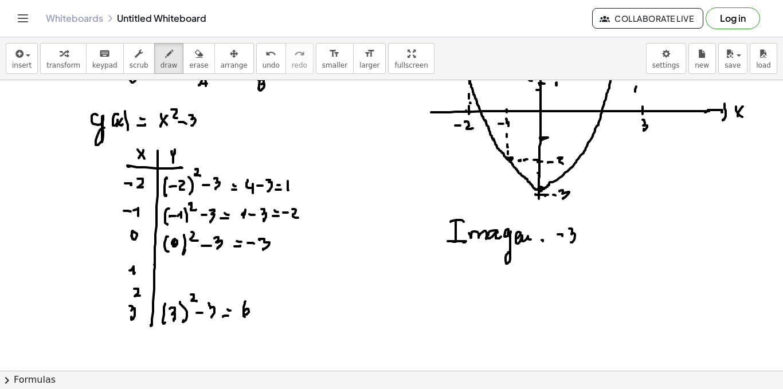
drag, startPoint x: 571, startPoint y: 229, endPoint x: 568, endPoint y: 237, distance: 9.1
drag, startPoint x: 555, startPoint y: 222, endPoint x: 560, endPoint y: 249, distance: 28.0
drag, startPoint x: 600, startPoint y: 228, endPoint x: 607, endPoint y: 227, distance: 7.1
drag, startPoint x: 607, startPoint y: 220, endPoint x: 604, endPoint y: 252, distance: 31.6
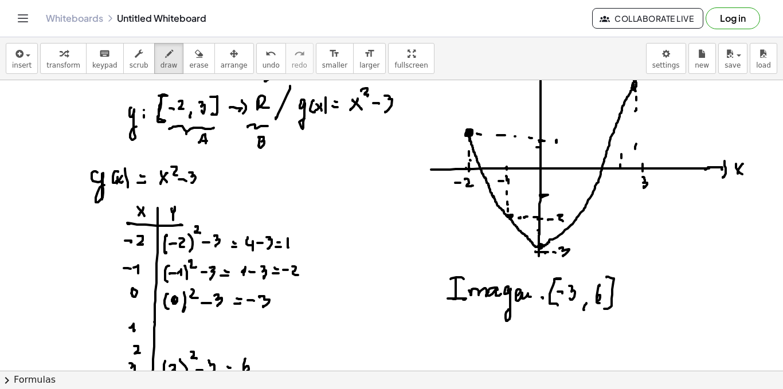
drag, startPoint x: 623, startPoint y: 149, endPoint x: 624, endPoint y: 140, distance: 8.1
drag, startPoint x: 624, startPoint y: 140, endPoint x: 623, endPoint y: 134, distance: 6.3
drag, startPoint x: 590, startPoint y: 167, endPoint x: 589, endPoint y: 175, distance: 7.5
drag, startPoint x: 589, startPoint y: 175, endPoint x: 590, endPoint y: 188, distance: 12.7
drag, startPoint x: 579, startPoint y: 170, endPoint x: 576, endPoint y: 184, distance: 14.2
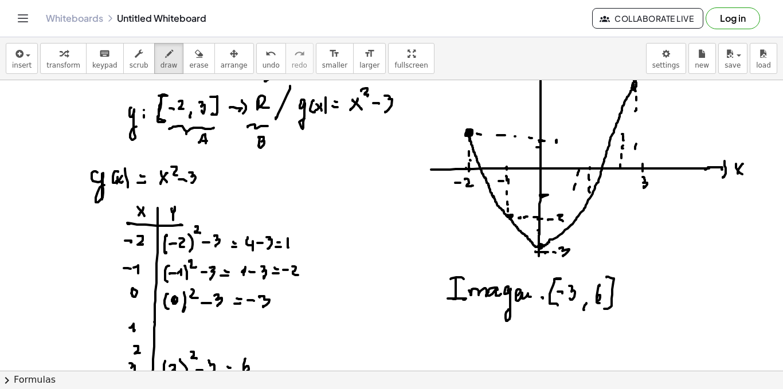
drag, startPoint x: 576, startPoint y: 184, endPoint x: 575, endPoint y: 212, distance: 28.1
drag, startPoint x: 574, startPoint y: 213, endPoint x: 567, endPoint y: 190, distance: 24.1
drag, startPoint x: 561, startPoint y: 167, endPoint x: 561, endPoint y: 177, distance: 9.2
drag, startPoint x: 559, startPoint y: 205, endPoint x: 557, endPoint y: 214, distance: 9.3
drag, startPoint x: 525, startPoint y: 170, endPoint x: 524, endPoint y: 184, distance: 14.4
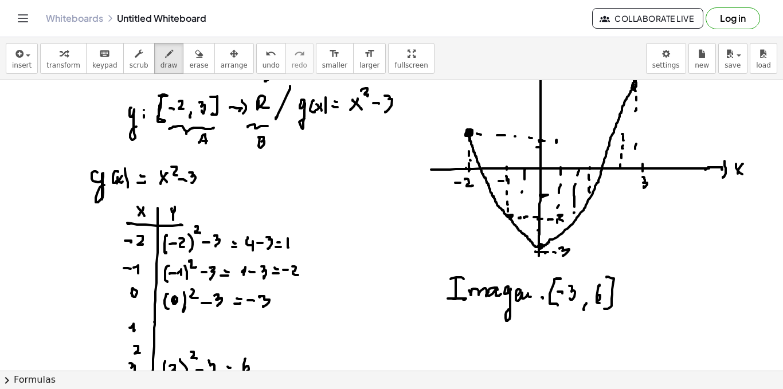
drag, startPoint x: 522, startPoint y: 193, endPoint x: 522, endPoint y: 201, distance: 8.0
drag, startPoint x: 498, startPoint y: 170, endPoint x: 489, endPoint y: 172, distance: 9.3
drag, startPoint x: 639, startPoint y: 232, endPoint x: 655, endPoint y: 234, distance: 15.7
drag, startPoint x: 654, startPoint y: 238, endPoint x: 667, endPoint y: 238, distance: 13.2
drag, startPoint x: 667, startPoint y: 238, endPoint x: 671, endPoint y: 229, distance: 9.3
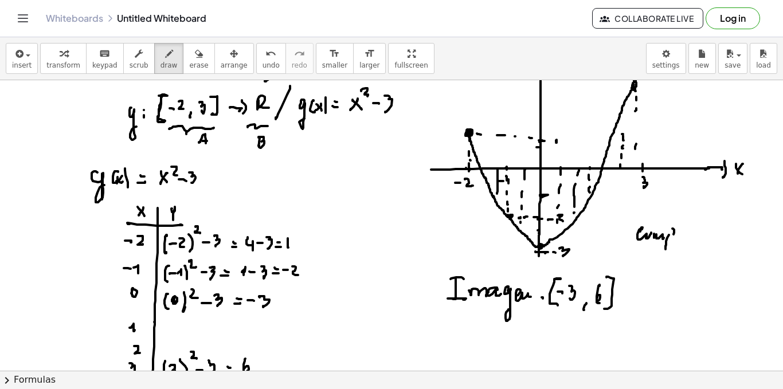
drag, startPoint x: 674, startPoint y: 235, endPoint x: 677, endPoint y: 227, distance: 8.2
drag, startPoint x: 683, startPoint y: 220, endPoint x: 678, endPoint y: 237, distance: 17.8
drag, startPoint x: 678, startPoint y: 237, endPoint x: 684, endPoint y: 241, distance: 7.3
drag, startPoint x: 651, startPoint y: 262, endPoint x: 663, endPoint y: 264, distance: 12.2
drag, startPoint x: 663, startPoint y: 264, endPoint x: 677, endPoint y: 250, distance: 19.5
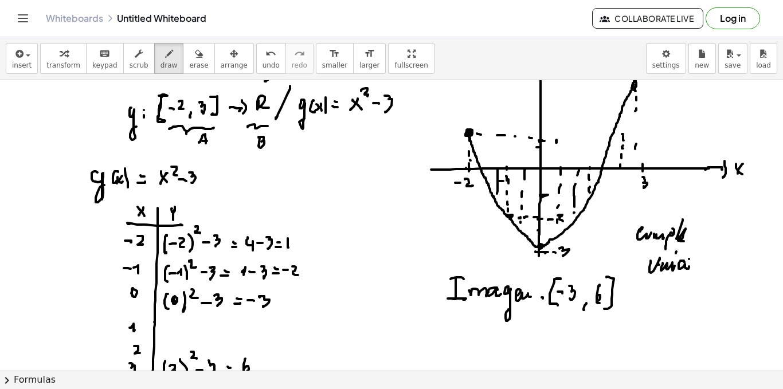
drag, startPoint x: 689, startPoint y: 259, endPoint x: 693, endPoint y: 264, distance: 6.5
drag, startPoint x: 703, startPoint y: 247, endPoint x: 704, endPoint y: 263, distance: 15.5
drag, startPoint x: 704, startPoint y: 263, endPoint x: 714, endPoint y: 267, distance: 10.5
drag, startPoint x: 717, startPoint y: 265, endPoint x: 710, endPoint y: 274, distance: 11.1
drag, startPoint x: 636, startPoint y: 249, endPoint x: 642, endPoint y: 246, distance: 6.7
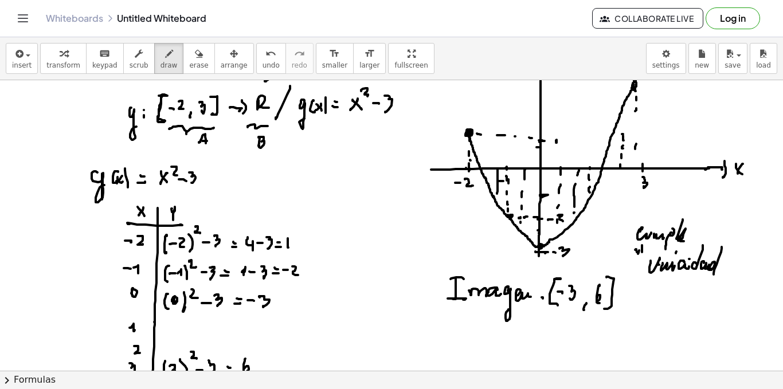
drag, startPoint x: 642, startPoint y: 252, endPoint x: 651, endPoint y: 251, distance: 9.2
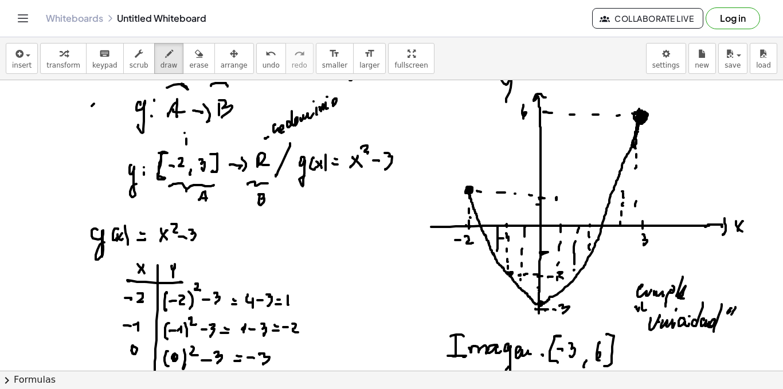
drag, startPoint x: 185, startPoint y: 133, endPoint x: 192, endPoint y: 140, distance: 9.7
drag, startPoint x: 201, startPoint y: 138, endPoint x: 212, endPoint y: 132, distance: 11.5
drag, startPoint x: 217, startPoint y: 139, endPoint x: 222, endPoint y: 135, distance: 6.5
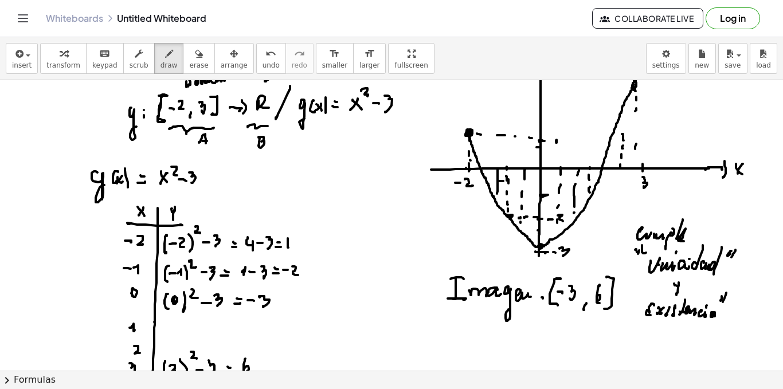
scroll to position [2908, 0]
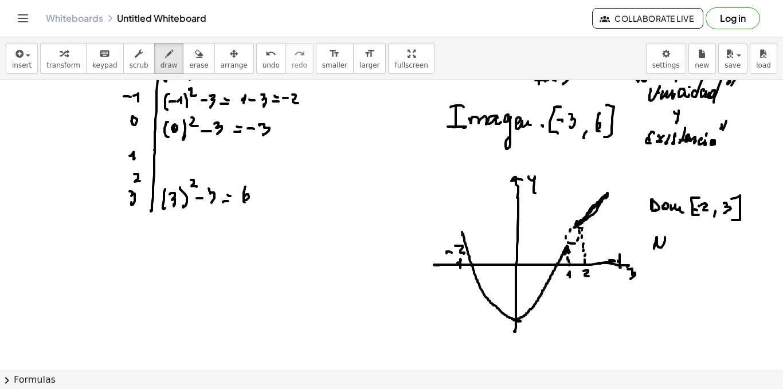
drag, startPoint x: 654, startPoint y: 249, endPoint x: 665, endPoint y: 241, distance: 13.2
drag, startPoint x: 682, startPoint y: 240, endPoint x: 690, endPoint y: 245, distance: 10.3
drag, startPoint x: 690, startPoint y: 245, endPoint x: 699, endPoint y: 247, distance: 8.8
drag, startPoint x: 710, startPoint y: 237, endPoint x: 712, endPoint y: 248, distance: 11.5
drag, startPoint x: 717, startPoint y: 245, endPoint x: 674, endPoint y: 276, distance: 53.0
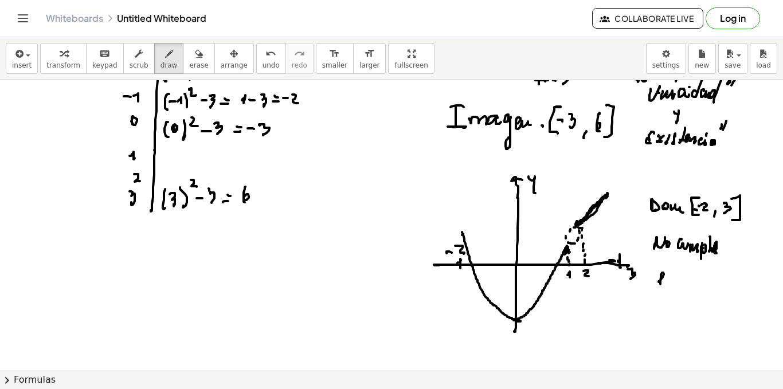
drag, startPoint x: 663, startPoint y: 273, endPoint x: 673, endPoint y: 278, distance: 10.5
drag, startPoint x: 673, startPoint y: 278, endPoint x: 667, endPoint y: 280, distance: 6.0
drag, startPoint x: 671, startPoint y: 286, endPoint x: 678, endPoint y: 279, distance: 10.1
drag, startPoint x: 678, startPoint y: 279, endPoint x: 677, endPoint y: 286, distance: 7.5
drag, startPoint x: 685, startPoint y: 278, endPoint x: 683, endPoint y: 284, distance: 6.7
